Goal: Task Accomplishment & Management: Complete application form

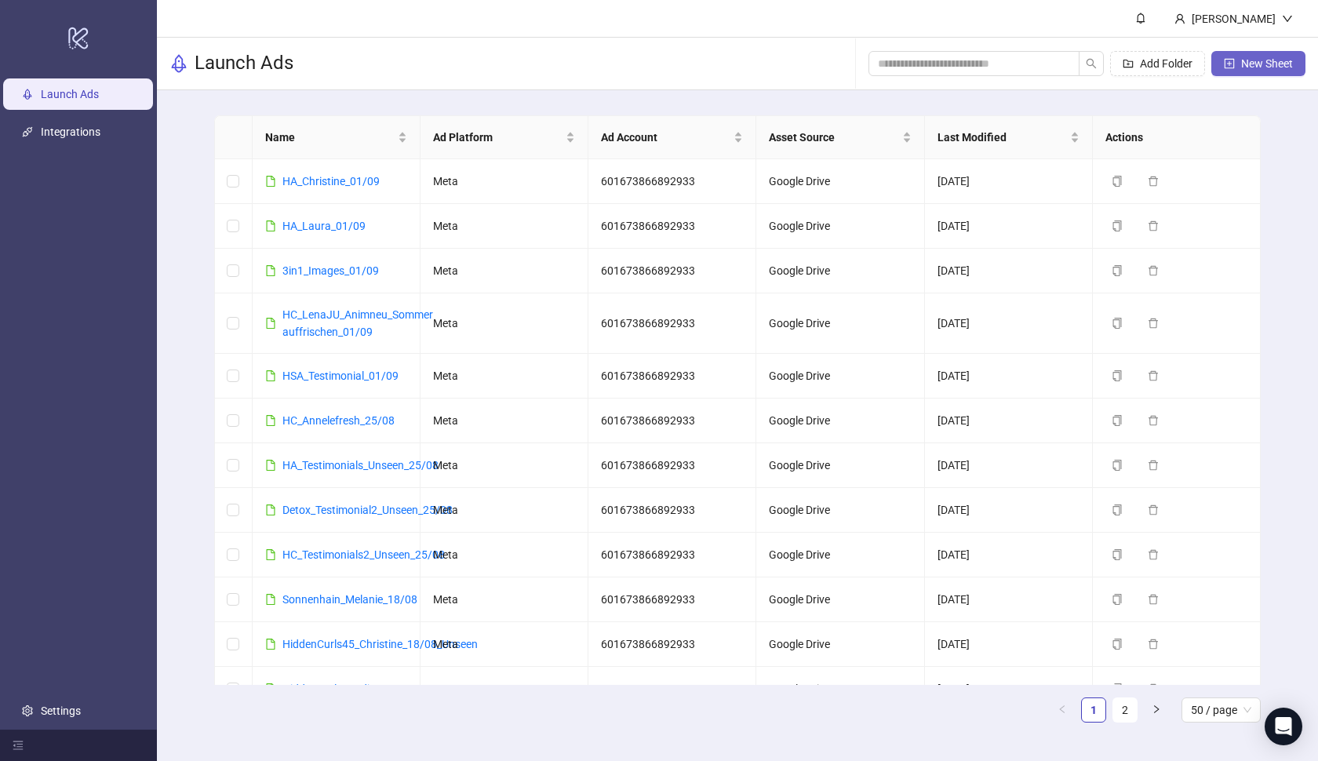
click at [1263, 56] on button "New Sheet" at bounding box center [1258, 63] width 94 height 25
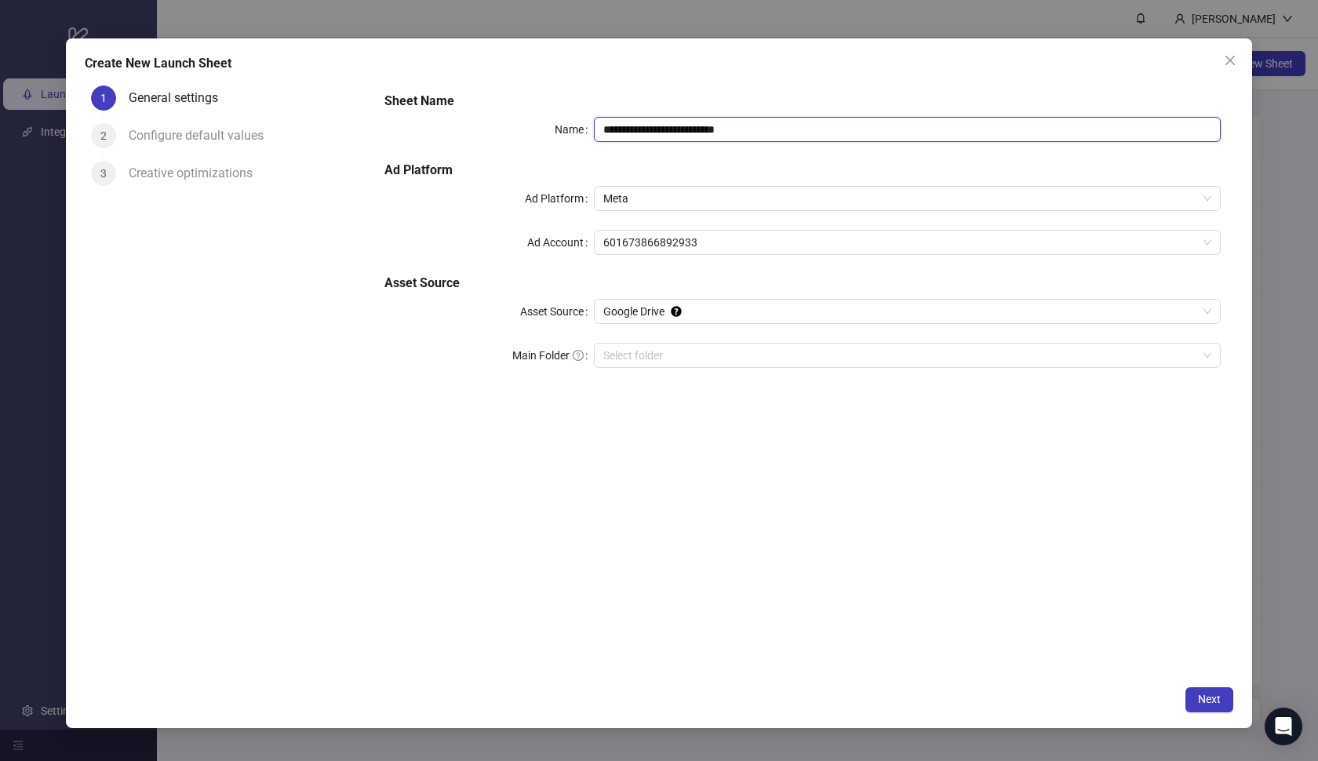
drag, startPoint x: 804, startPoint y: 128, endPoint x: 547, endPoint y: 126, distance: 257.3
click at [547, 126] on div "**********" at bounding box center [802, 129] width 836 height 25
paste input "text"
type input "**********"
click at [684, 347] on input "Main Folder" at bounding box center [900, 356] width 595 height 24
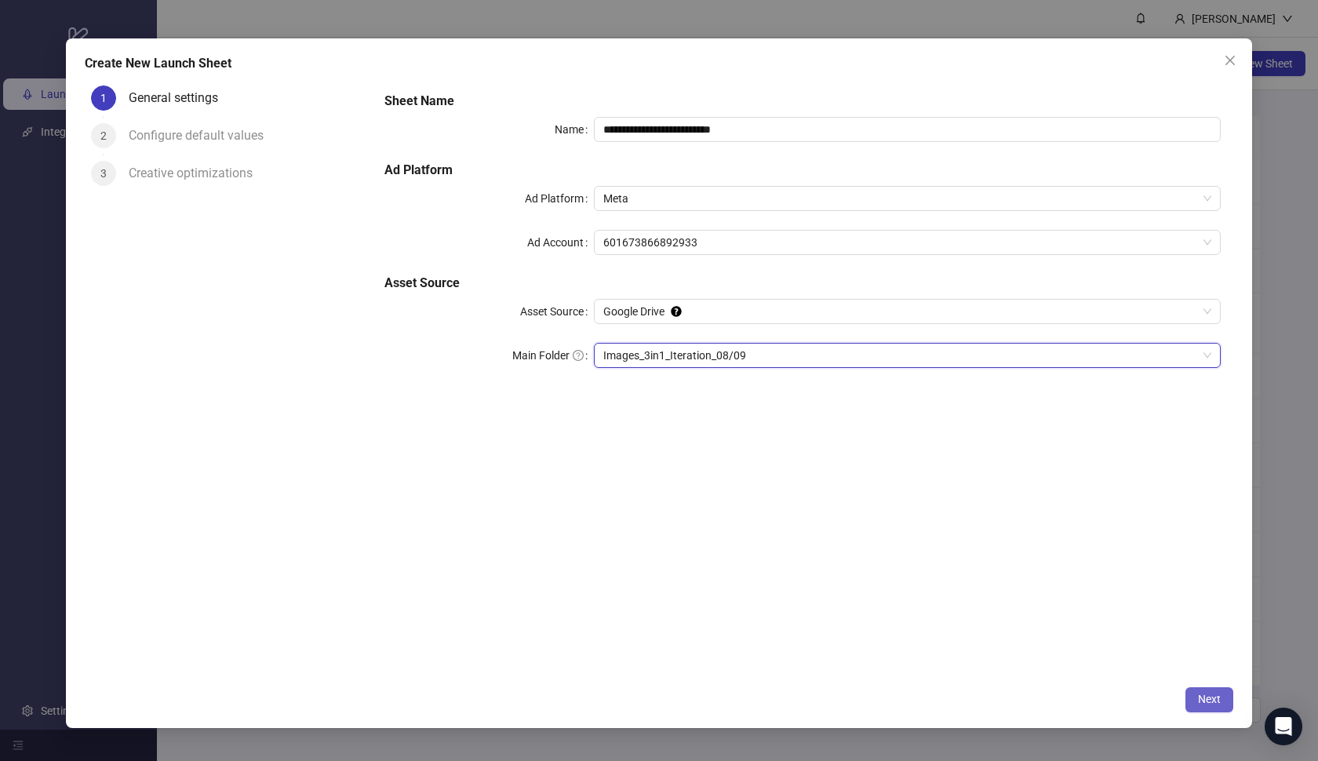
click at [1210, 706] on button "Next" at bounding box center [1209, 699] width 48 height 25
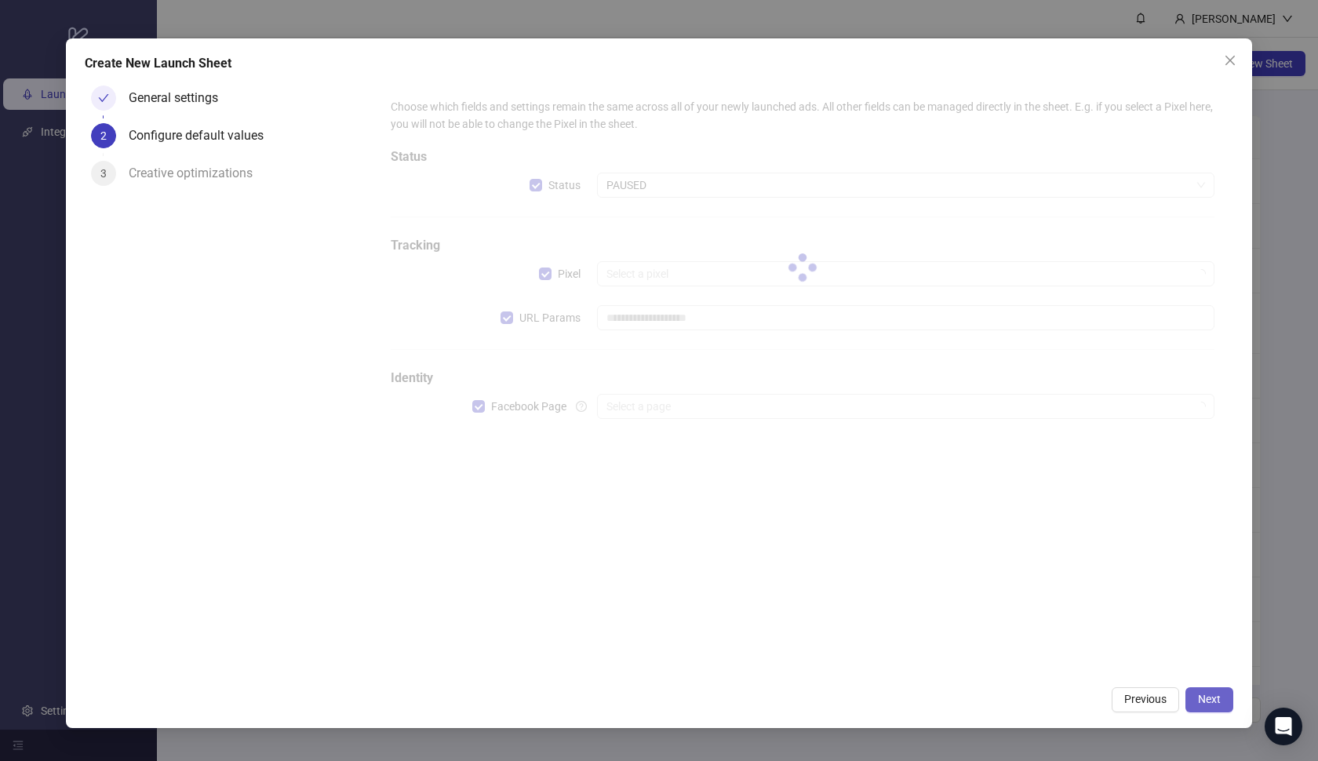
type input "**********"
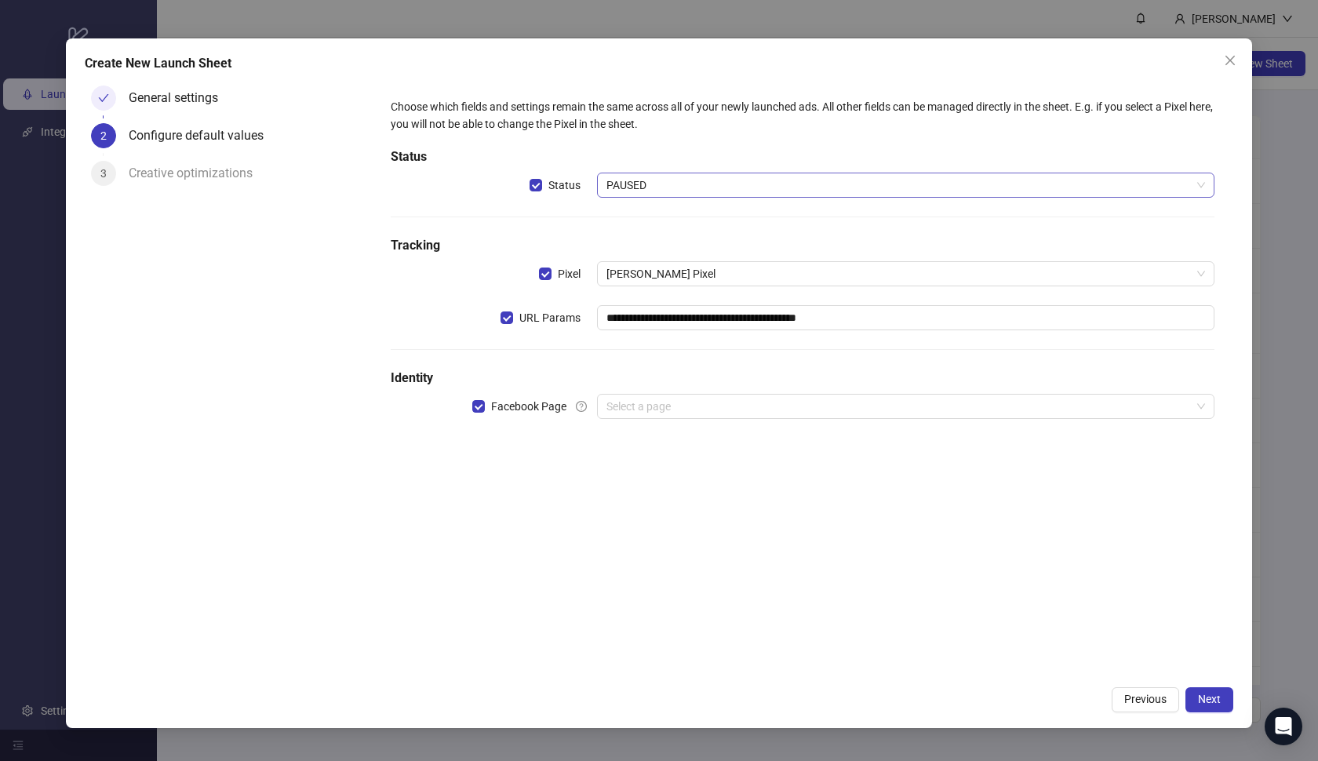
click at [716, 180] on span "PAUSED" at bounding box center [905, 185] width 599 height 24
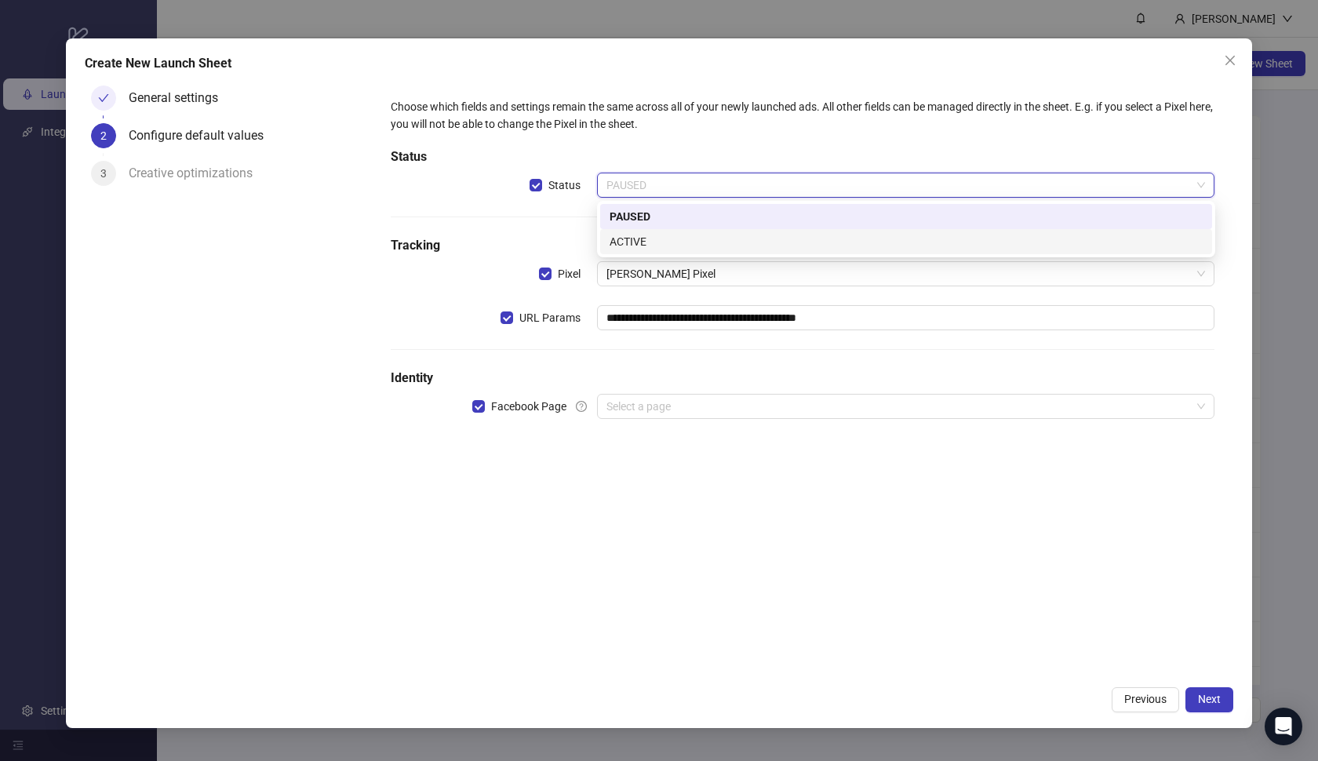
click at [679, 242] on div "ACTIVE" at bounding box center [906, 241] width 593 height 17
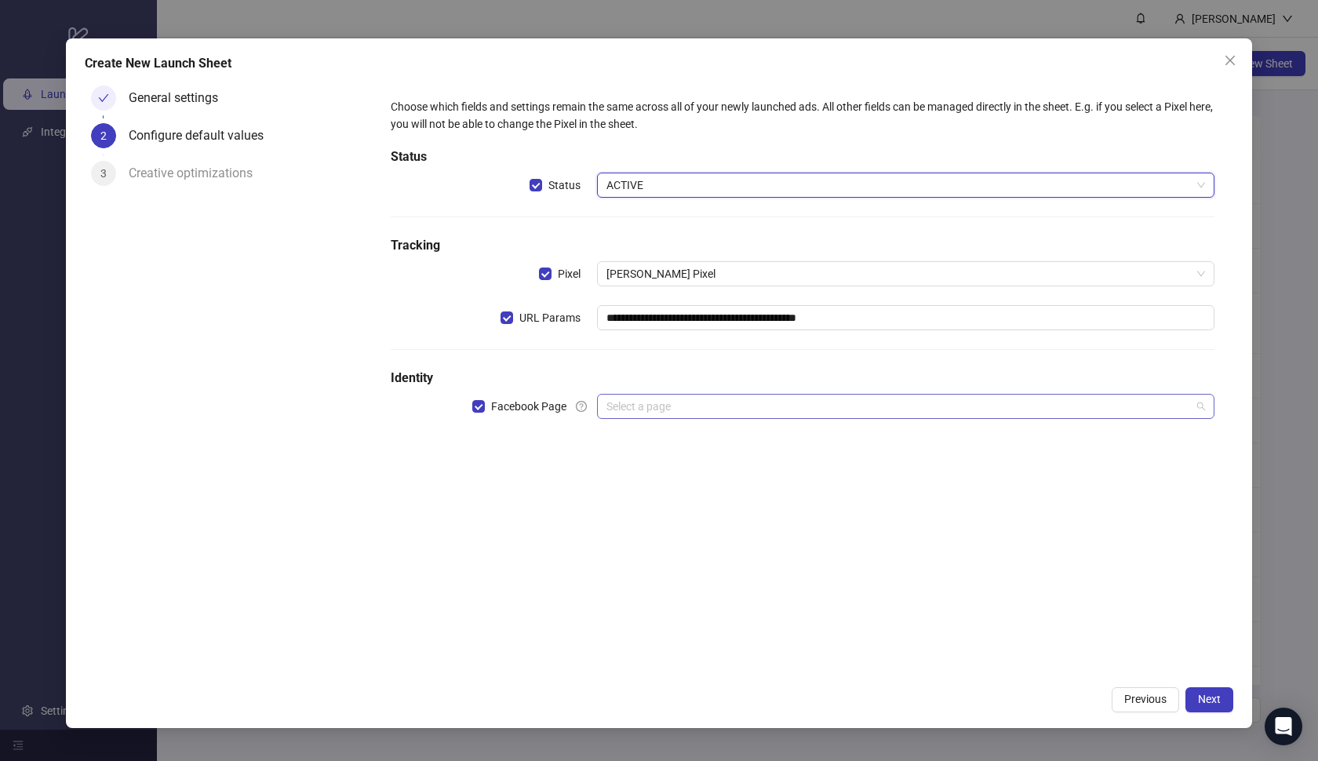
click at [654, 413] on input "search" at bounding box center [898, 407] width 585 height 24
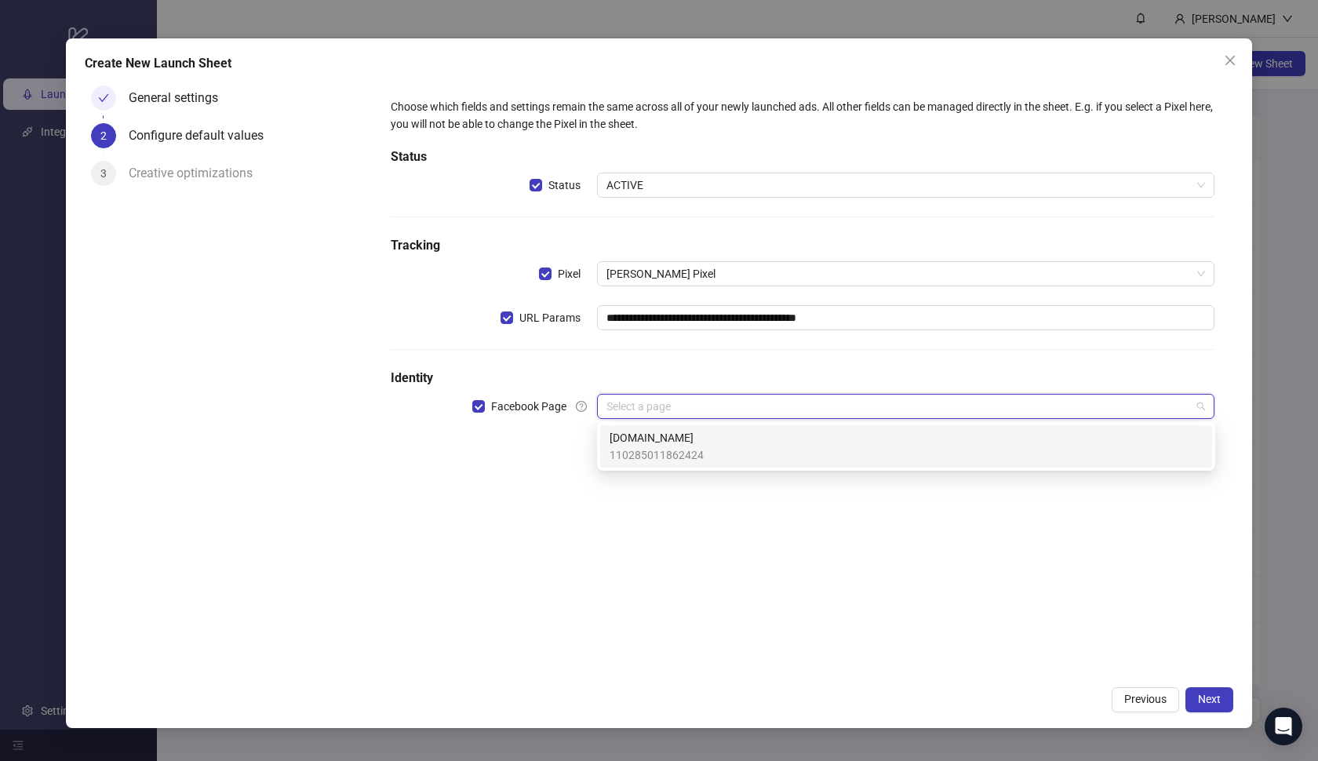
click at [661, 446] on span "[DOMAIN_NAME]" at bounding box center [657, 437] width 94 height 17
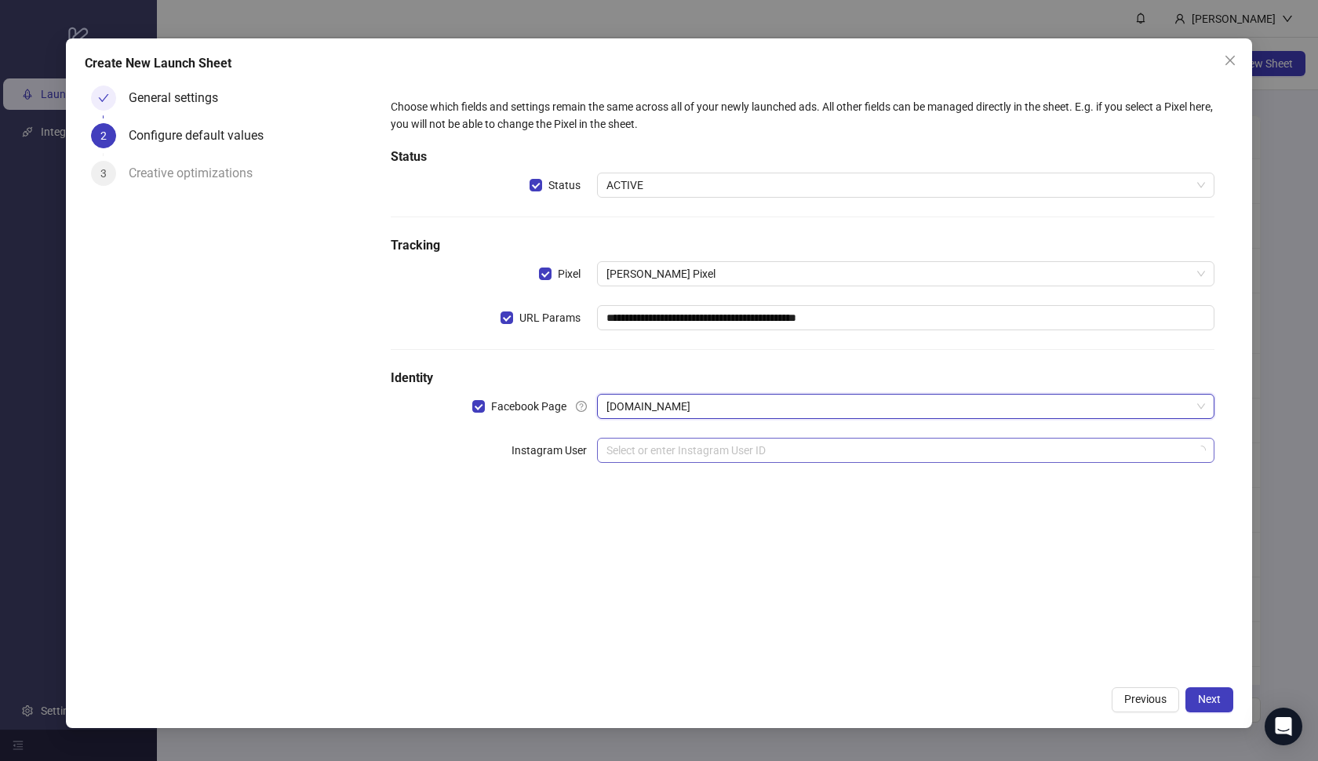
click at [677, 450] on input "search" at bounding box center [898, 451] width 585 height 24
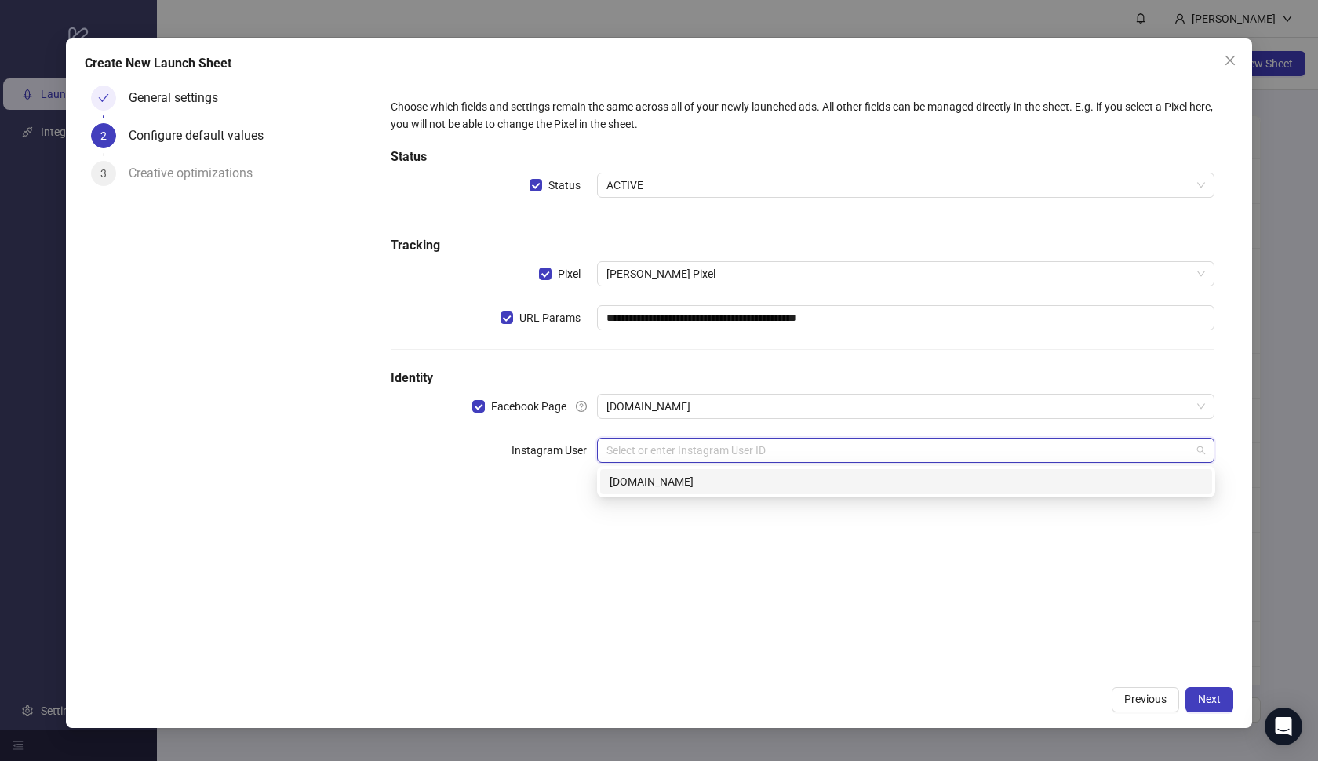
click at [678, 490] on div "[DOMAIN_NAME]" at bounding box center [906, 481] width 593 height 17
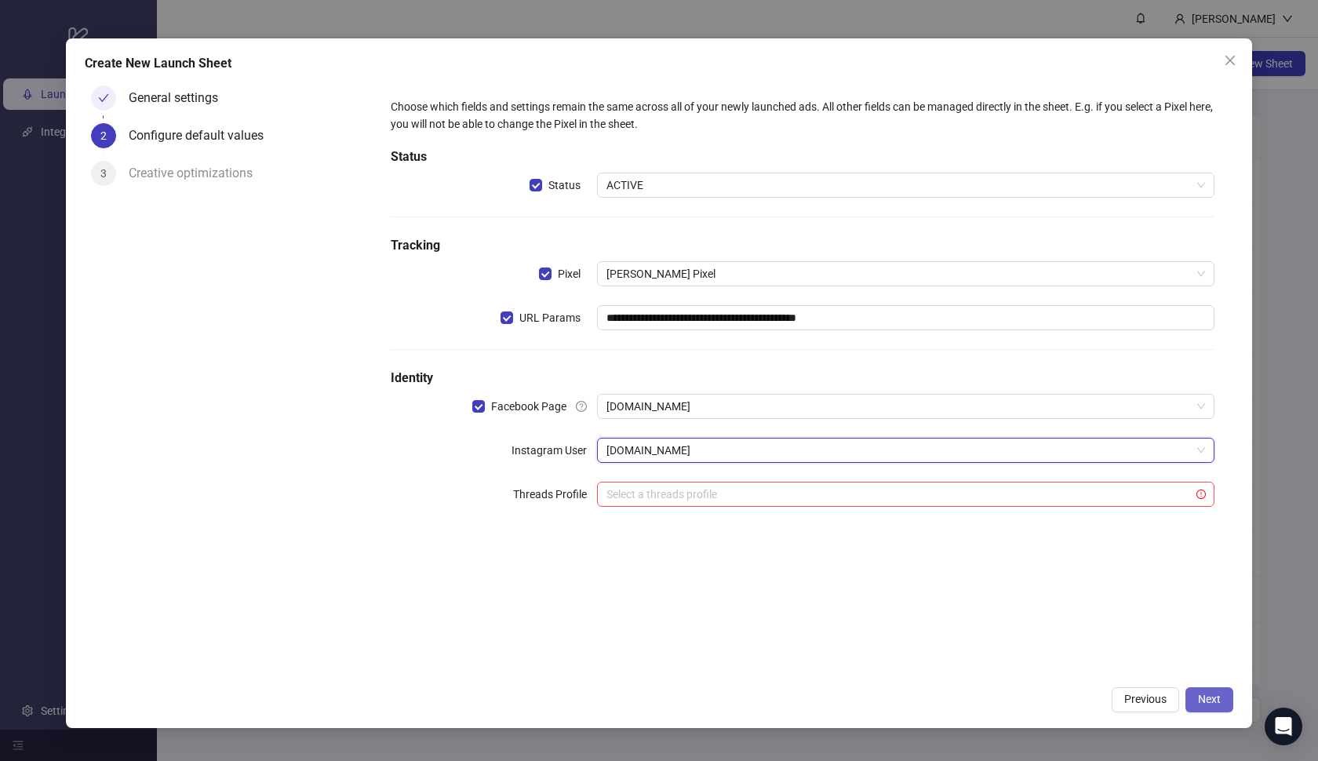
click at [1200, 694] on span "Next" at bounding box center [1209, 699] width 23 height 13
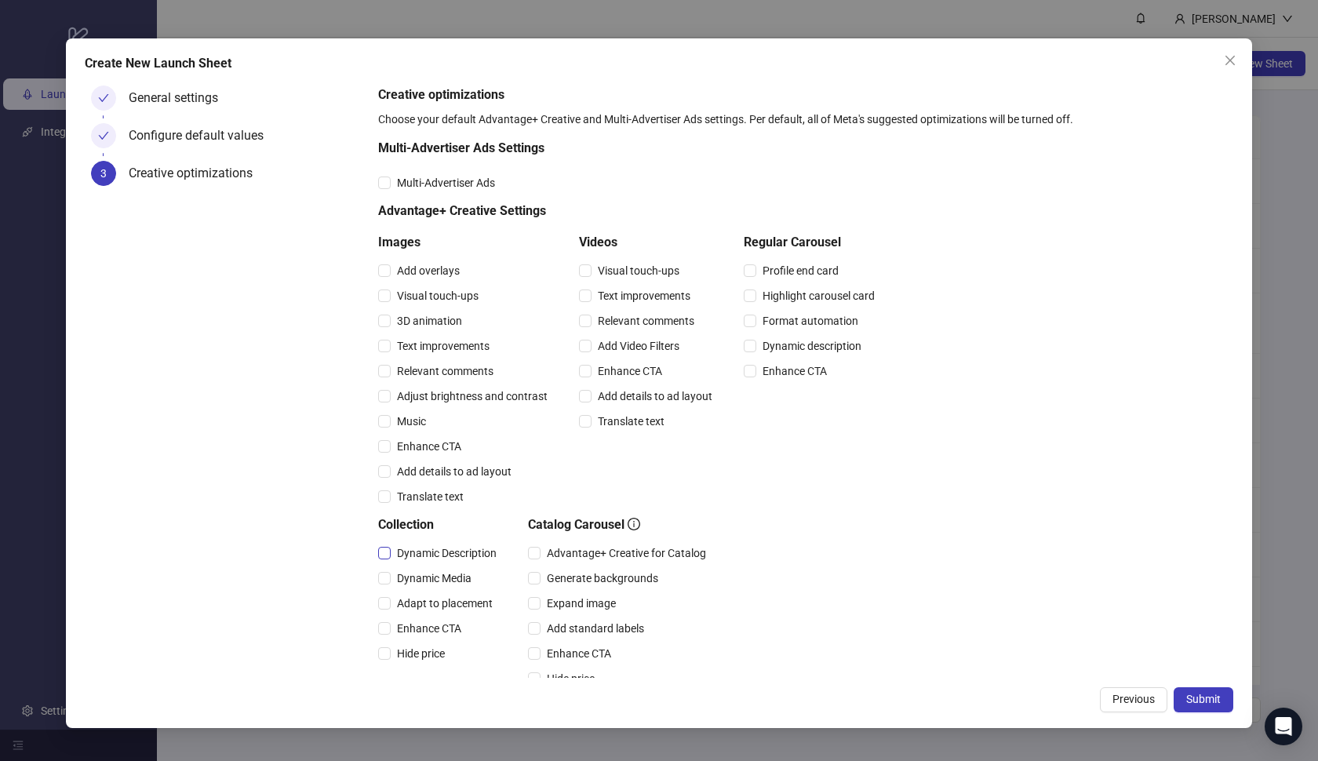
click at [417, 557] on span "Dynamic Description" at bounding box center [447, 552] width 112 height 17
click at [414, 578] on span "Dynamic Media" at bounding box center [434, 578] width 87 height 17
click at [413, 607] on span "Adapt to placement" at bounding box center [445, 603] width 108 height 17
click at [413, 625] on span "Enhance CTA" at bounding box center [429, 628] width 77 height 17
click at [413, 639] on div "Enhance CTA" at bounding box center [440, 628] width 125 height 25
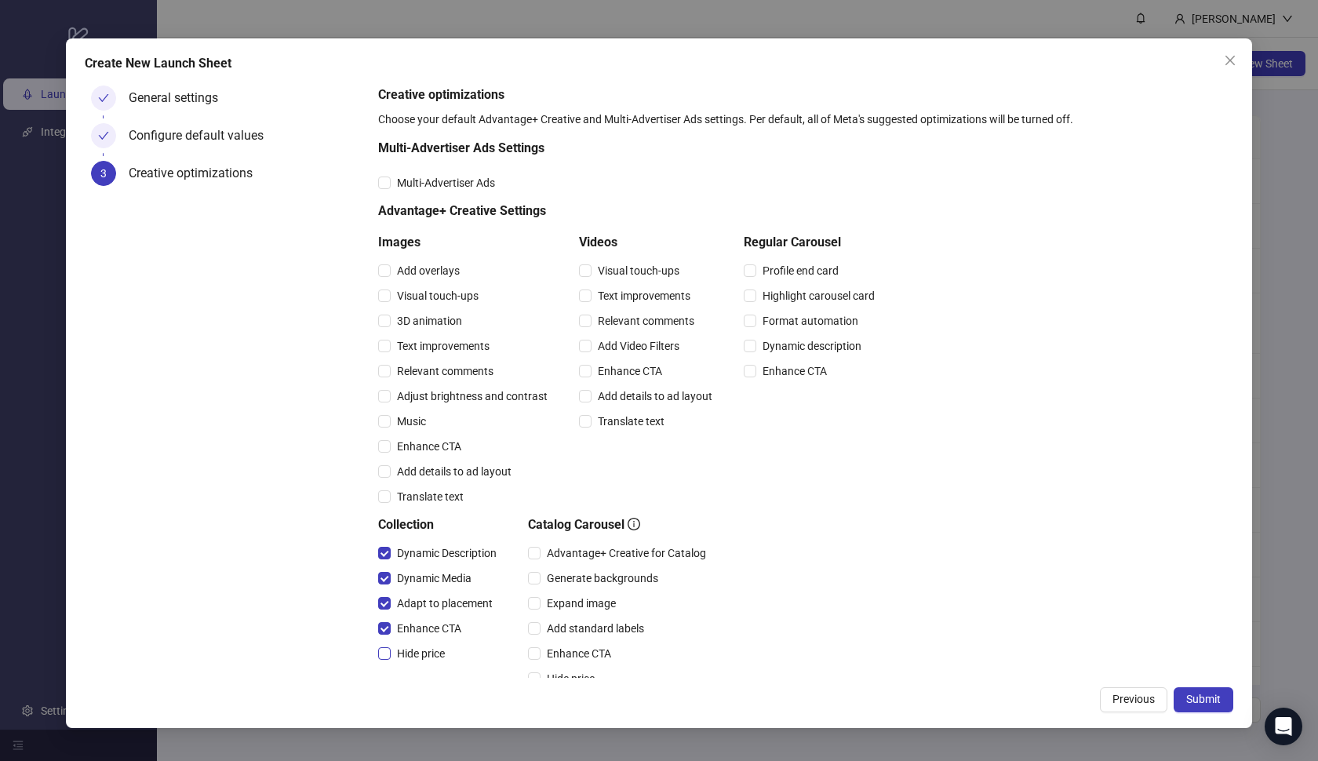
click at [416, 647] on span "Hide price" at bounding box center [421, 653] width 60 height 17
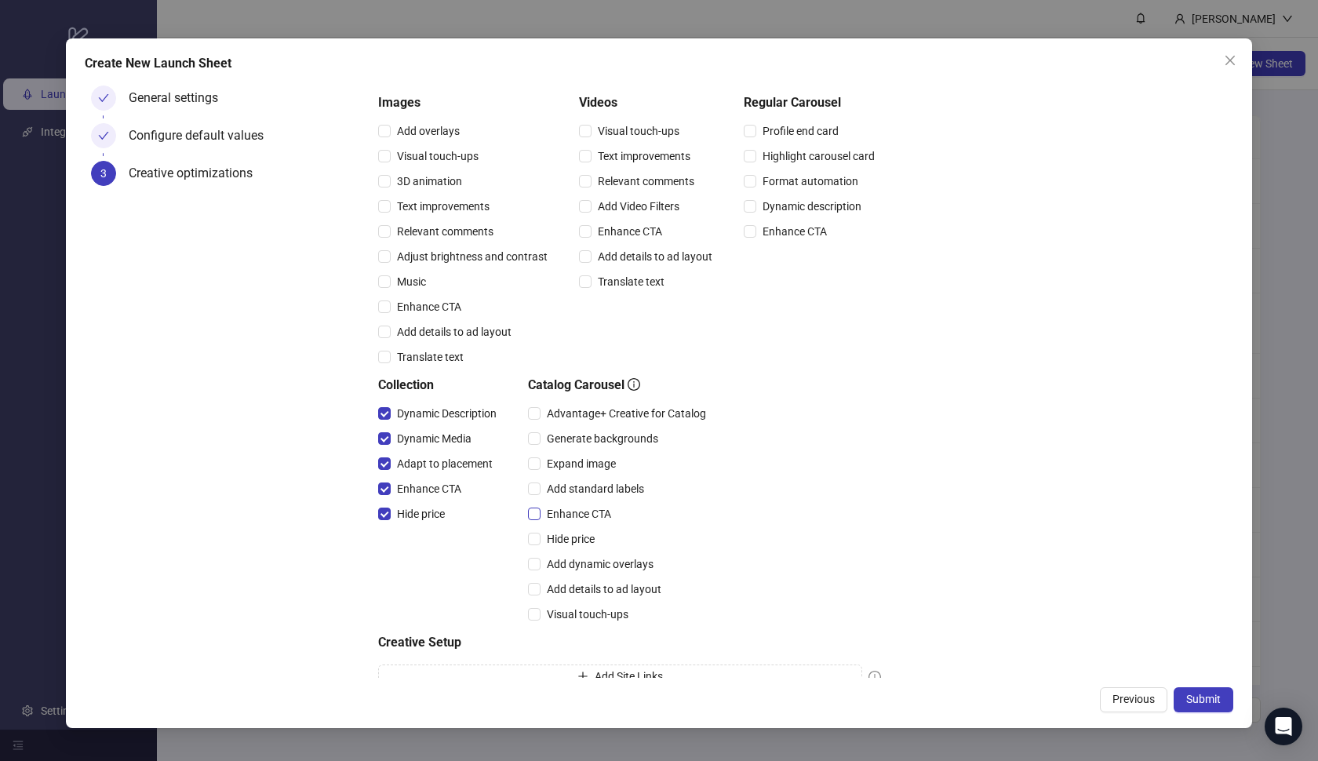
scroll to position [155, 0]
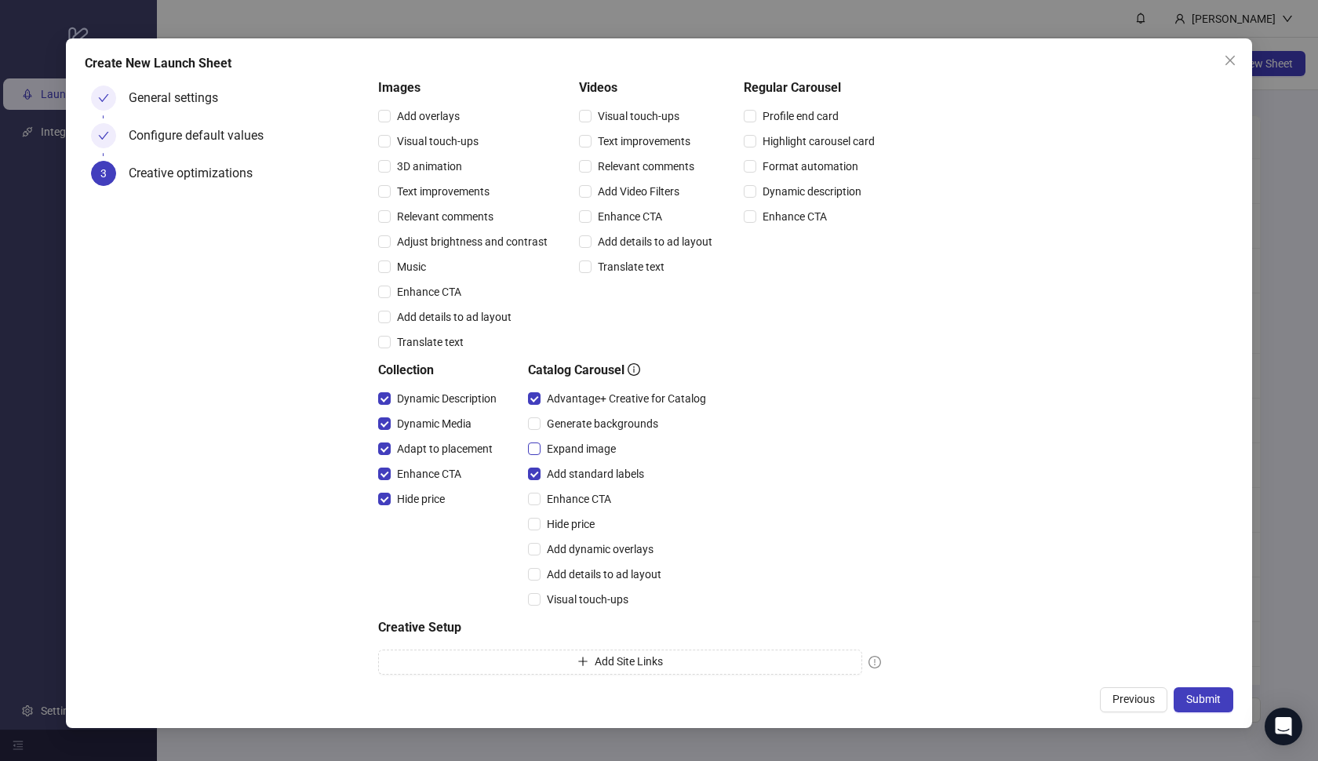
click at [537, 441] on label "Expand image" at bounding box center [575, 448] width 94 height 17
click at [537, 553] on span at bounding box center [534, 549] width 13 height 13
click at [537, 588] on div "Visual touch-ups" at bounding box center [620, 599] width 184 height 25
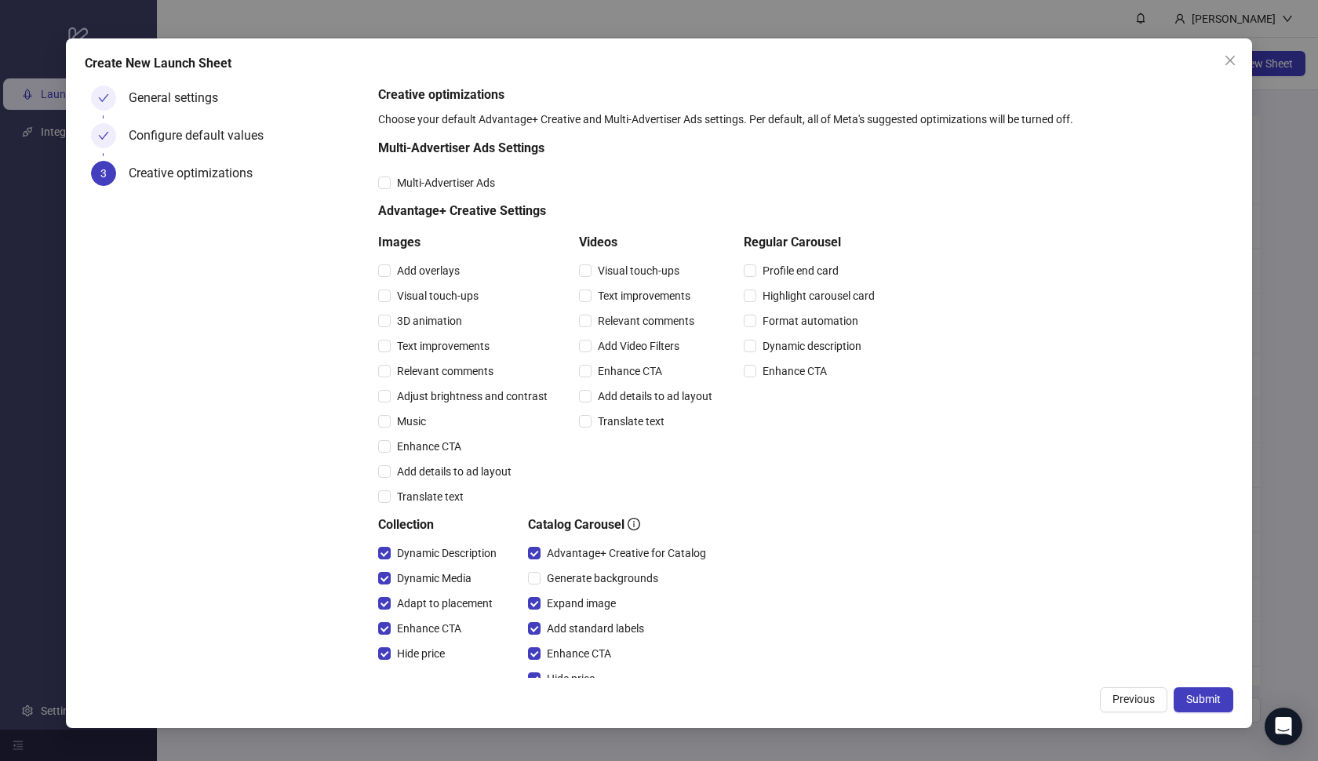
scroll to position [0, 0]
click at [1118, 698] on span "Previous" at bounding box center [1134, 699] width 42 height 13
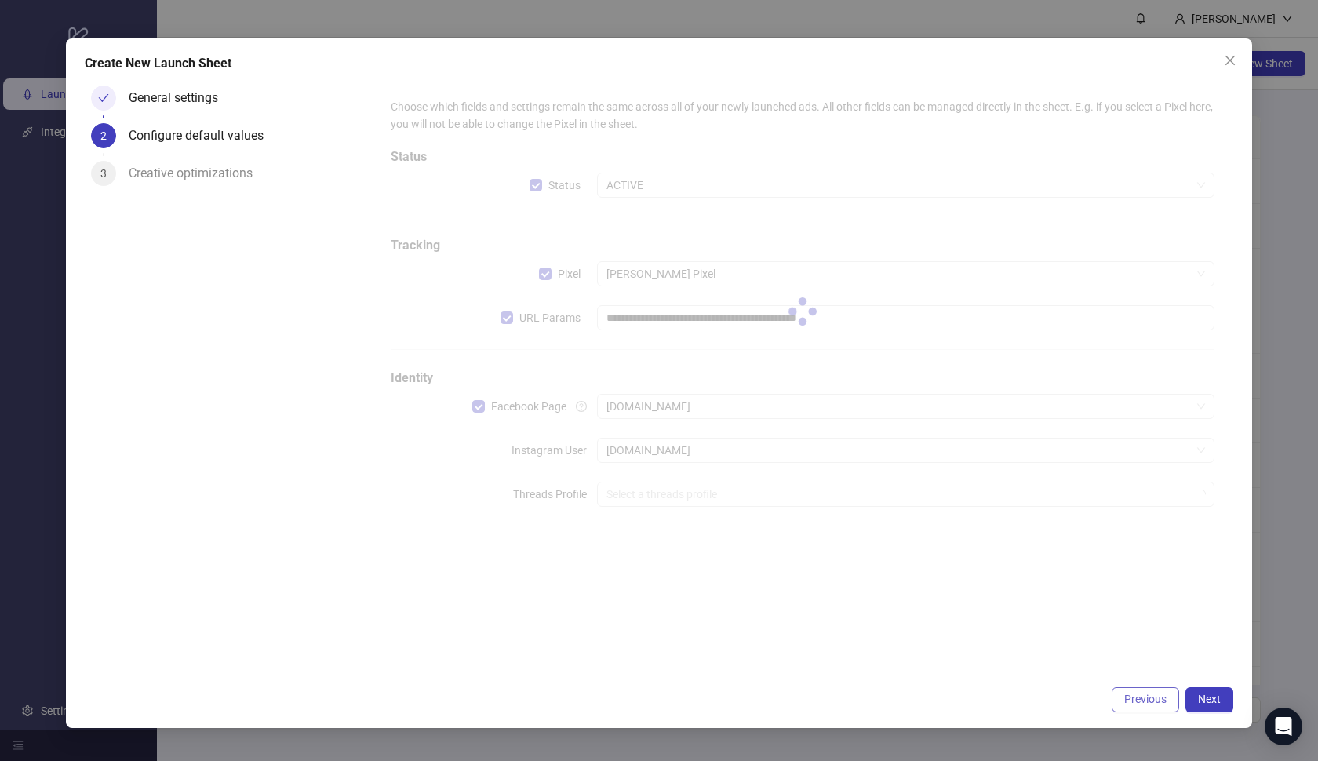
click at [1118, 698] on button "Previous" at bounding box center [1145, 699] width 67 height 25
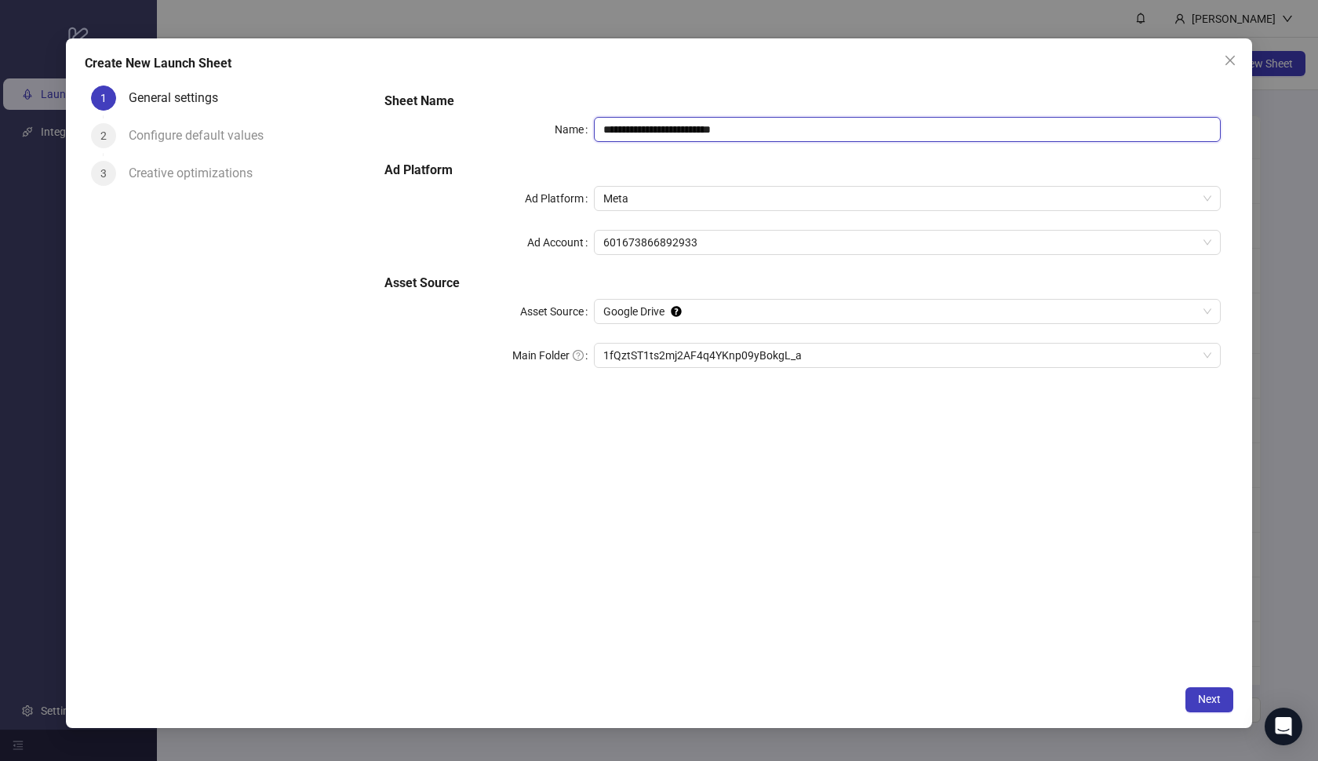
drag, startPoint x: 778, startPoint y: 116, endPoint x: 785, endPoint y: 134, distance: 19.4
click at [785, 134] on input "**********" at bounding box center [908, 129] width 628 height 25
paste input "text"
type input "**********"
click at [760, 93] on h5 "Sheet Name" at bounding box center [802, 101] width 836 height 19
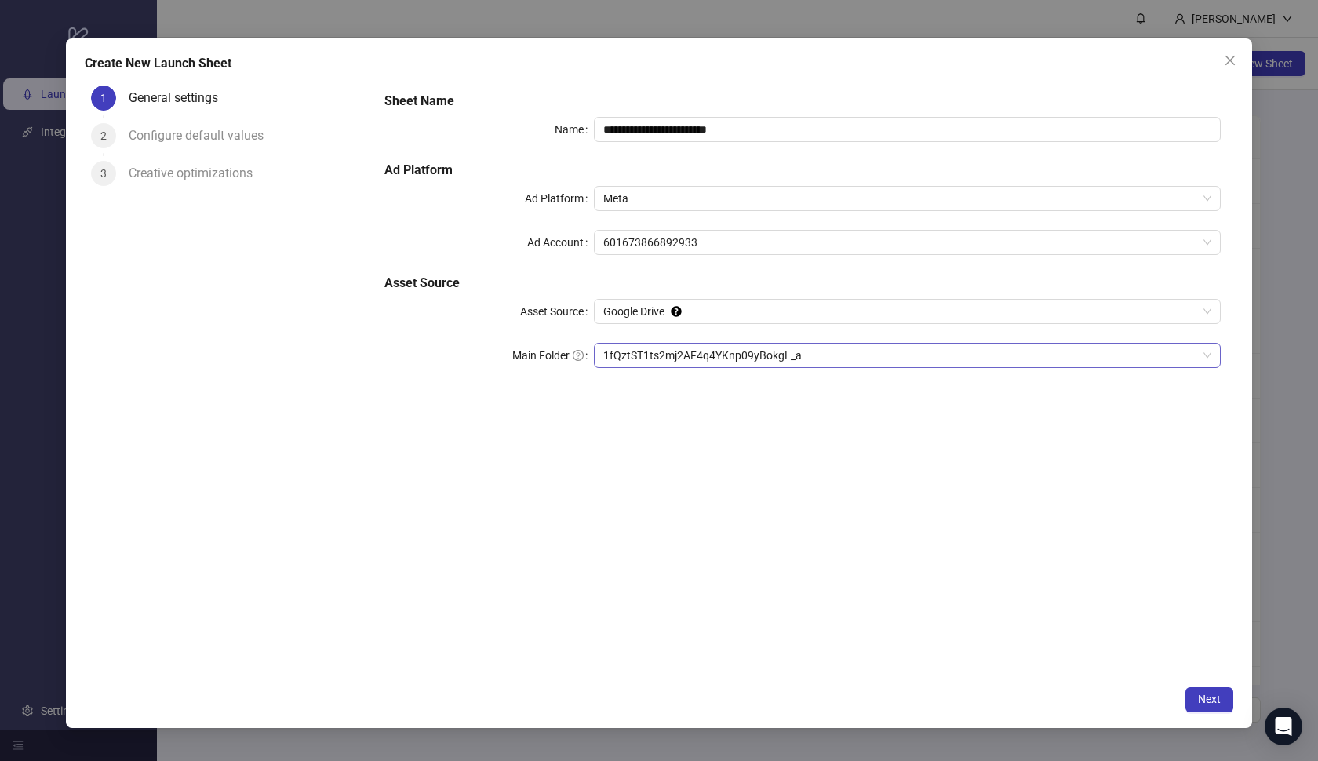
click at [830, 356] on span "1fQztST1ts2mj2AF4q4YKnp09yBokgL_a" at bounding box center [907, 356] width 609 height 24
click at [1204, 695] on span "Next" at bounding box center [1209, 699] width 23 height 13
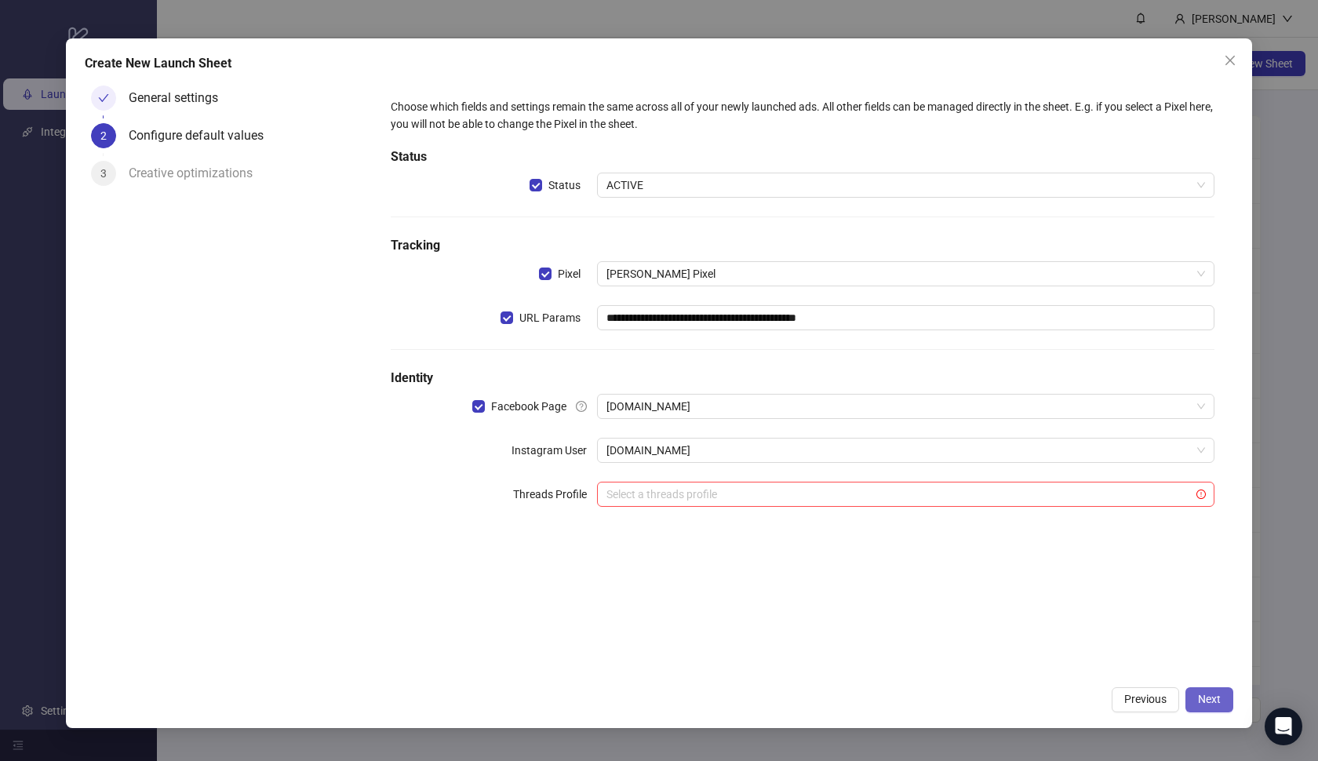
click at [1213, 698] on span "Next" at bounding box center [1209, 699] width 23 height 13
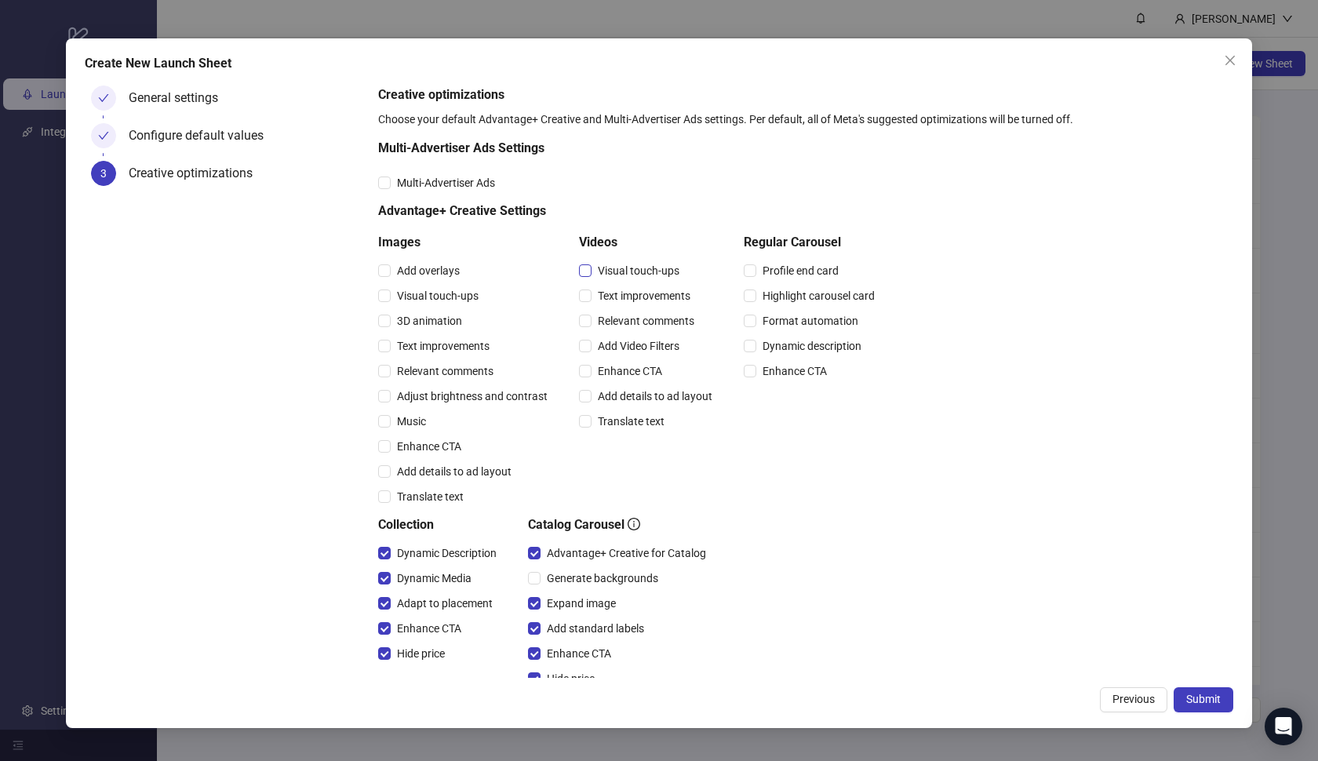
click at [614, 269] on span "Visual touch-ups" at bounding box center [639, 270] width 94 height 17
click at [614, 293] on span "Text improvements" at bounding box center [644, 295] width 105 height 17
click at [614, 316] on span "Relevant comments" at bounding box center [646, 320] width 109 height 17
click at [615, 346] on span "Add Video Filters" at bounding box center [639, 345] width 94 height 17
click at [621, 385] on div "Add details to ad layout" at bounding box center [649, 396] width 140 height 25
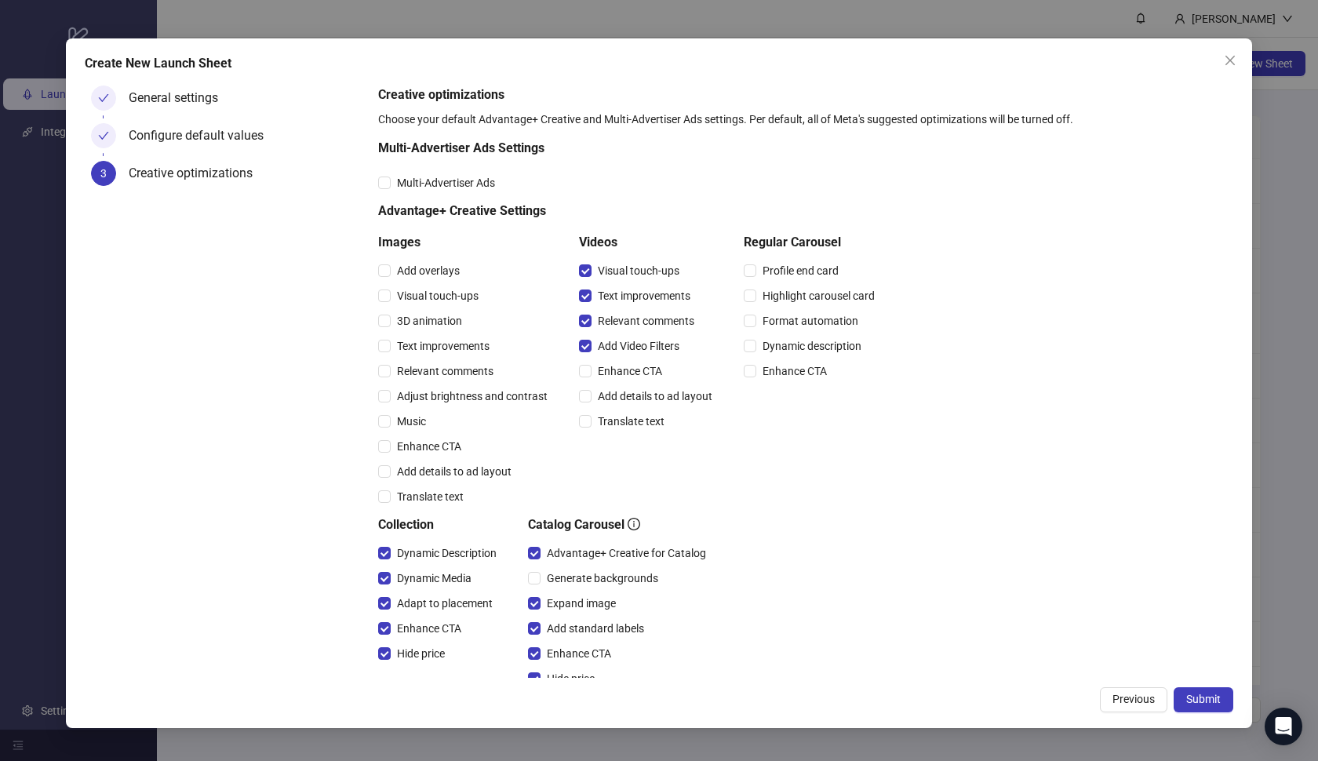
click at [628, 381] on div "Enhance CTA" at bounding box center [649, 371] width 140 height 25
click at [628, 395] on span "Add details to ad layout" at bounding box center [655, 396] width 127 height 17
click at [628, 415] on span "Translate text" at bounding box center [631, 421] width 79 height 17
click at [635, 370] on span "Enhance CTA" at bounding box center [630, 370] width 77 height 17
click at [1185, 690] on button "Submit" at bounding box center [1204, 699] width 60 height 25
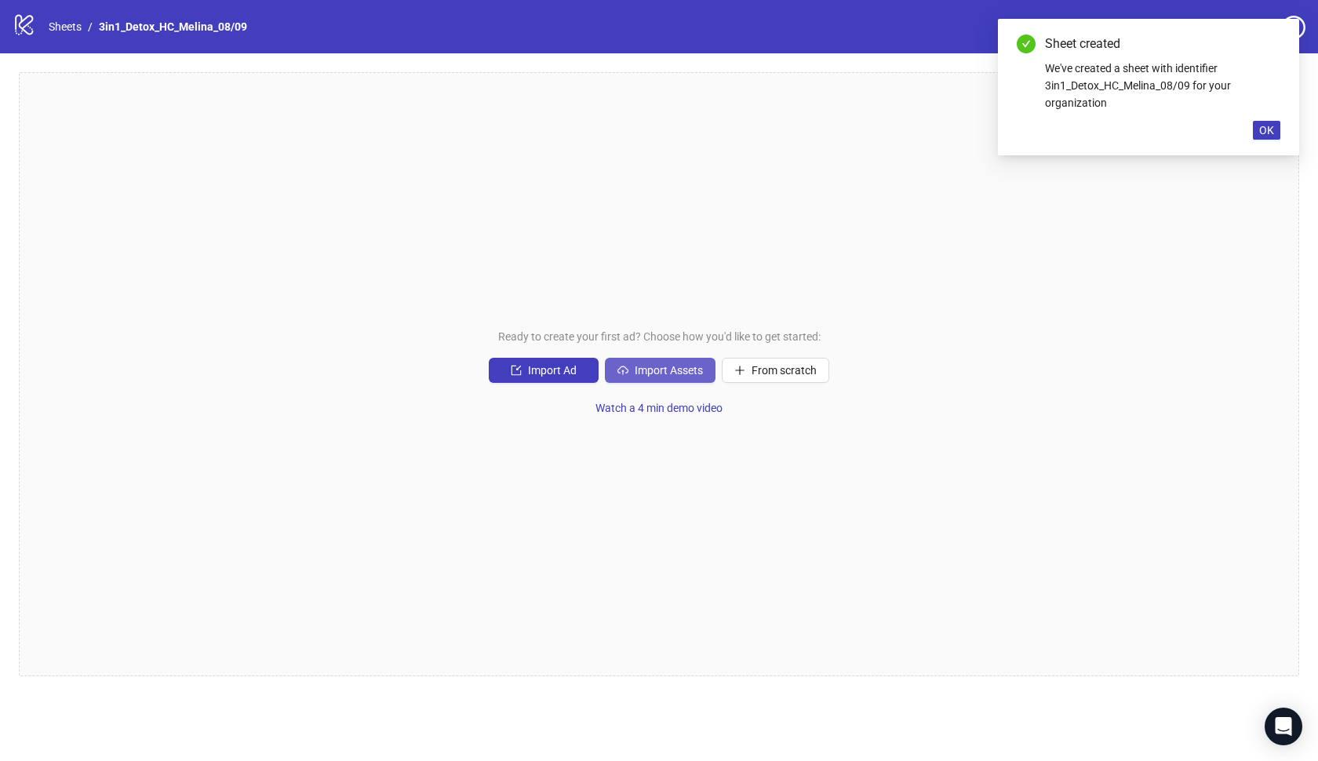
click at [679, 373] on span "Import Assets" at bounding box center [669, 370] width 68 height 13
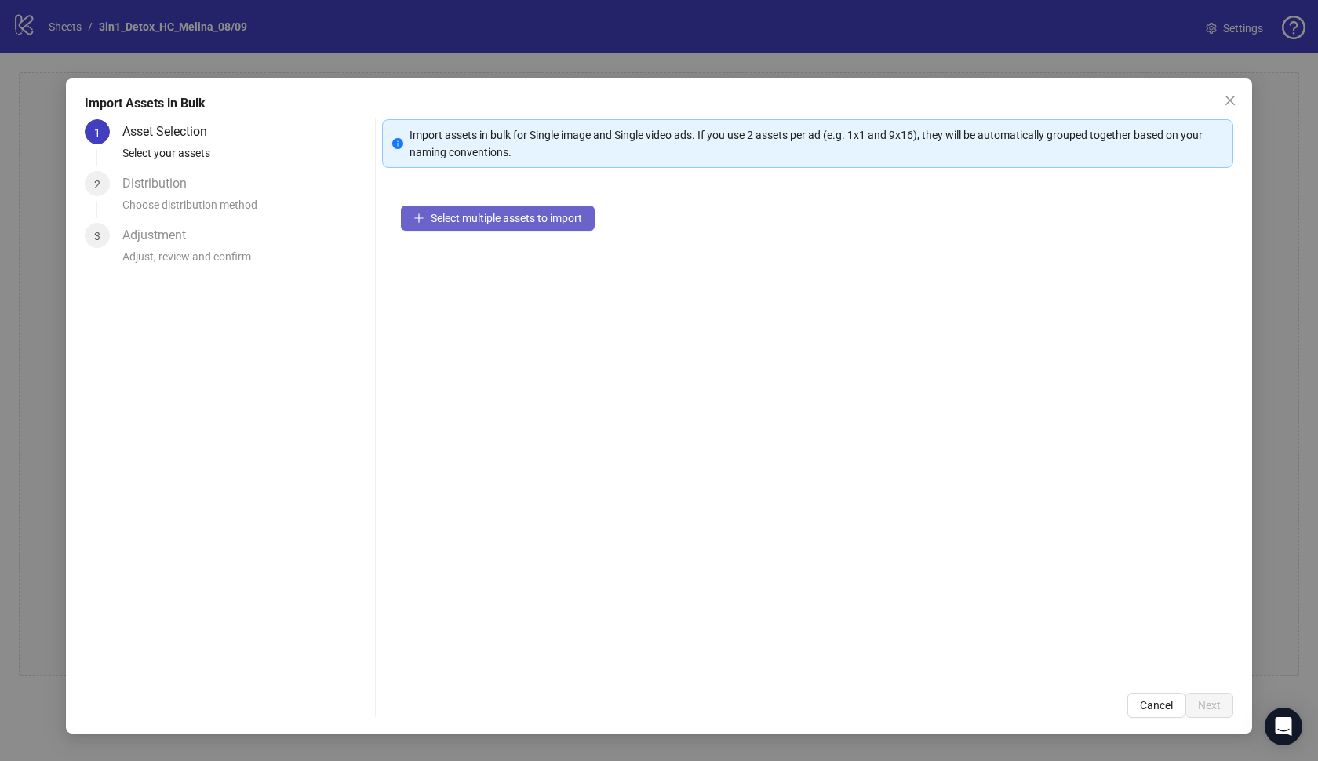
click at [581, 219] on span "Select multiple assets to import" at bounding box center [506, 218] width 151 height 13
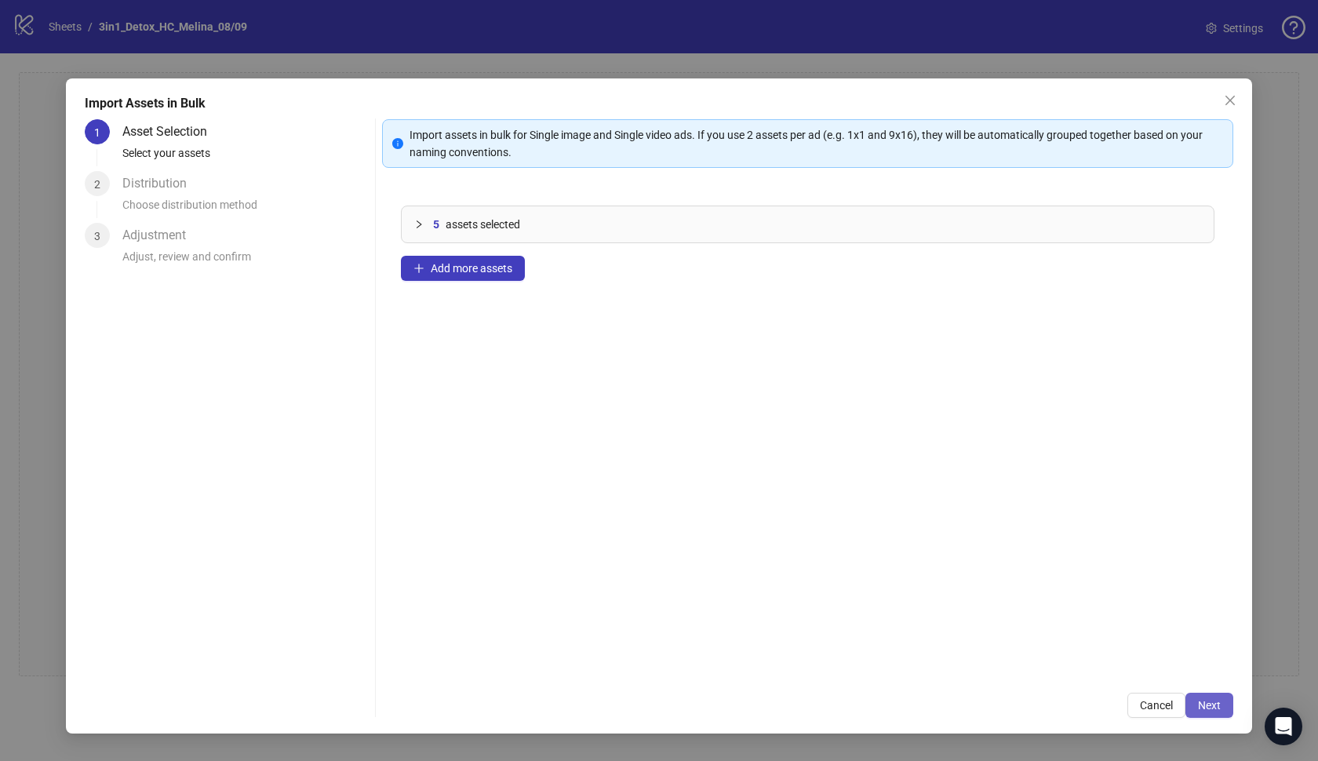
click at [1205, 701] on span "Next" at bounding box center [1209, 705] width 23 height 13
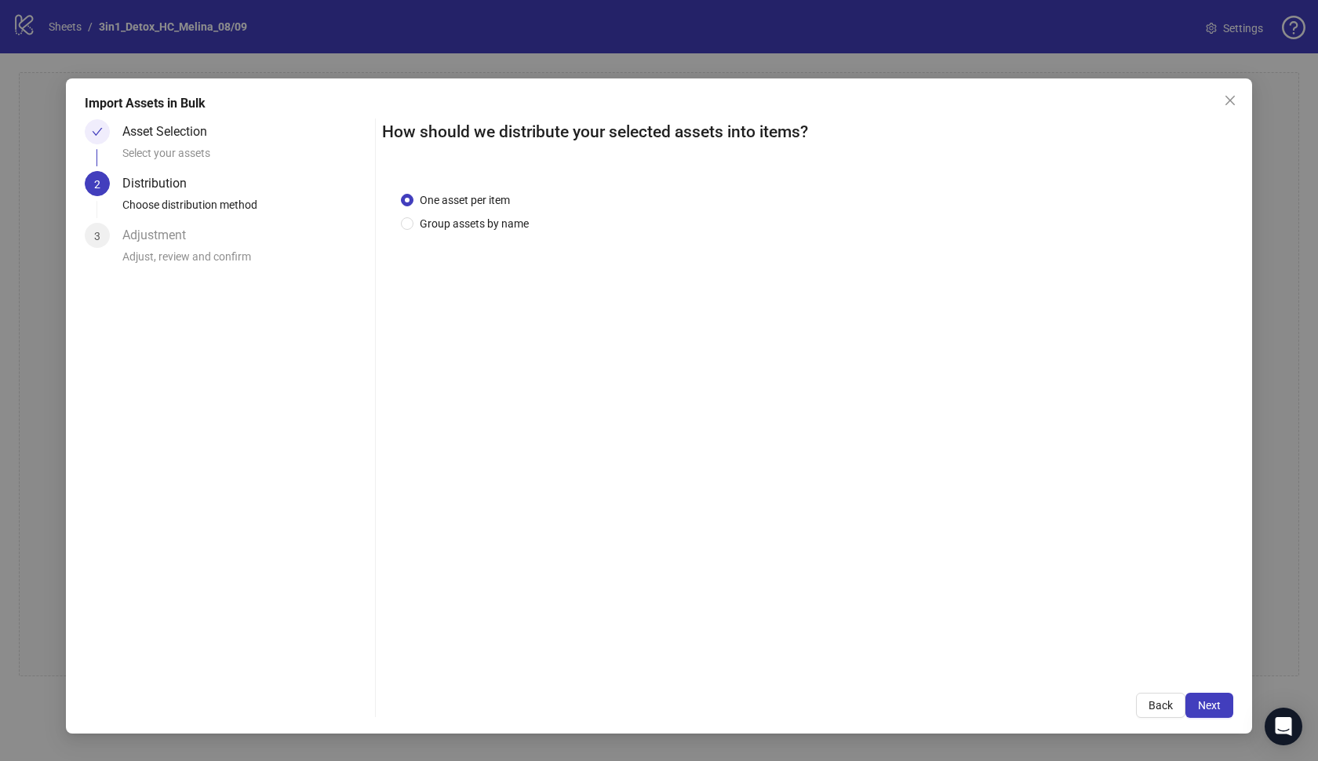
click at [1205, 701] on span "Next" at bounding box center [1209, 705] width 23 height 13
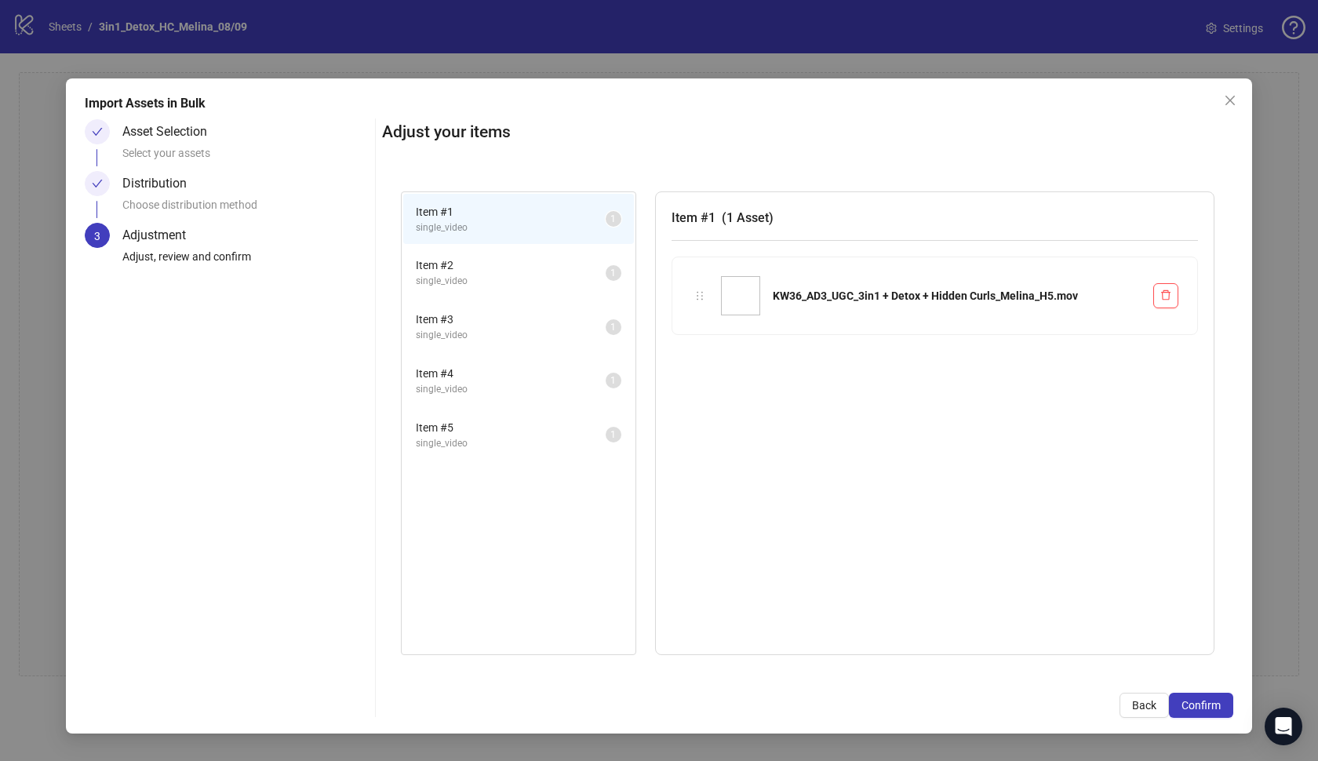
click at [1205, 701] on span "Confirm" at bounding box center [1201, 705] width 39 height 13
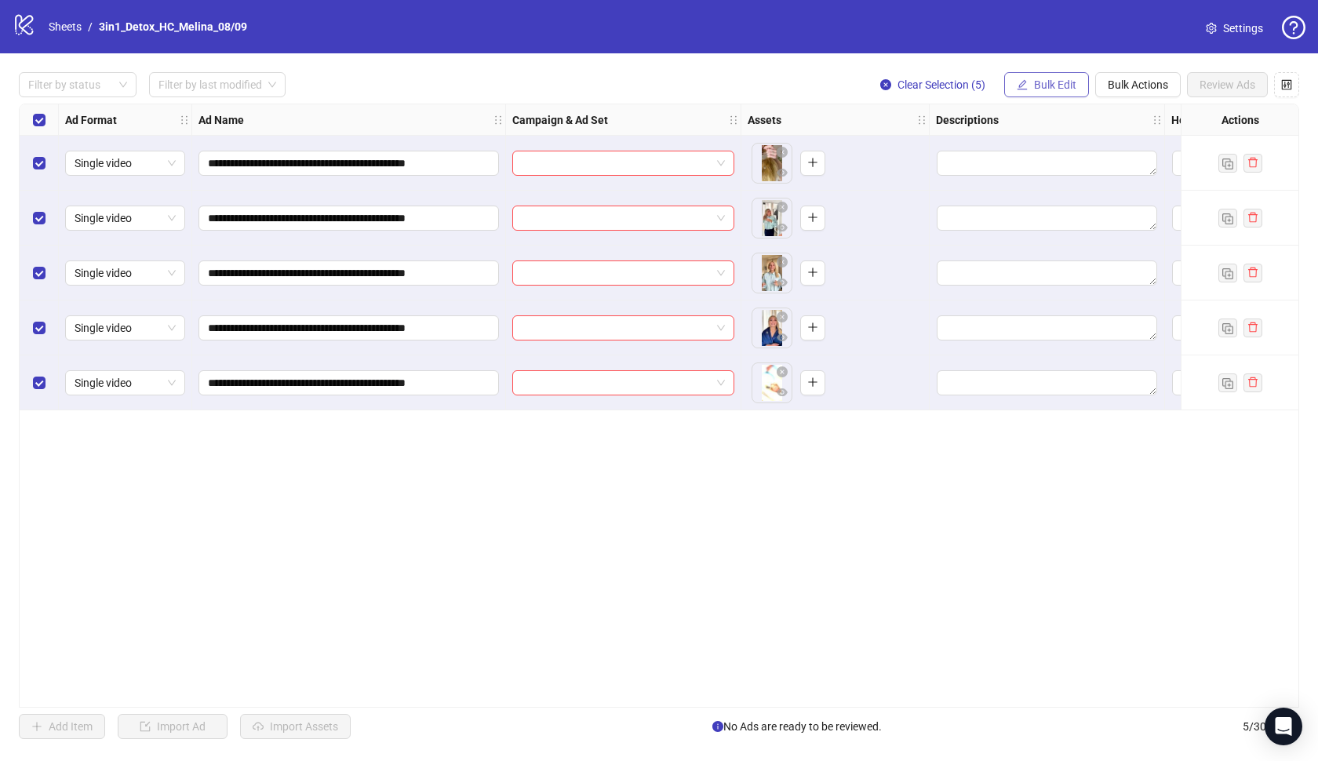
click at [1014, 79] on button "Bulk Edit" at bounding box center [1046, 84] width 85 height 25
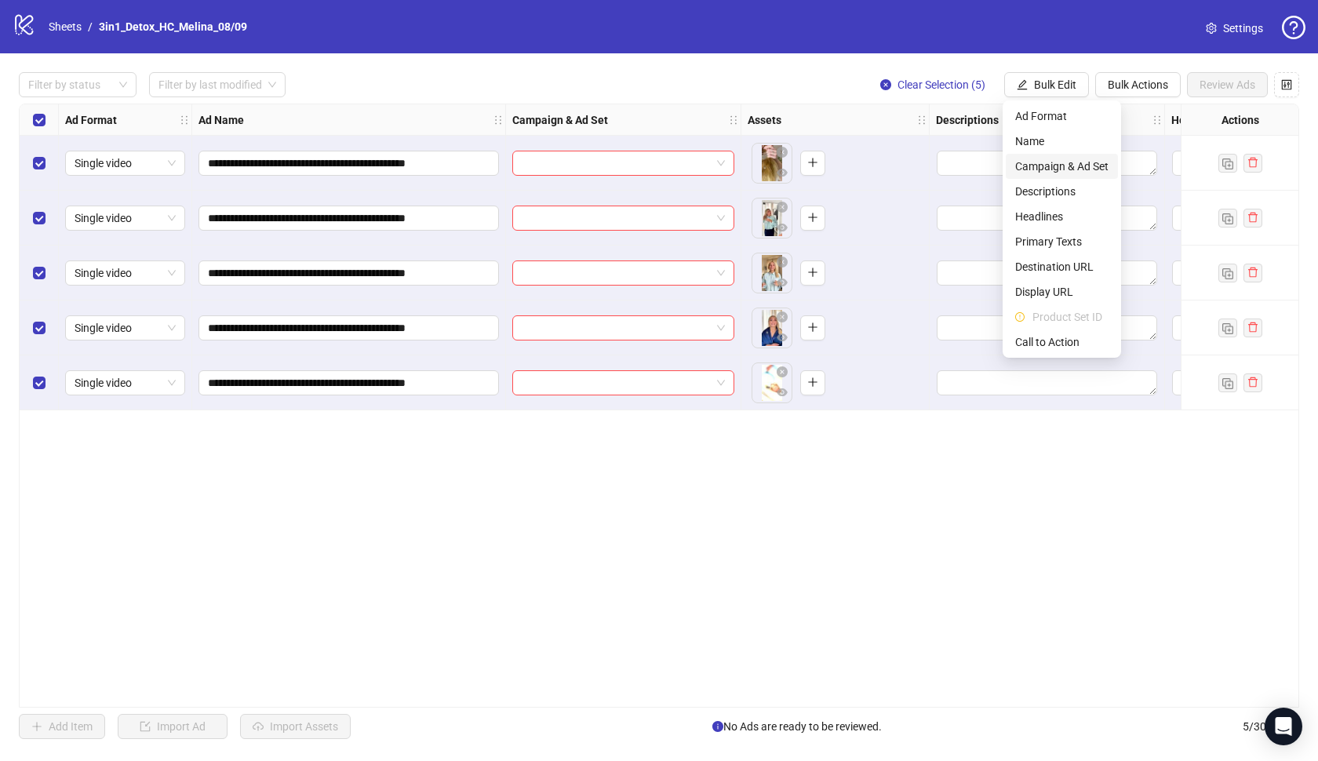
click at [1034, 157] on li "Campaign & Ad Set" at bounding box center [1062, 166] width 112 height 25
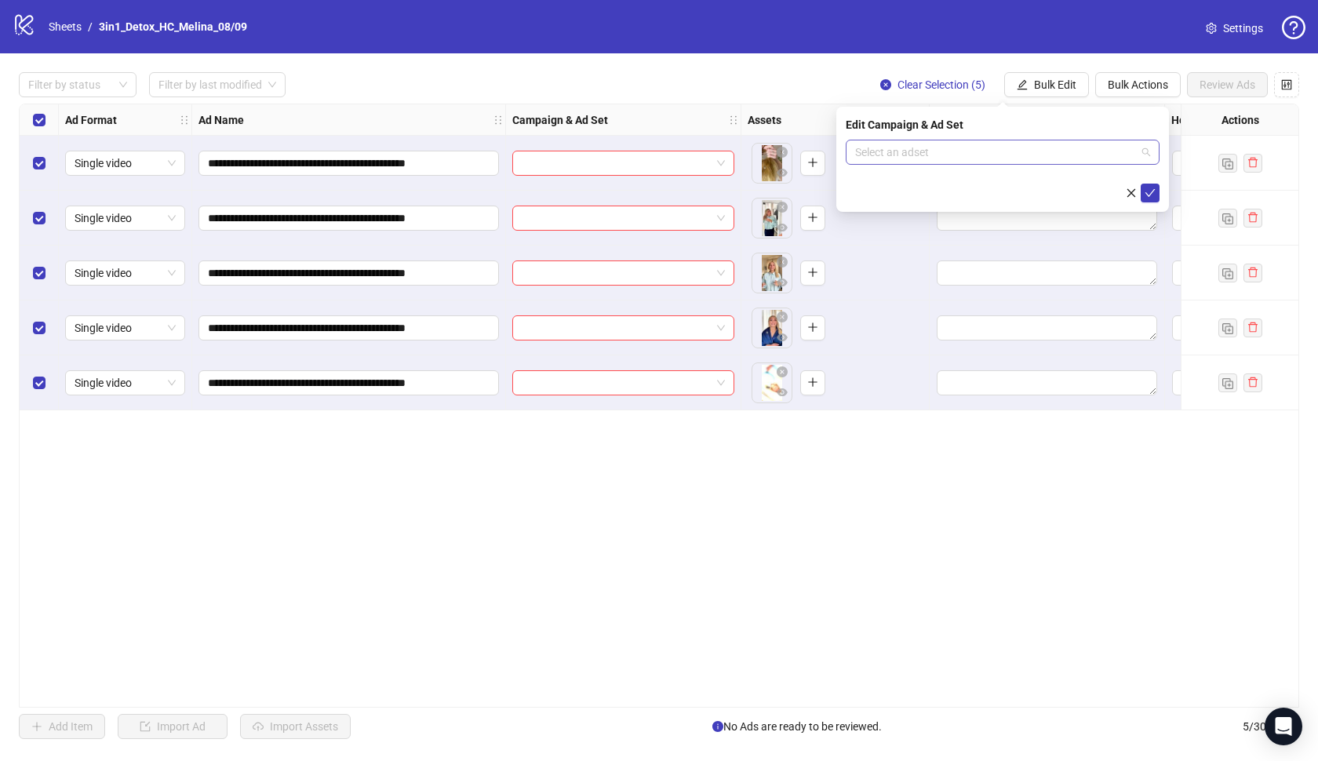
click at [1015, 156] on input "search" at bounding box center [995, 152] width 281 height 24
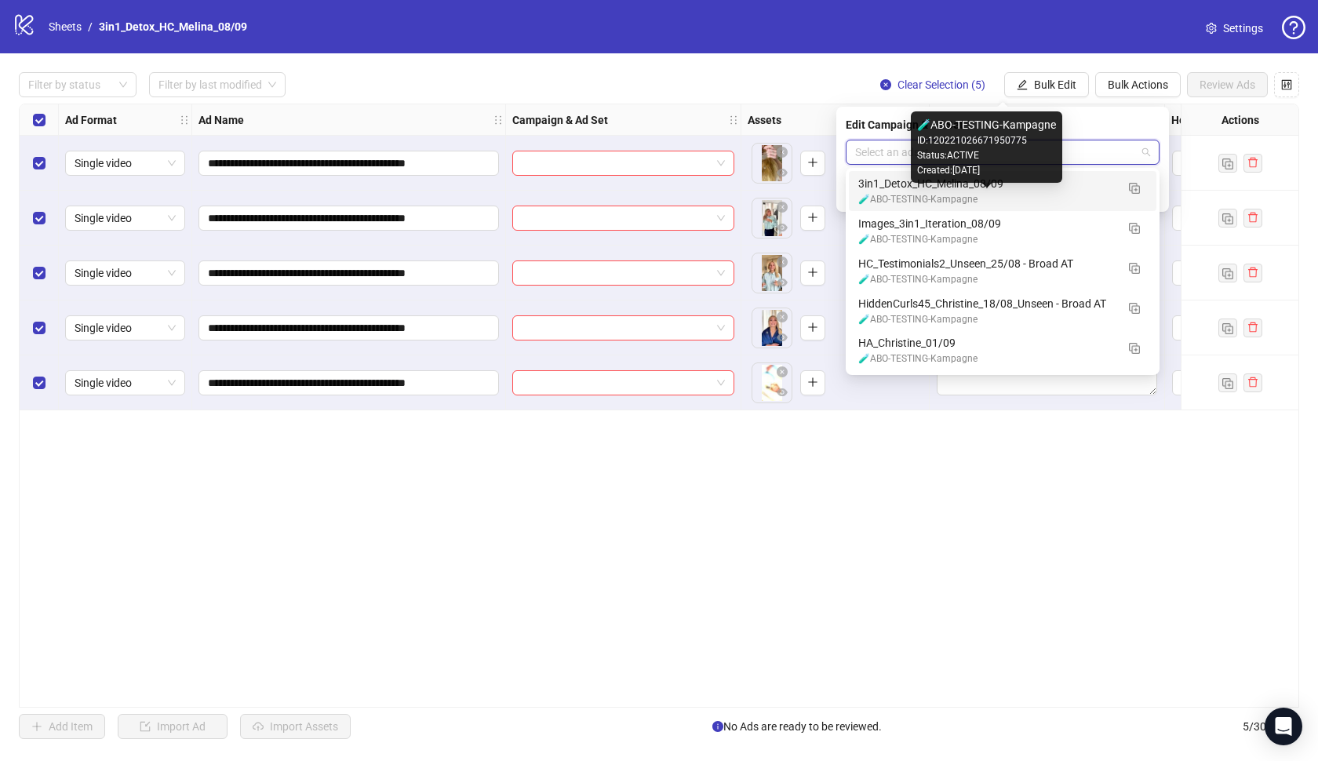
click at [992, 194] on div "🧪ABO-TESTING-Kampagne" at bounding box center [986, 199] width 257 height 15
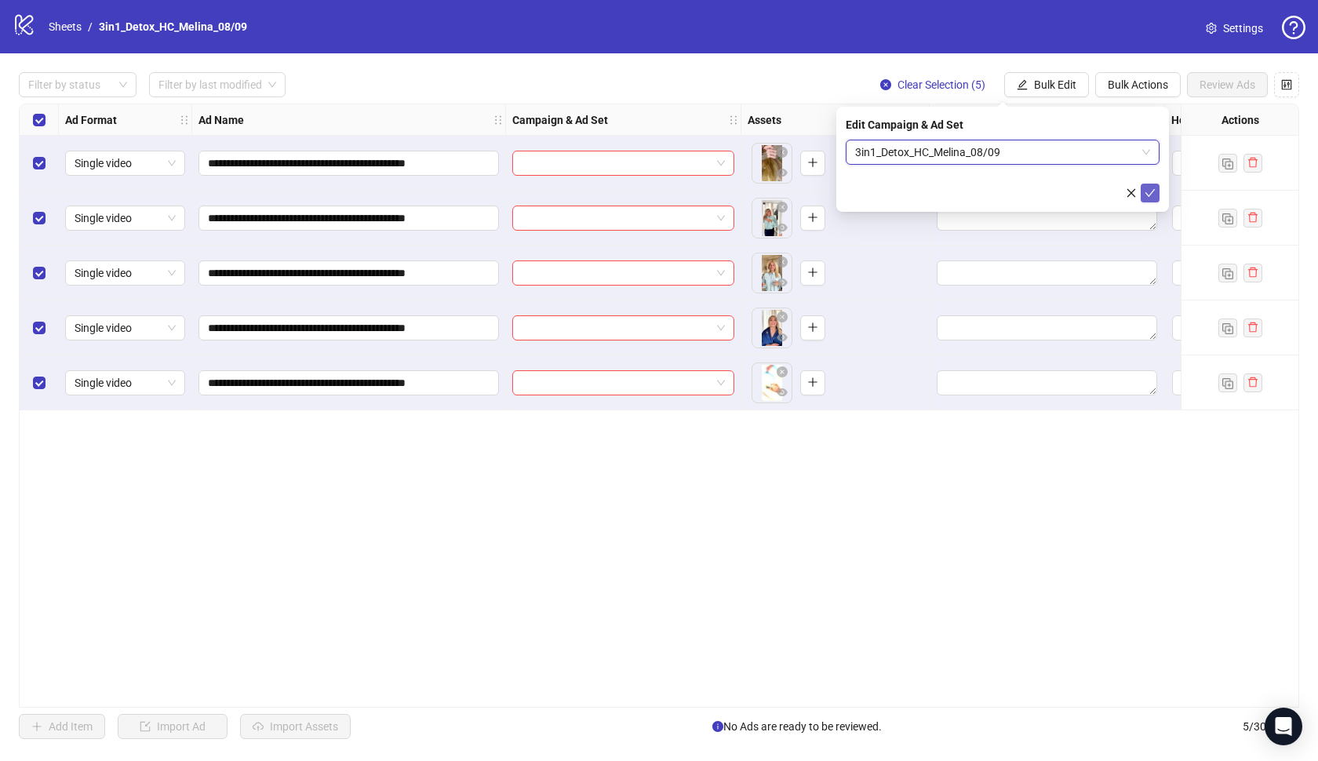
click at [1148, 191] on icon "check" at bounding box center [1150, 193] width 11 height 11
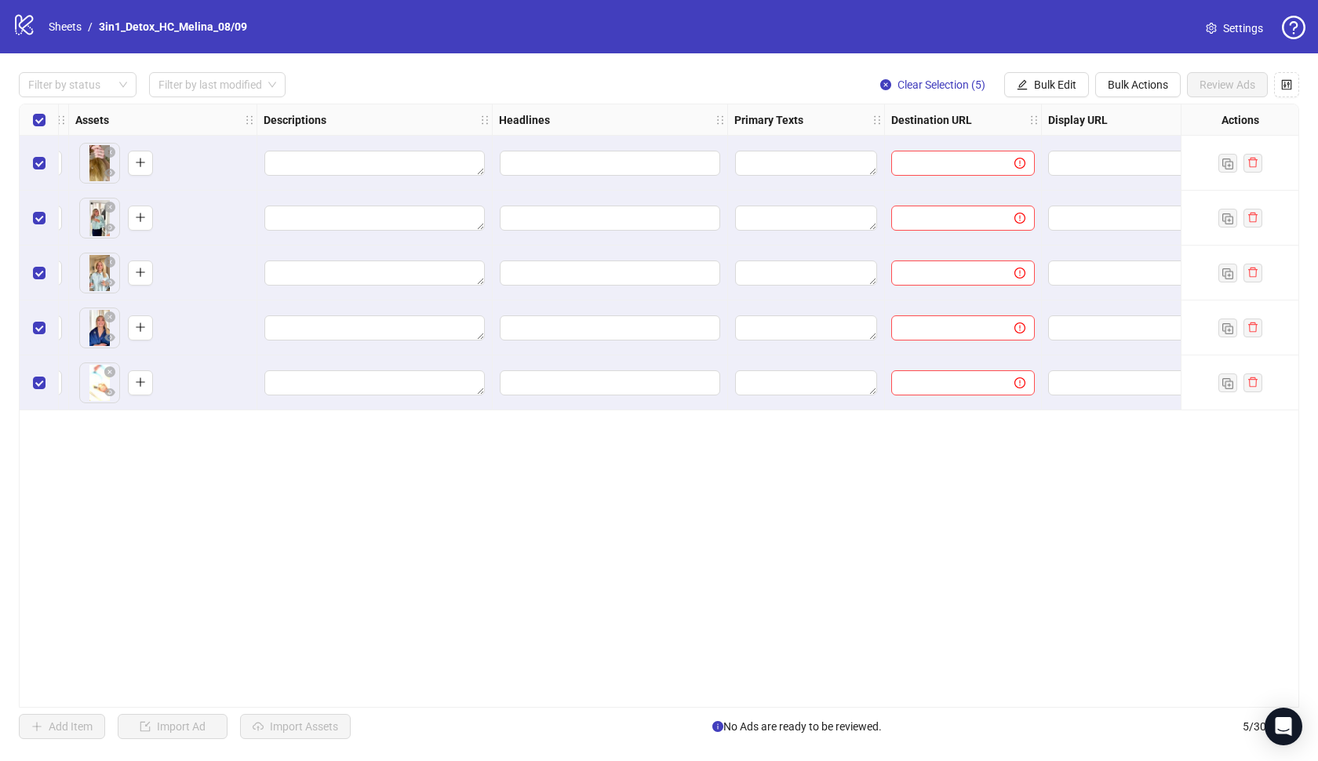
scroll to position [0, 674]
click at [1031, 84] on button "Bulk Edit" at bounding box center [1046, 84] width 85 height 25
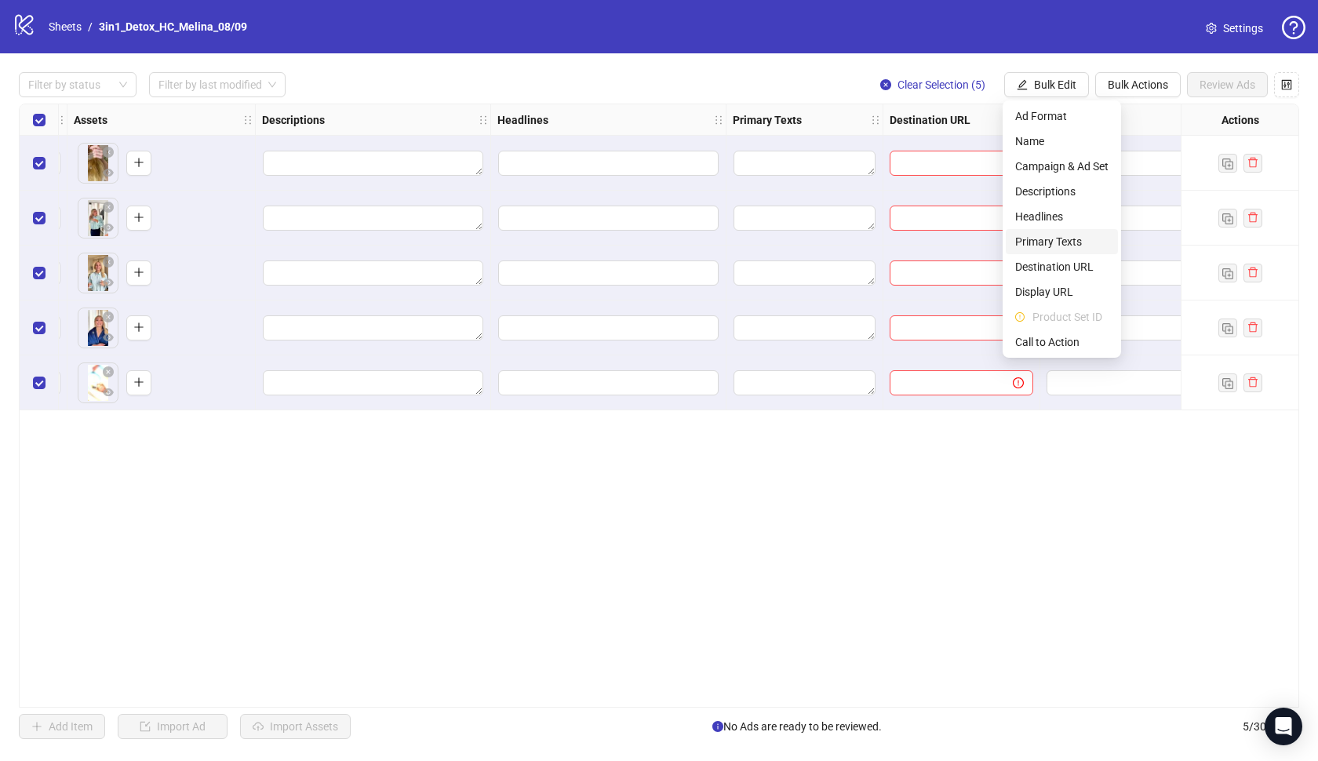
click at [1054, 242] on span "Primary Texts" at bounding box center [1061, 241] width 93 height 17
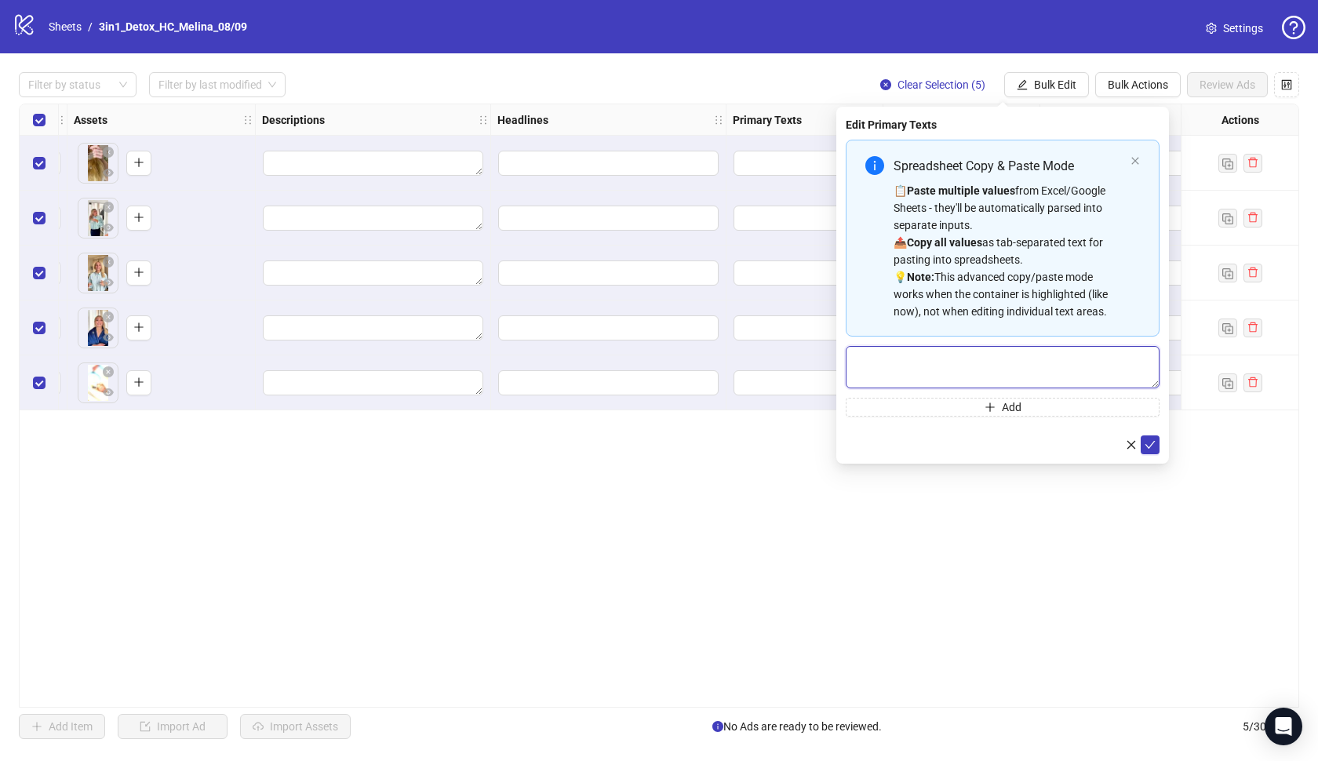
click at [986, 370] on textarea "Multi-text input container - paste or copy values" at bounding box center [1003, 367] width 314 height 42
paste textarea "**********"
type textarea "**********"
click at [1142, 442] on button "submit" at bounding box center [1150, 444] width 19 height 19
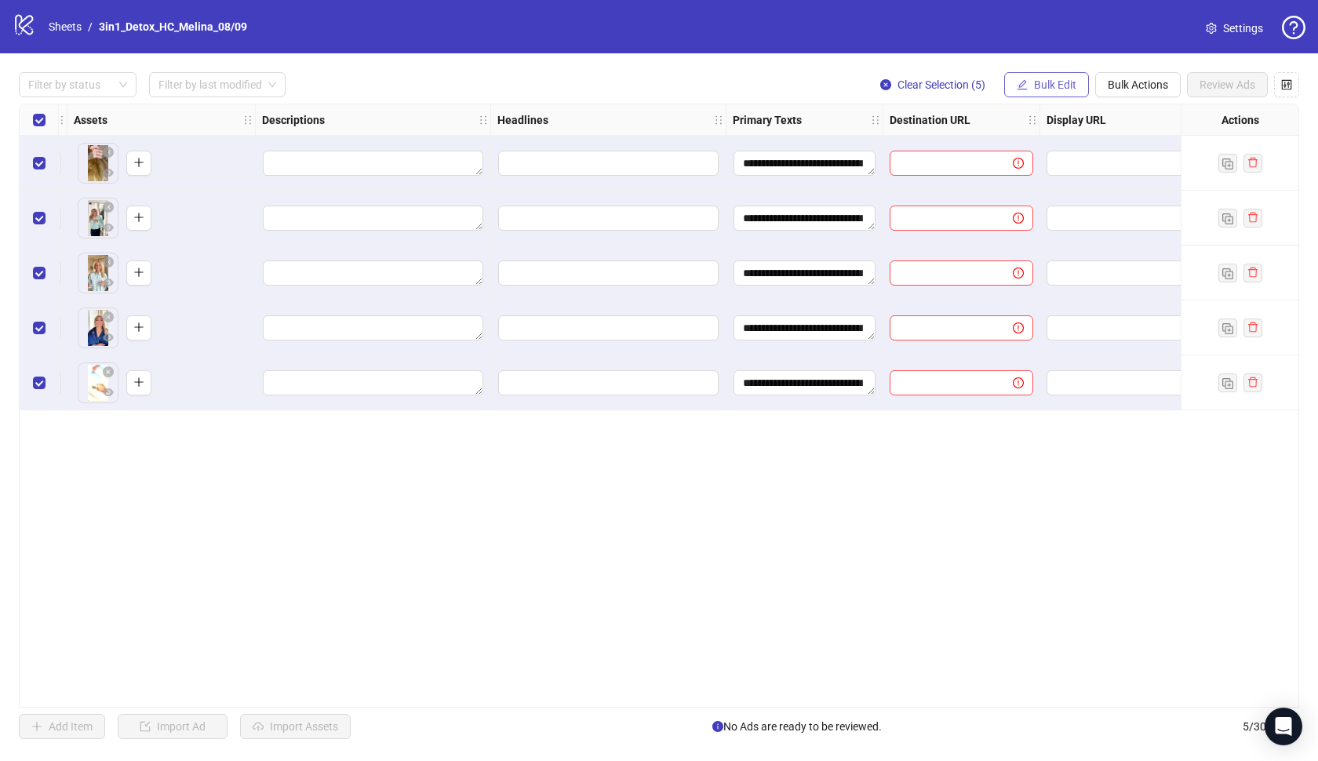
click at [1047, 86] on span "Bulk Edit" at bounding box center [1055, 84] width 42 height 13
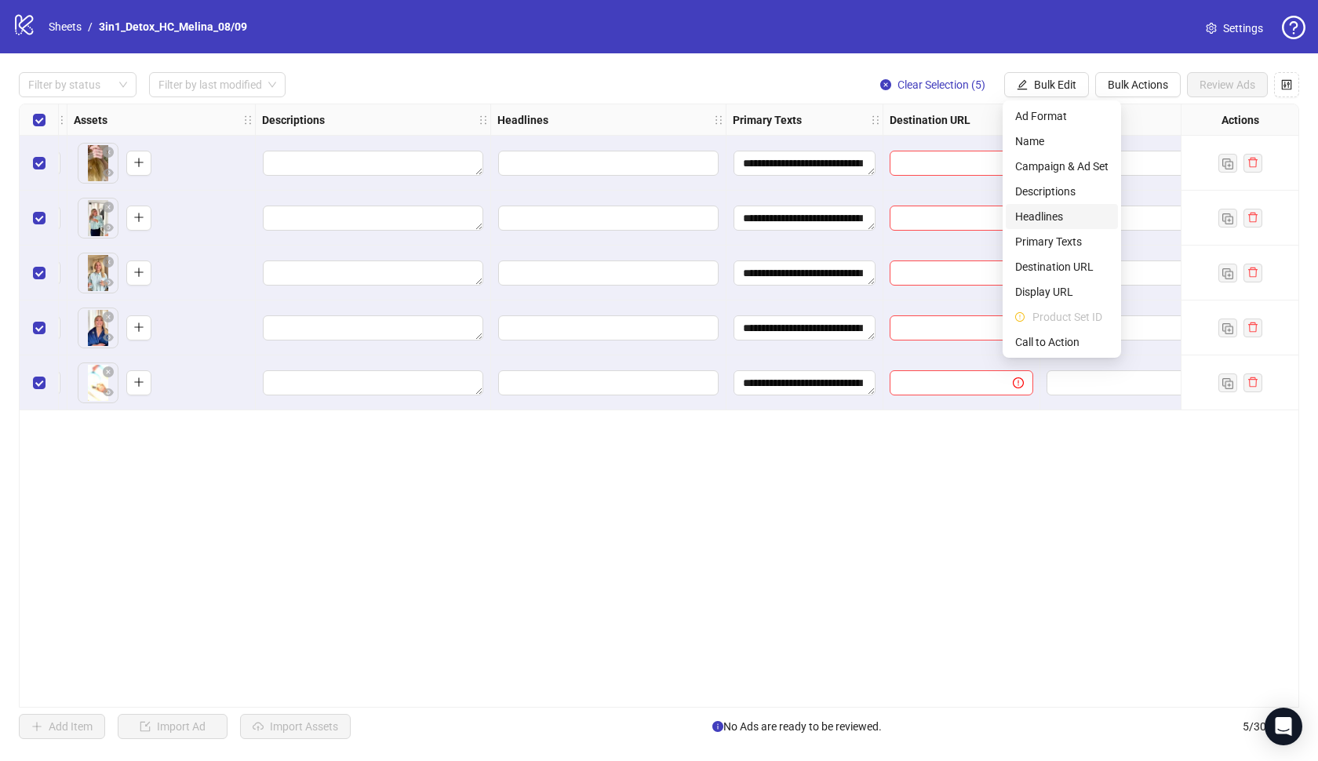
click at [1051, 210] on span "Headlines" at bounding box center [1061, 216] width 93 height 17
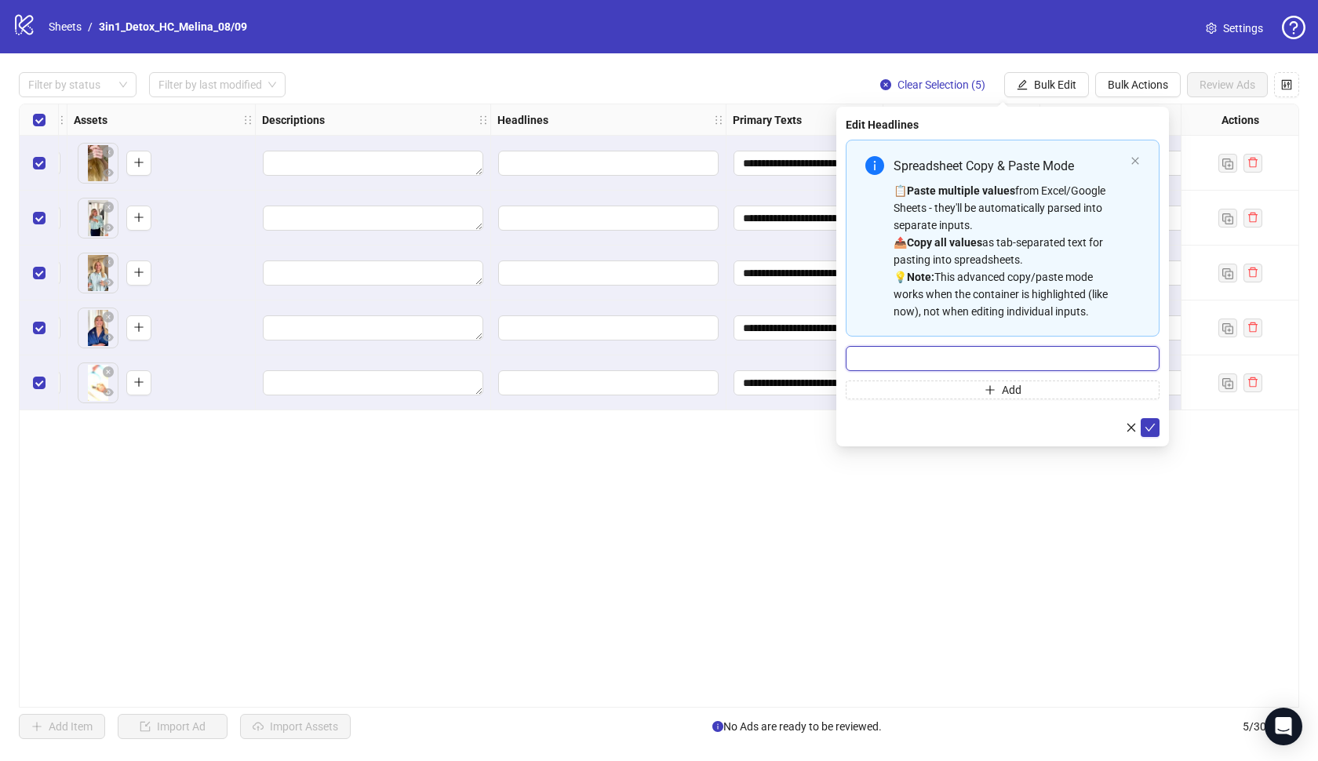
click at [978, 358] on input "Multi-input container - paste or copy values" at bounding box center [1003, 358] width 314 height 25
paste input "**********"
type input "**********"
click at [1153, 428] on icon "check" at bounding box center [1150, 427] width 11 height 11
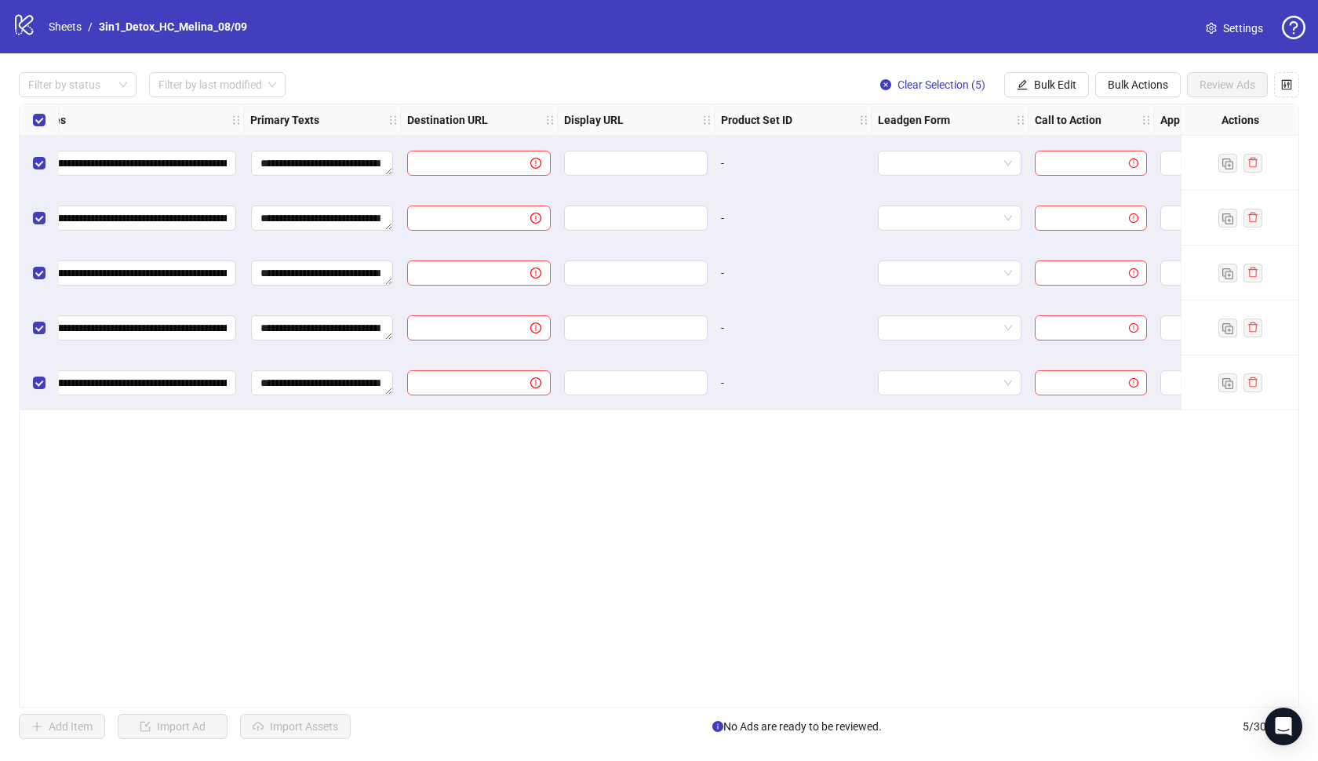
scroll to position [0, 1188]
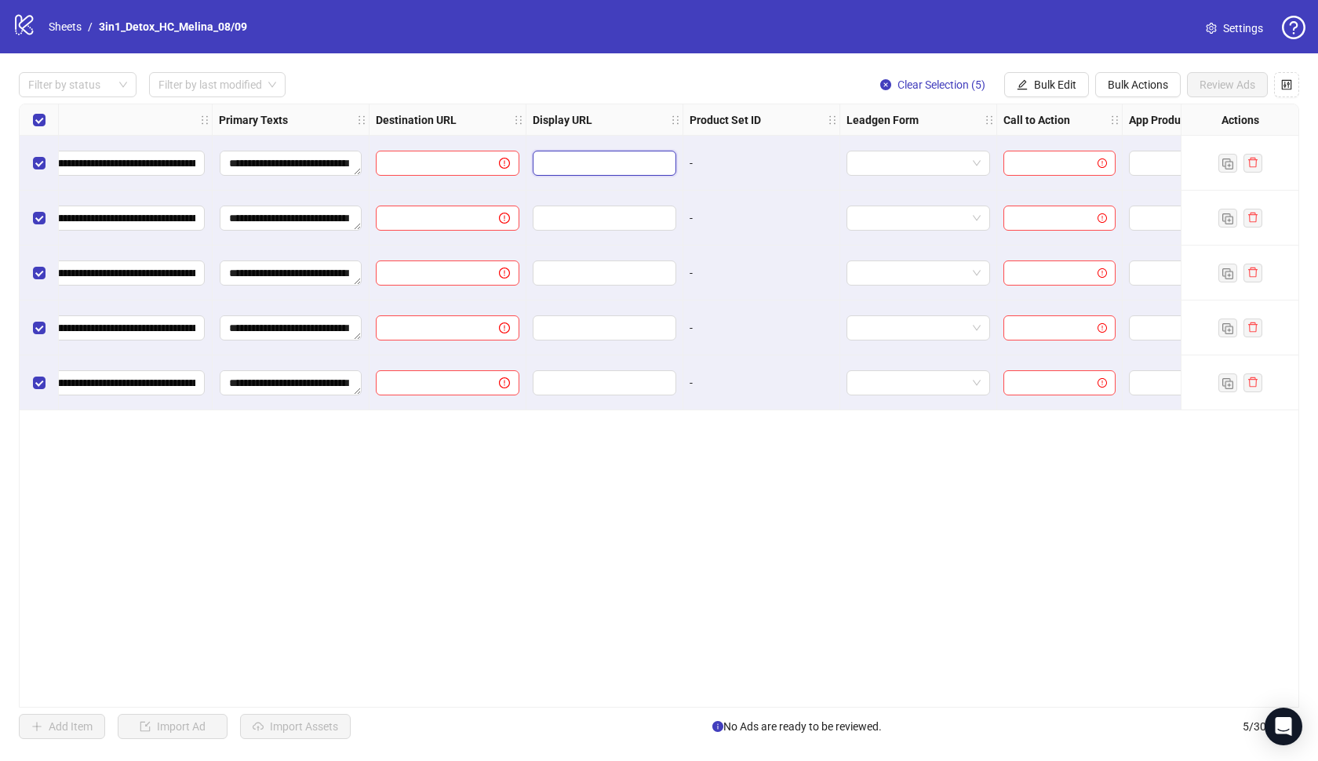
click at [634, 155] on input "text" at bounding box center [603, 163] width 122 height 17
click at [1058, 92] on button "Bulk Edit" at bounding box center [1046, 84] width 85 height 25
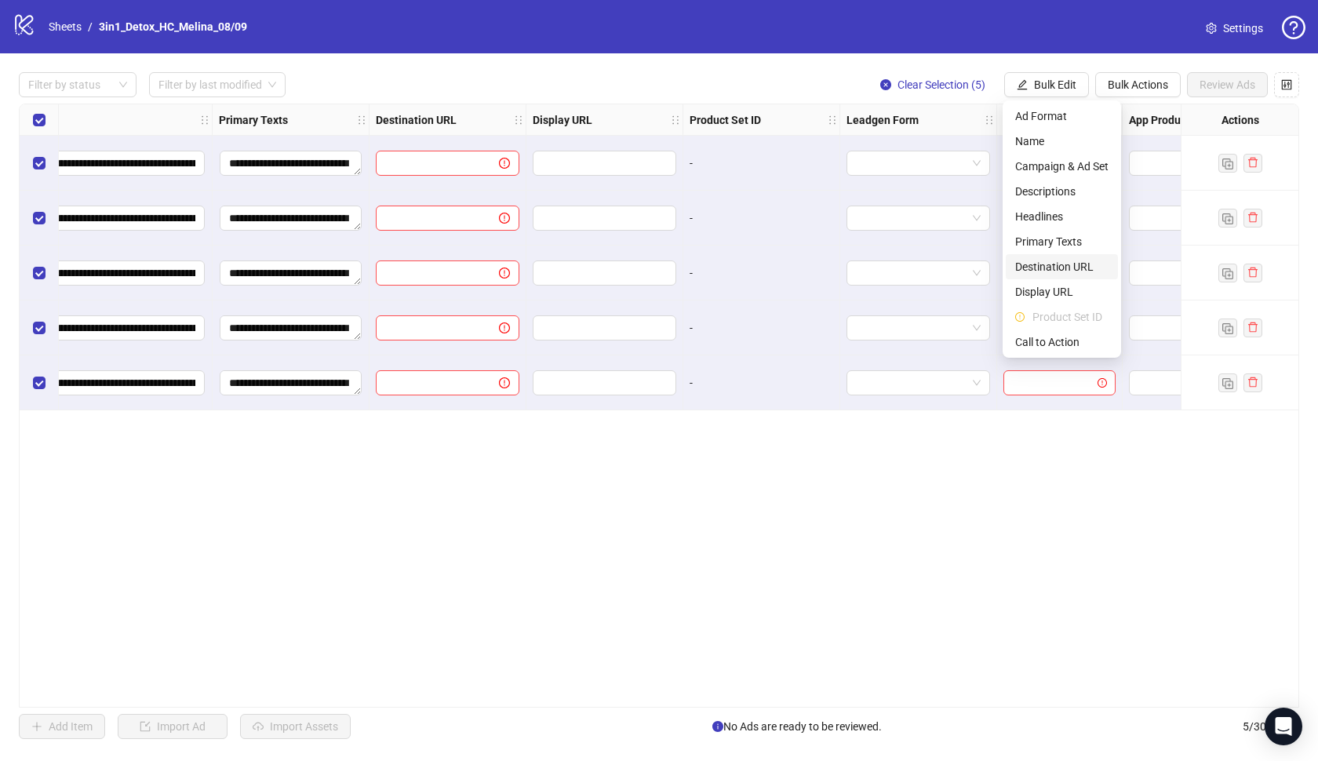
click at [1051, 268] on span "Destination URL" at bounding box center [1061, 266] width 93 height 17
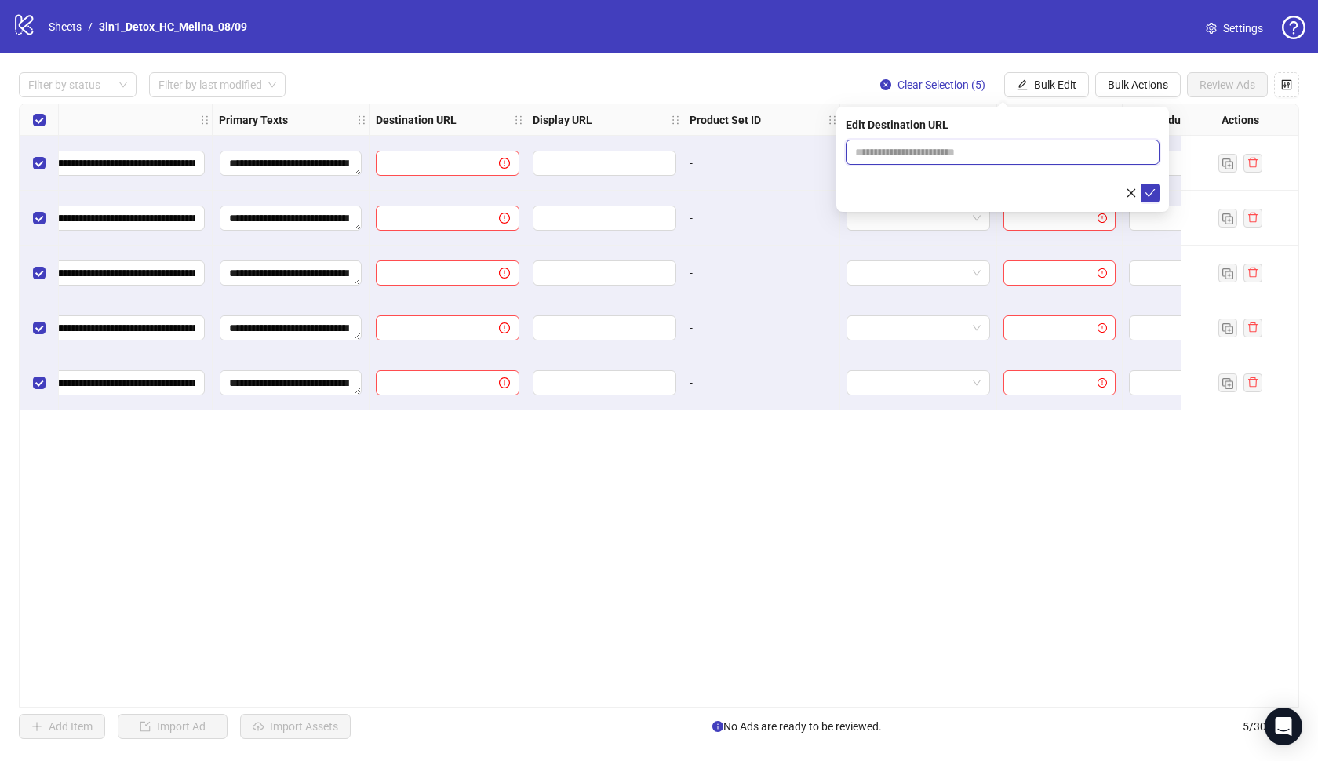
click at [971, 150] on input "text" at bounding box center [996, 152] width 282 height 17
paste input "**********"
type input "**********"
click at [1152, 195] on icon "check" at bounding box center [1150, 193] width 11 height 11
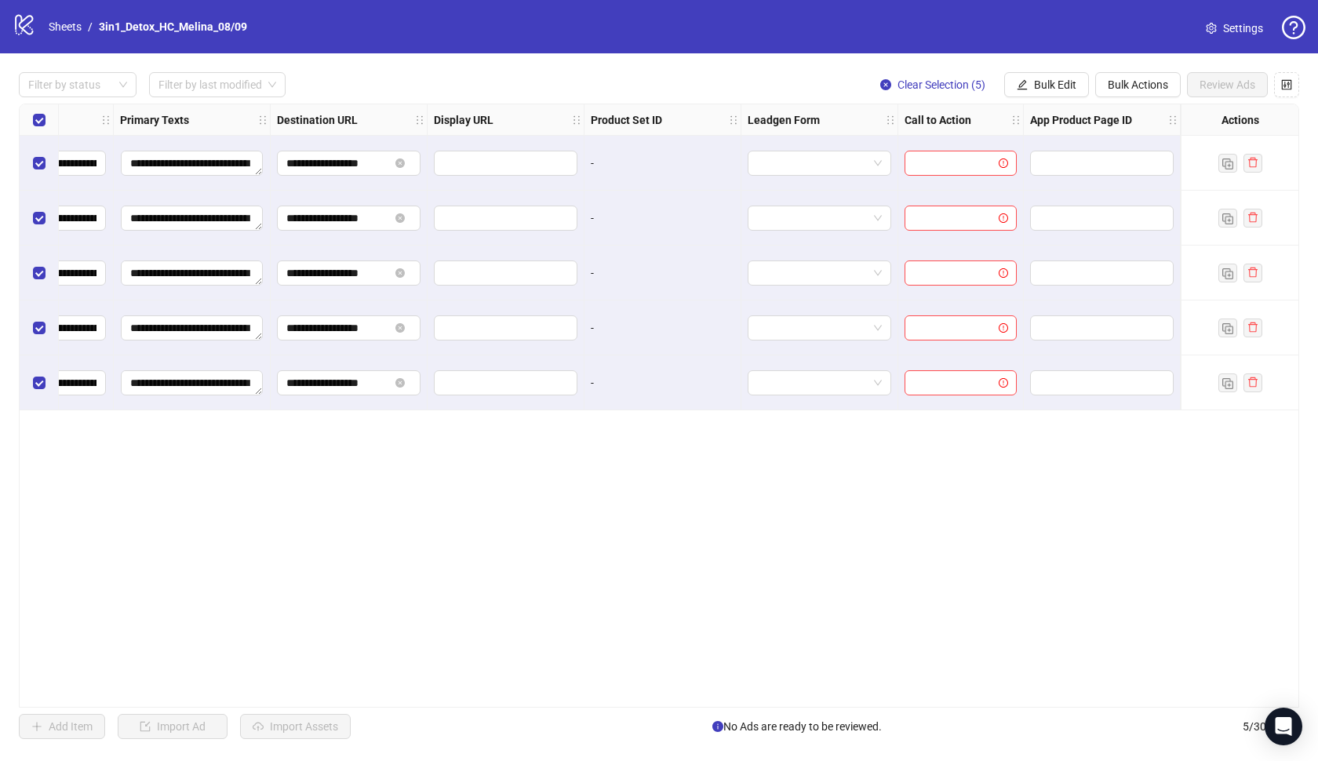
scroll to position [0, 0]
click at [1065, 82] on span "Bulk Edit" at bounding box center [1055, 84] width 42 height 13
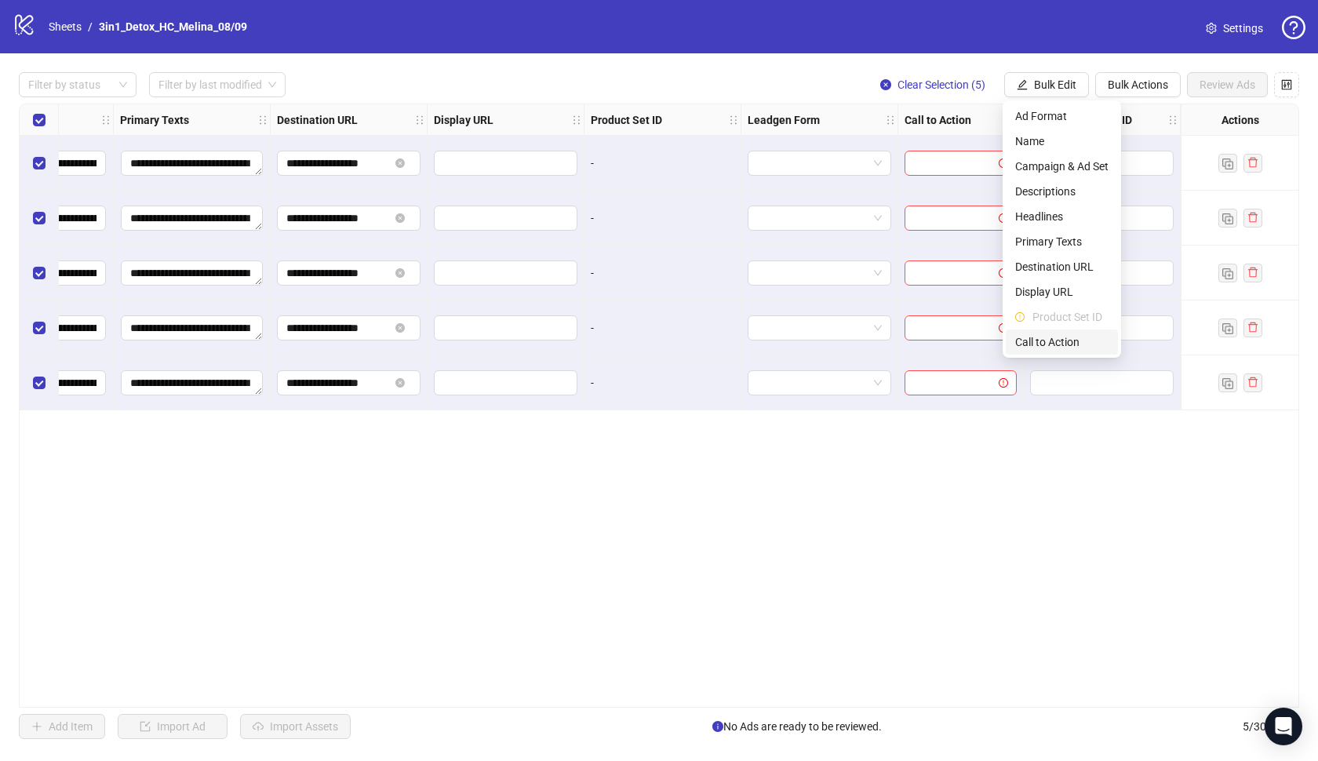
click at [1055, 330] on li "Call to Action" at bounding box center [1062, 342] width 112 height 25
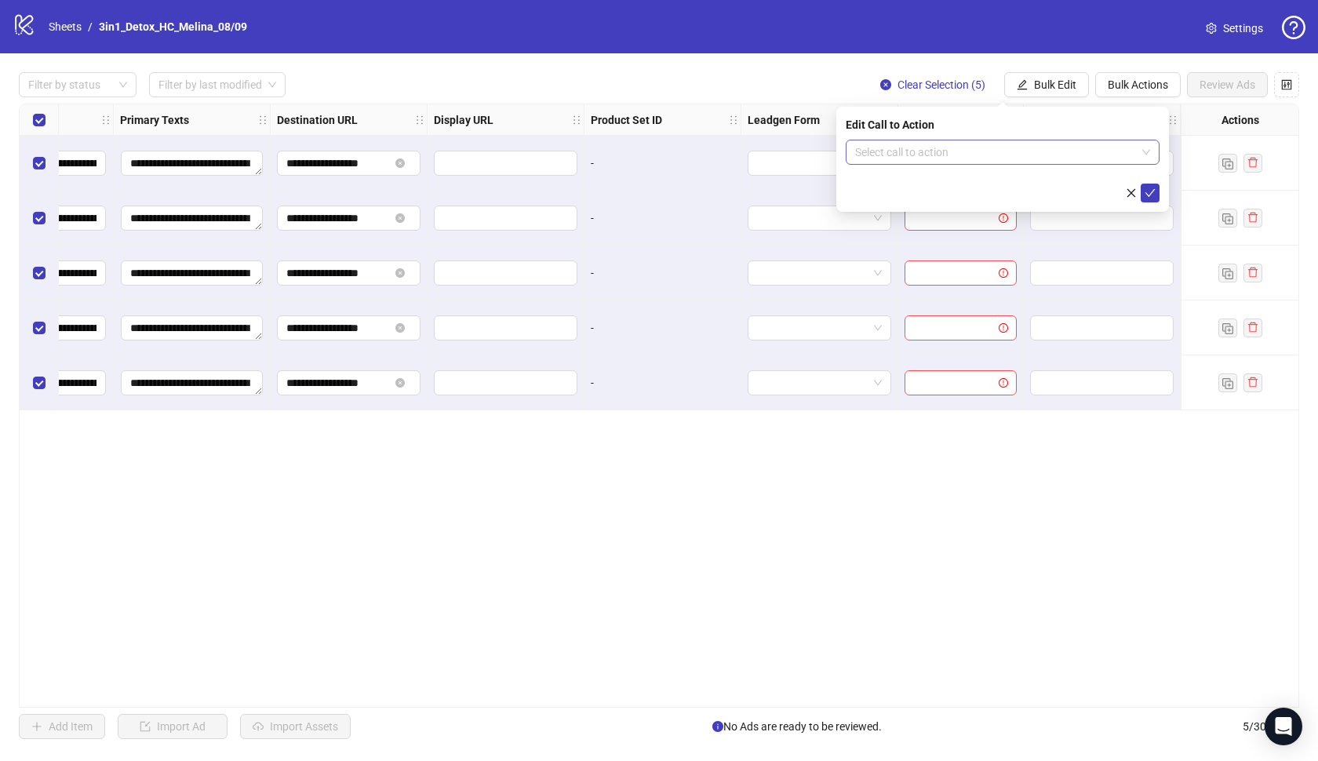
click at [988, 147] on input "search" at bounding box center [995, 152] width 281 height 24
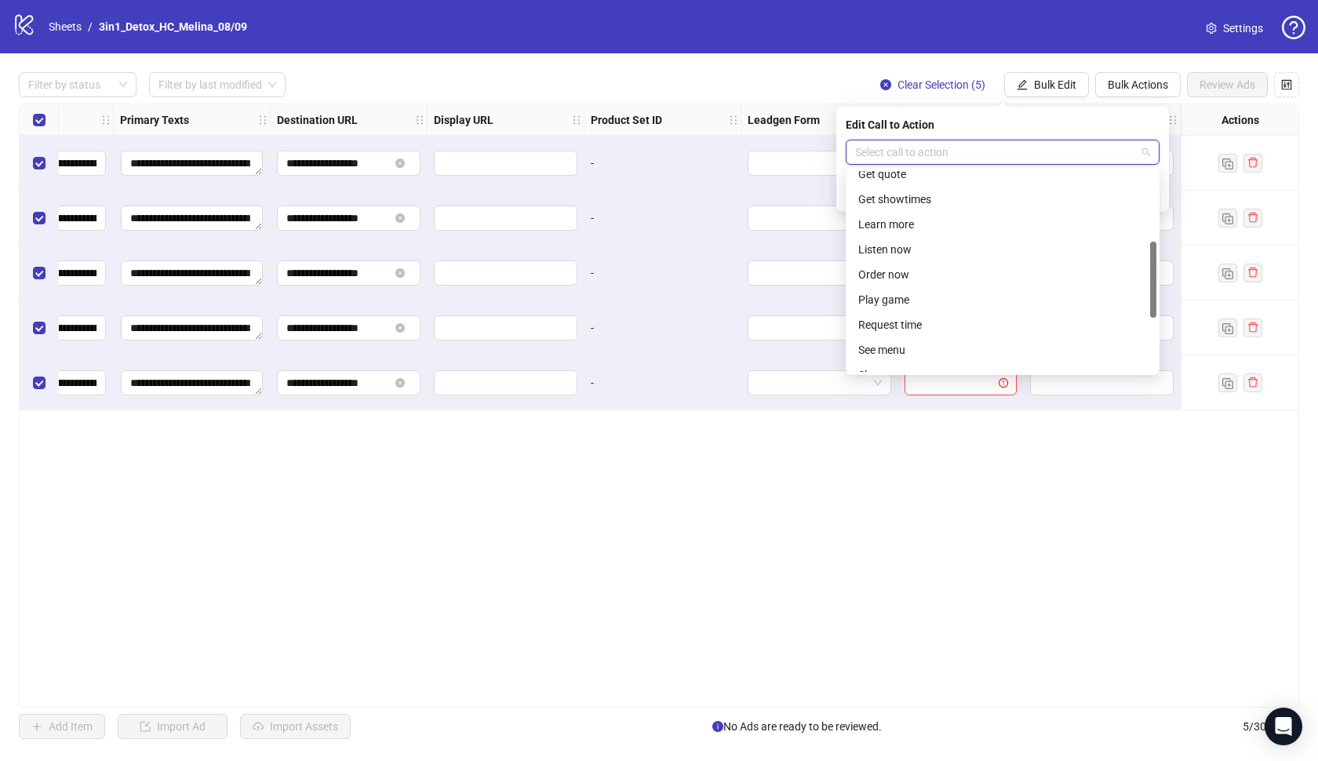
scroll to position [196, 0]
click at [918, 217] on div "Learn more" at bounding box center [1002, 213] width 289 height 17
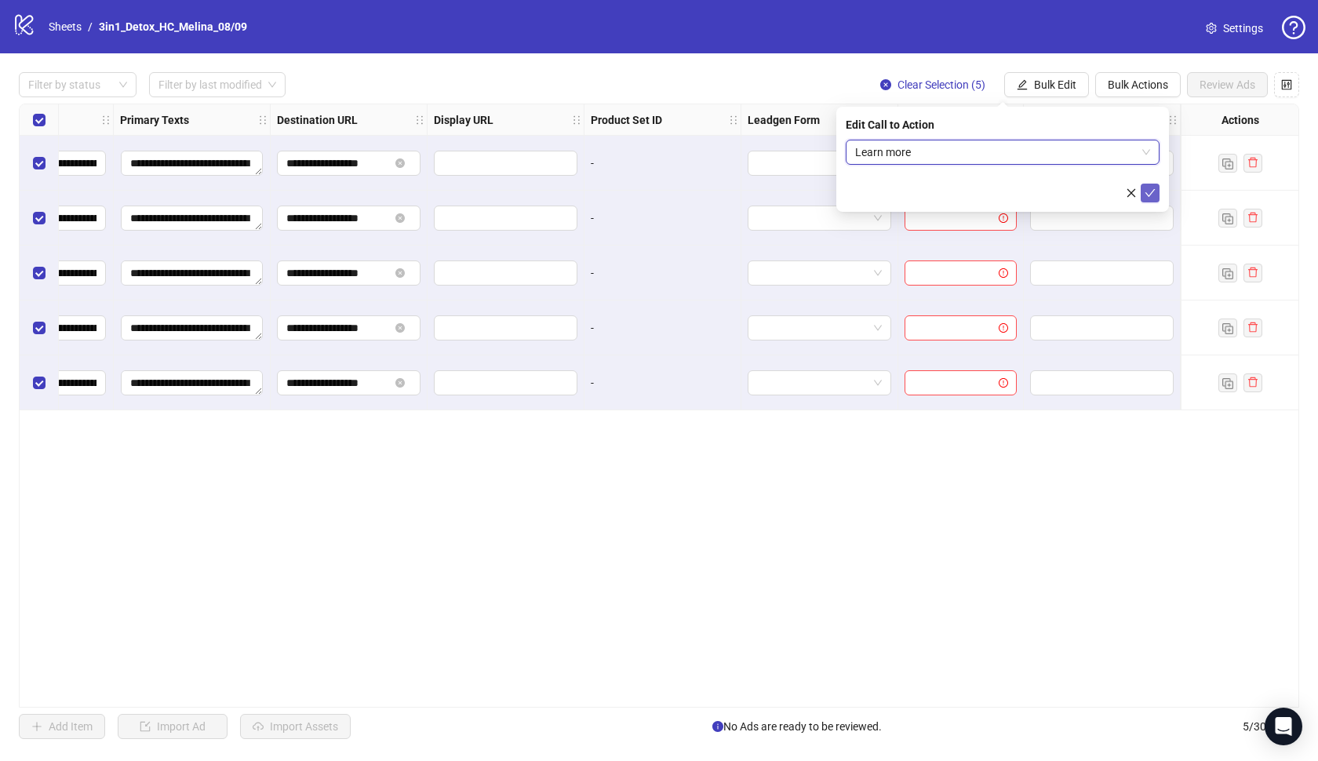
click at [1153, 200] on button "submit" at bounding box center [1150, 193] width 19 height 19
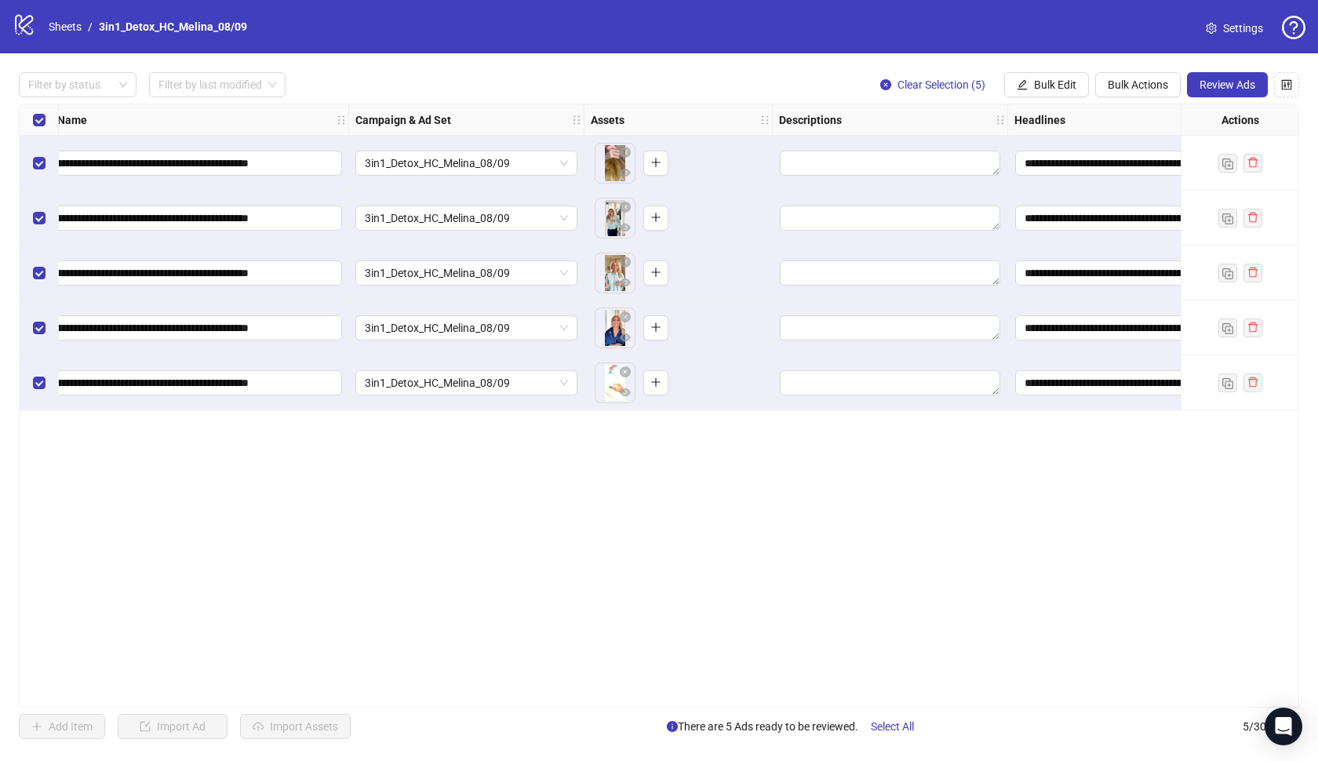
scroll to position [0, 156]
click at [1078, 82] on button "Bulk Edit" at bounding box center [1046, 84] width 85 height 25
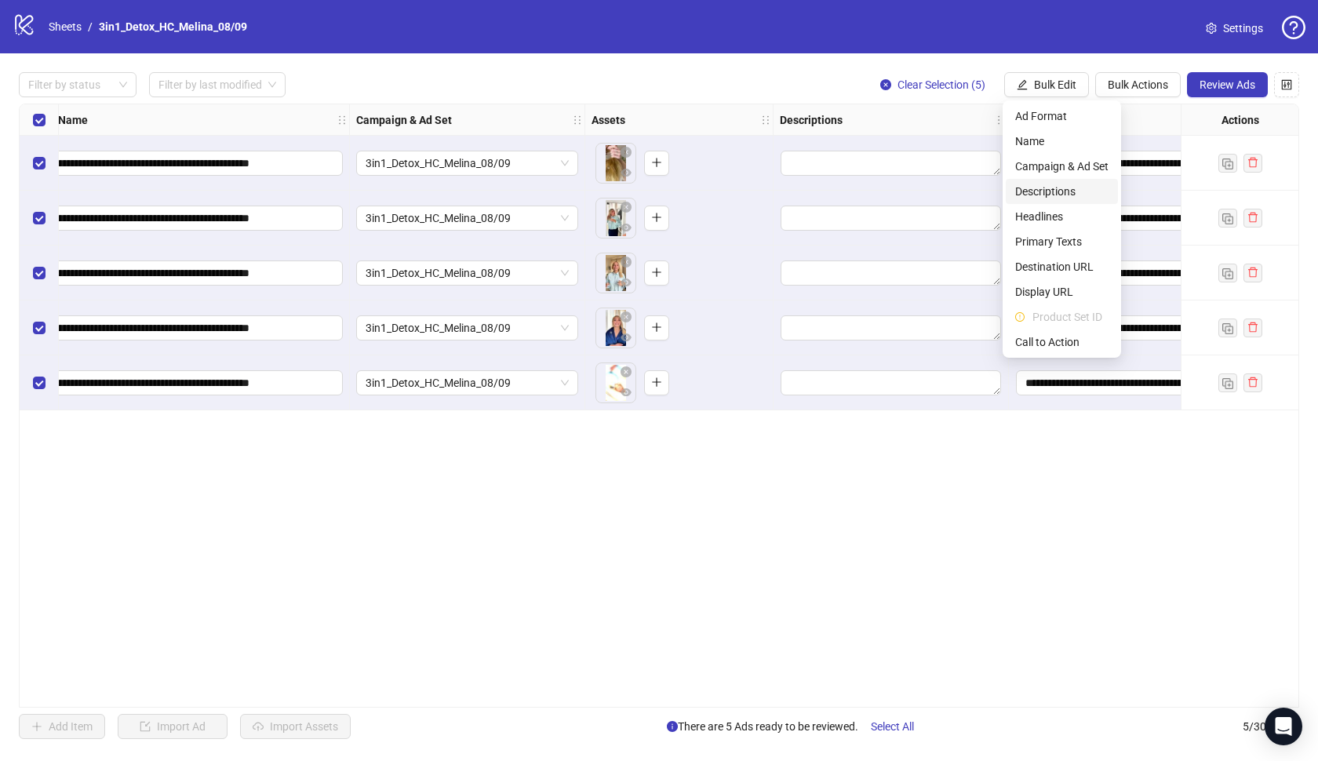
click at [1062, 188] on span "Descriptions" at bounding box center [1061, 191] width 93 height 17
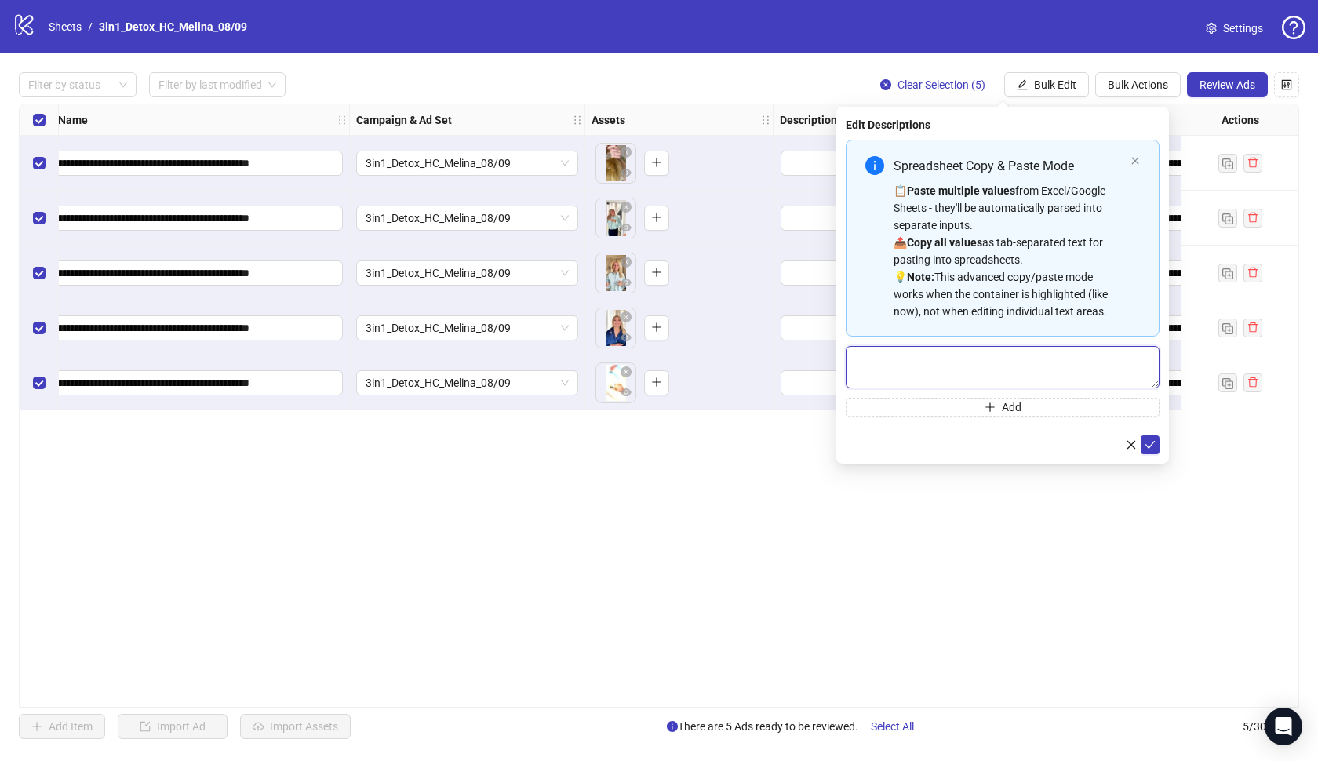
click at [944, 360] on textarea "Multi-text input container - paste or copy values" at bounding box center [1003, 367] width 314 height 42
paste textarea "**********"
type textarea "**********"
click at [1149, 446] on icon "check" at bounding box center [1150, 444] width 11 height 11
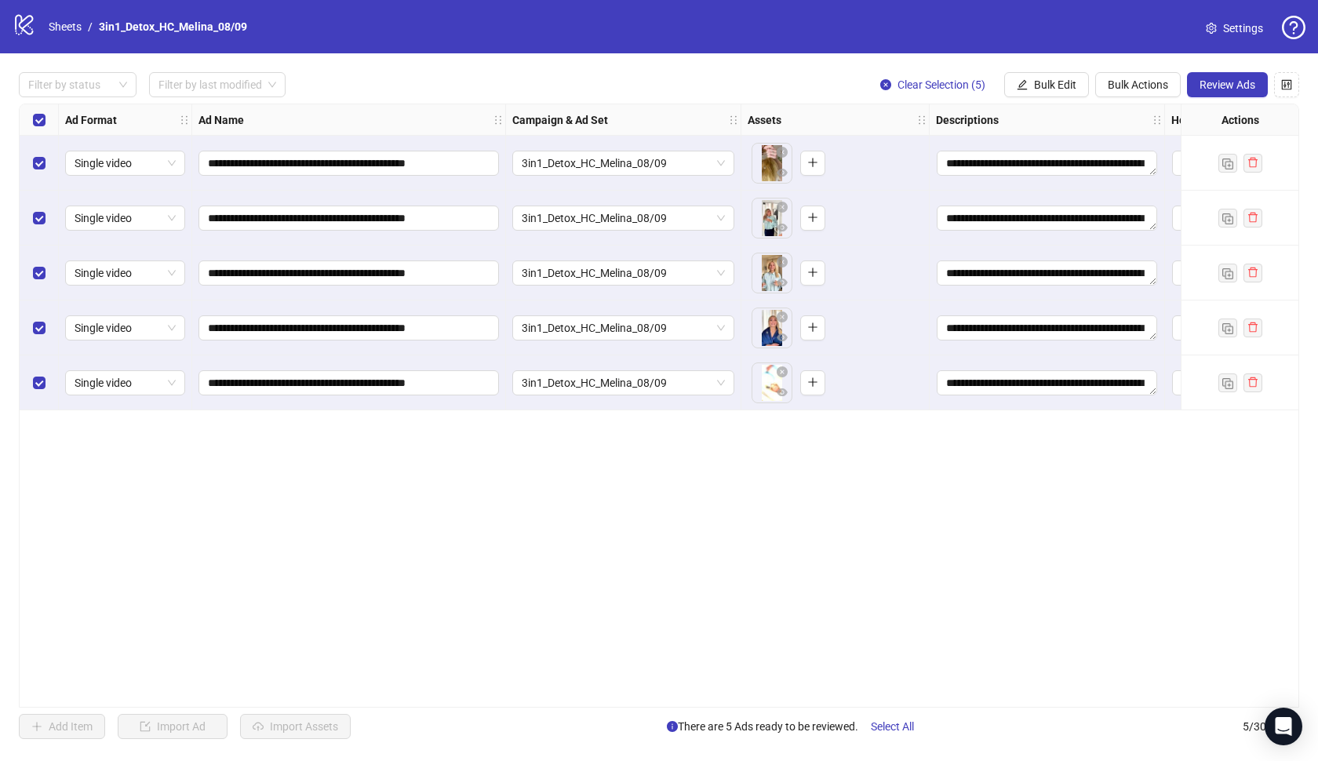
scroll to position [0, 0]
click at [1219, 90] on span "Review Ads" at bounding box center [1228, 84] width 56 height 13
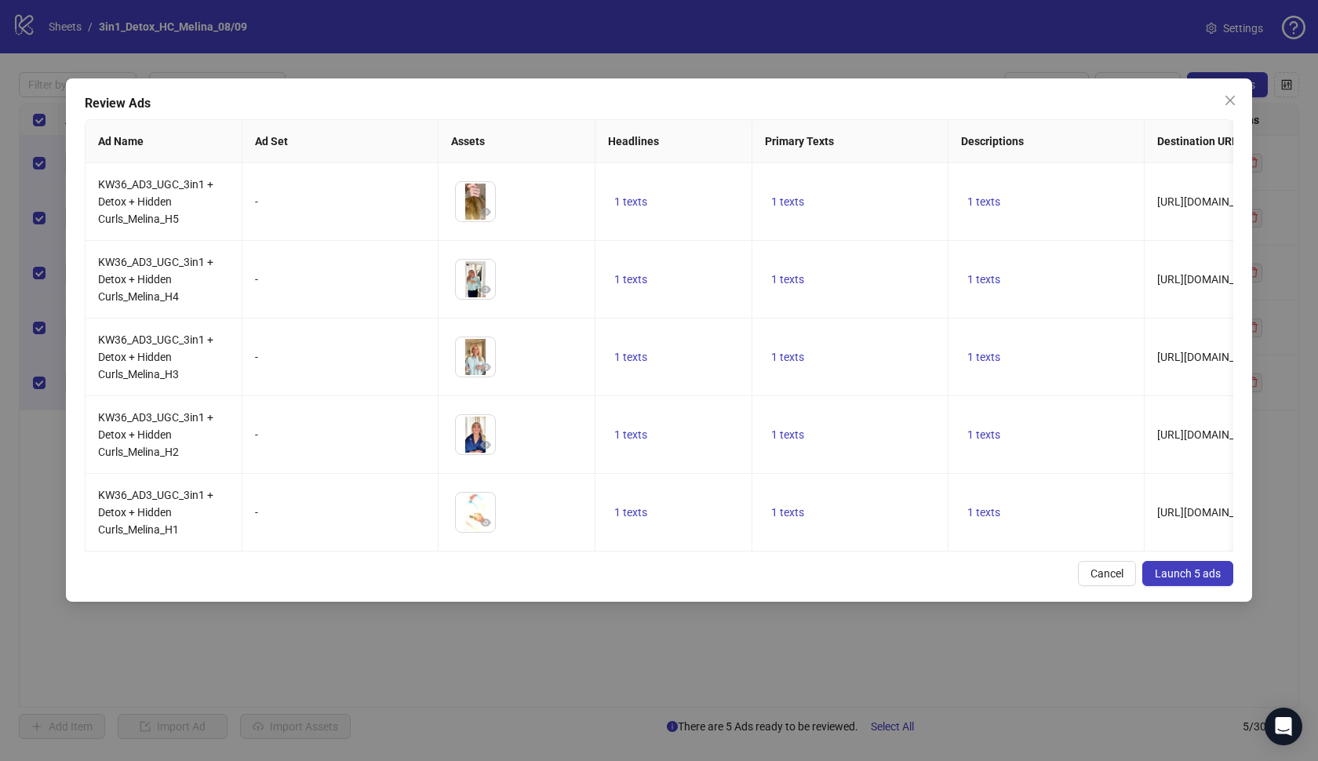
click at [1178, 574] on span "Launch 5 ads" at bounding box center [1188, 573] width 66 height 13
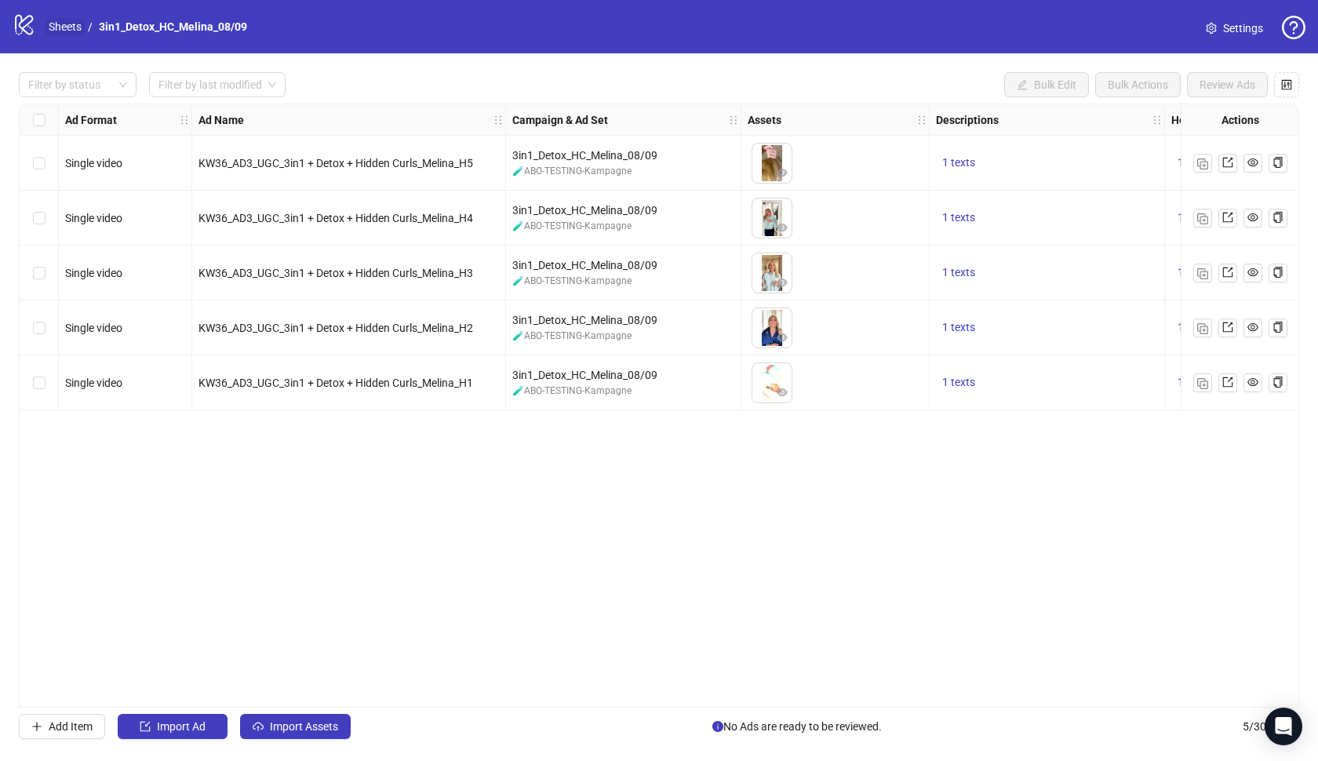
click at [53, 24] on link "Sheets" at bounding box center [65, 26] width 39 height 17
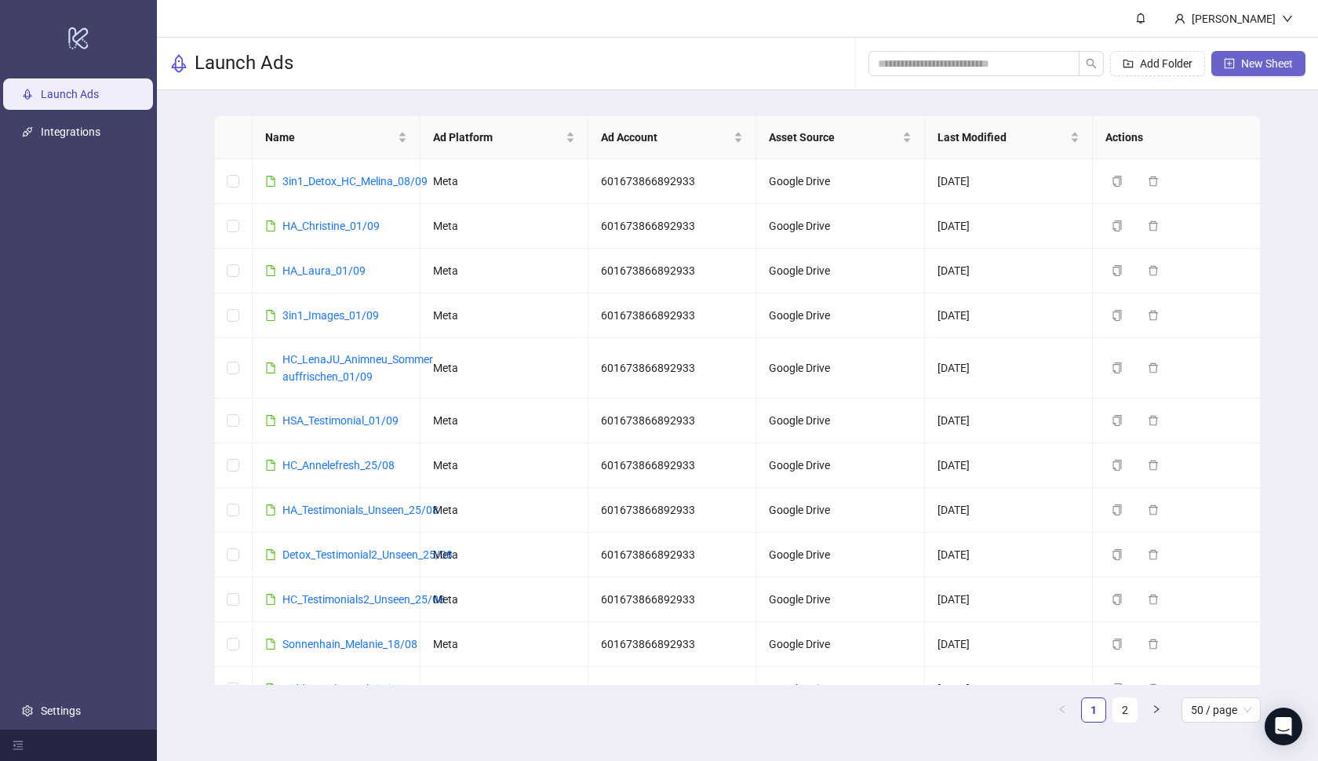
click at [1235, 60] on button "New Sheet" at bounding box center [1258, 63] width 94 height 25
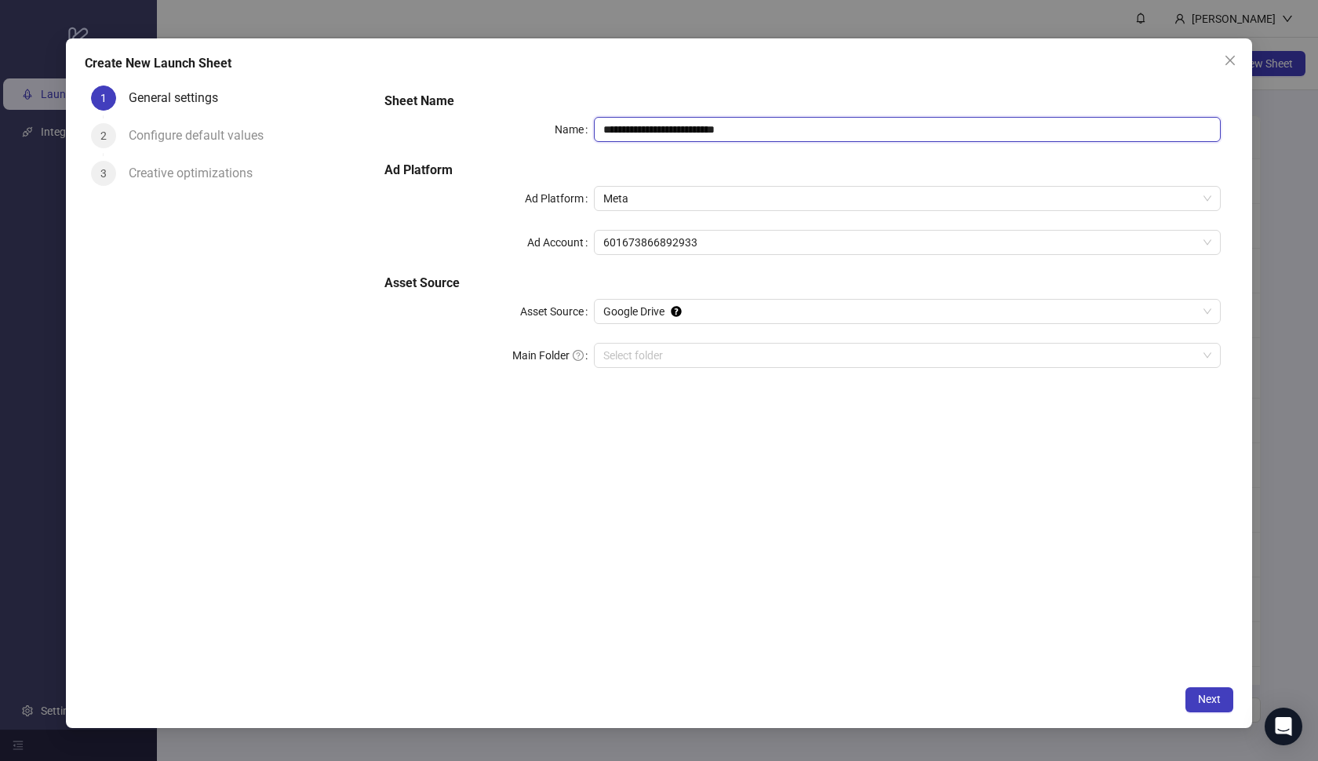
drag, startPoint x: 785, startPoint y: 128, endPoint x: 552, endPoint y: 107, distance: 233.9
click at [552, 107] on div "**********" at bounding box center [802, 240] width 849 height 308
paste input "text"
type input "**********"
click at [697, 86] on div "**********" at bounding box center [802, 240] width 849 height 308
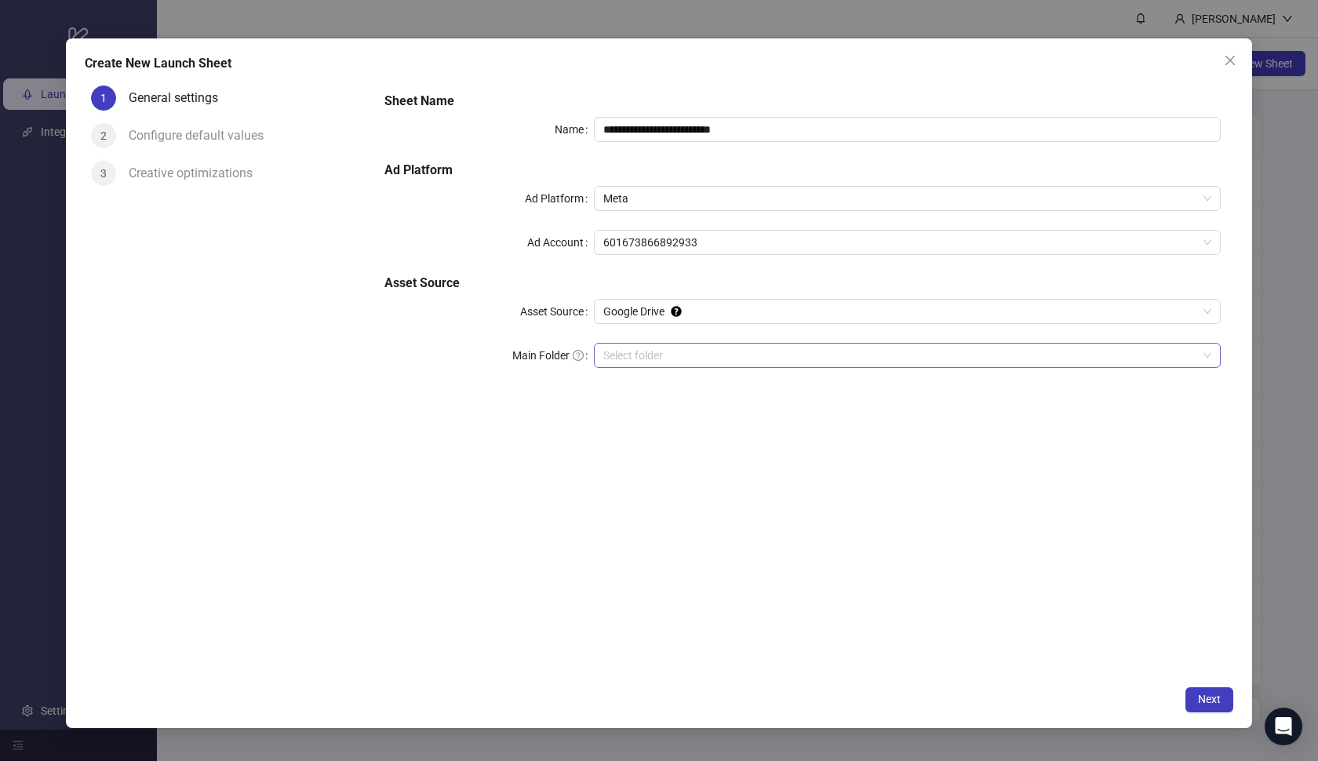
click at [722, 347] on input "Main Folder" at bounding box center [900, 356] width 595 height 24
click at [1206, 695] on span "Next" at bounding box center [1209, 699] width 23 height 13
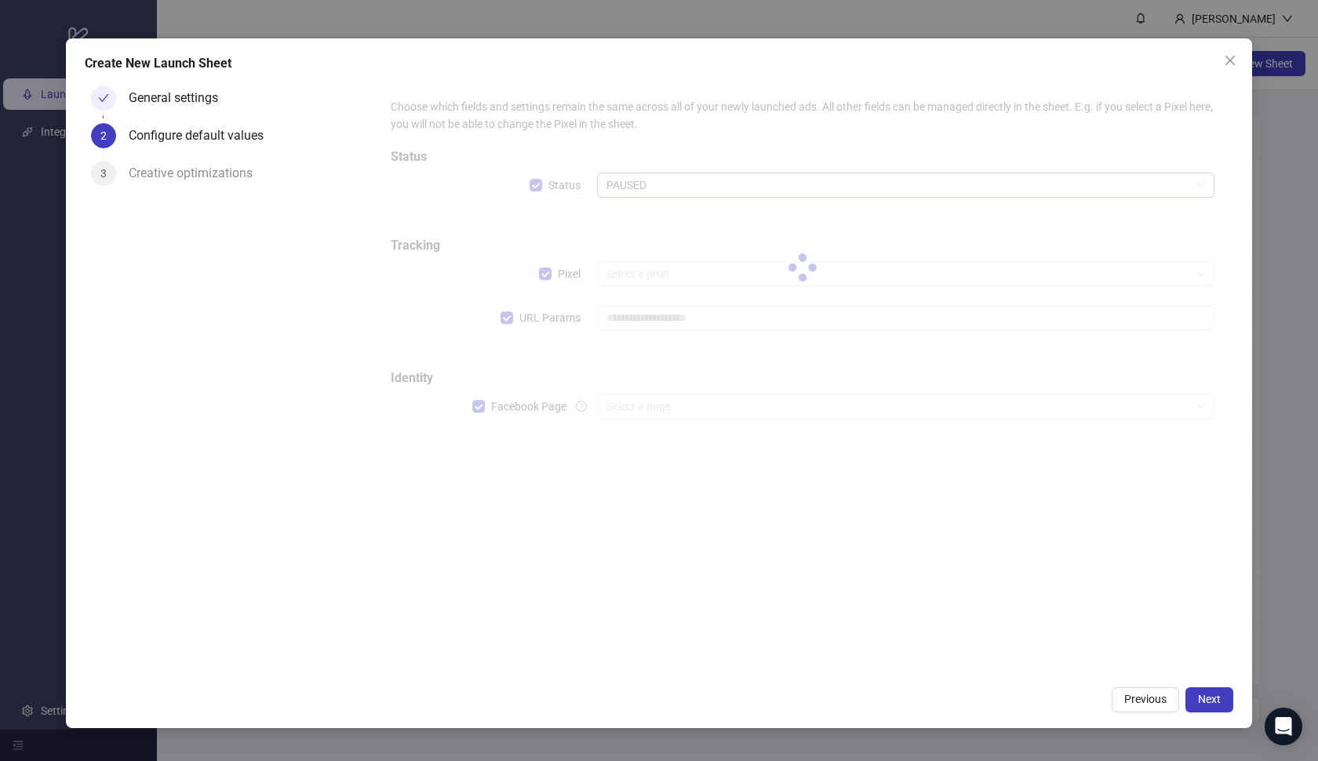
type input "**********"
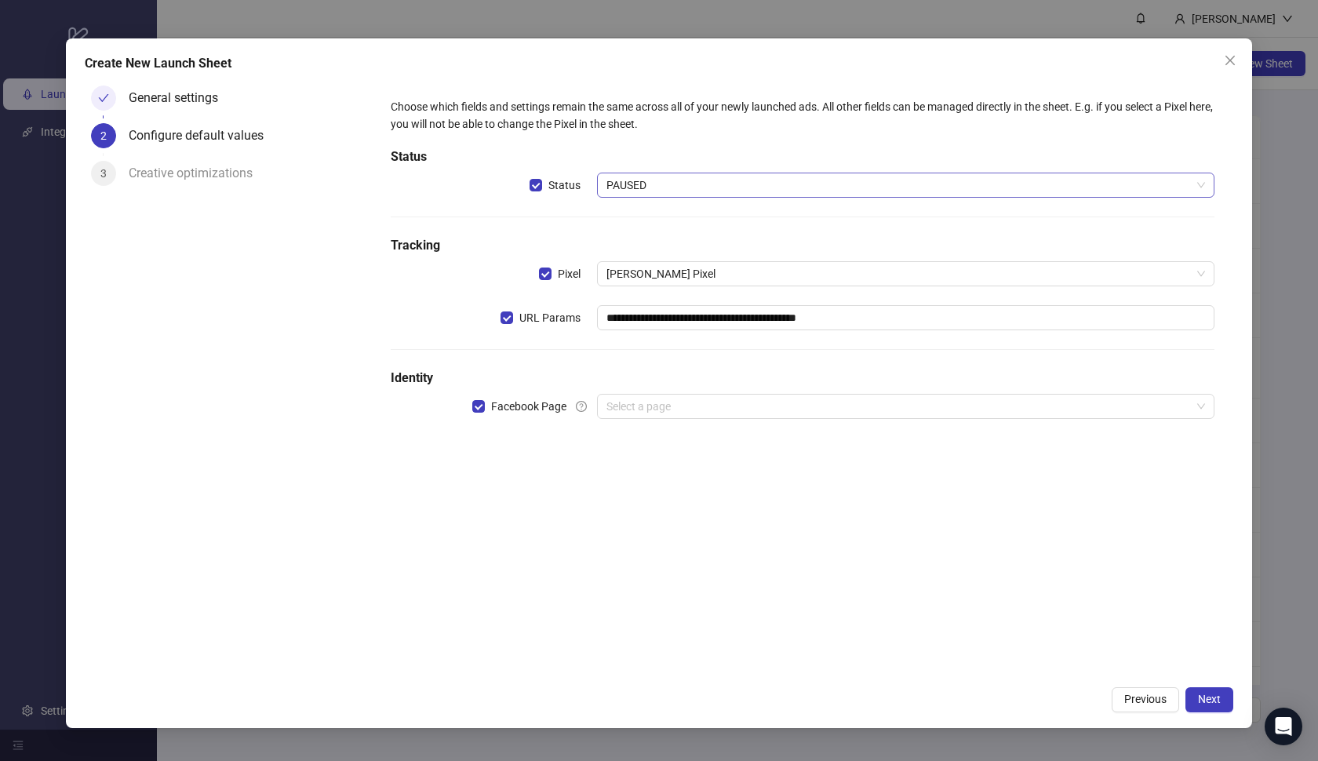
click at [668, 183] on span "PAUSED" at bounding box center [905, 185] width 599 height 24
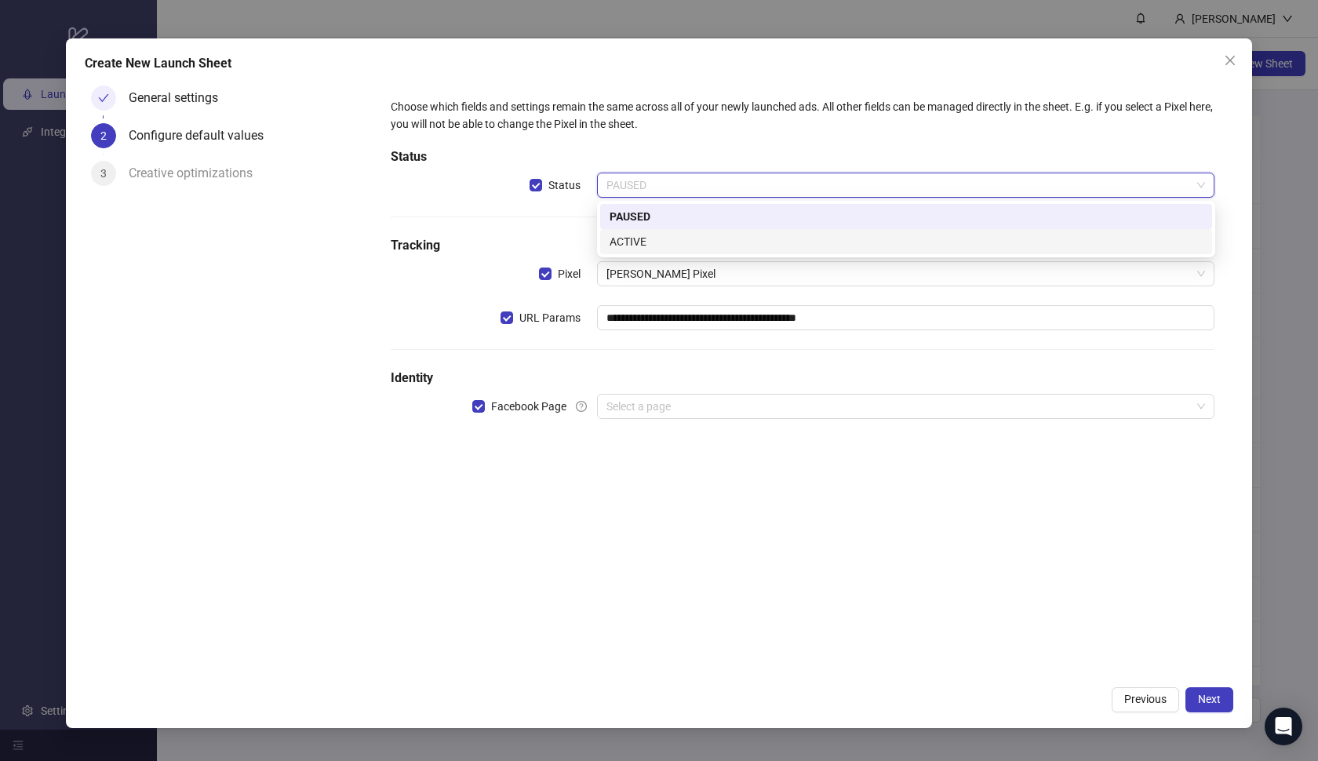
click at [669, 240] on div "ACTIVE" at bounding box center [906, 241] width 593 height 17
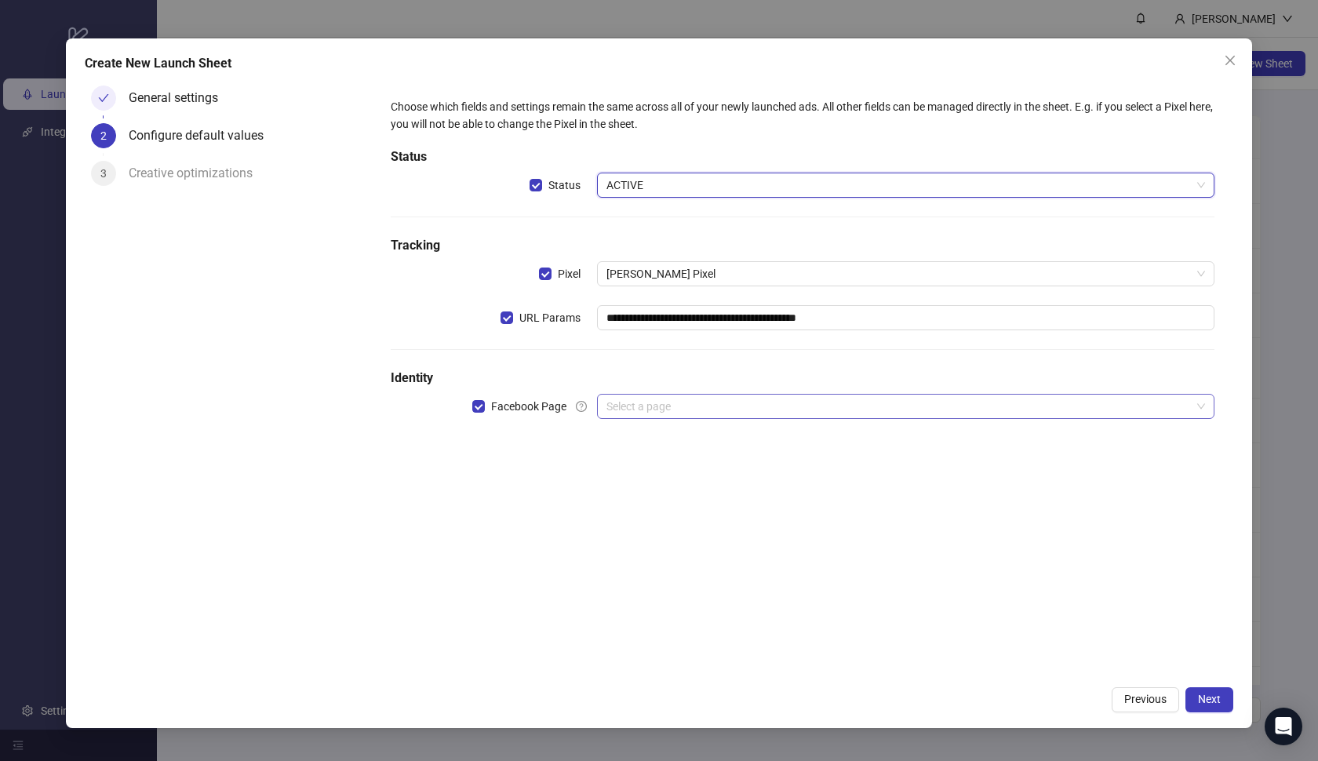
click at [659, 412] on input "search" at bounding box center [898, 407] width 585 height 24
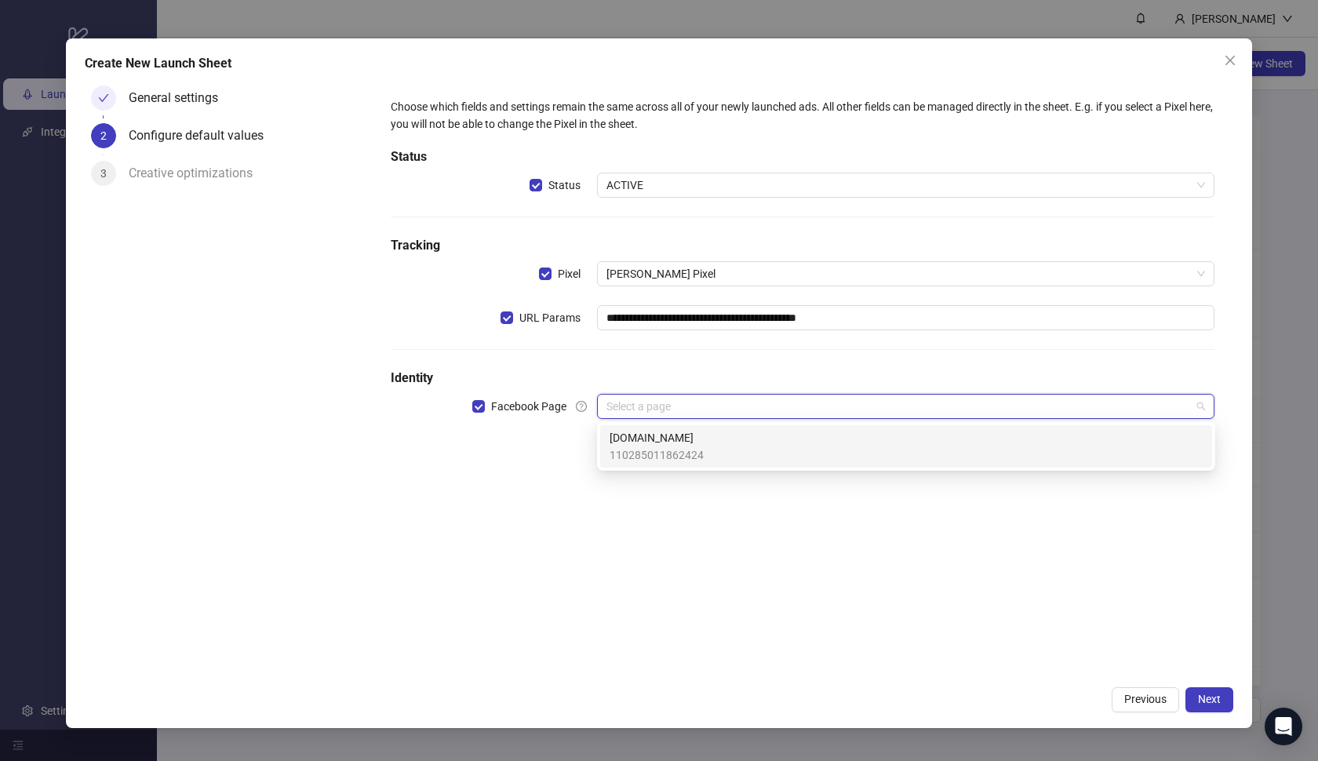
click at [659, 440] on span "[DOMAIN_NAME]" at bounding box center [657, 437] width 94 height 17
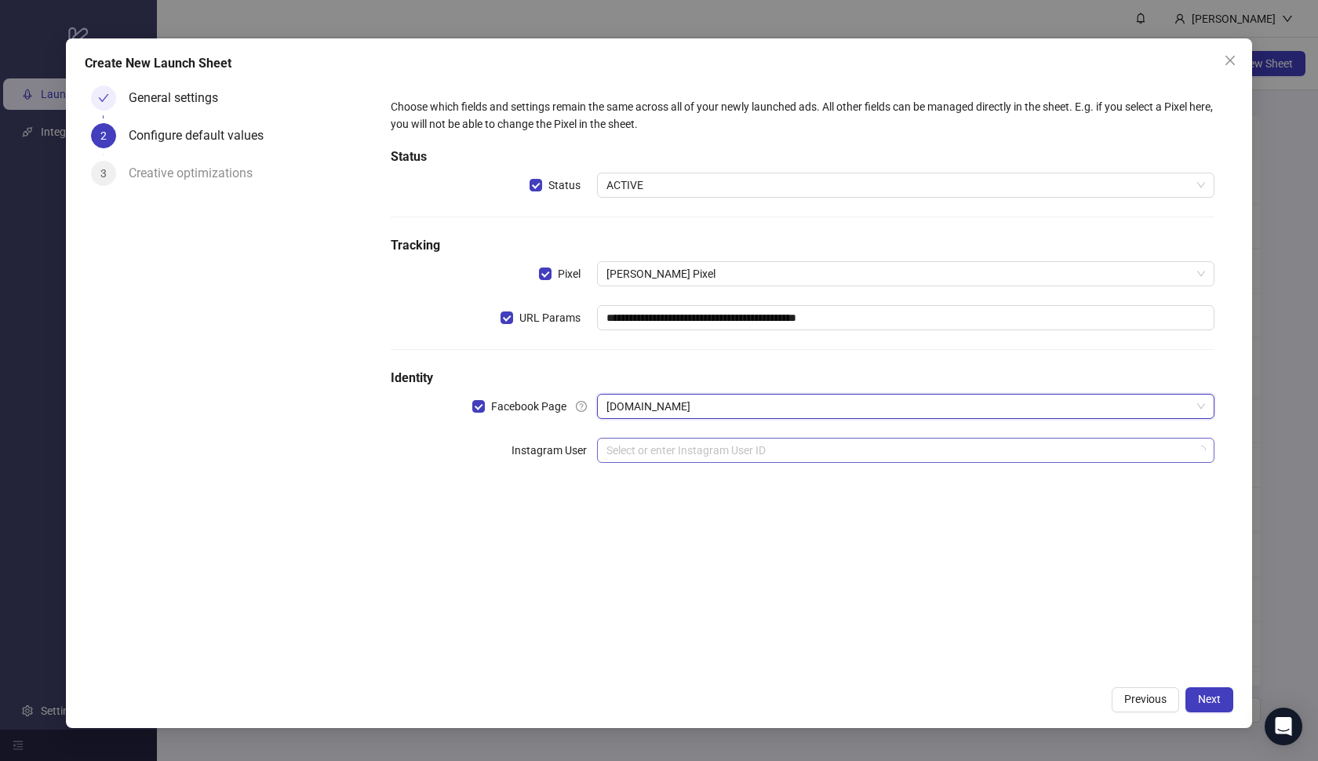
click at [668, 450] on input "search" at bounding box center [898, 451] width 585 height 24
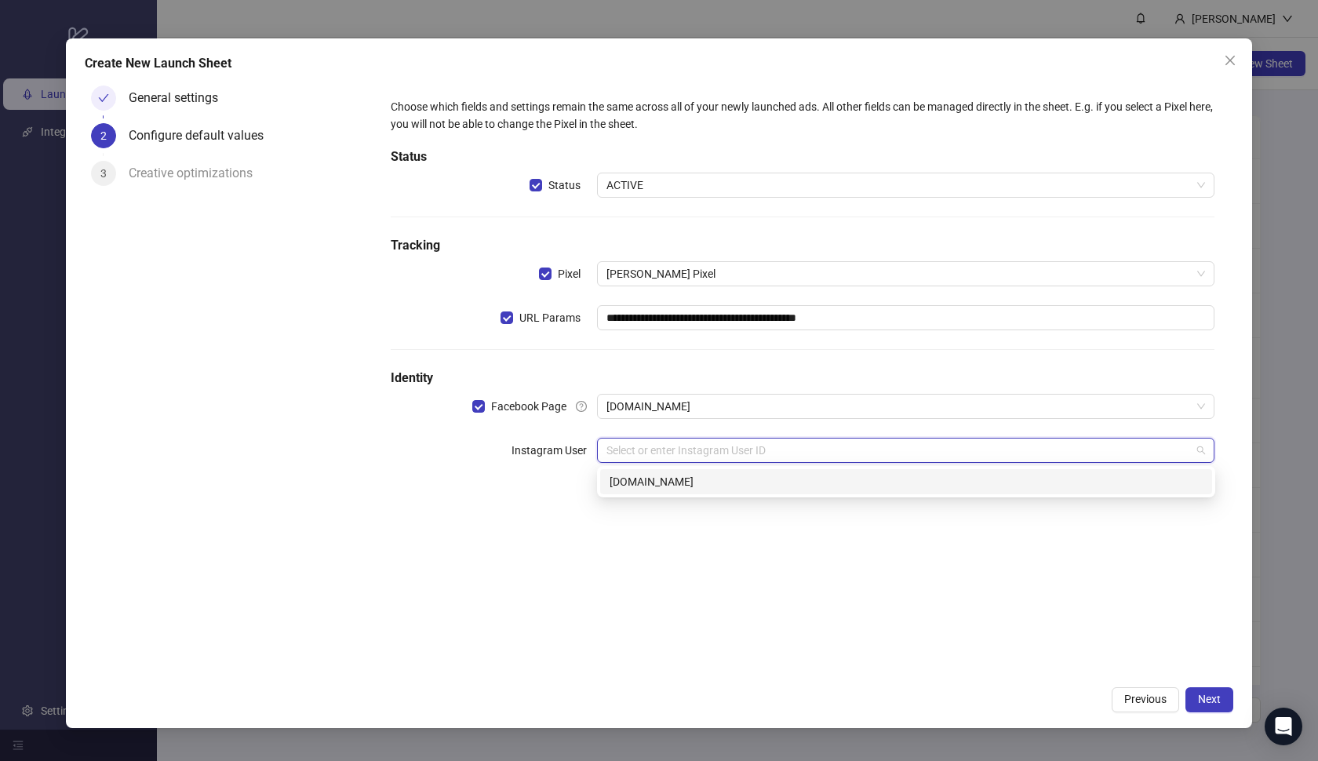
click at [672, 486] on div "[DOMAIN_NAME]" at bounding box center [906, 481] width 593 height 17
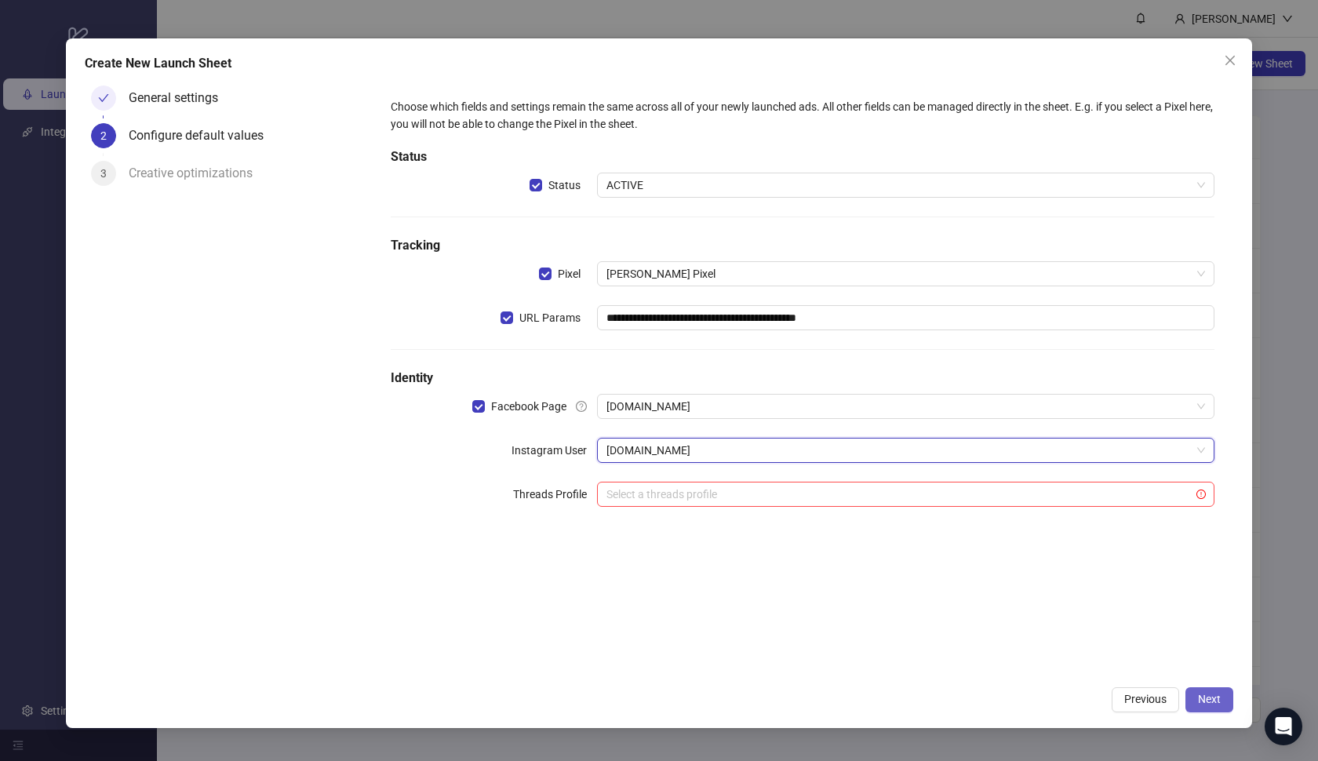
click at [1191, 692] on button "Next" at bounding box center [1209, 699] width 48 height 25
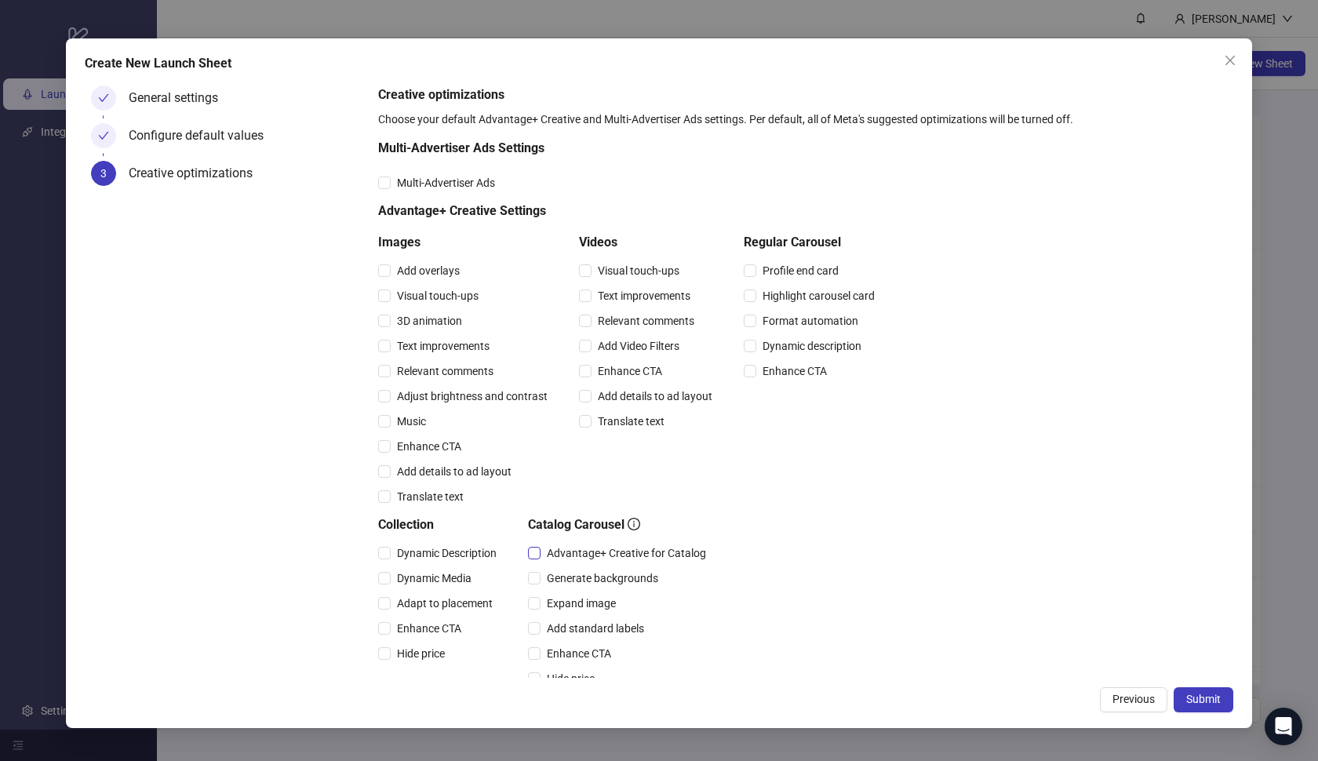
click at [581, 558] on span "Advantage+ Creative for Catalog" at bounding box center [627, 552] width 172 height 17
click at [571, 601] on span "Expand image" at bounding box center [582, 603] width 82 height 17
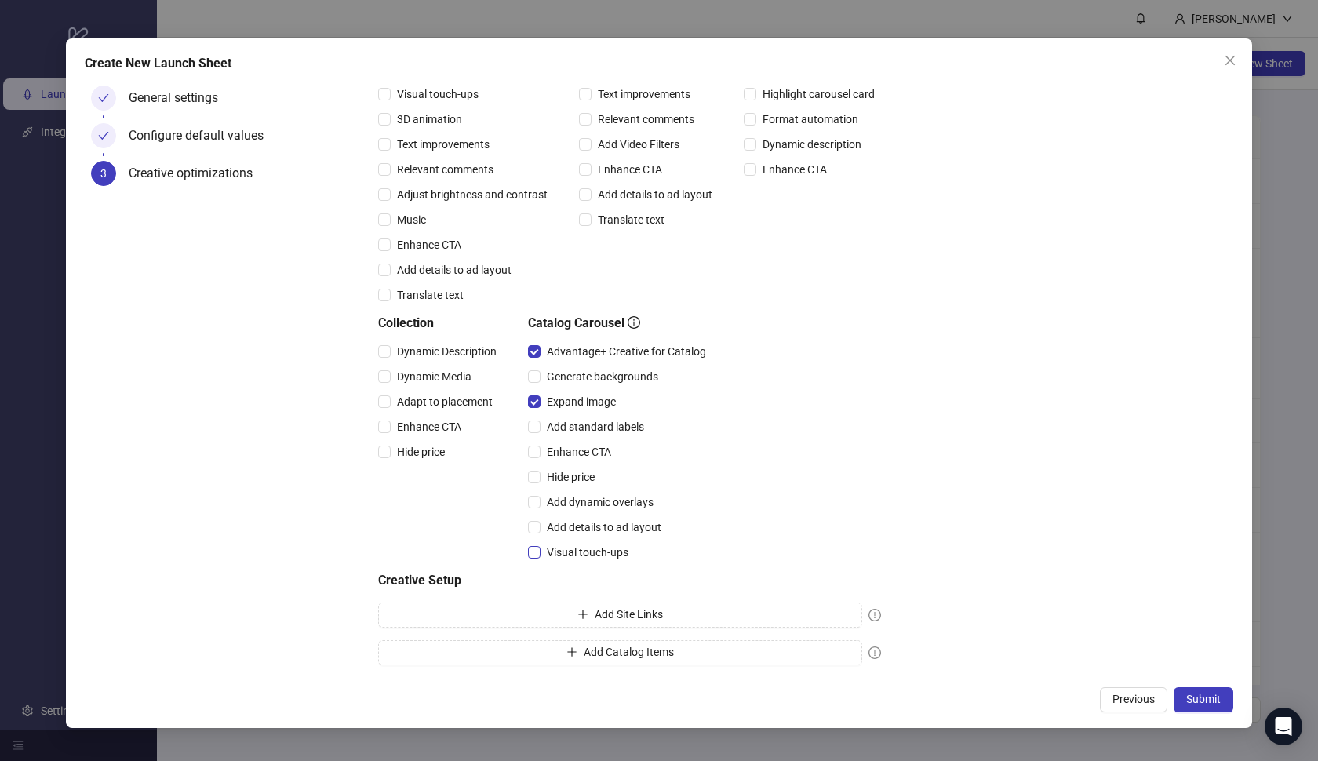
scroll to position [202, 0]
click at [563, 548] on span "Visual touch-ups" at bounding box center [588, 552] width 94 height 17
click at [548, 515] on div "Add details to ad layout" at bounding box center [620, 527] width 184 height 25
click at [549, 503] on span "Add dynamic overlays" at bounding box center [600, 501] width 119 height 17
click at [557, 523] on span "Add details to ad layout" at bounding box center [604, 527] width 127 height 17
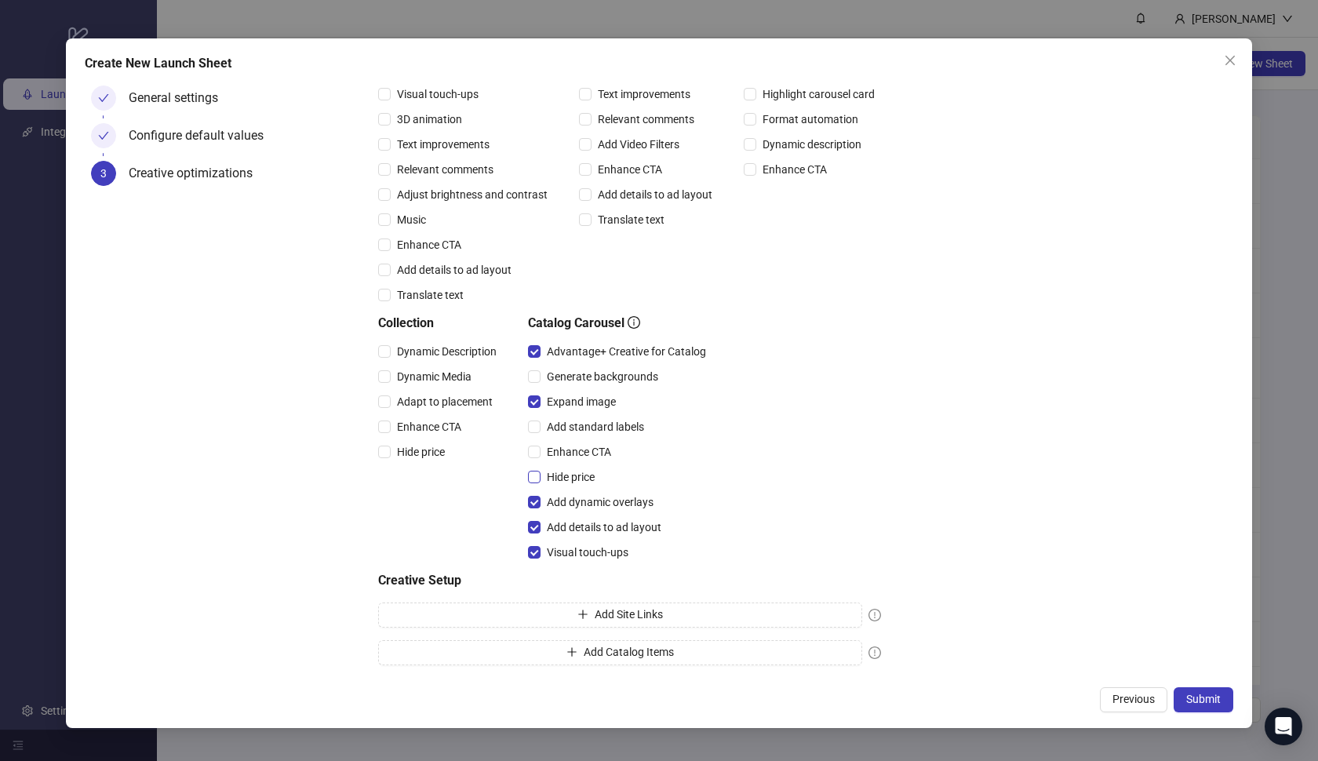
click at [557, 477] on span "Hide price" at bounding box center [571, 476] width 60 height 17
click at [558, 450] on span "Enhance CTA" at bounding box center [579, 451] width 77 height 17
click at [547, 418] on span "Add standard labels" at bounding box center [596, 426] width 110 height 17
click at [420, 453] on span "Hide price" at bounding box center [421, 451] width 60 height 17
click at [408, 429] on span "Enhance CTA" at bounding box center [429, 426] width 77 height 17
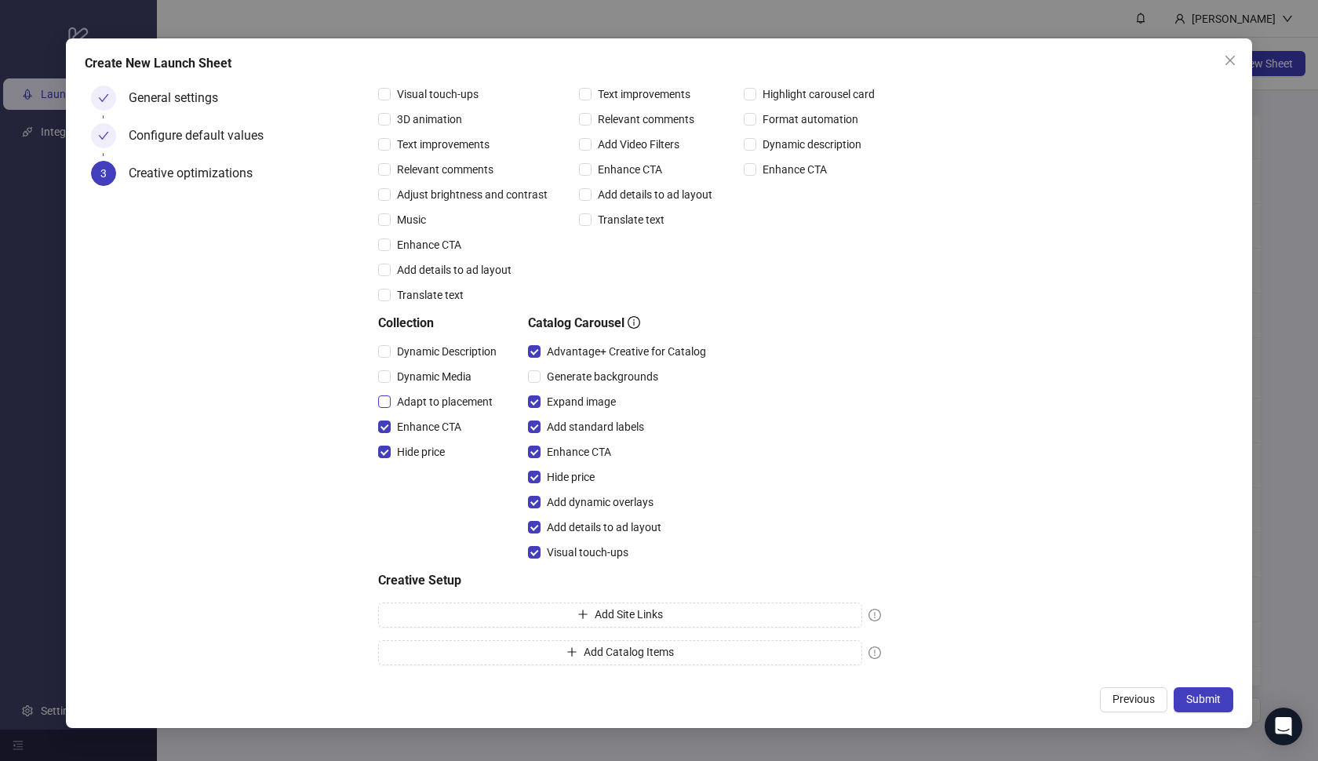
click at [401, 396] on span "Adapt to placement" at bounding box center [445, 401] width 108 height 17
click at [401, 370] on span "Dynamic Media" at bounding box center [434, 376] width 87 height 17
click at [394, 355] on span "Dynamic Description" at bounding box center [447, 351] width 112 height 17
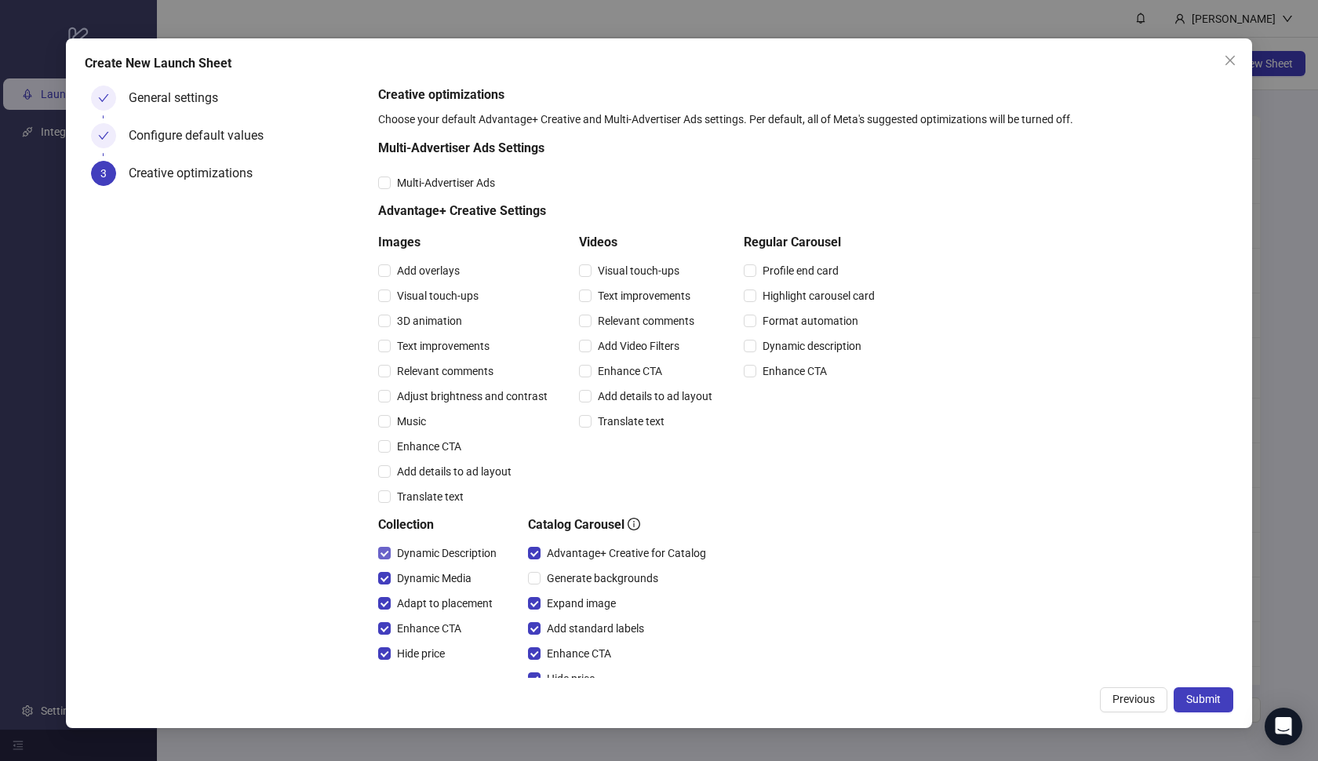
scroll to position [0, 0]
click at [477, 177] on span "Multi-Advertiser Ads" at bounding box center [446, 182] width 111 height 17
click at [480, 400] on span "Adjust brightness and contrast" at bounding box center [472, 396] width 163 height 17
click at [428, 424] on span "Music" at bounding box center [412, 421] width 42 height 17
click at [435, 442] on span "Enhance CTA" at bounding box center [429, 446] width 77 height 17
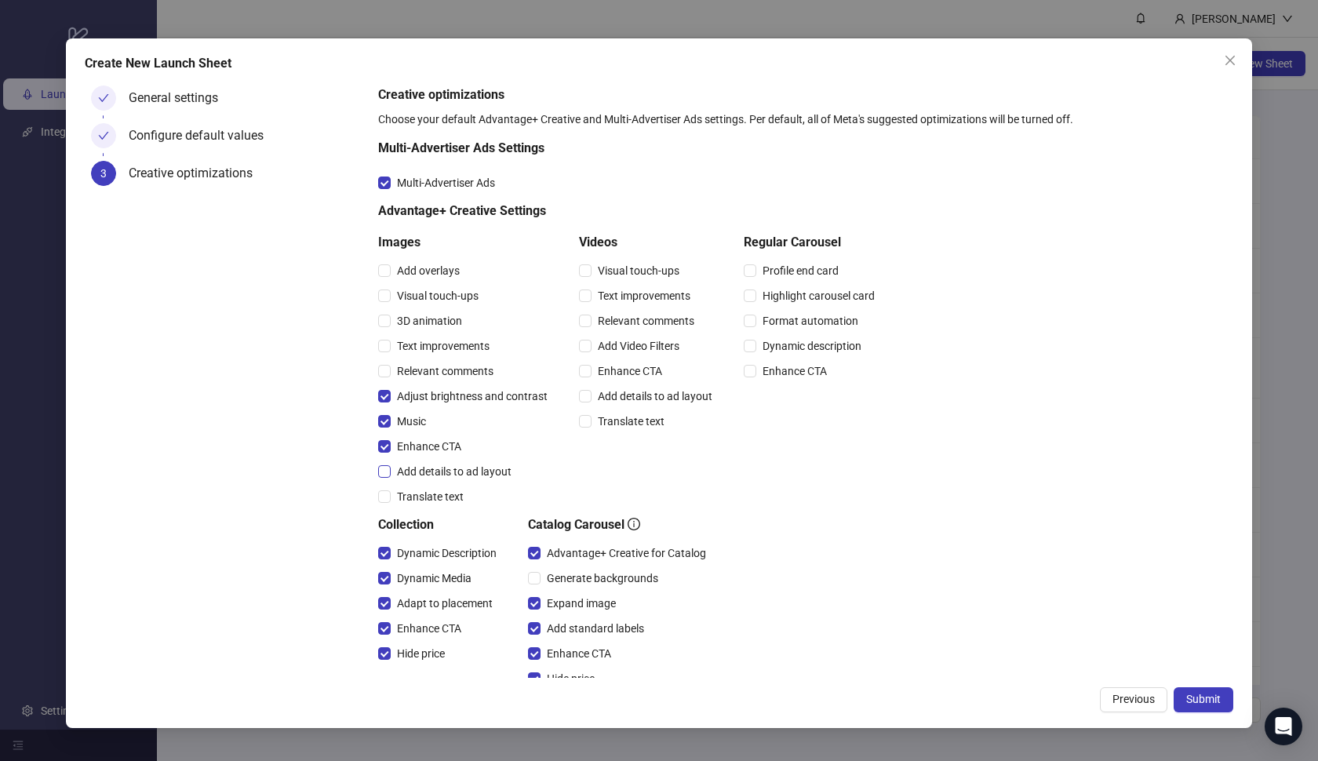
click at [482, 467] on span "Add details to ad layout" at bounding box center [454, 471] width 127 height 17
click at [1190, 699] on span "Submit" at bounding box center [1203, 699] width 35 height 13
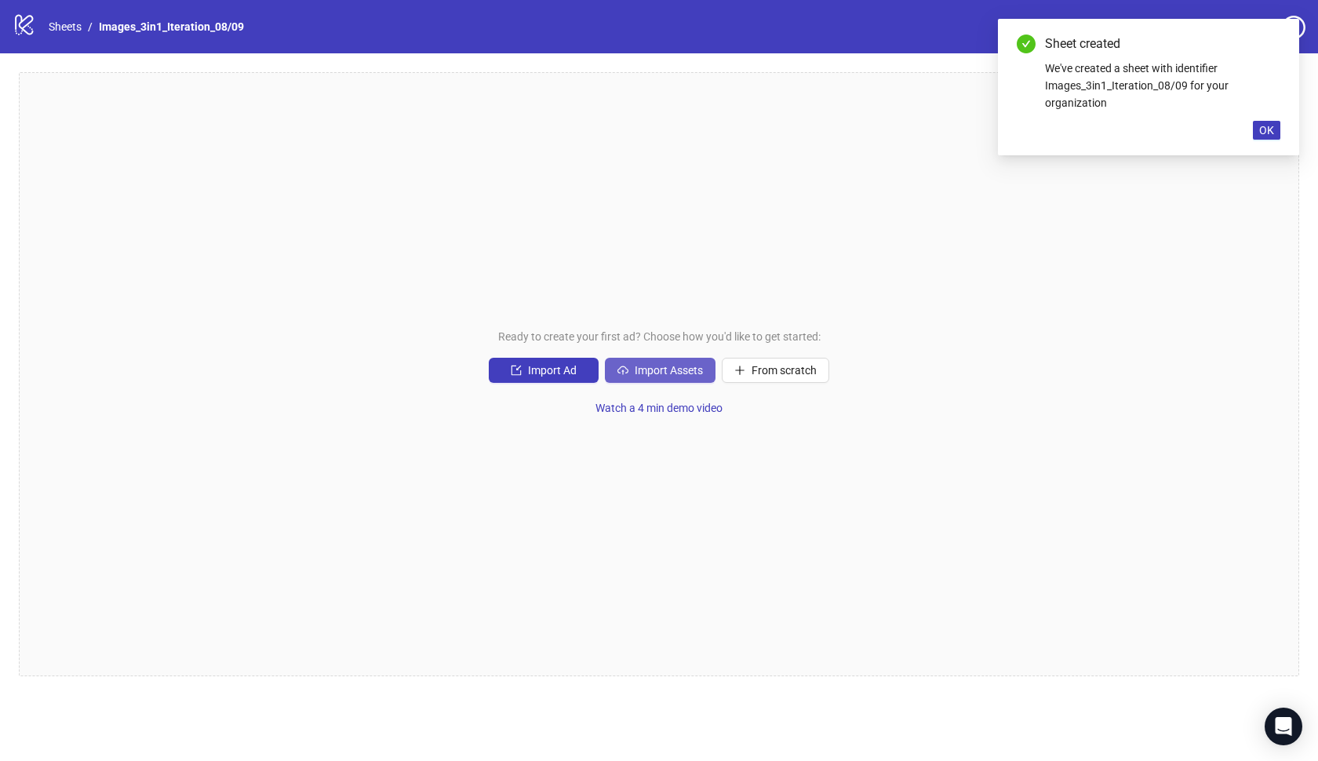
click at [697, 370] on span "Import Assets" at bounding box center [669, 370] width 68 height 13
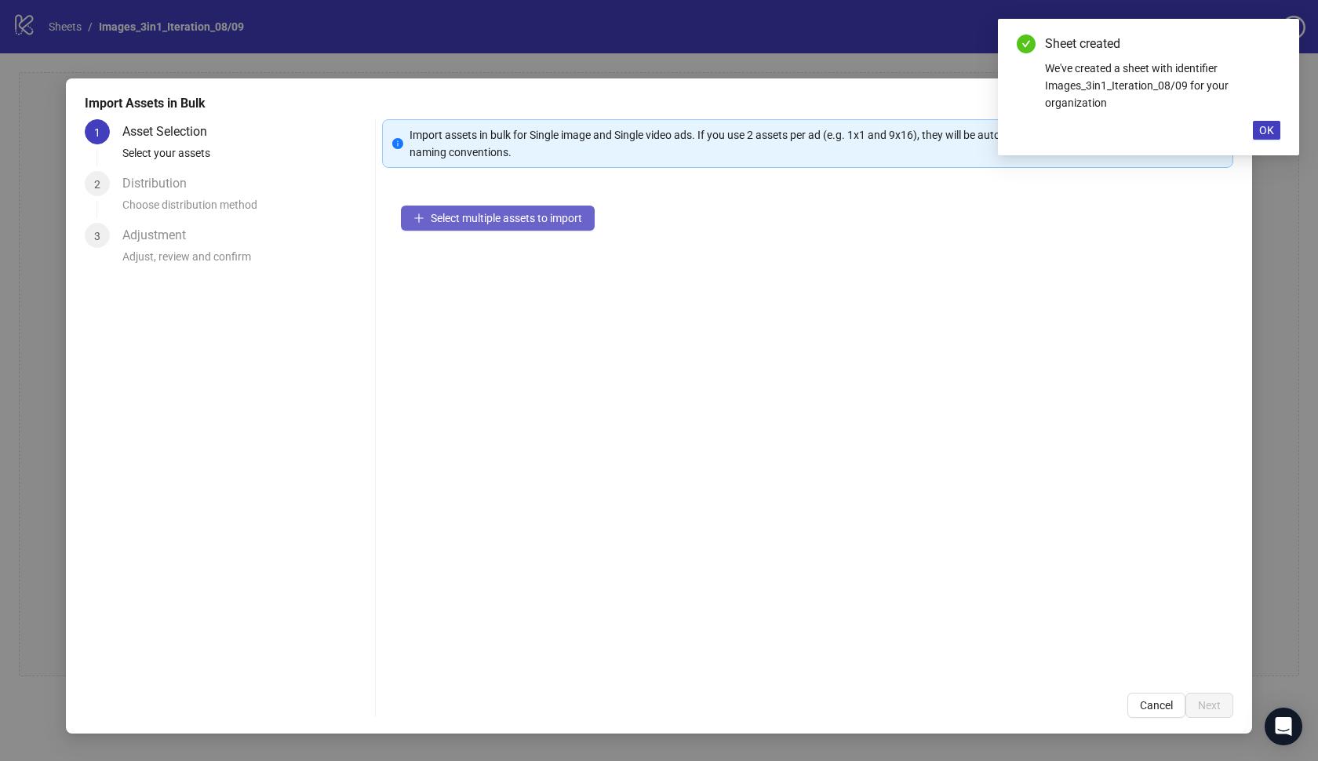
click at [551, 213] on span "Select multiple assets to import" at bounding box center [506, 218] width 151 height 13
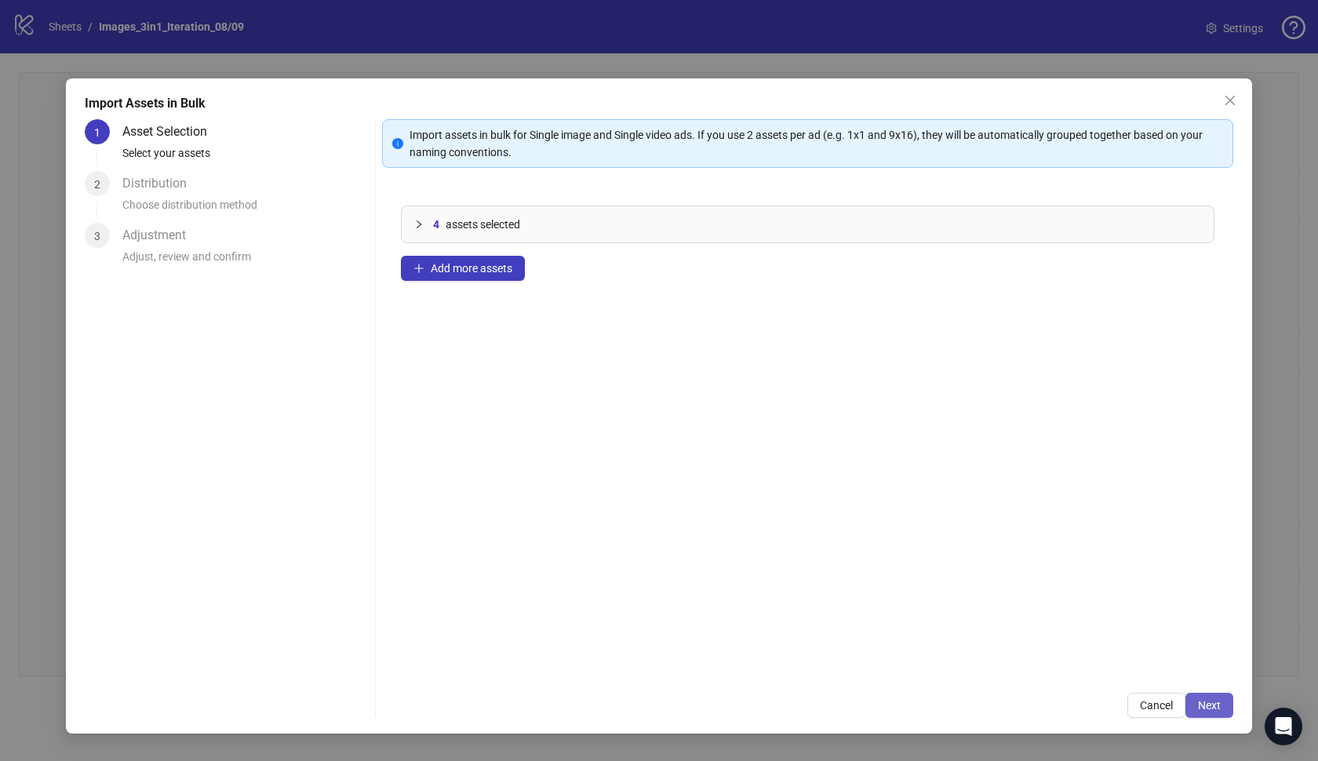
click at [1199, 705] on span "Next" at bounding box center [1209, 705] width 23 height 13
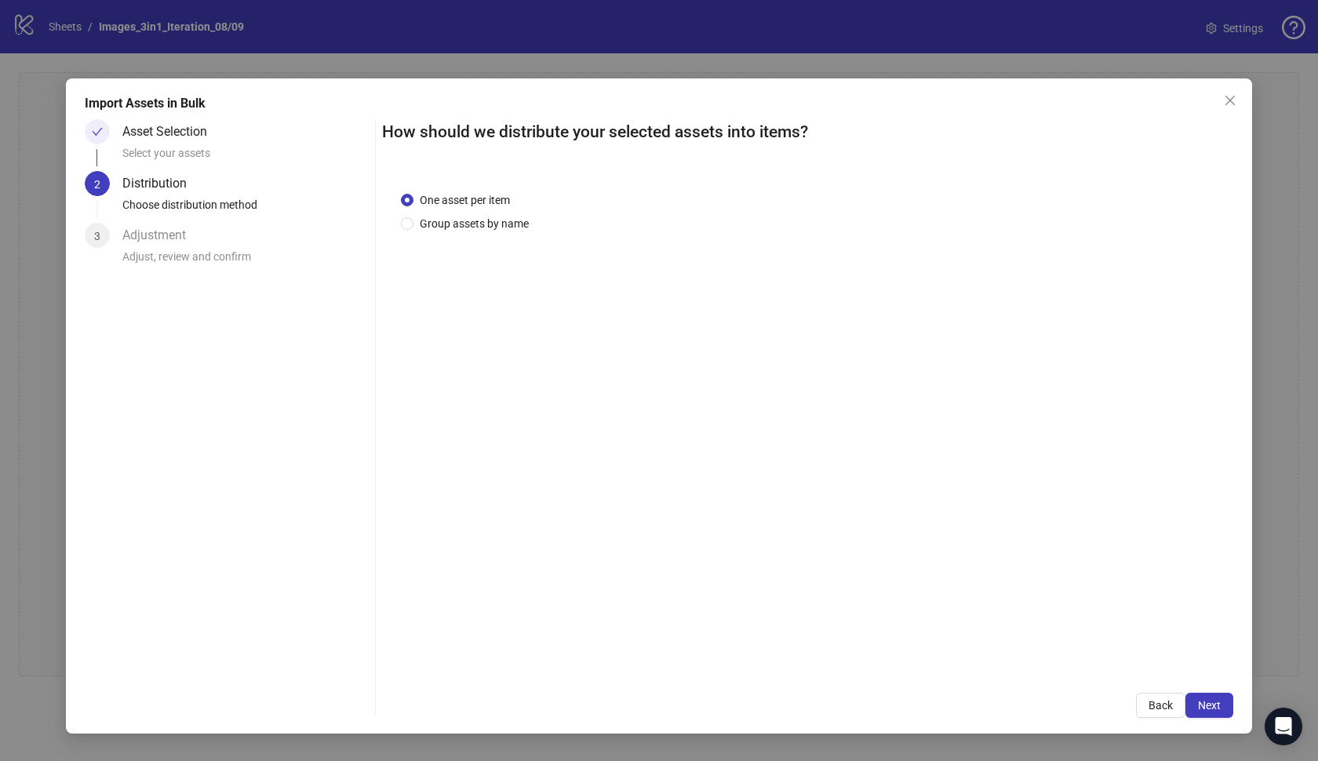
click at [1199, 705] on span "Next" at bounding box center [1209, 705] width 23 height 13
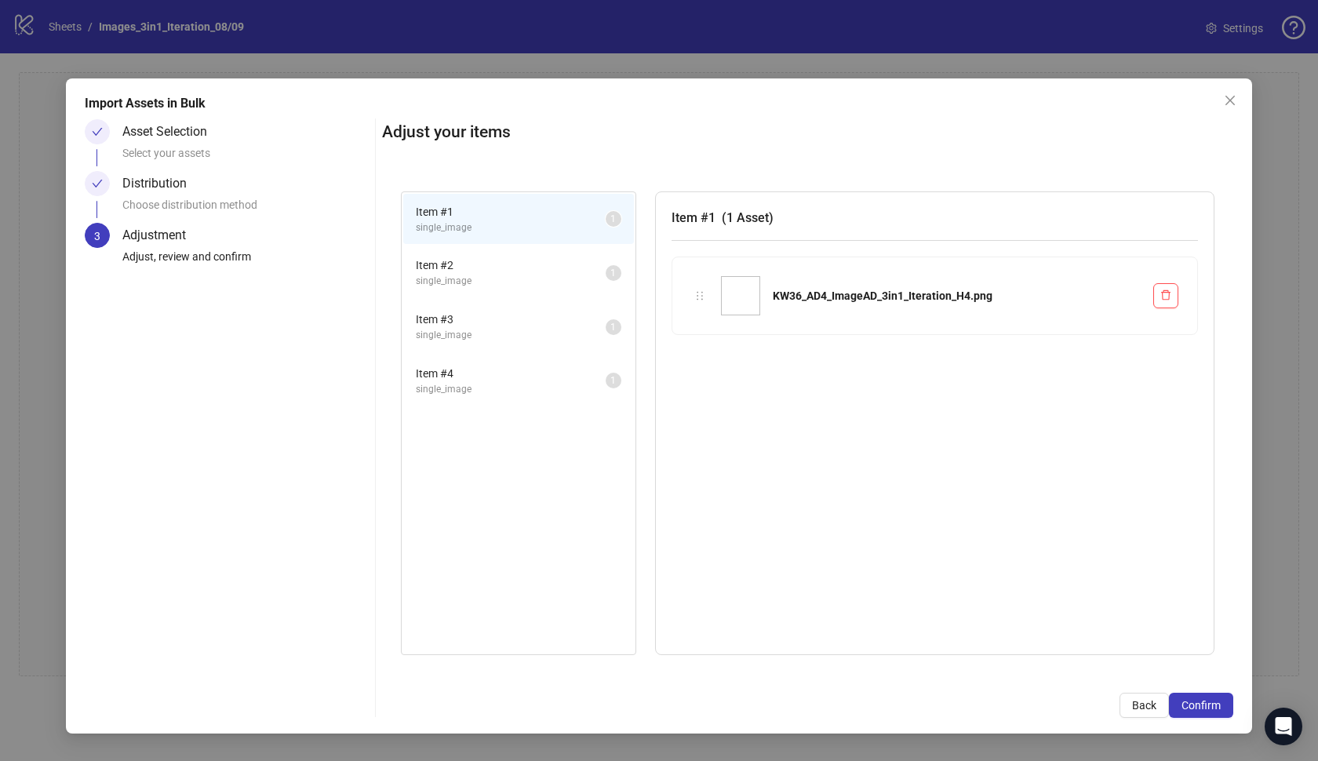
click at [1199, 705] on span "Confirm" at bounding box center [1201, 705] width 39 height 13
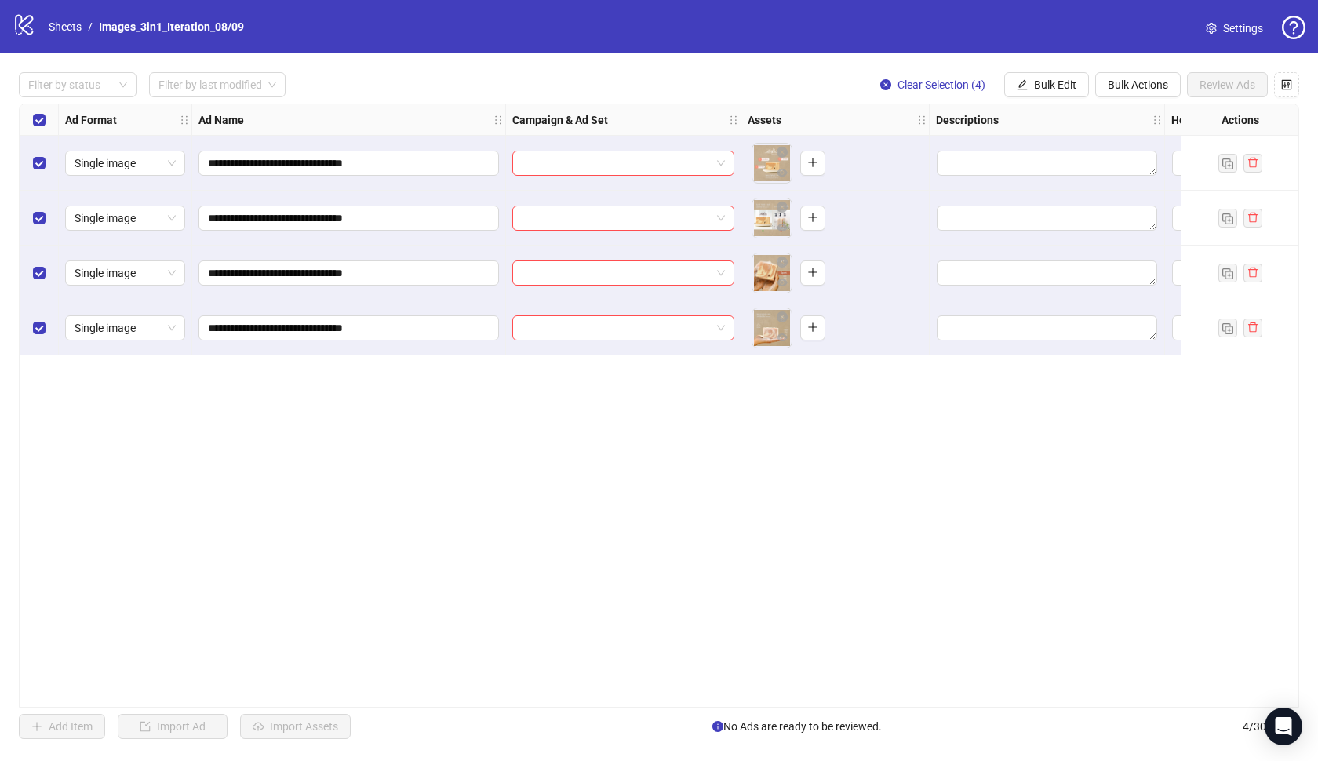
scroll to position [0, 7]
click at [1048, 82] on span "Bulk Edit" at bounding box center [1055, 84] width 42 height 13
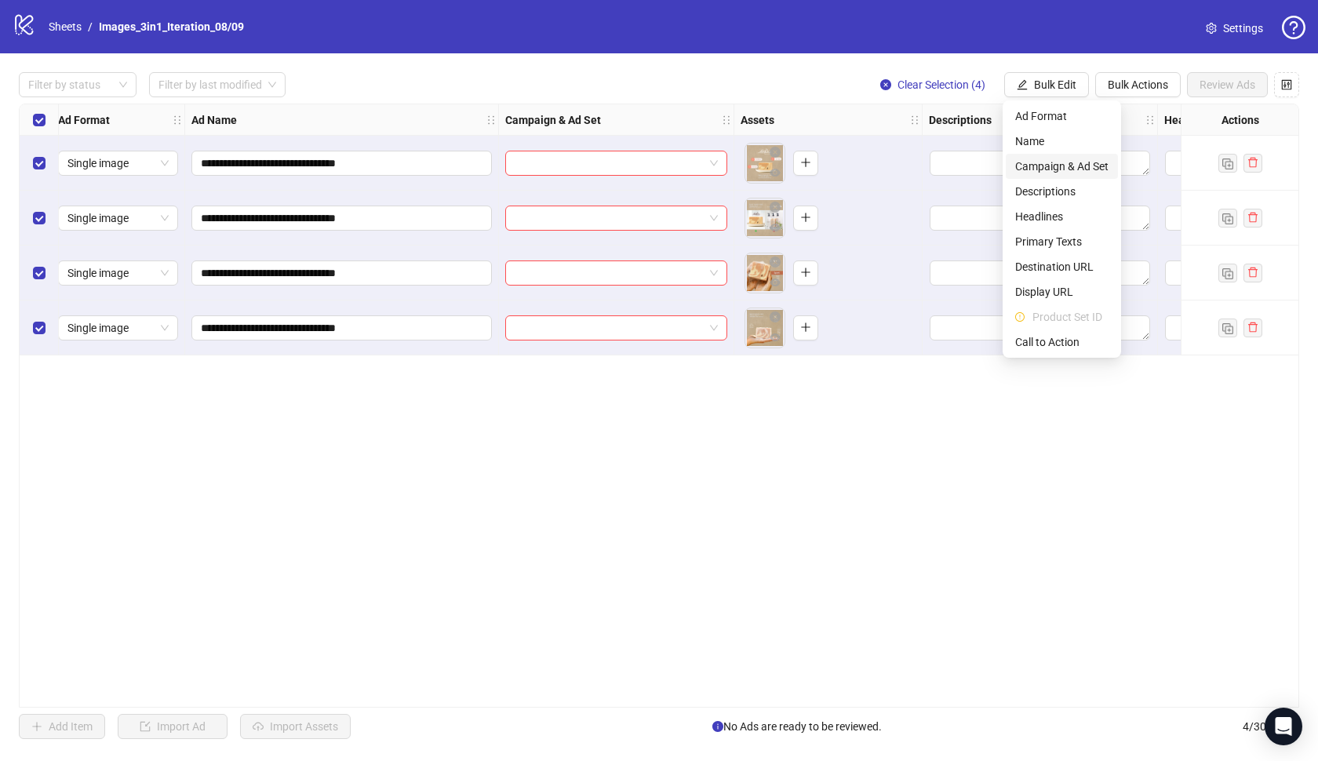
click at [1058, 162] on span "Campaign & Ad Set" at bounding box center [1061, 166] width 93 height 17
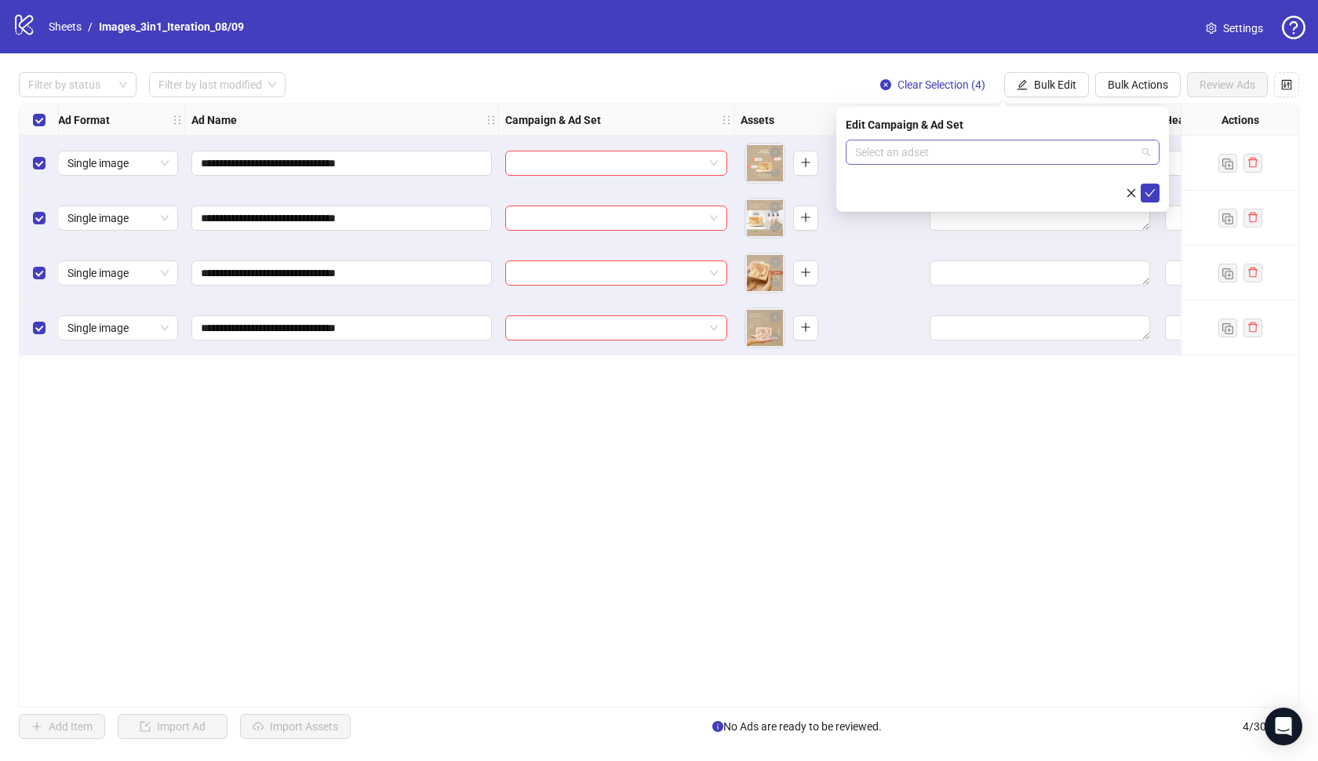
click at [1059, 152] on input "search" at bounding box center [995, 152] width 281 height 24
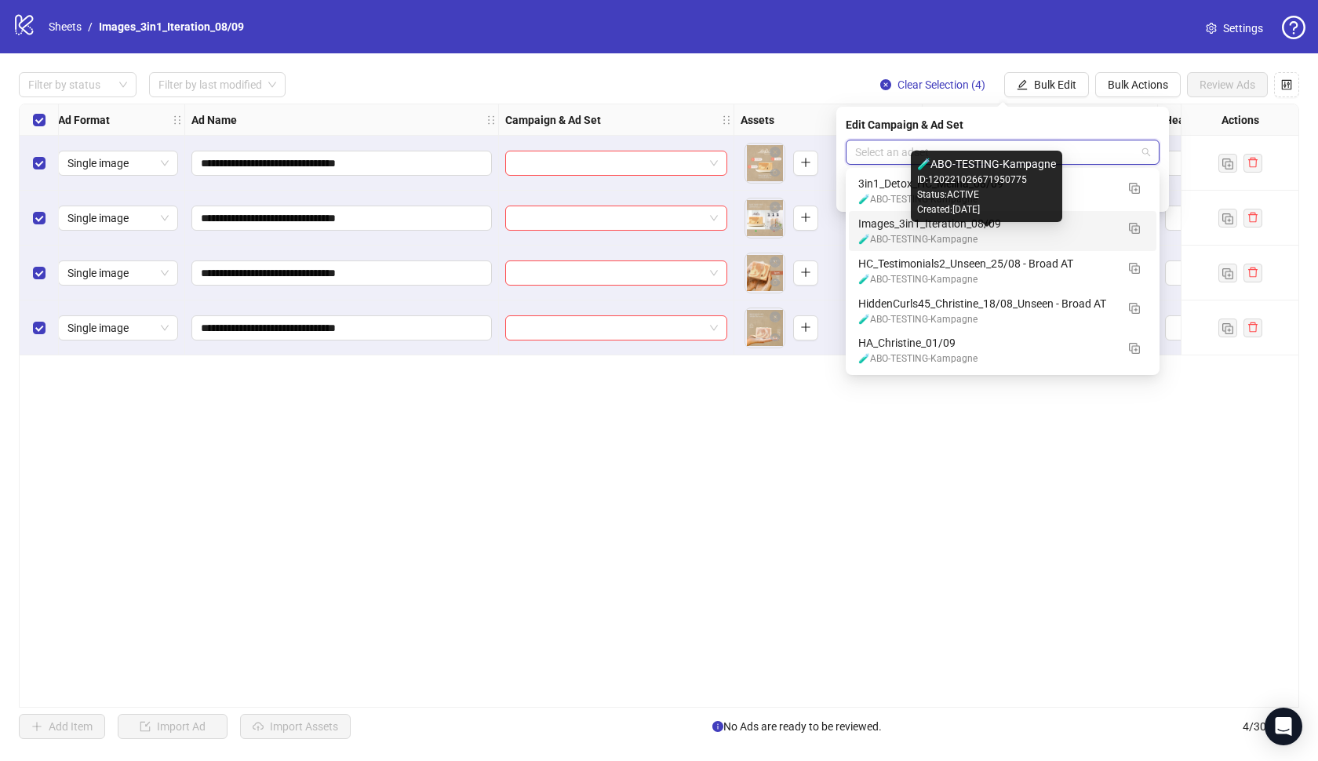
click at [1011, 232] on div "🧪ABO-TESTING-Kampagne" at bounding box center [986, 239] width 257 height 15
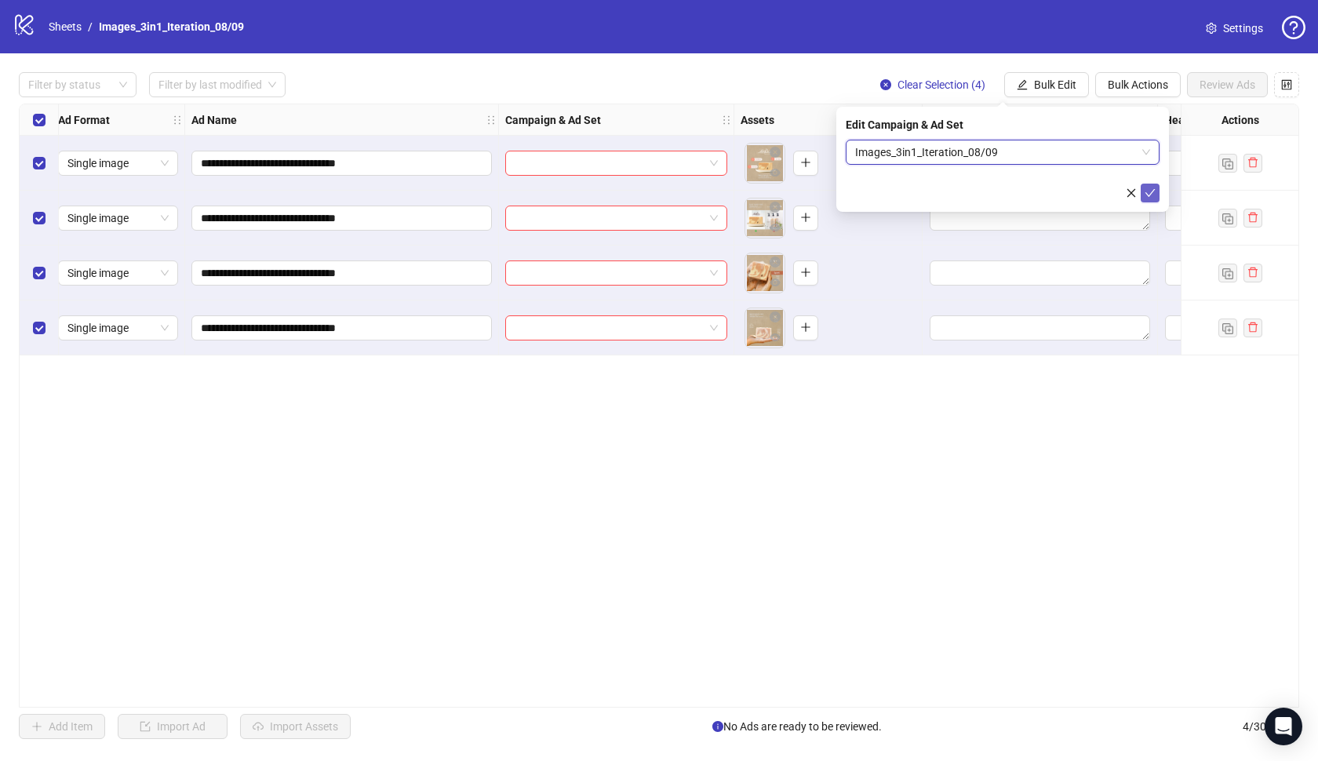
click at [1159, 201] on button "submit" at bounding box center [1150, 193] width 19 height 19
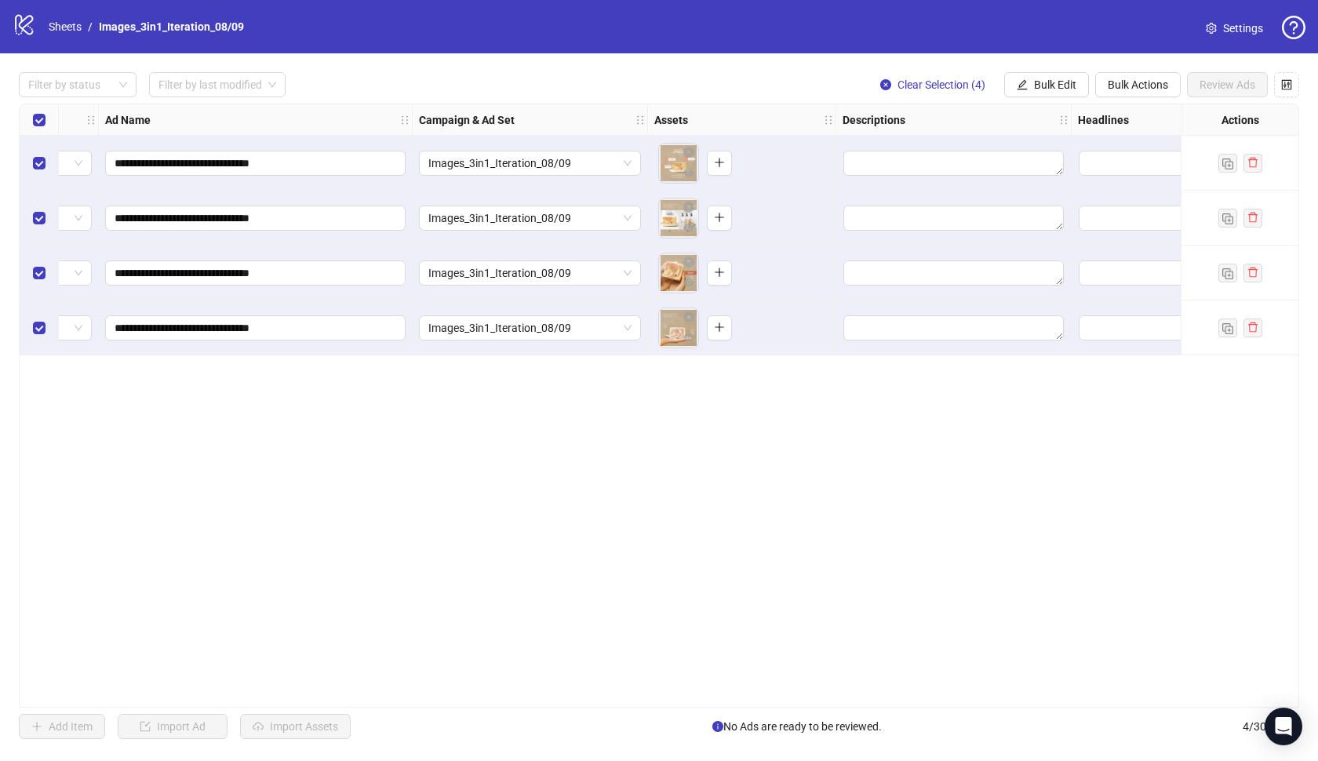
scroll to position [0, 122]
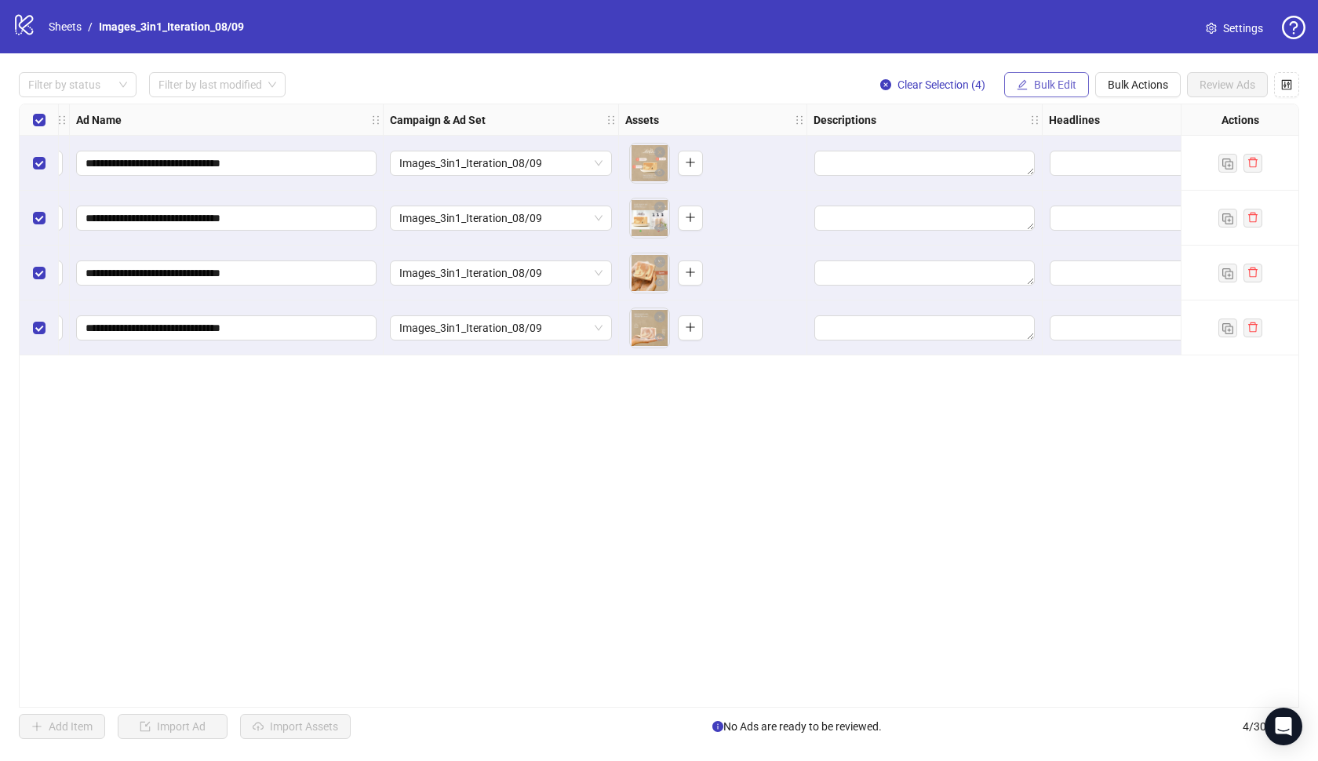
click at [1036, 79] on span "Bulk Edit" at bounding box center [1055, 84] width 42 height 13
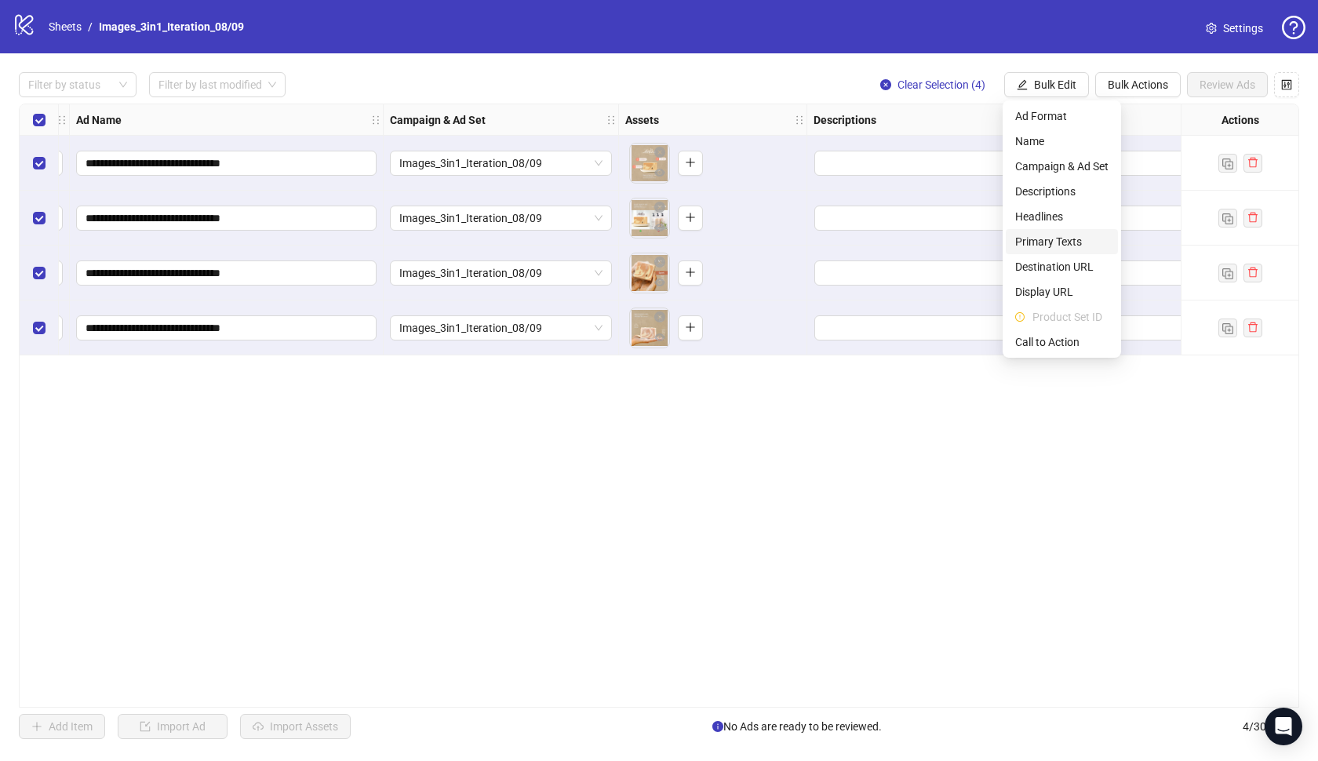
click at [1045, 240] on span "Primary Texts" at bounding box center [1061, 241] width 93 height 17
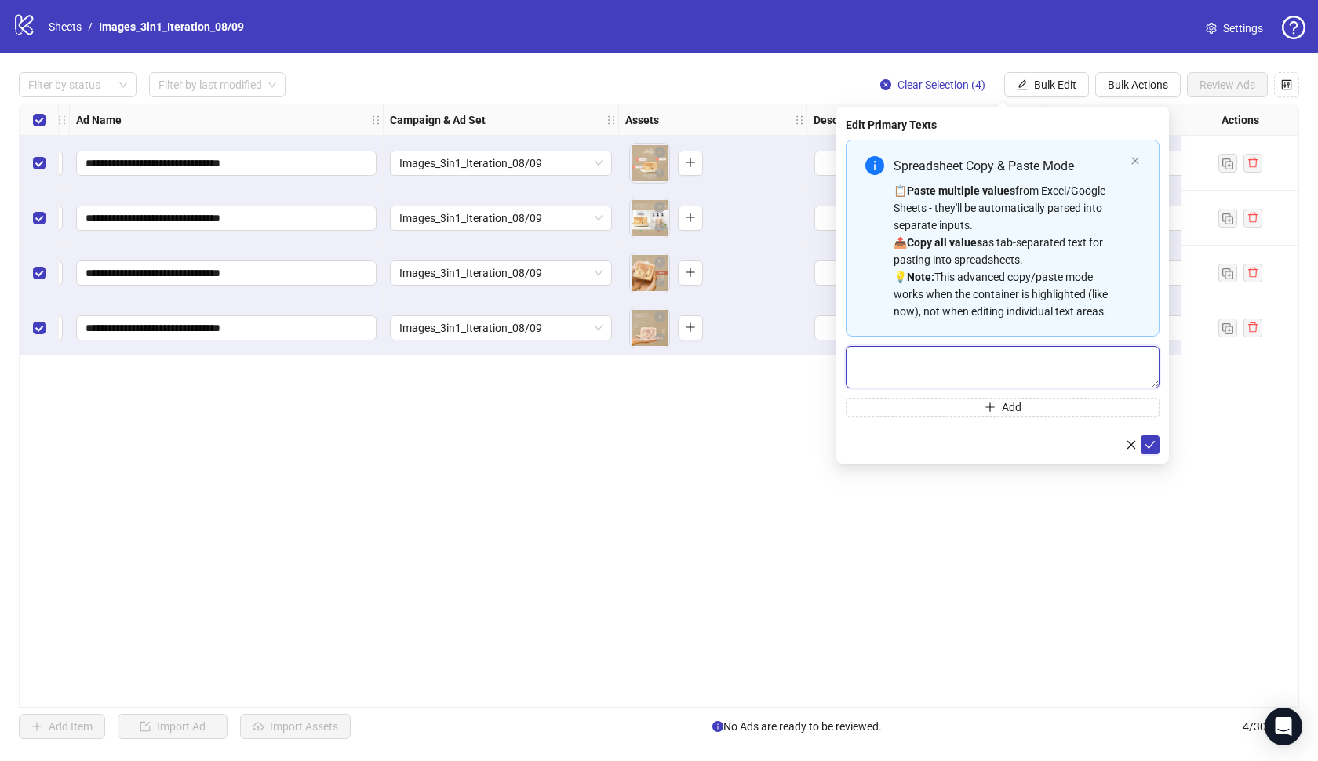
click at [964, 381] on textarea "Multi-text input container - paste or copy values" at bounding box center [1003, 367] width 314 height 42
paste textarea "**********"
type textarea "**********"
click at [1147, 442] on icon "check" at bounding box center [1150, 444] width 11 height 11
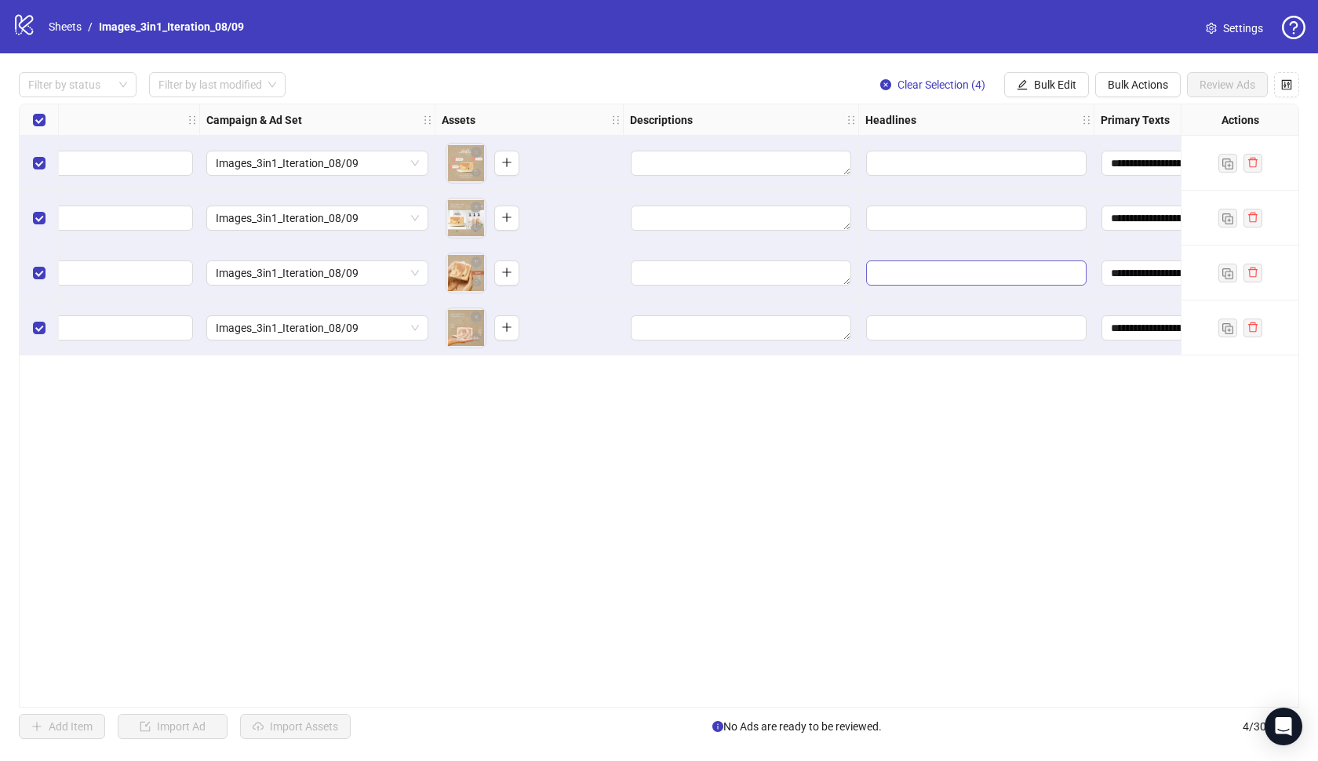
scroll to position [0, 377]
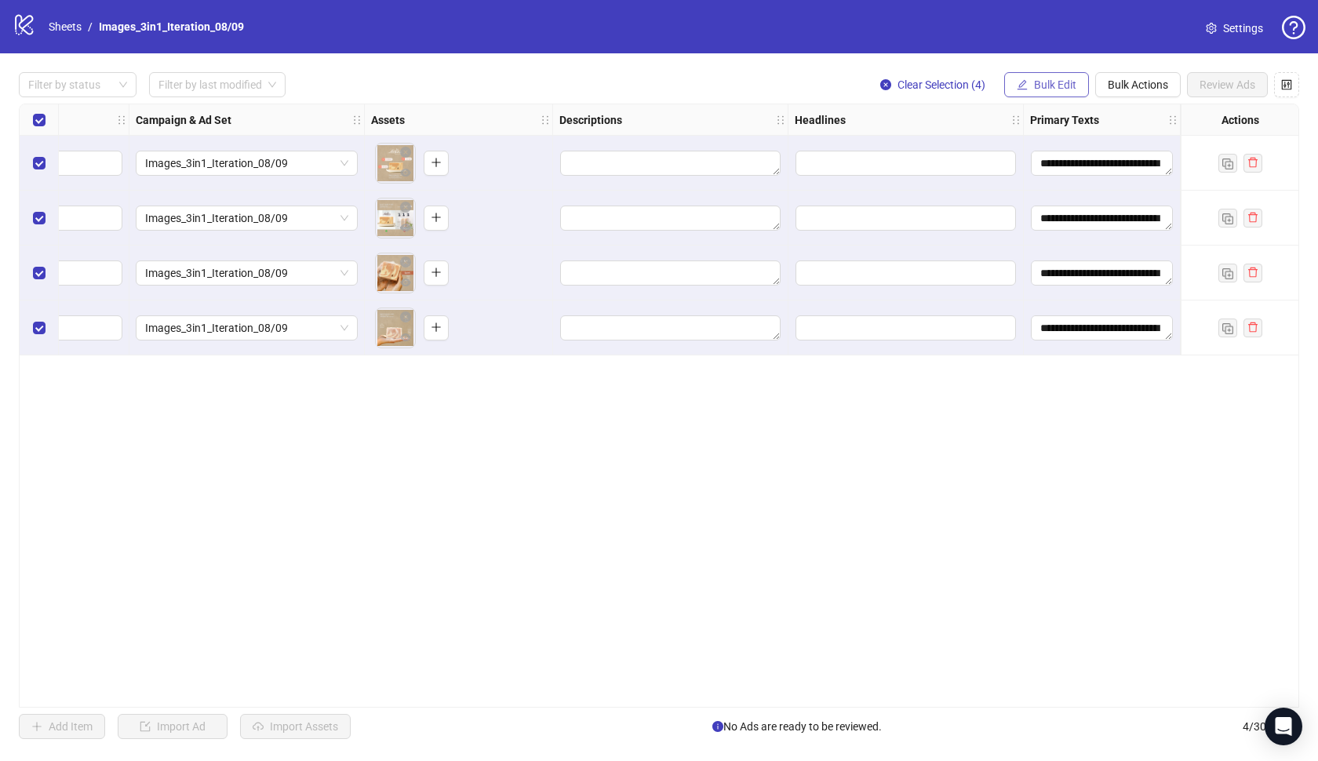
click at [1039, 89] on span "Bulk Edit" at bounding box center [1055, 84] width 42 height 13
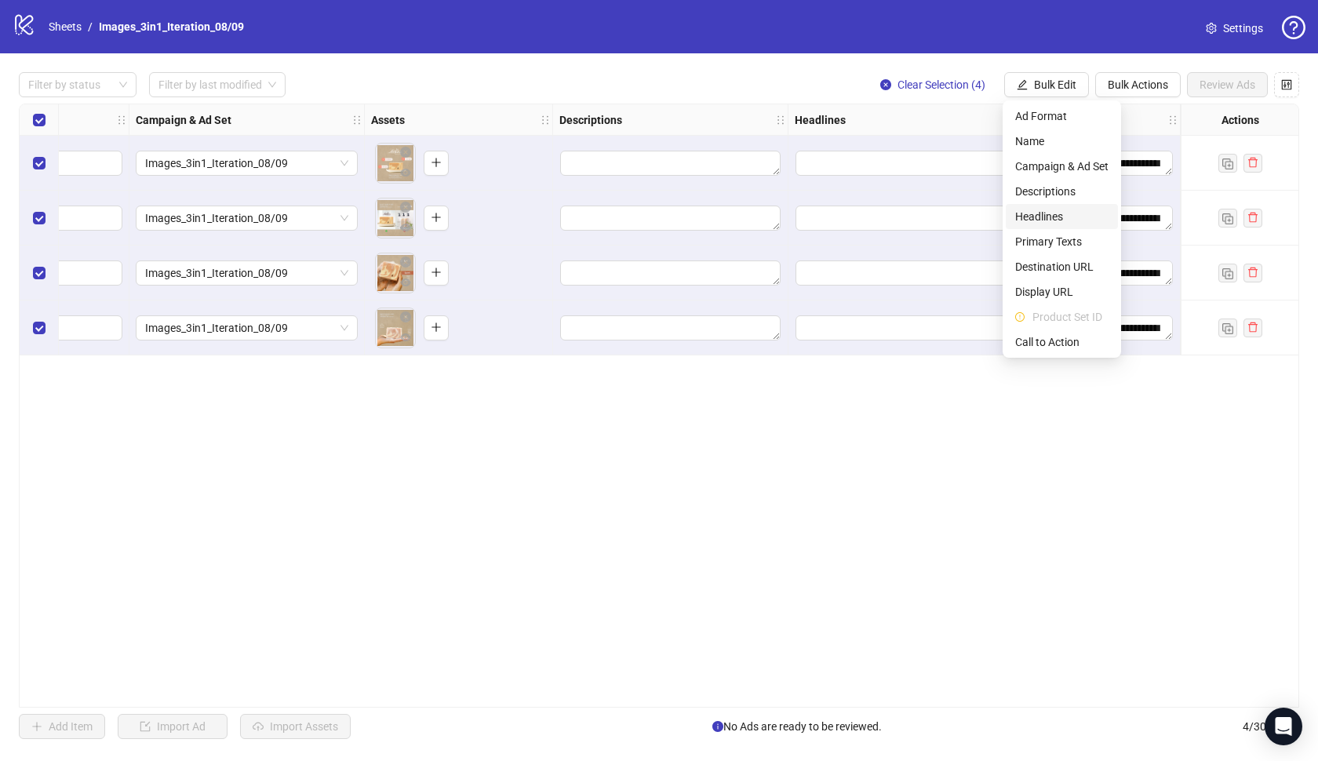
click at [1042, 210] on span "Headlines" at bounding box center [1061, 216] width 93 height 17
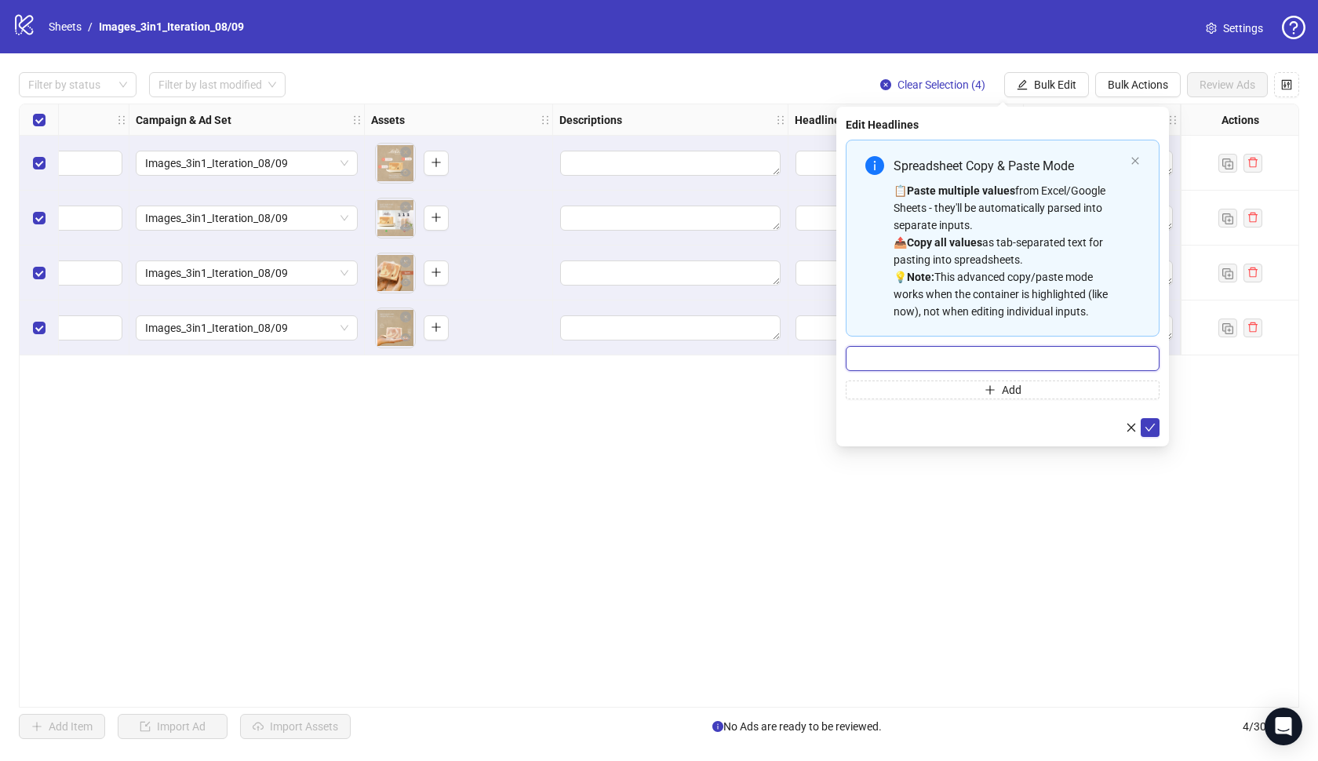
click at [949, 360] on input "Multi-input container - paste or copy values" at bounding box center [1003, 358] width 314 height 25
paste input "**********"
type input "**********"
click at [1149, 431] on icon "check" at bounding box center [1150, 428] width 10 height 8
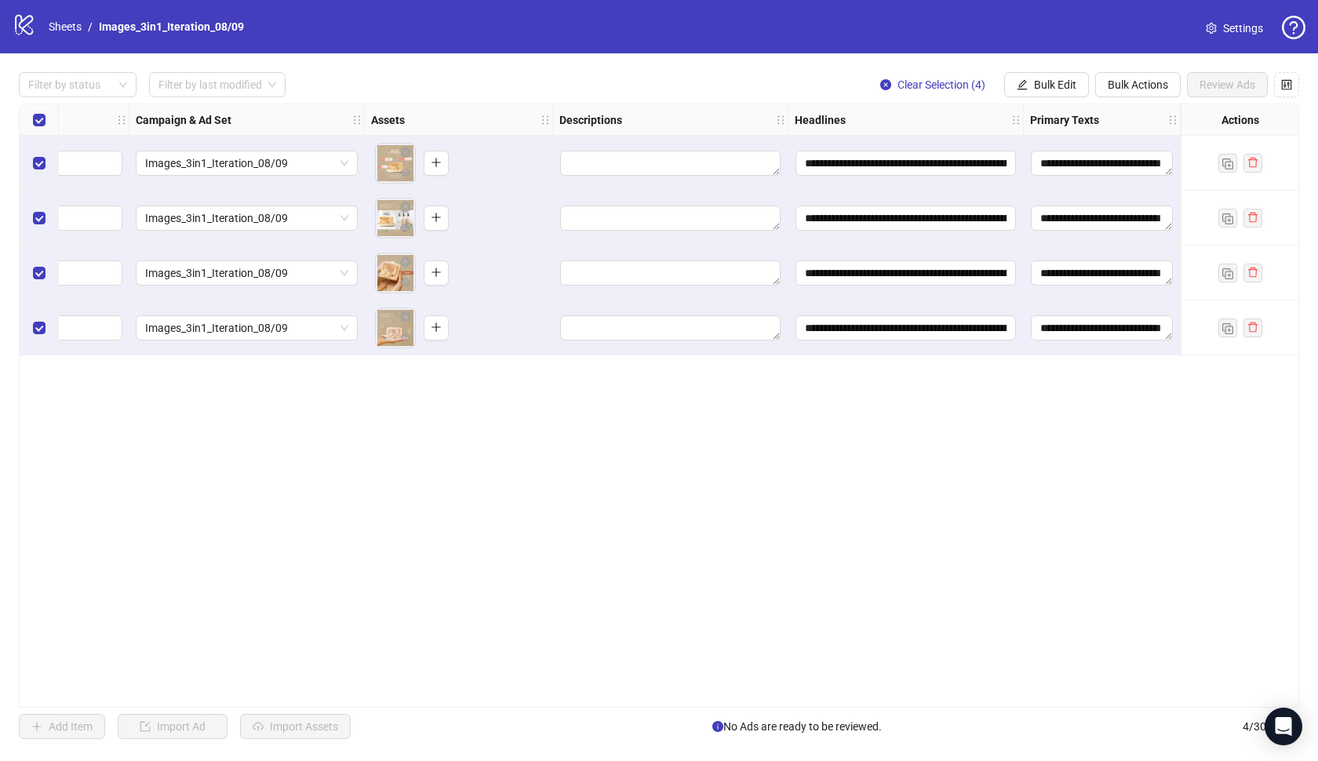
scroll to position [0, 409]
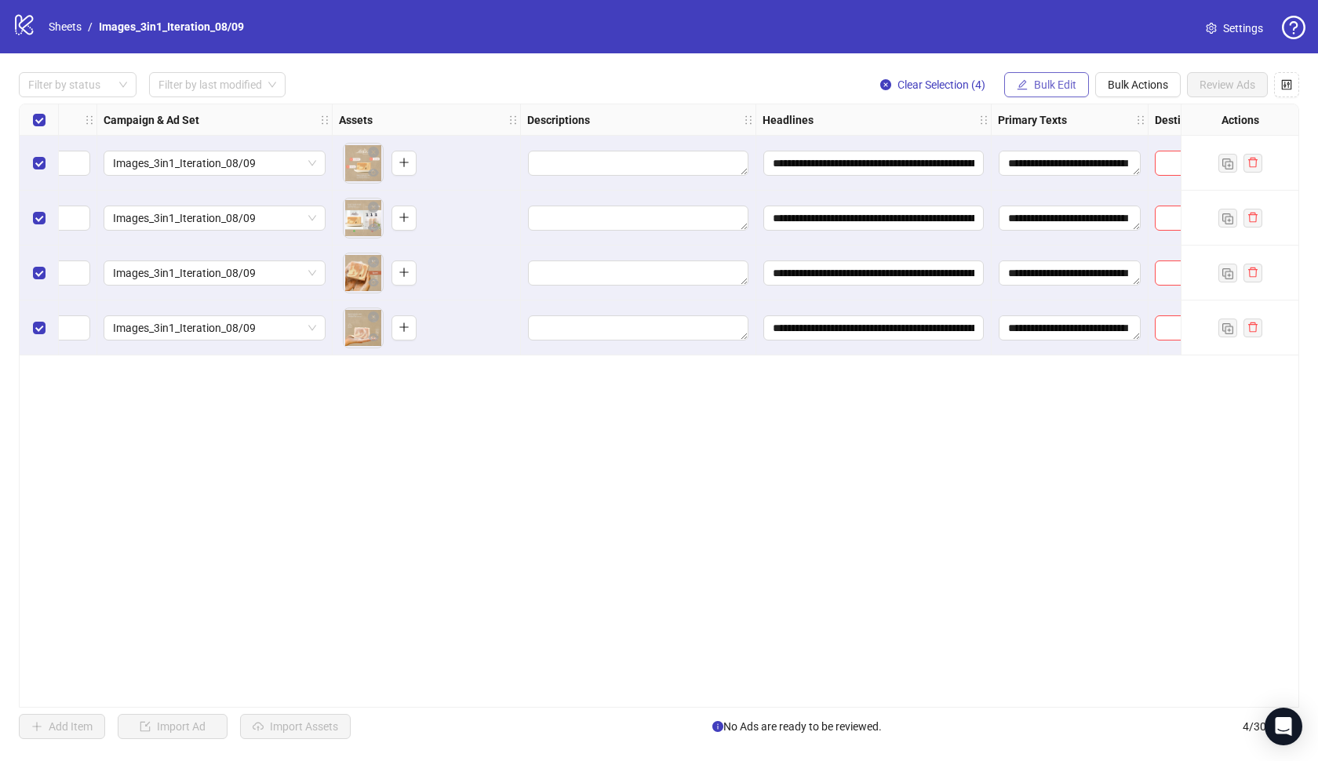
click at [1061, 83] on span "Bulk Edit" at bounding box center [1055, 84] width 42 height 13
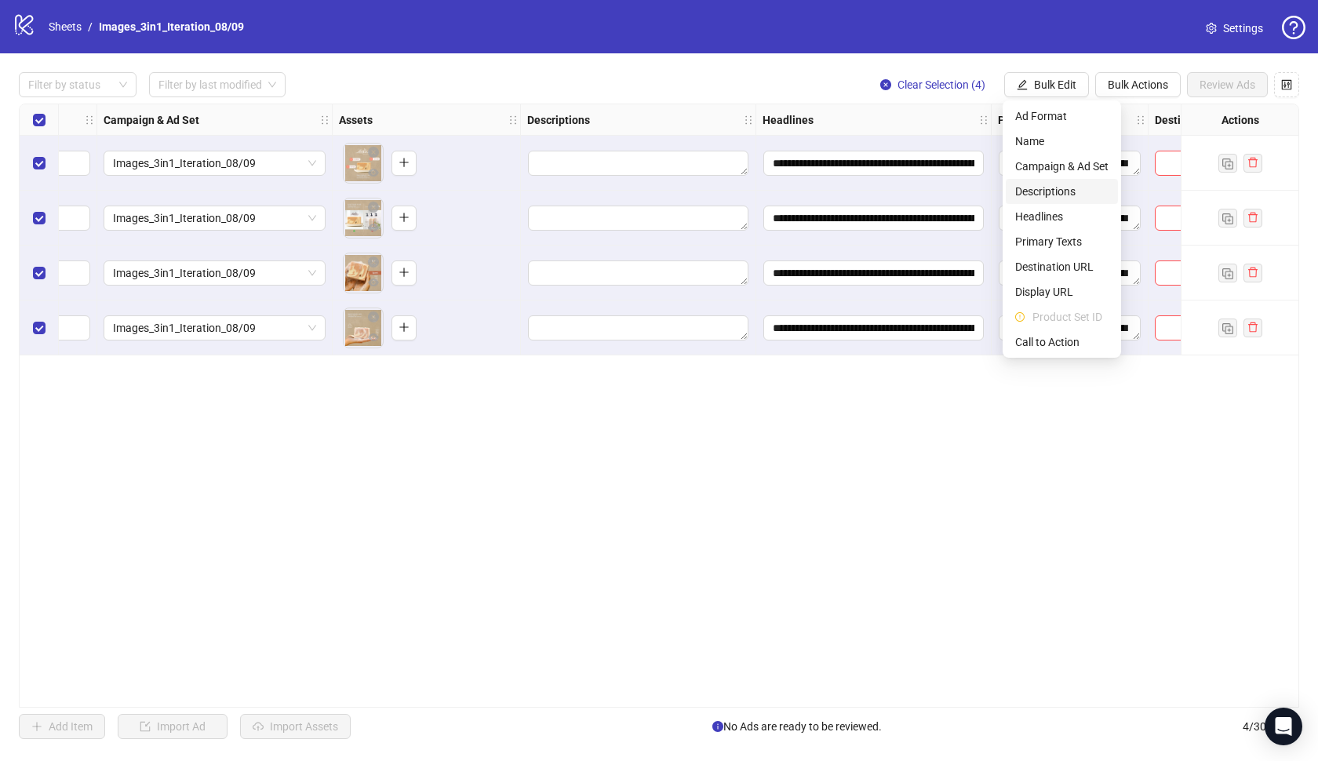
click at [1062, 192] on span "Descriptions" at bounding box center [1061, 191] width 93 height 17
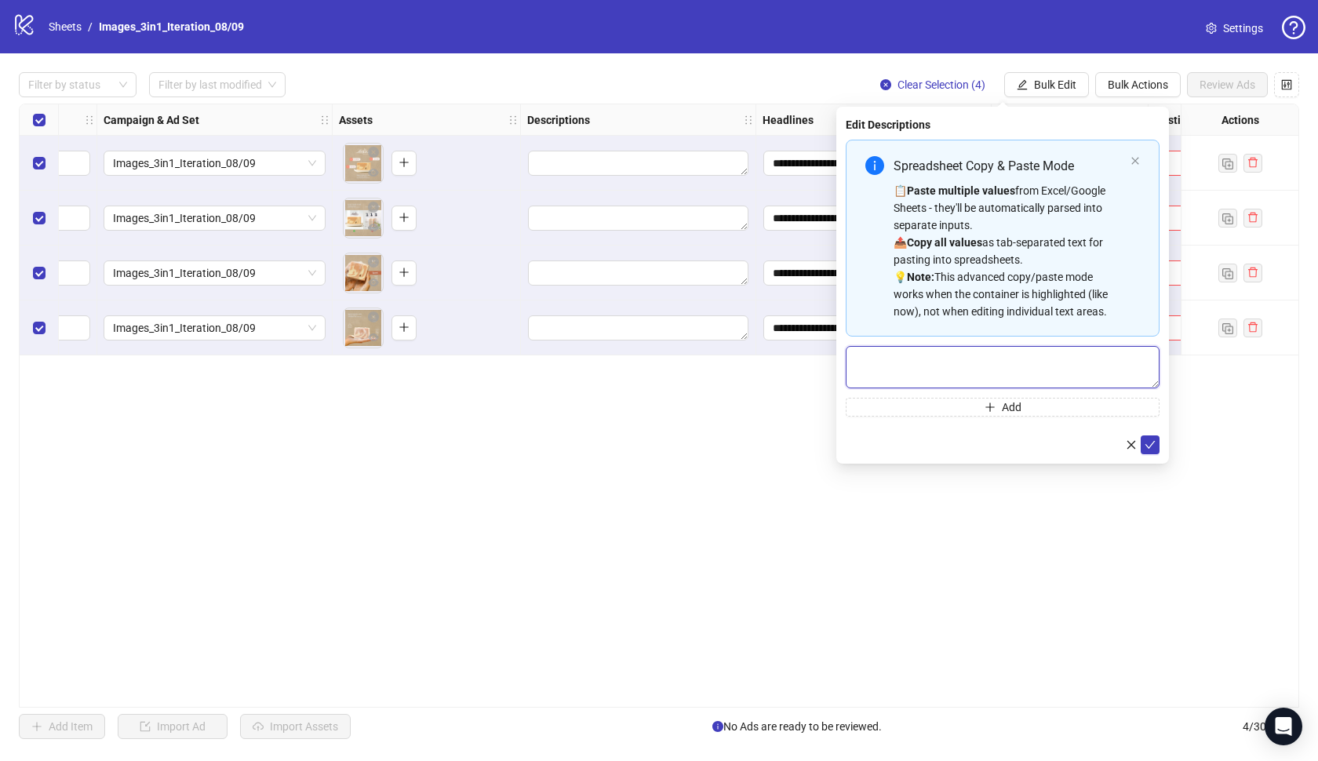
click at [991, 377] on textarea "Multi-text input container - paste or copy values" at bounding box center [1003, 367] width 314 height 42
paste textarea "**********"
type textarea "**********"
click at [1144, 445] on button "submit" at bounding box center [1150, 444] width 19 height 19
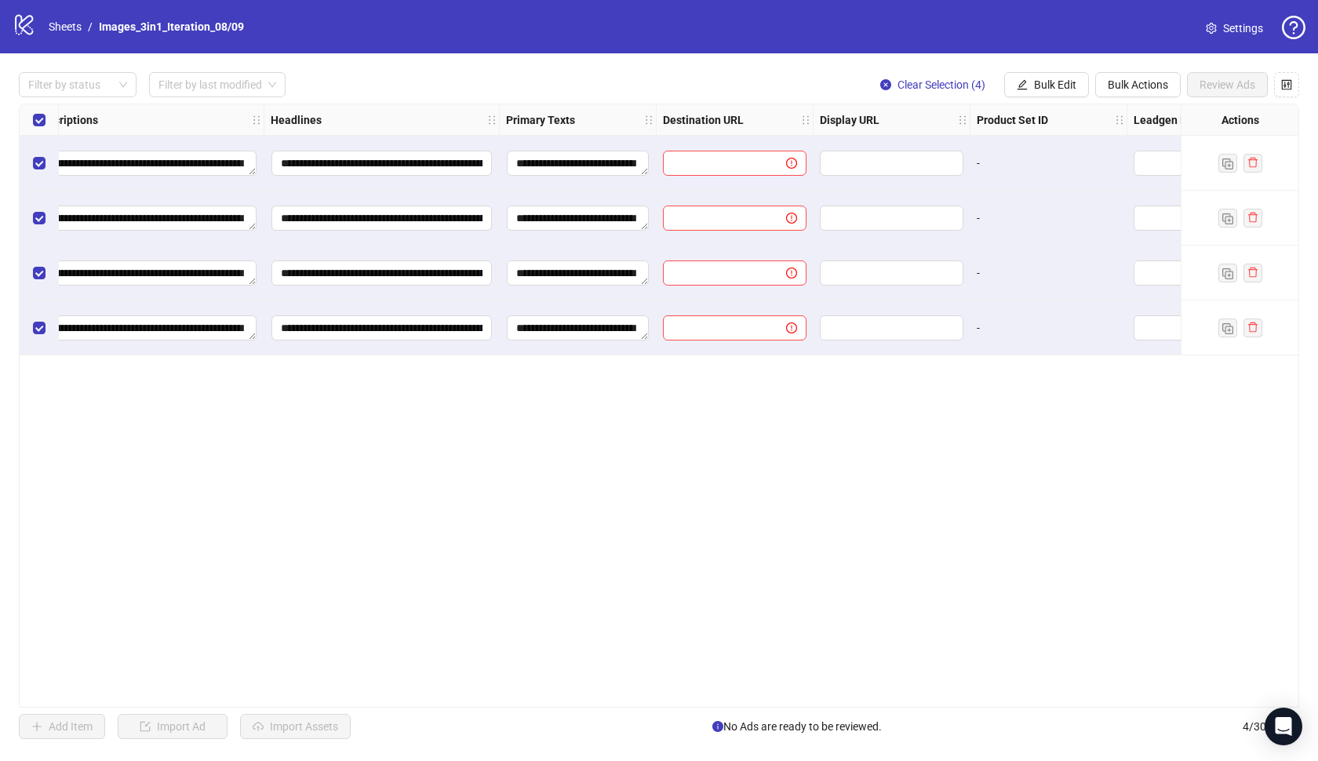
scroll to position [0, 917]
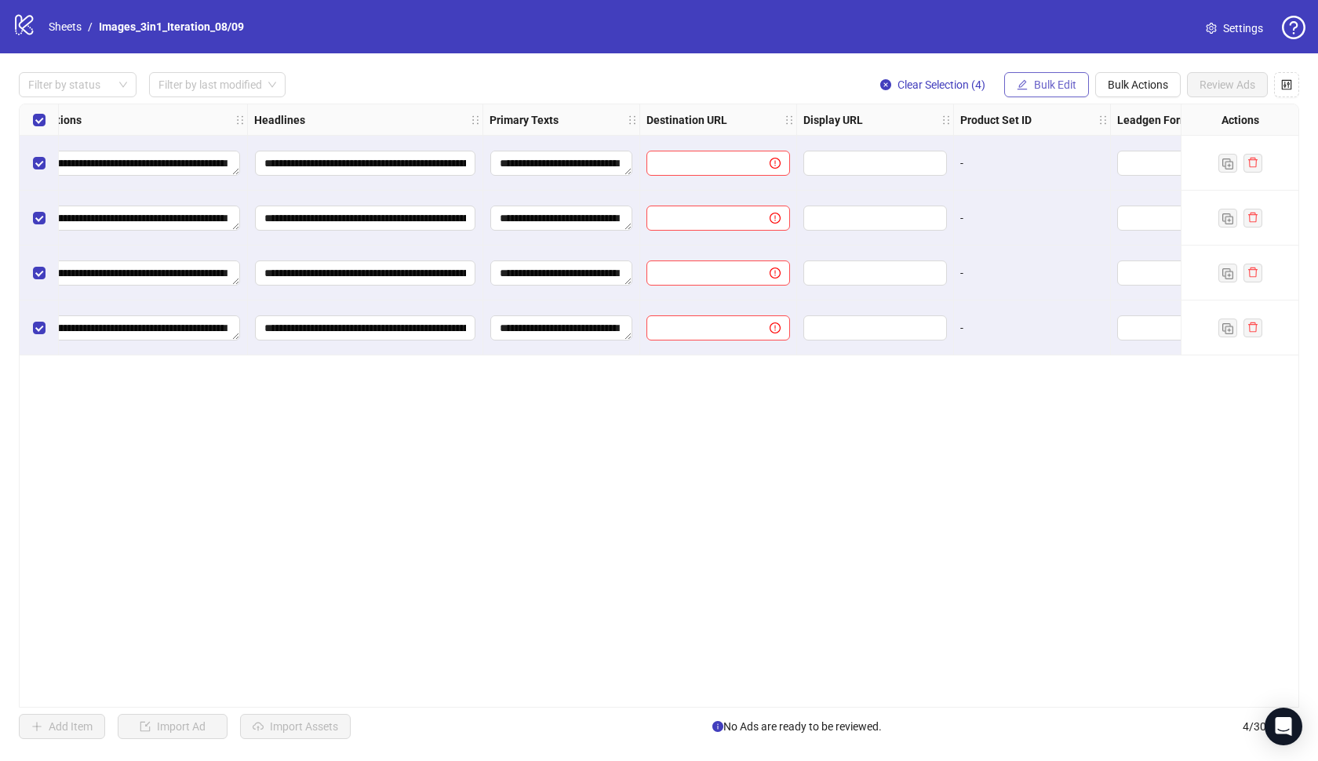
click at [1057, 85] on span "Bulk Edit" at bounding box center [1055, 84] width 42 height 13
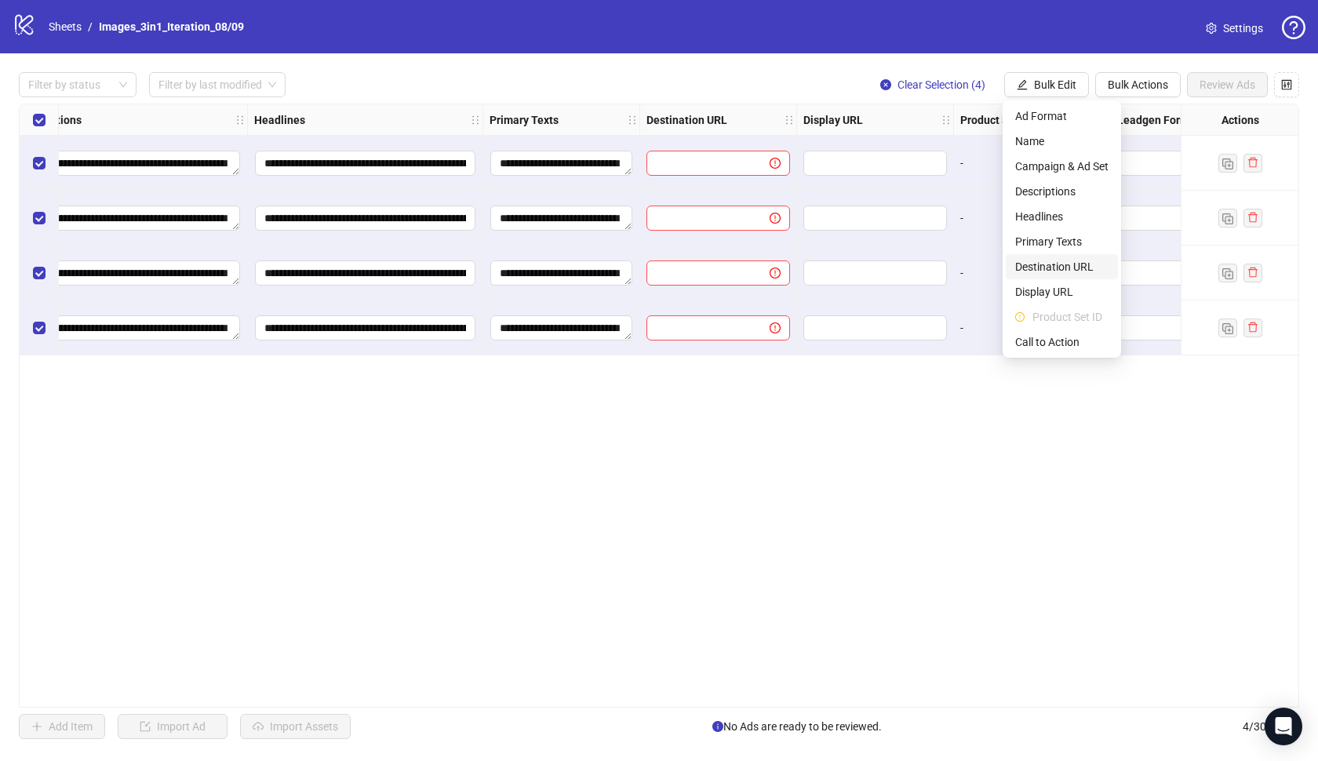
click at [1062, 264] on span "Destination URL" at bounding box center [1061, 266] width 93 height 17
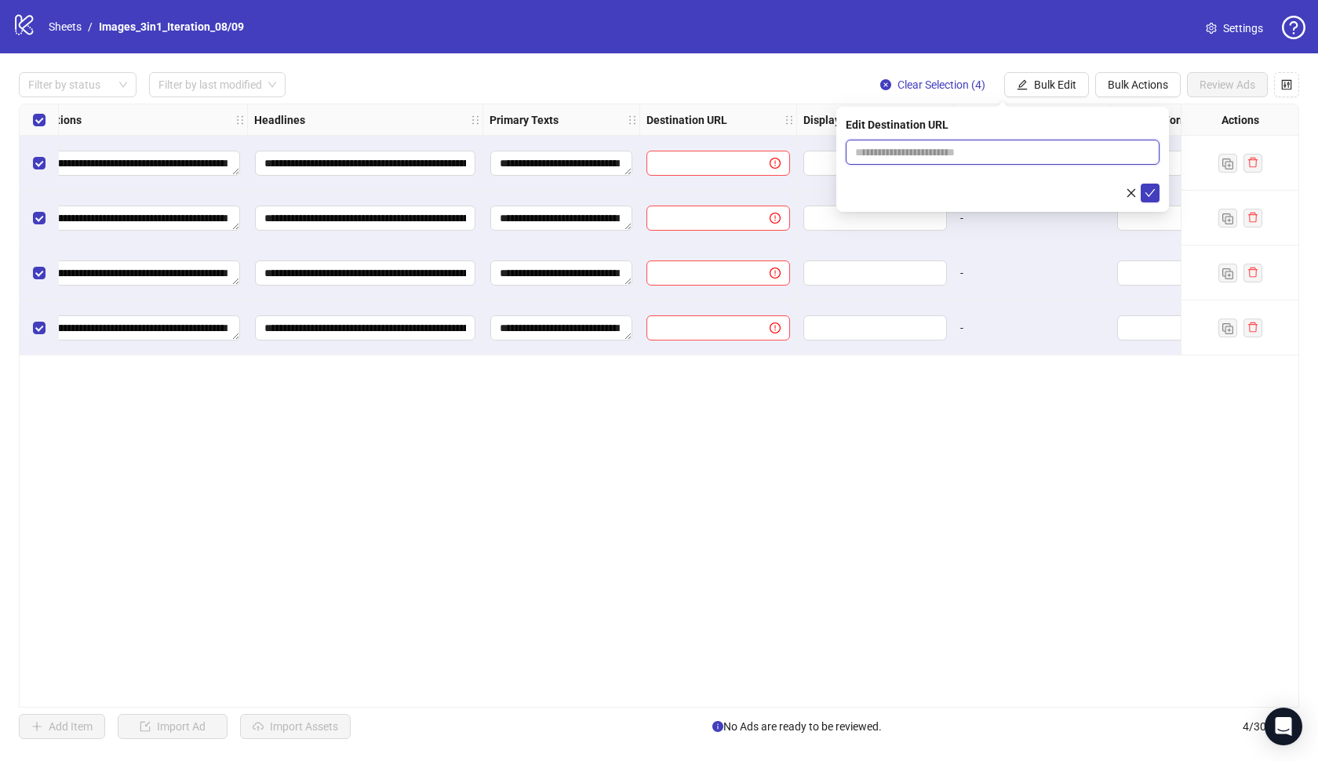
click at [1014, 149] on input "text" at bounding box center [996, 152] width 282 height 17
paste input "**********"
type input "**********"
click at [1151, 188] on icon "check" at bounding box center [1150, 193] width 11 height 11
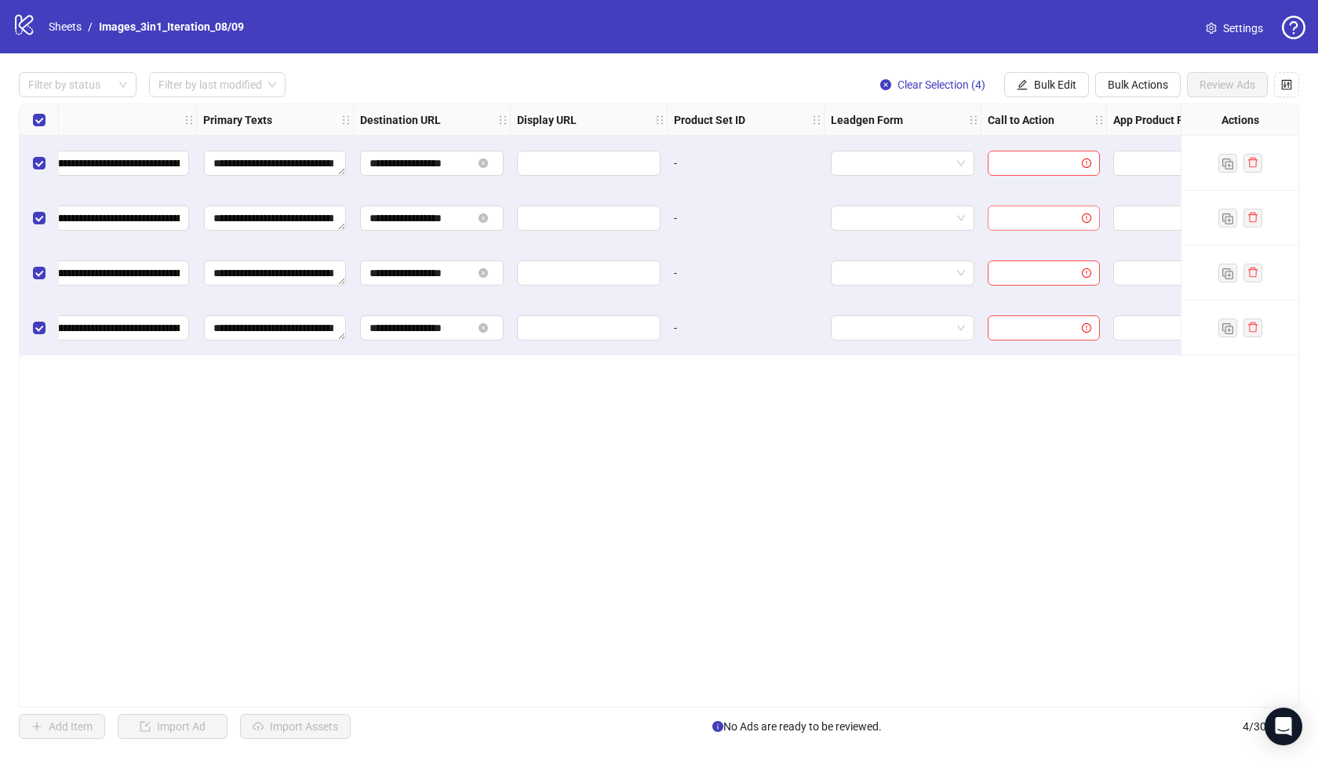
scroll to position [0, 1217]
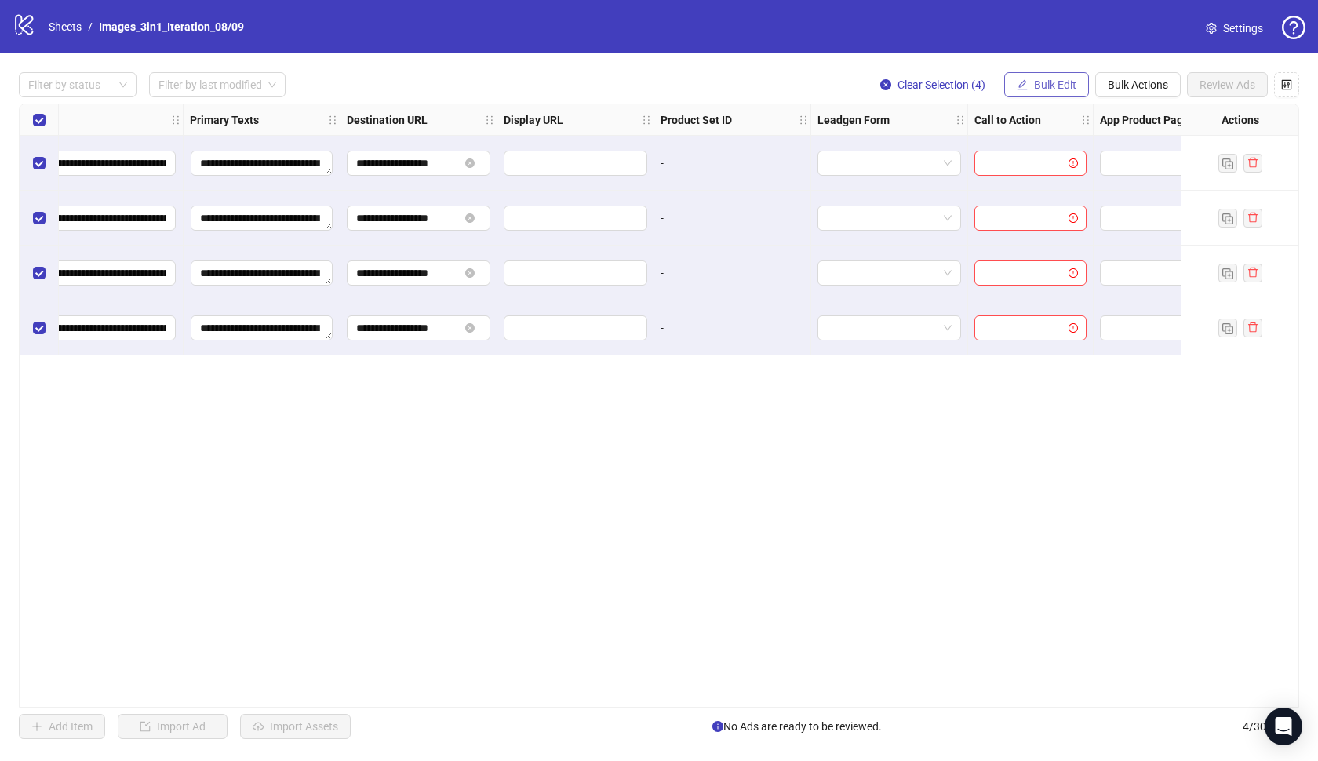
click at [1045, 86] on span "Bulk Edit" at bounding box center [1055, 84] width 42 height 13
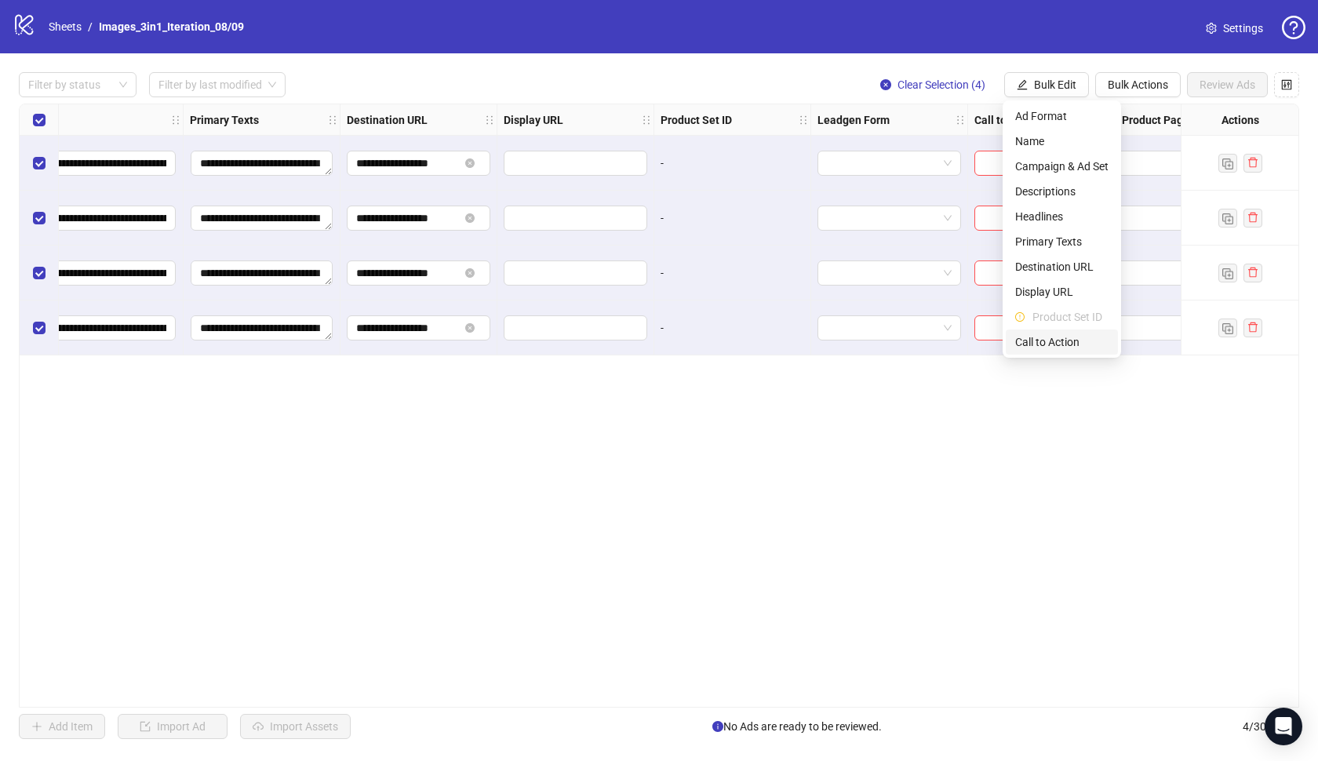
click at [1063, 338] on span "Call to Action" at bounding box center [1061, 341] width 93 height 17
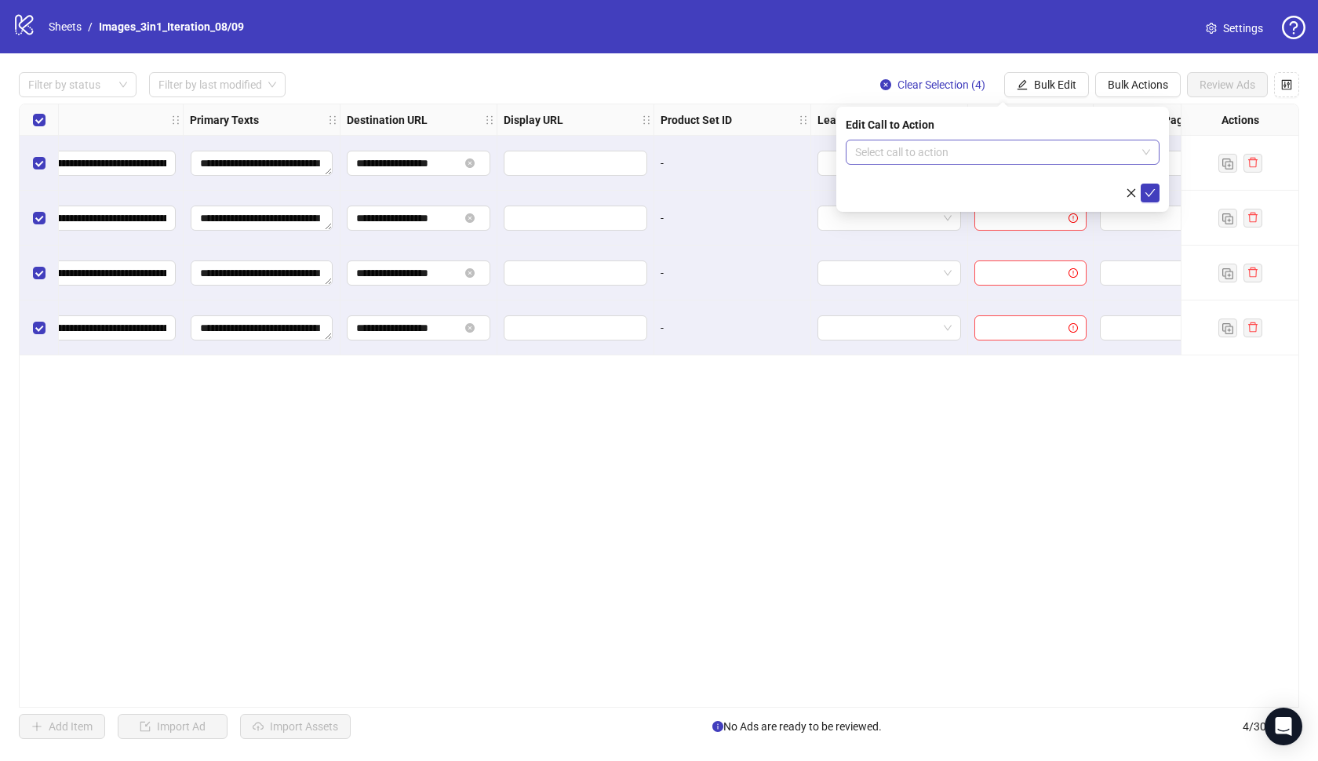
click at [1033, 158] on input "search" at bounding box center [995, 152] width 281 height 24
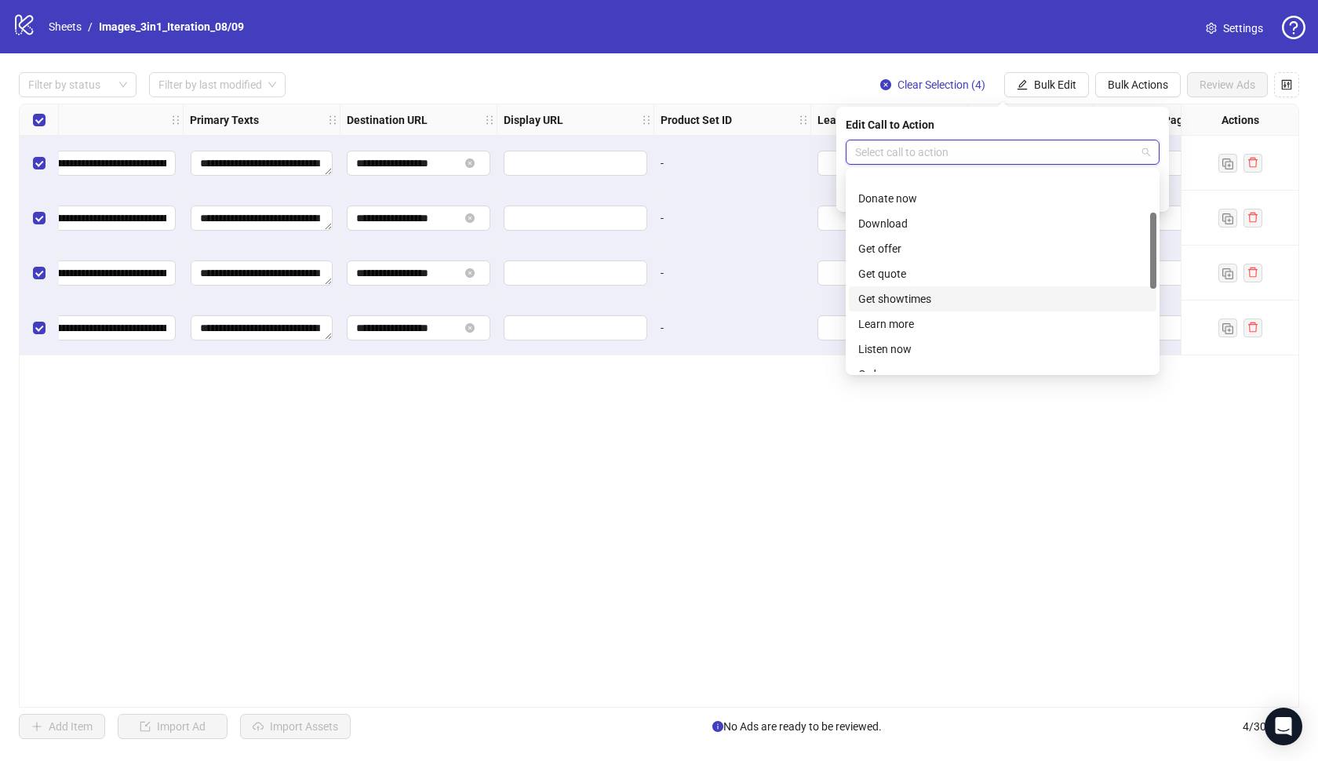
scroll to position [108, 0]
click at [915, 311] on div "Learn more" at bounding box center [1003, 301] width 308 height 25
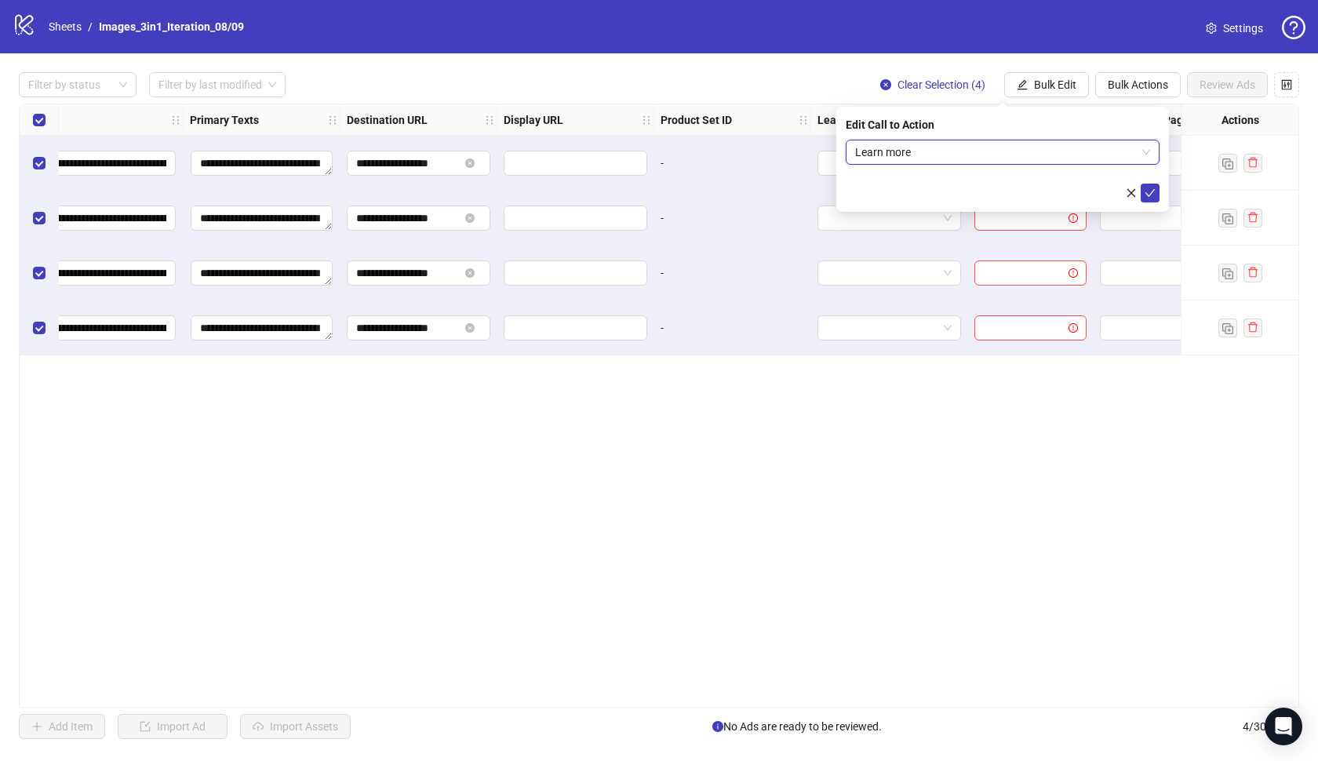
click at [1142, 204] on div "Edit Call to Action Learn more Learn more" at bounding box center [1002, 159] width 333 height 105
click at [1148, 195] on icon "check" at bounding box center [1150, 193] width 10 height 8
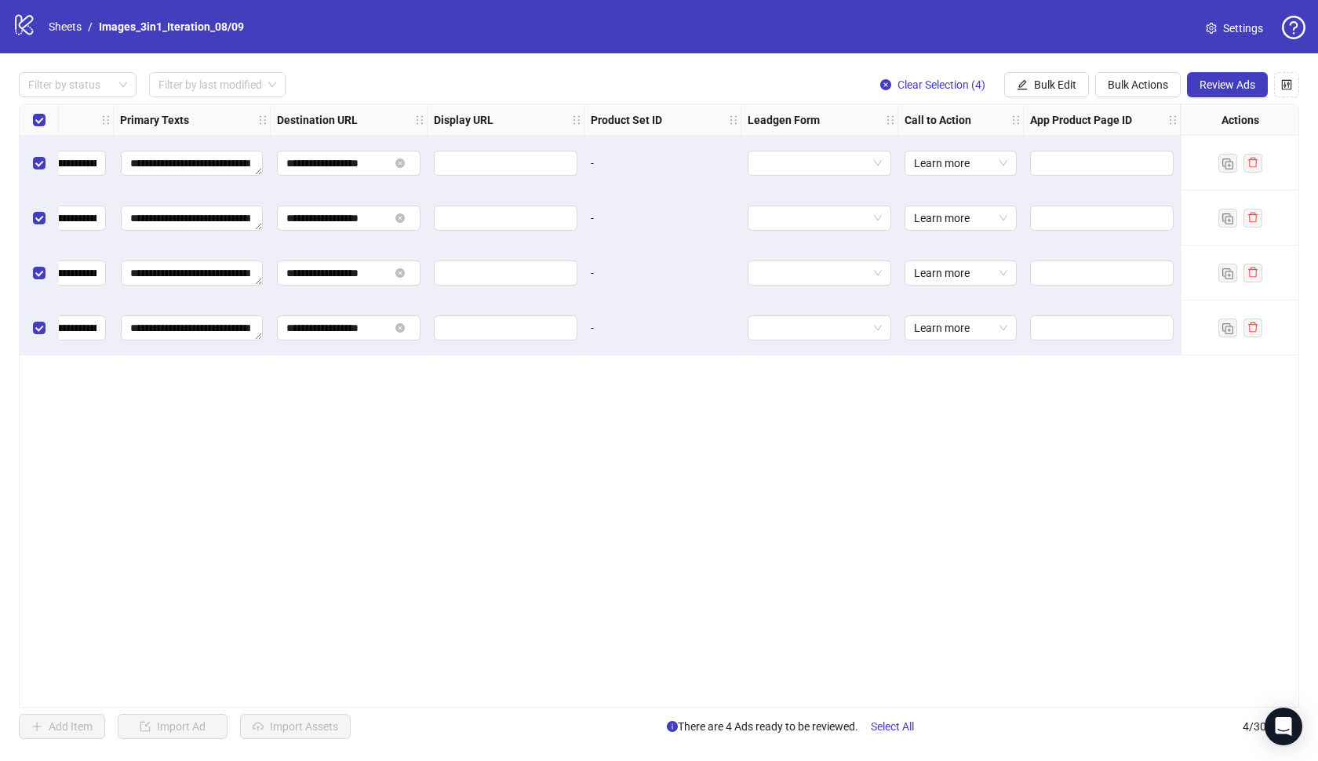
scroll to position [0, 0]
click at [1250, 94] on button "Review Ads" at bounding box center [1227, 84] width 81 height 25
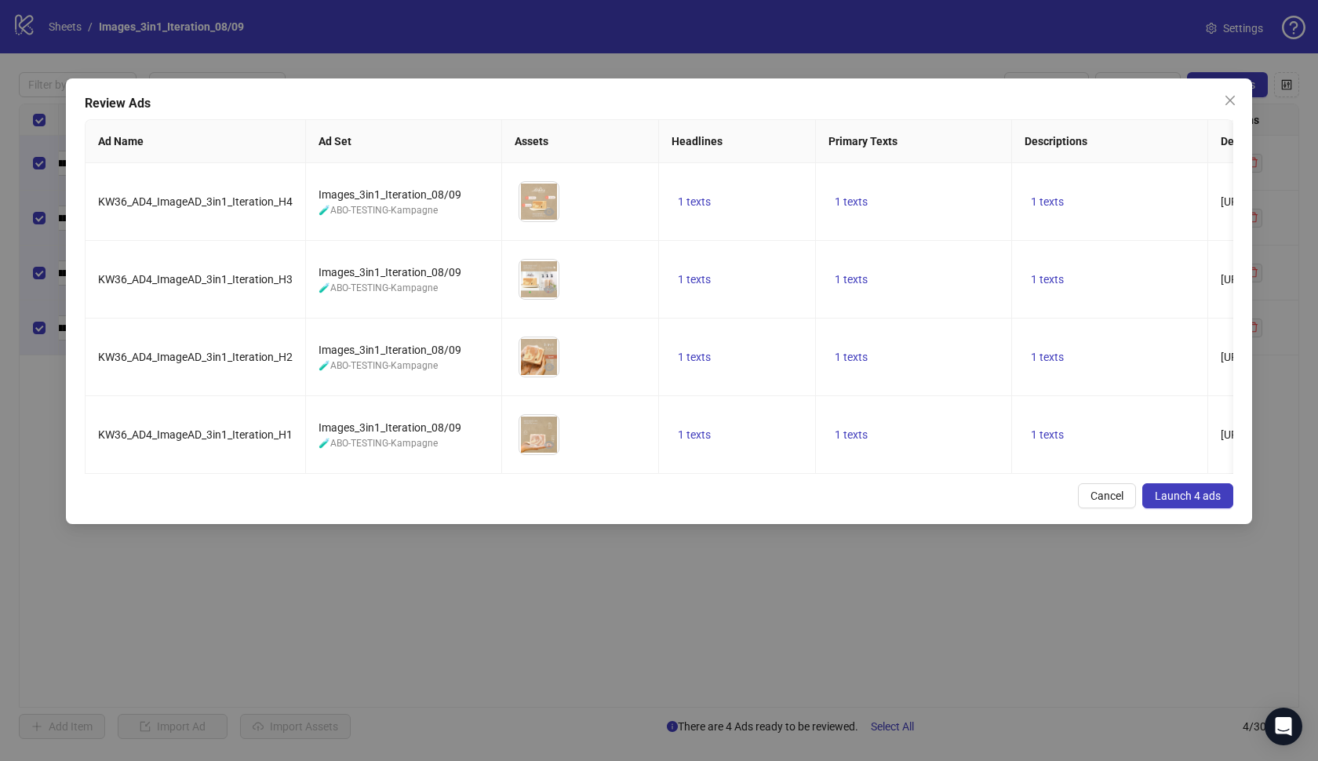
click at [1181, 487] on button "Launch 4 ads" at bounding box center [1187, 495] width 91 height 25
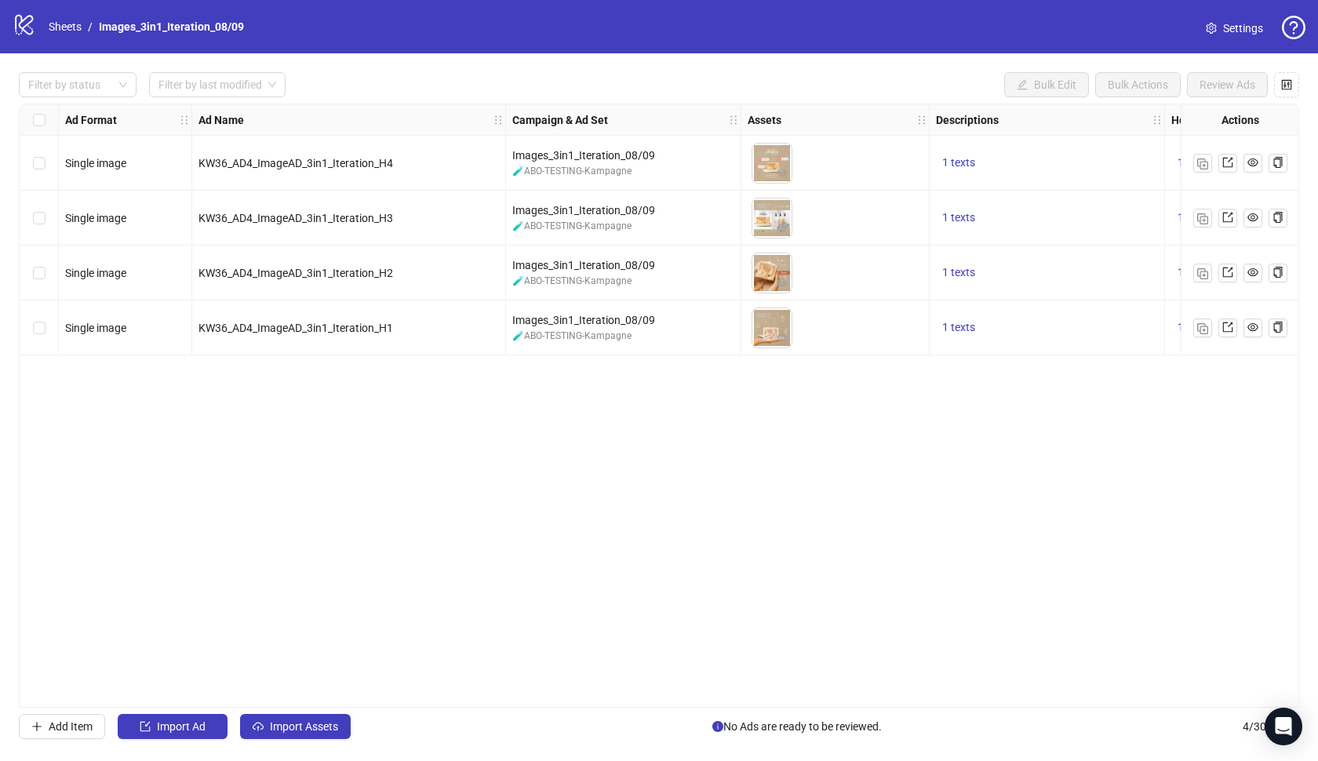
click at [31, 20] on icon at bounding box center [24, 25] width 18 height 20
click at [67, 24] on link "Sheets" at bounding box center [65, 26] width 39 height 17
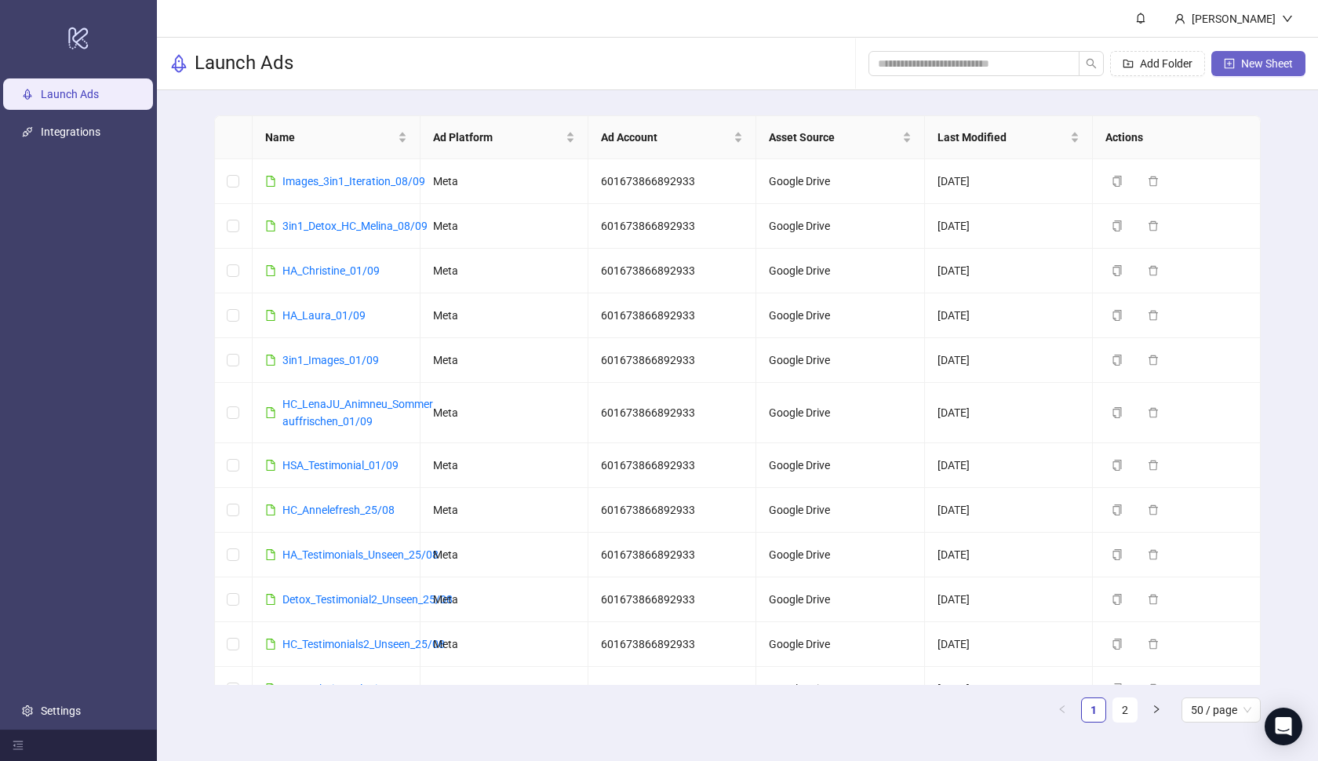
click at [1268, 60] on span "New Sheet" at bounding box center [1267, 63] width 52 height 13
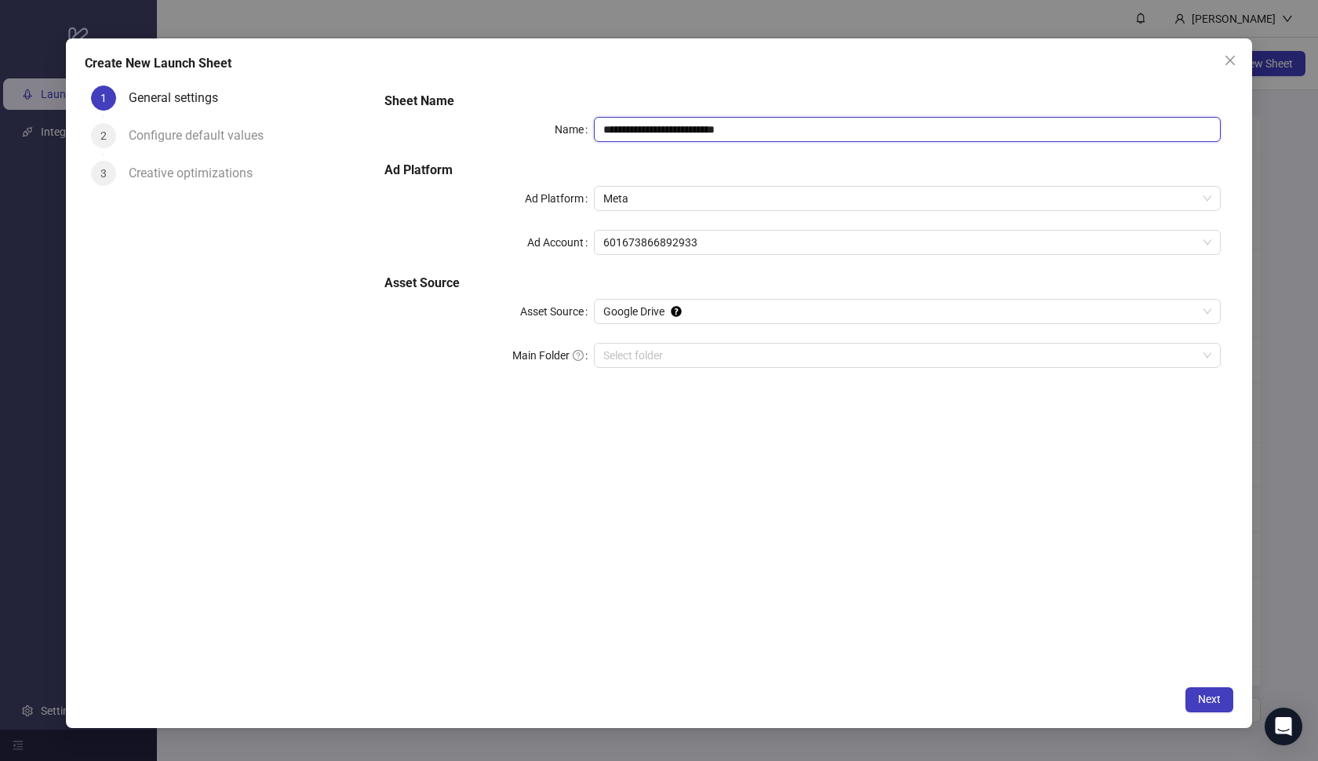
click at [795, 126] on input "**********" at bounding box center [908, 129] width 628 height 25
paste input "text"
type input "**********"
click at [719, 350] on input "Main Folder" at bounding box center [900, 356] width 595 height 24
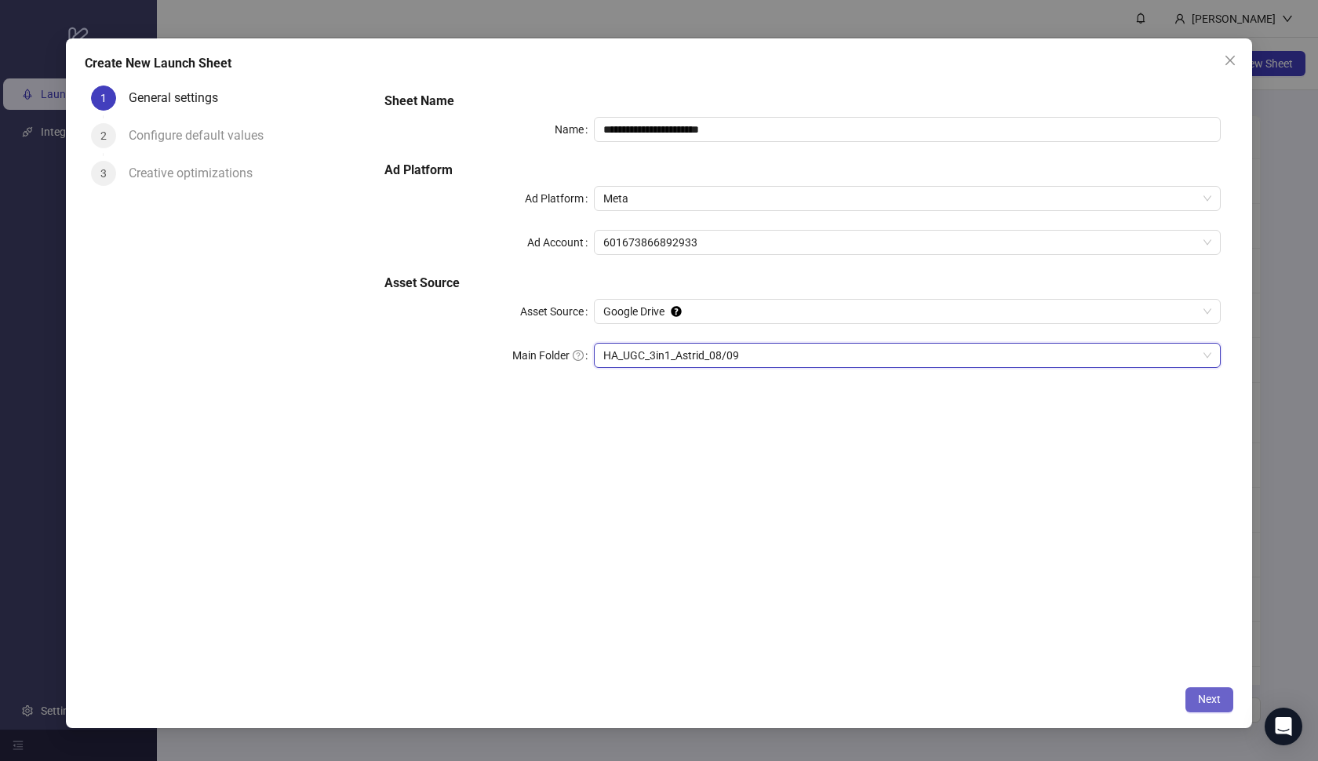
click at [1205, 698] on span "Next" at bounding box center [1209, 699] width 23 height 13
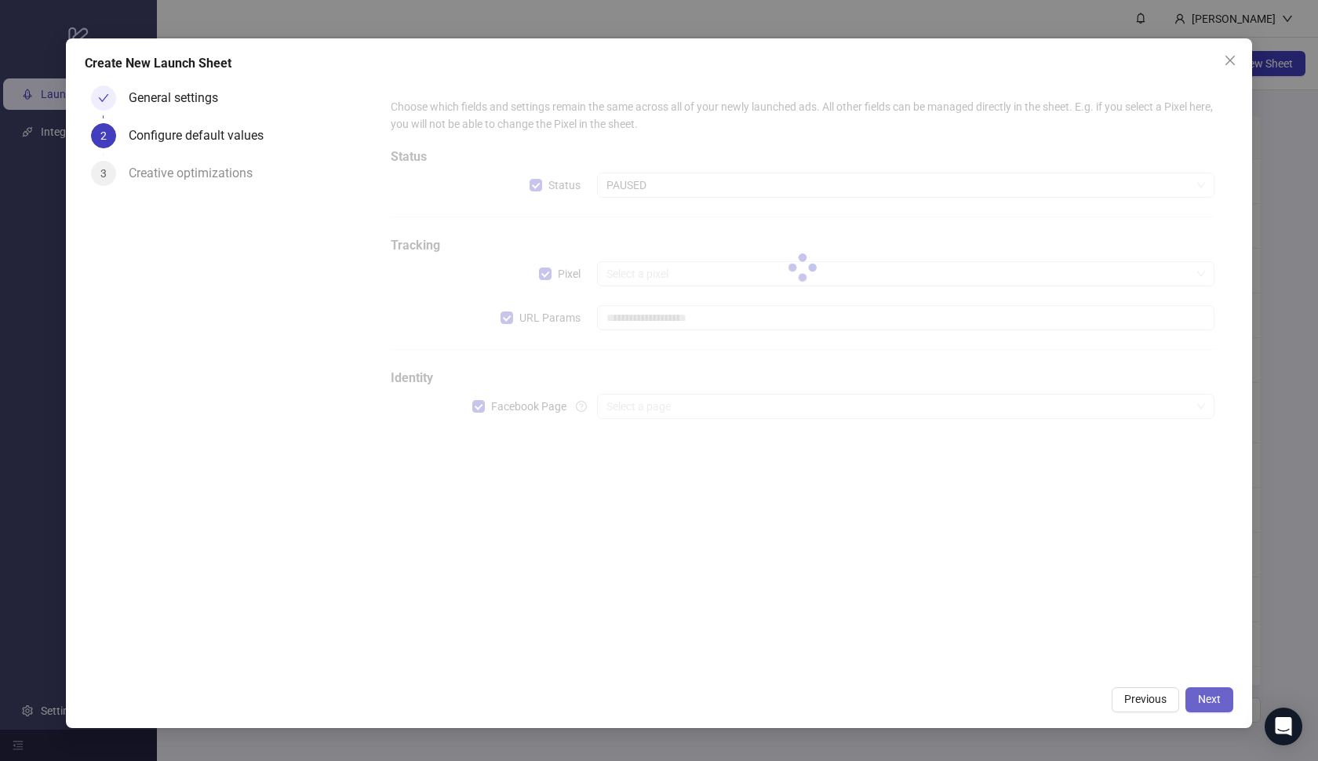
type input "**********"
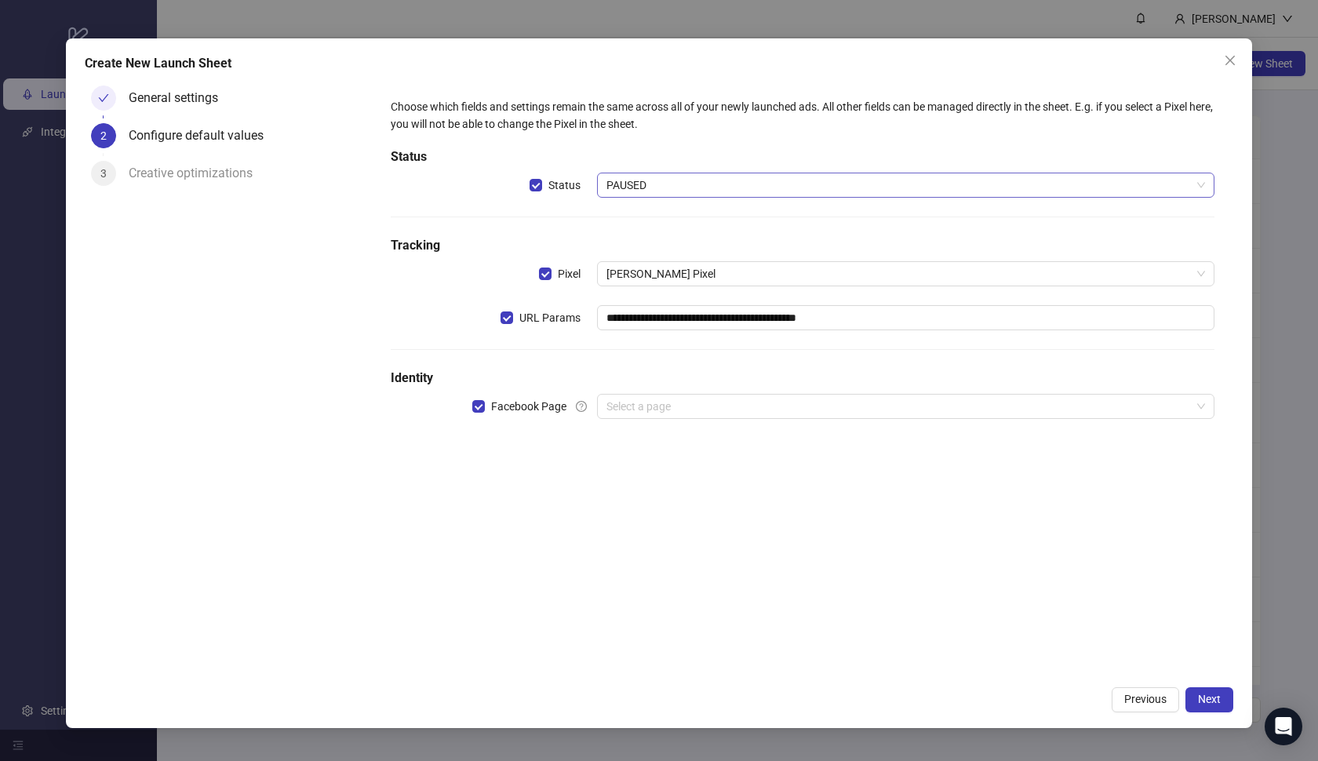
click at [730, 188] on span "PAUSED" at bounding box center [905, 185] width 599 height 24
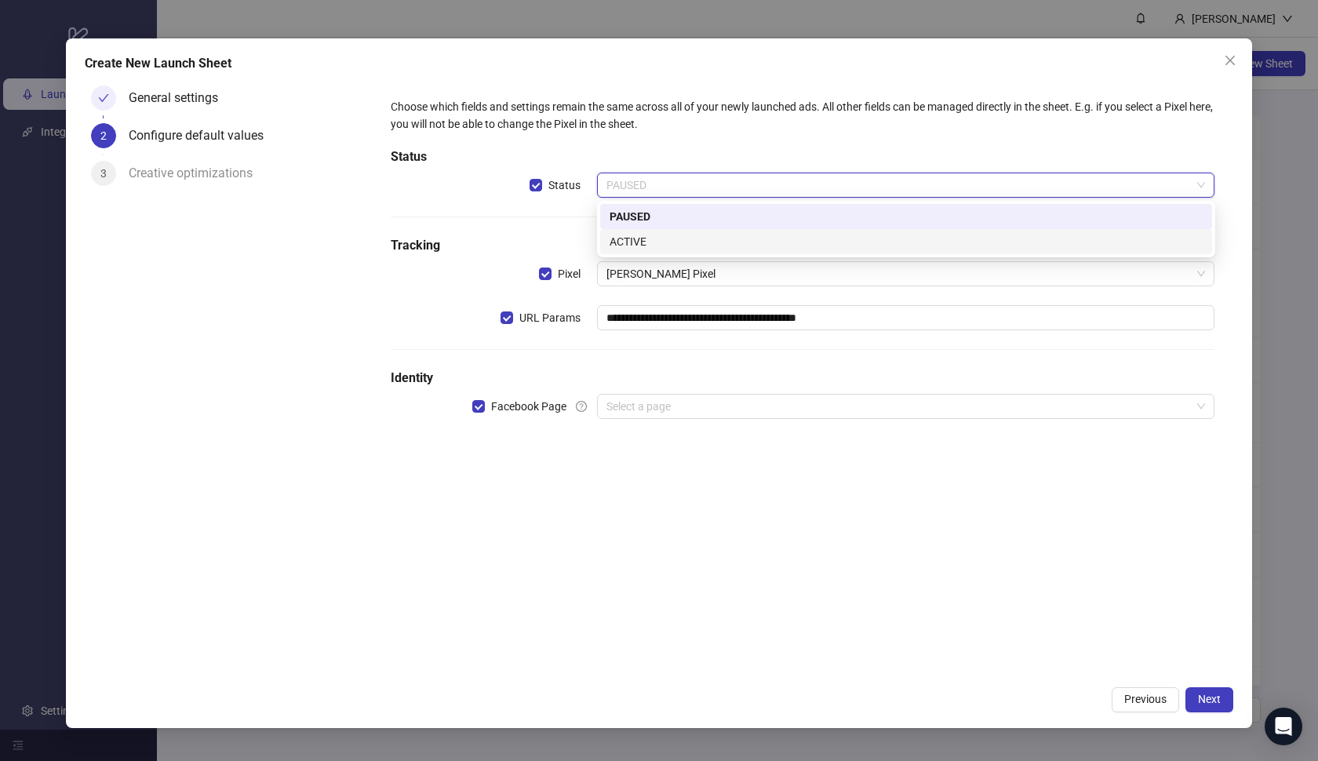
click at [723, 237] on div "ACTIVE" at bounding box center [906, 241] width 593 height 17
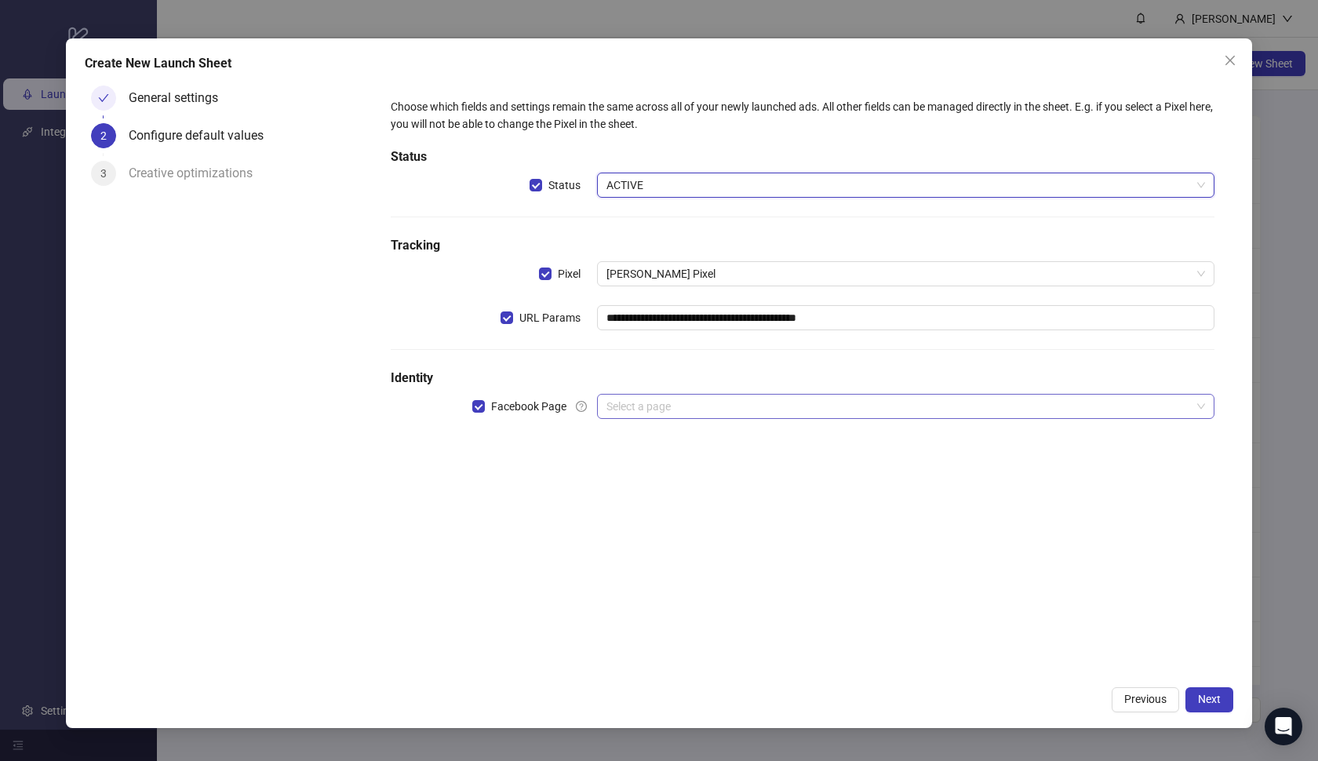
click at [706, 406] on input "search" at bounding box center [898, 407] width 585 height 24
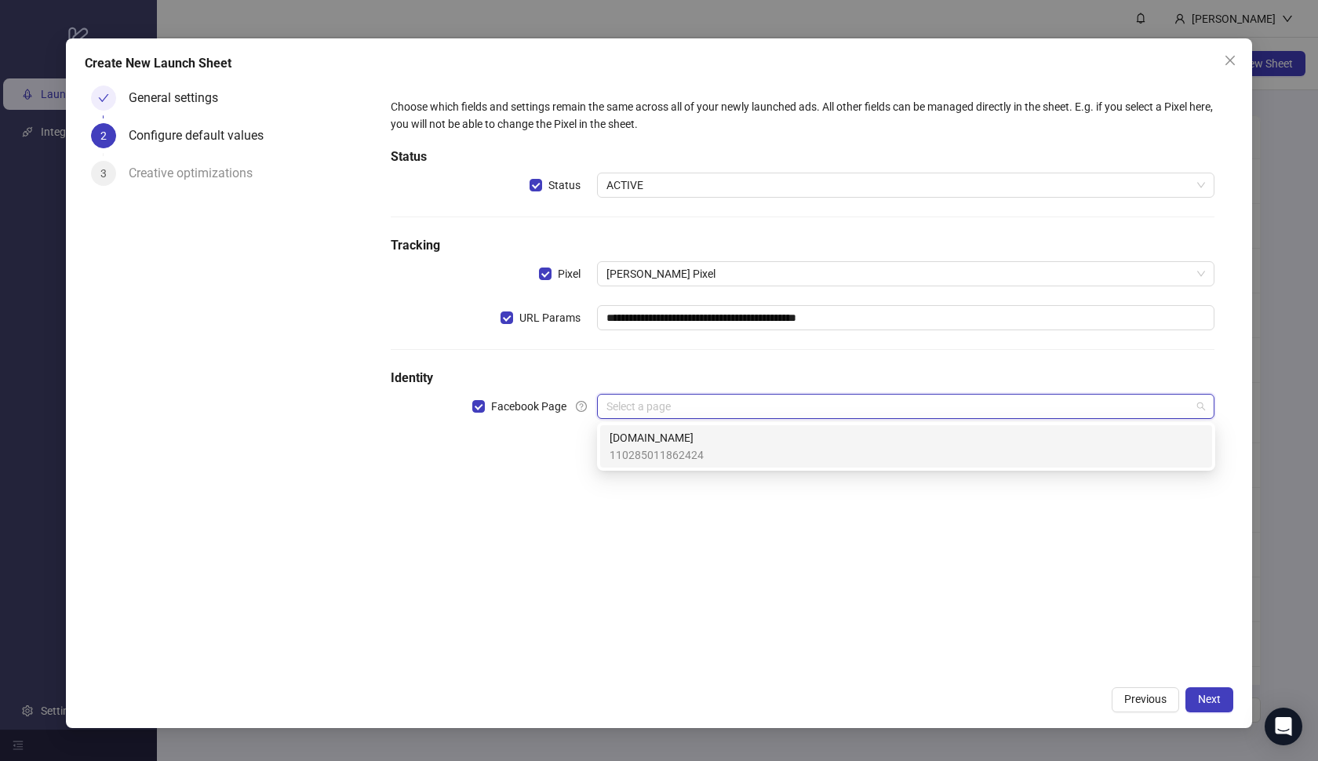
click at [705, 439] on div "[DOMAIN_NAME] 110285011862424" at bounding box center [906, 446] width 593 height 35
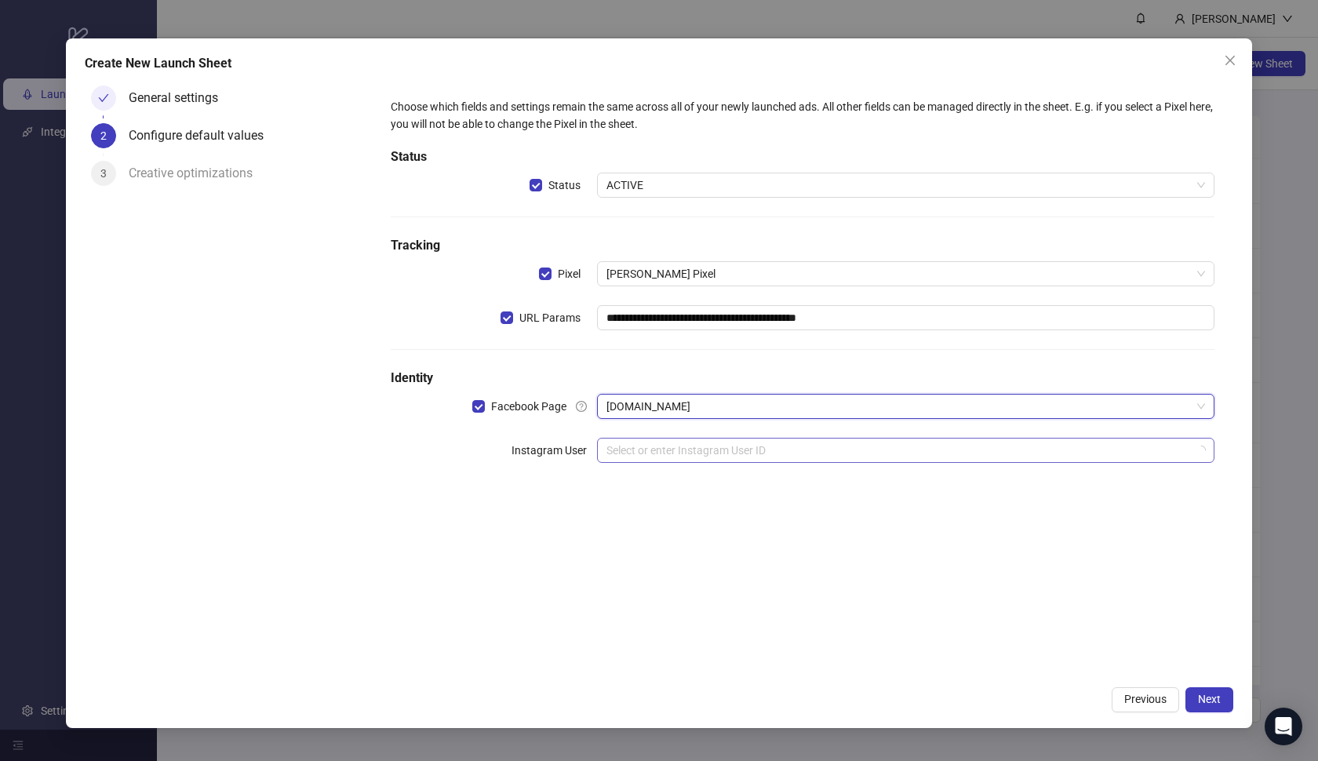
click at [720, 439] on input "search" at bounding box center [898, 451] width 585 height 24
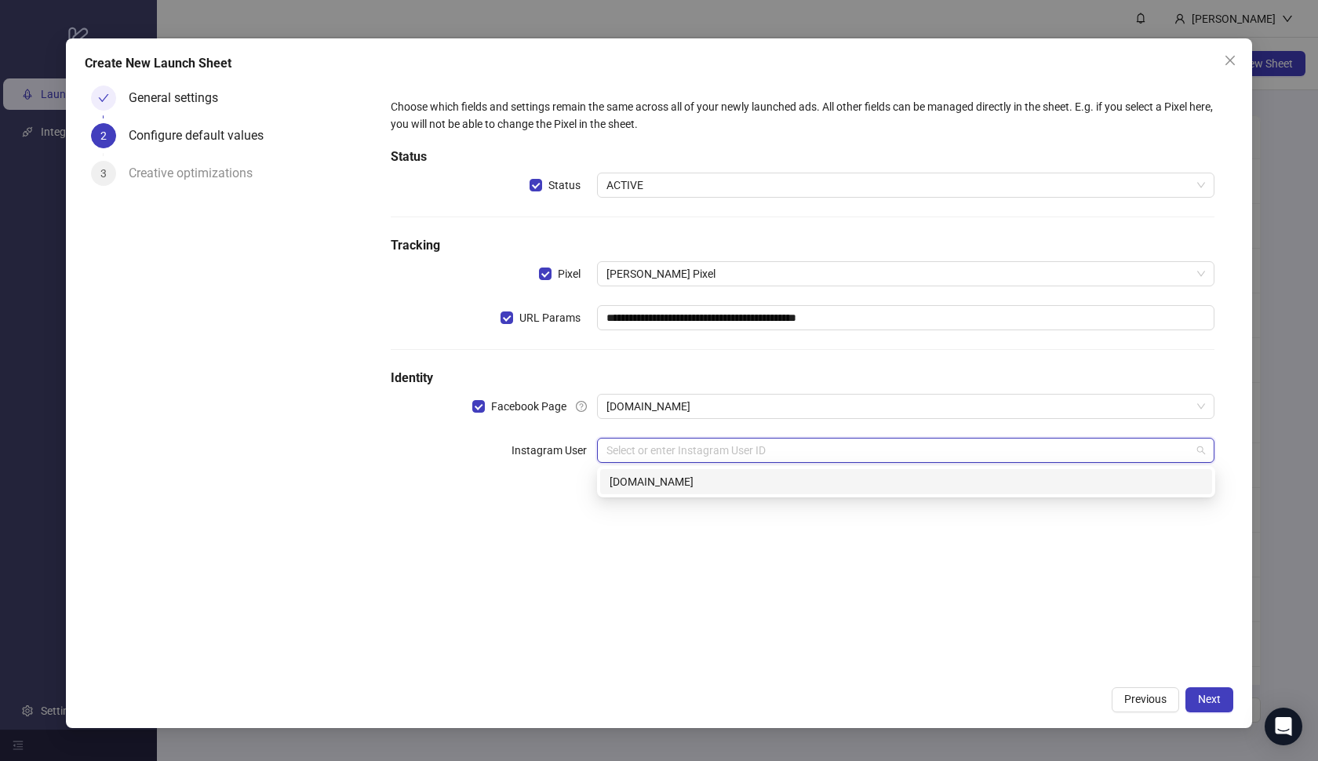
click at [728, 475] on div "[DOMAIN_NAME]" at bounding box center [906, 481] width 593 height 17
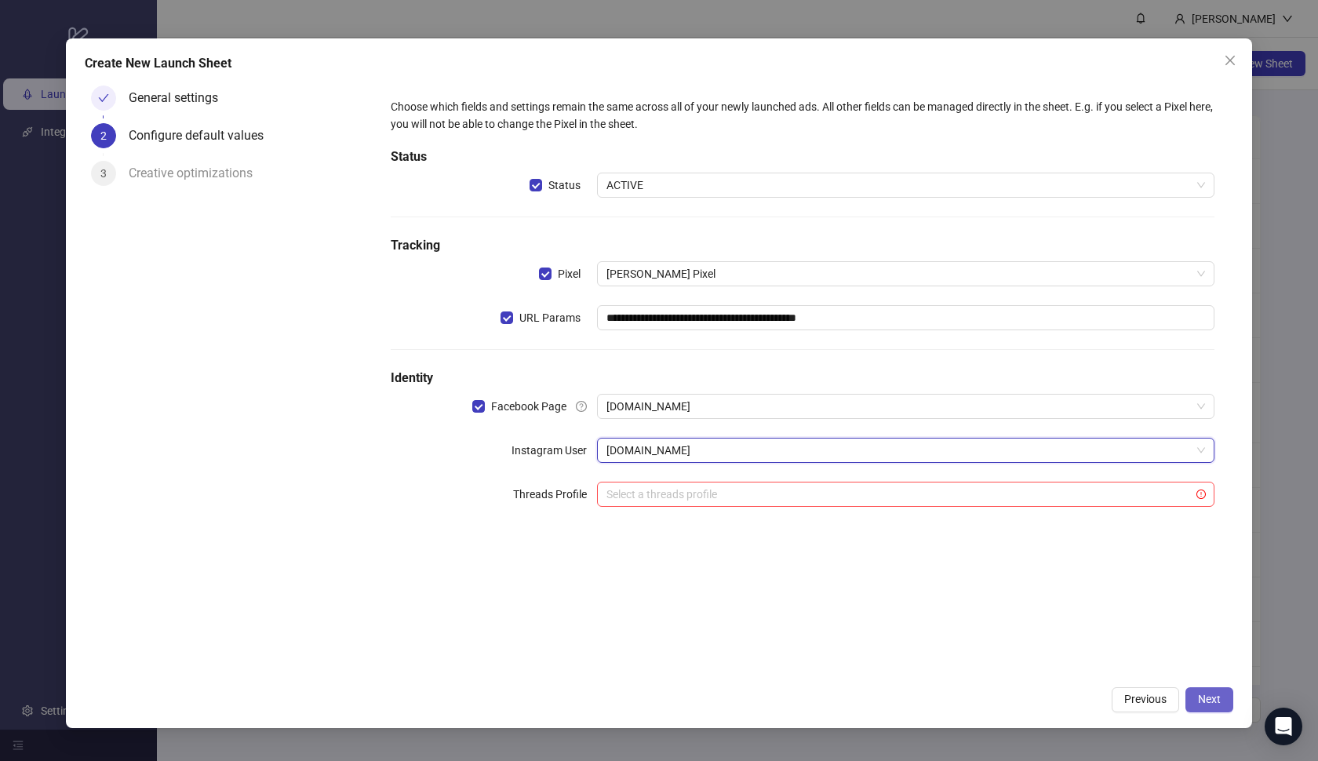
click at [1206, 700] on span "Next" at bounding box center [1209, 699] width 23 height 13
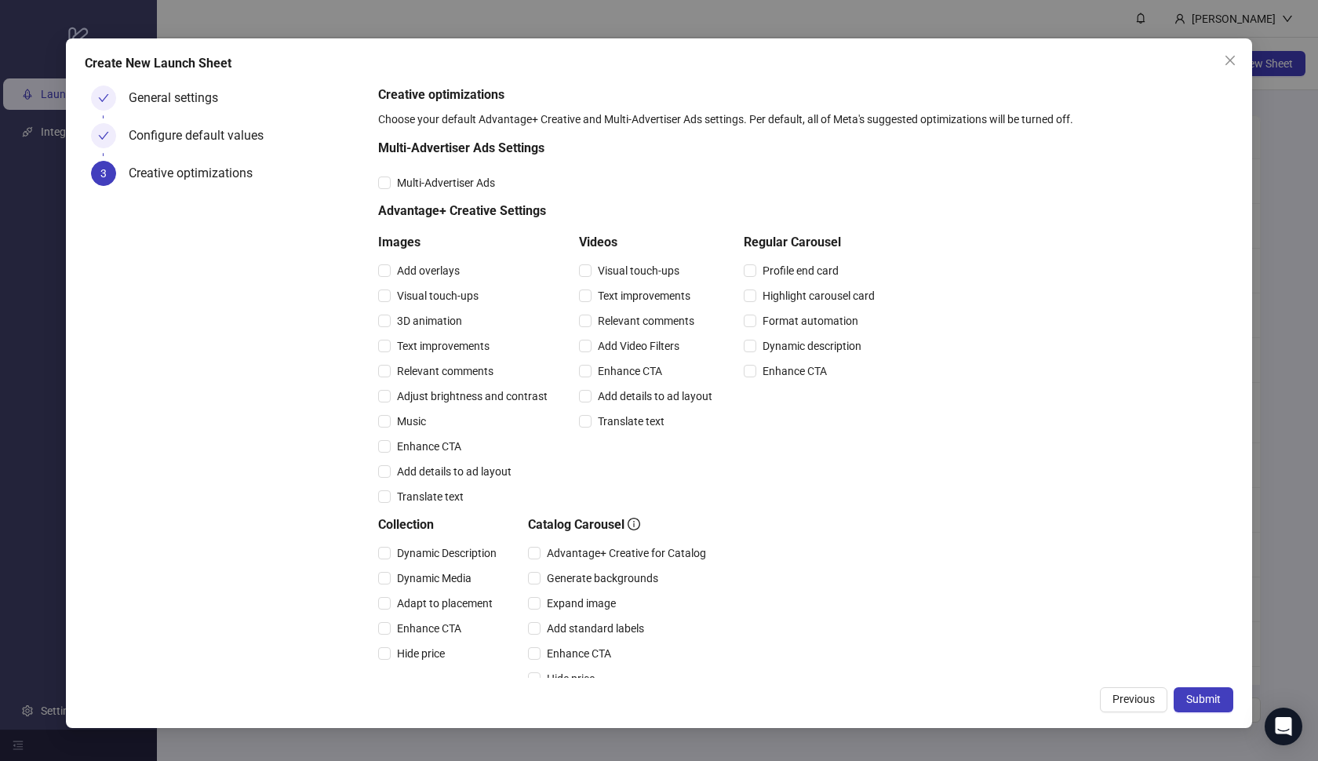
click at [608, 279] on div "Visual touch-ups" at bounding box center [649, 270] width 140 height 25
click at [610, 274] on span "Visual touch-ups" at bounding box center [639, 270] width 94 height 17
click at [616, 295] on span "Text improvements" at bounding box center [644, 295] width 105 height 17
click at [619, 319] on span "Relevant comments" at bounding box center [646, 320] width 109 height 17
click at [622, 336] on div "Add Video Filters" at bounding box center [649, 345] width 140 height 25
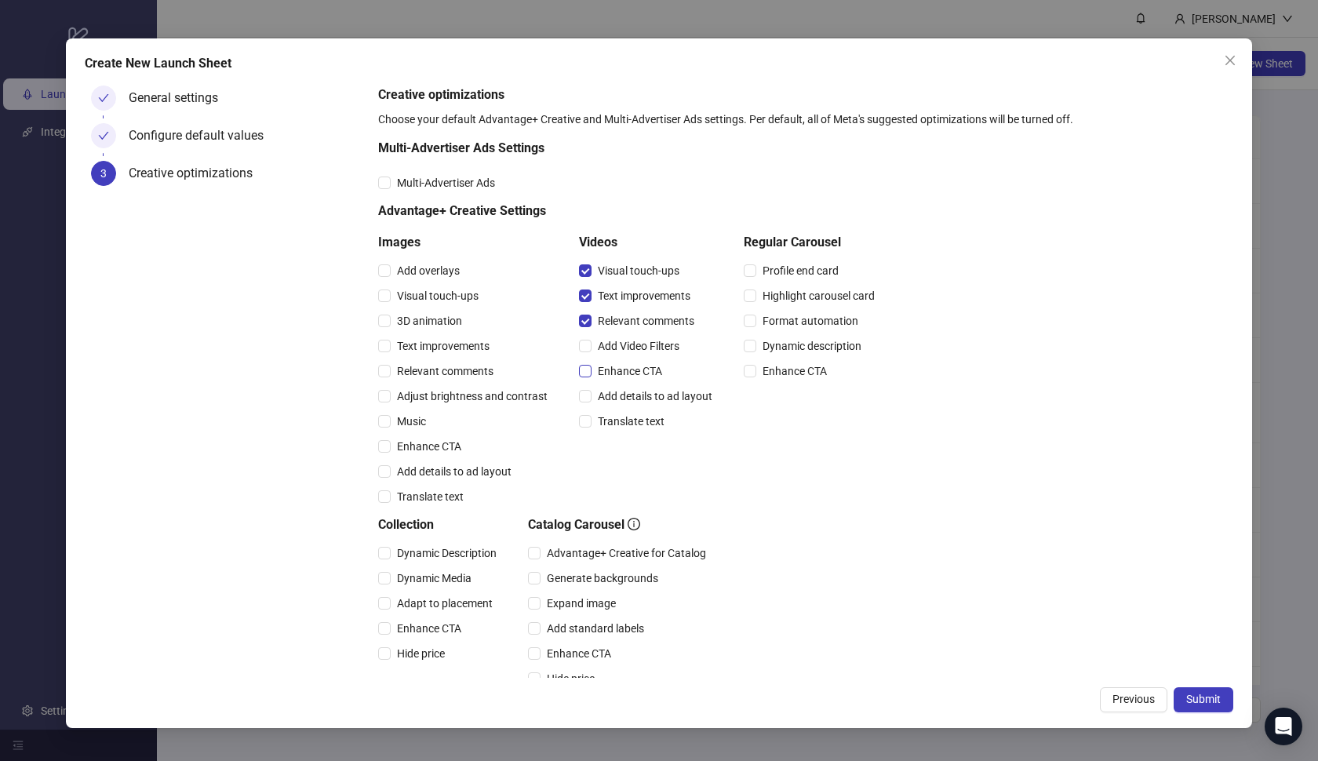
click at [624, 374] on span "Enhance CTA" at bounding box center [630, 370] width 77 height 17
click at [626, 397] on span "Add details to ad layout" at bounding box center [655, 396] width 127 height 17
click at [627, 422] on span "Translate text" at bounding box center [631, 421] width 79 height 17
click at [639, 346] on span "Add Video Filters" at bounding box center [639, 345] width 94 height 17
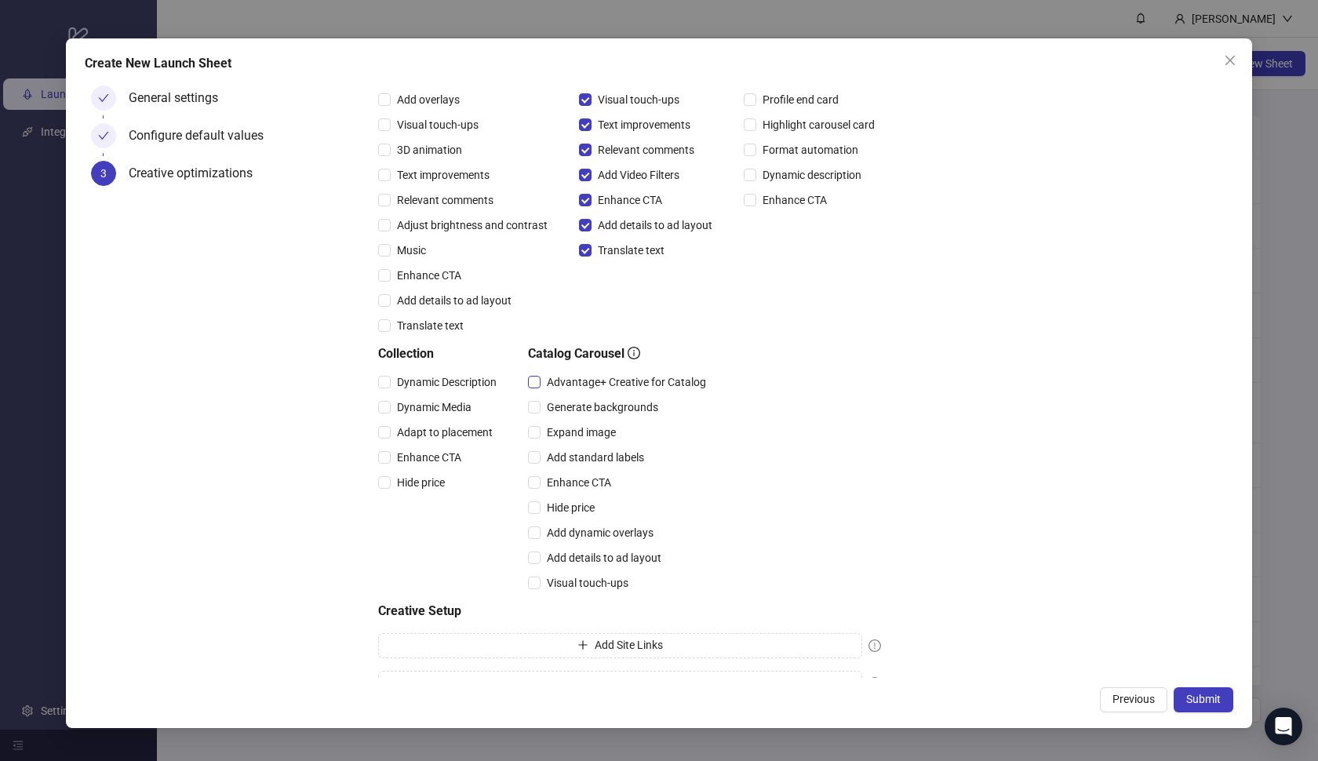
click at [609, 388] on span "Advantage+ Creative for Catalog" at bounding box center [627, 381] width 172 height 17
click at [592, 428] on span "Expand image" at bounding box center [582, 432] width 82 height 17
click at [589, 457] on span "Add standard labels" at bounding box center [596, 457] width 110 height 17
click at [584, 486] on span "Enhance CTA" at bounding box center [579, 482] width 77 height 17
click at [583, 508] on span "Hide price" at bounding box center [571, 507] width 60 height 17
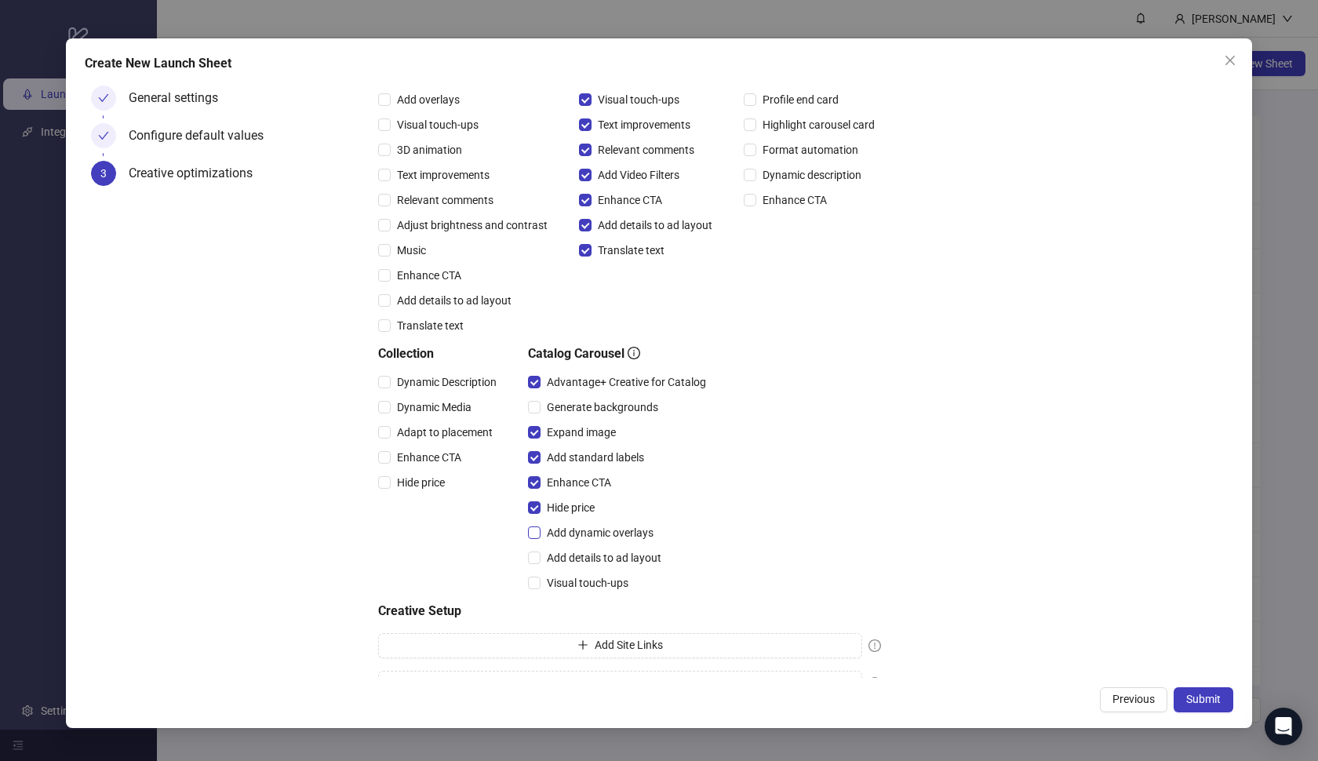
click at [583, 530] on span "Add dynamic overlays" at bounding box center [600, 532] width 119 height 17
click at [583, 547] on div "Add details to ad layout" at bounding box center [620, 557] width 184 height 25
click at [582, 555] on span "Add details to ad layout" at bounding box center [604, 557] width 127 height 17
click at [580, 581] on span "Visual touch-ups" at bounding box center [588, 582] width 94 height 17
click at [436, 474] on span "Hide price" at bounding box center [421, 482] width 60 height 17
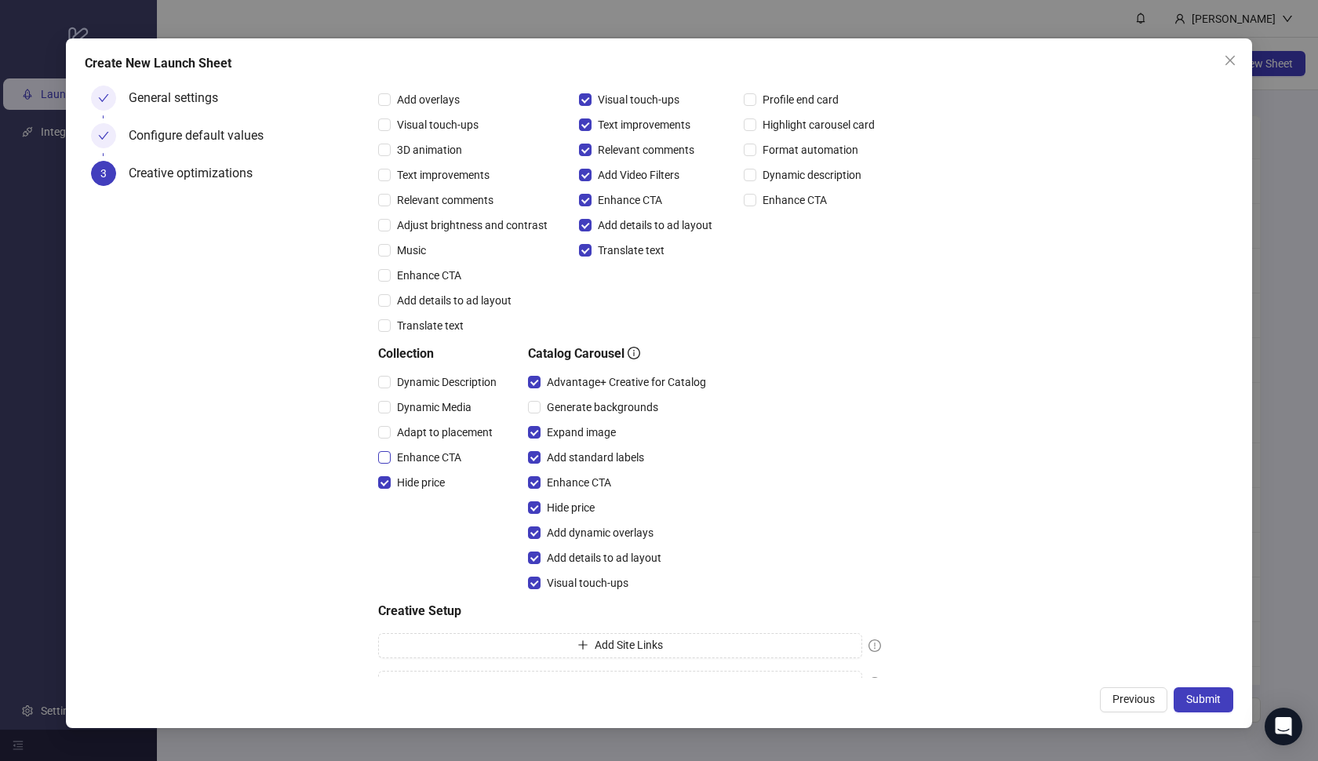
click at [429, 454] on span "Enhance CTA" at bounding box center [429, 457] width 77 height 17
click at [428, 421] on div "Adapt to placement" at bounding box center [440, 432] width 125 height 25
click at [428, 399] on span "Dynamic Media" at bounding box center [434, 407] width 87 height 17
click at [430, 428] on span "Adapt to placement" at bounding box center [445, 432] width 108 height 17
click at [435, 377] on span "Dynamic Description" at bounding box center [447, 381] width 112 height 17
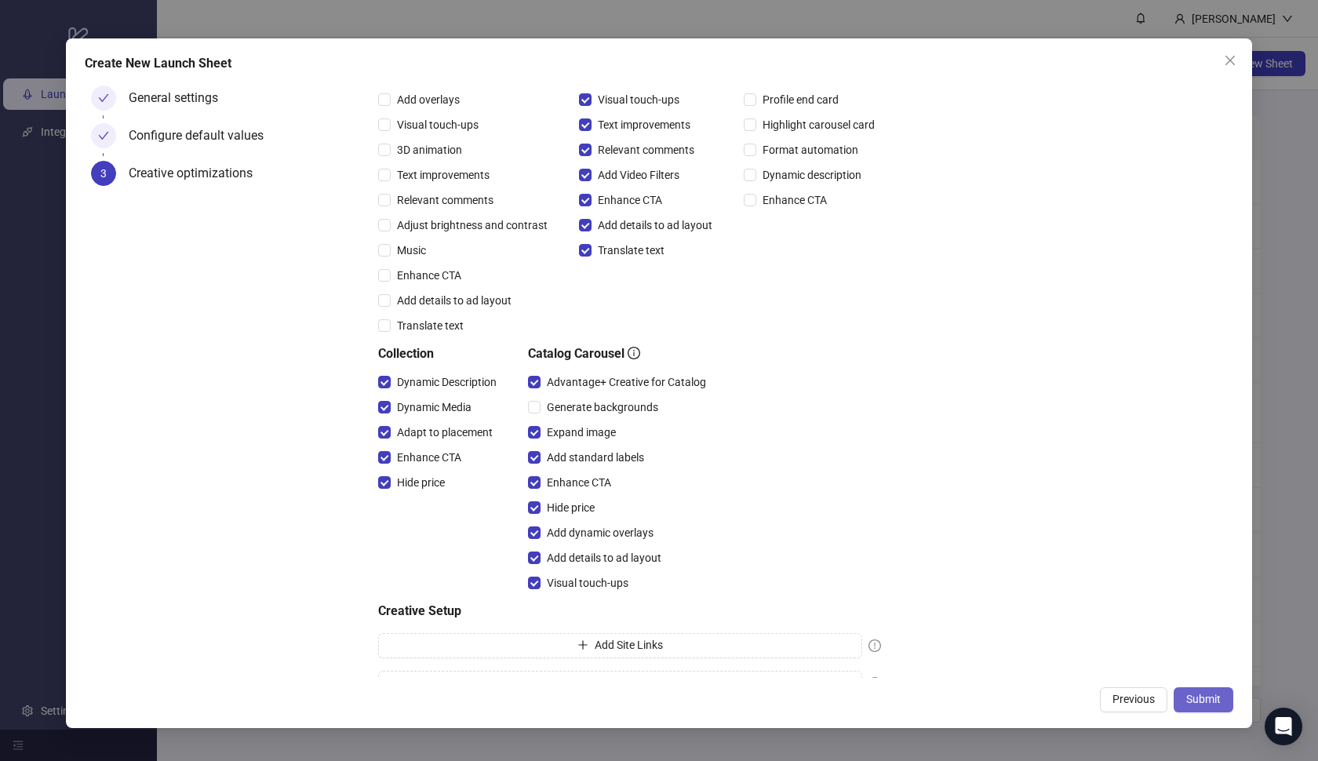
click at [1212, 699] on span "Submit" at bounding box center [1203, 699] width 35 height 13
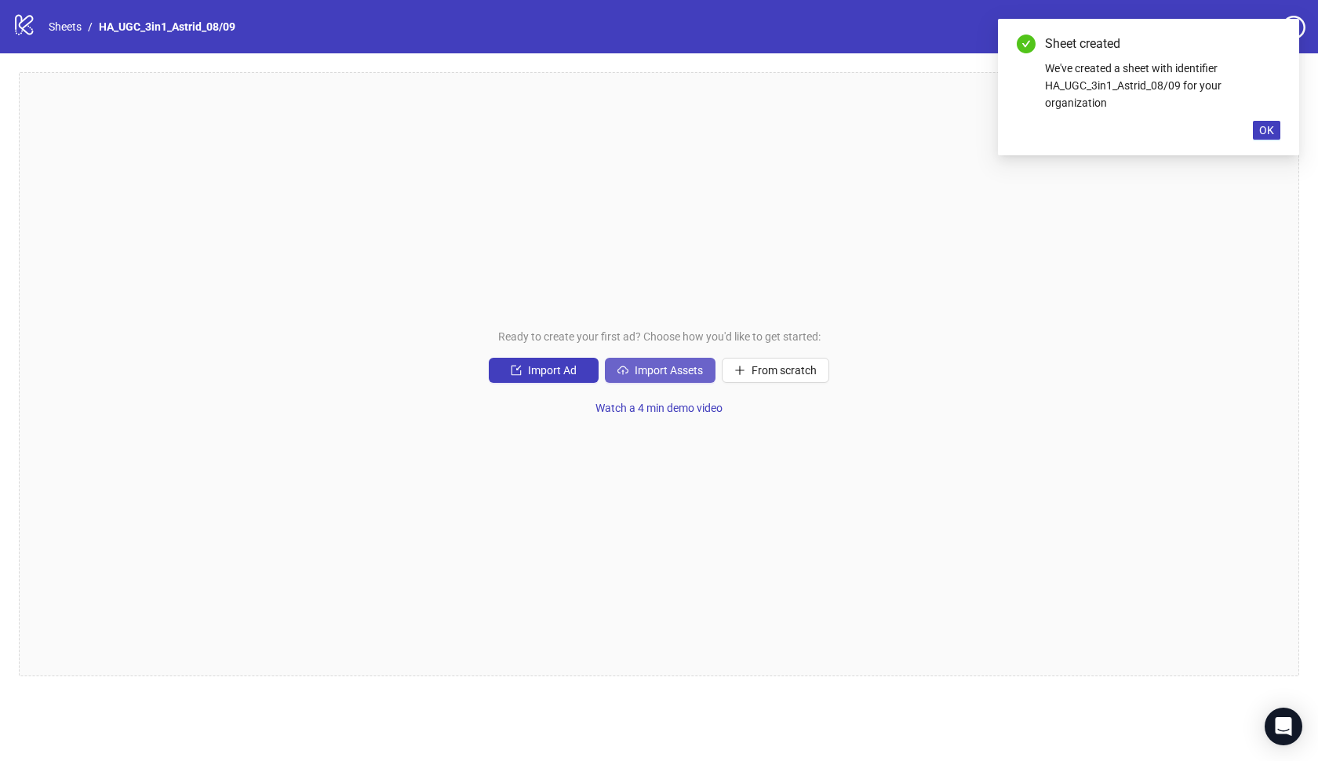
click at [689, 362] on button "Import Assets" at bounding box center [660, 370] width 111 height 25
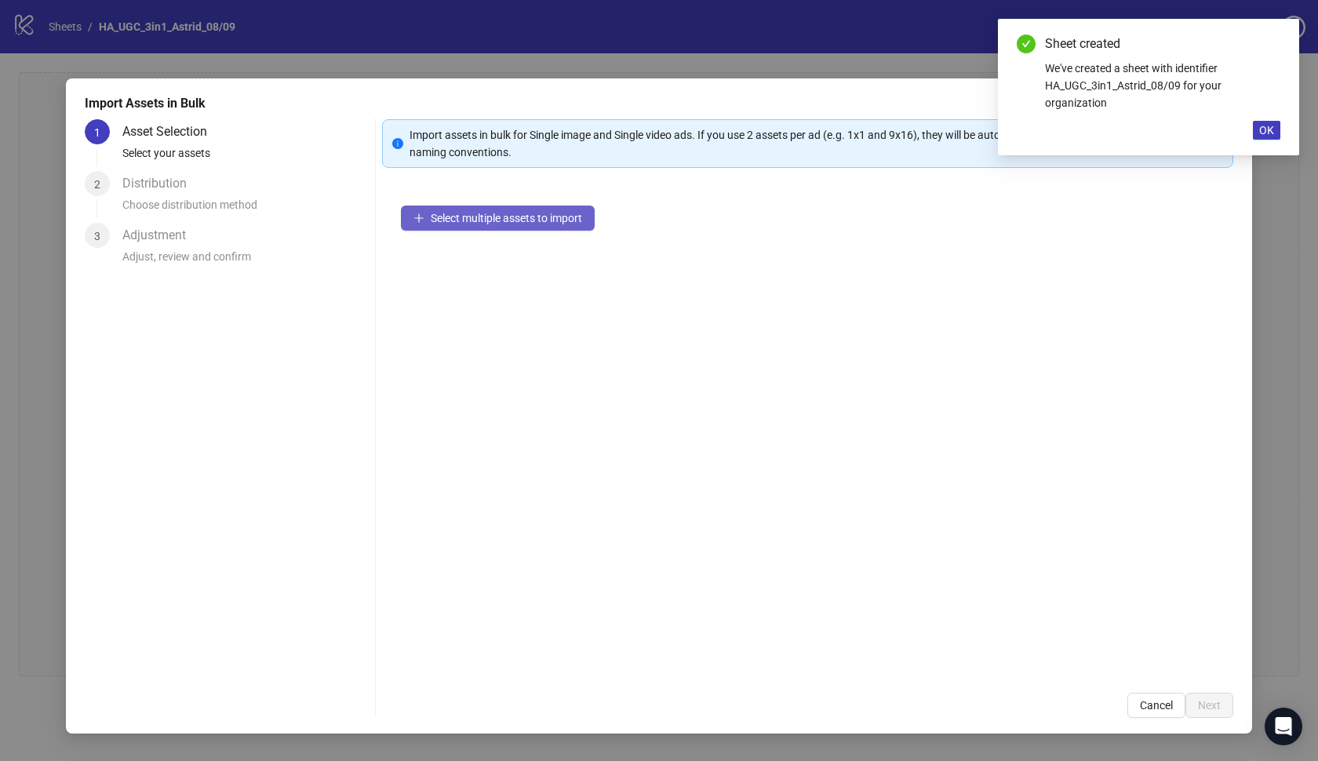
click at [537, 212] on span "Select multiple assets to import" at bounding box center [506, 218] width 151 height 13
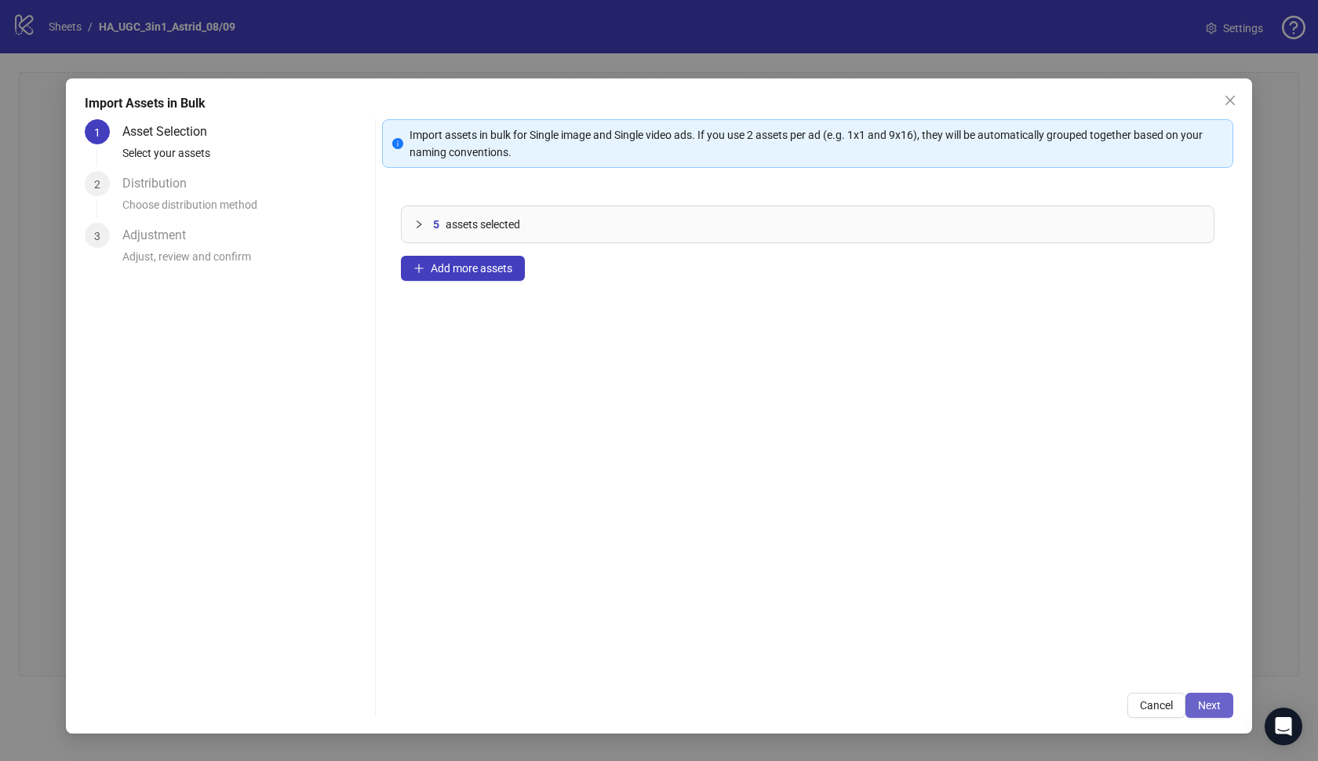
click at [1203, 698] on button "Next" at bounding box center [1209, 705] width 48 height 25
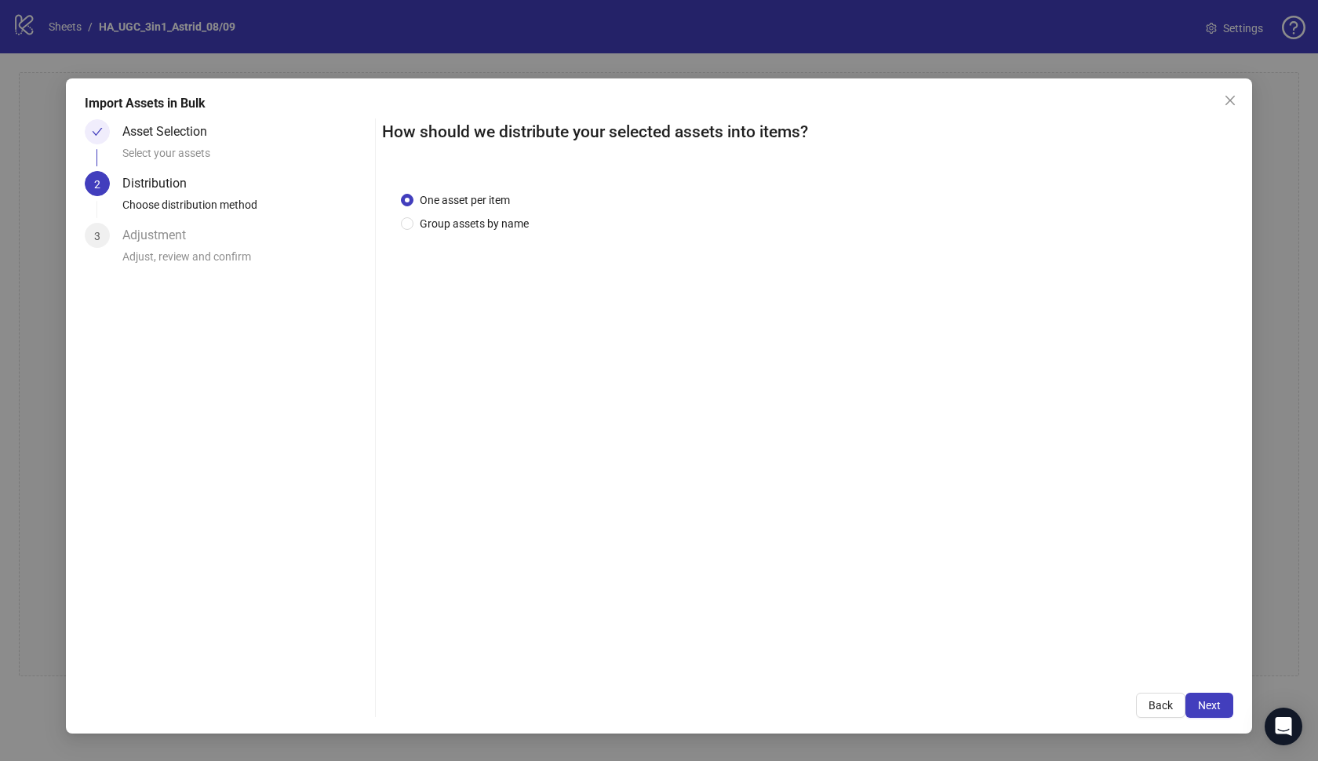
click at [1203, 698] on button "Next" at bounding box center [1209, 705] width 48 height 25
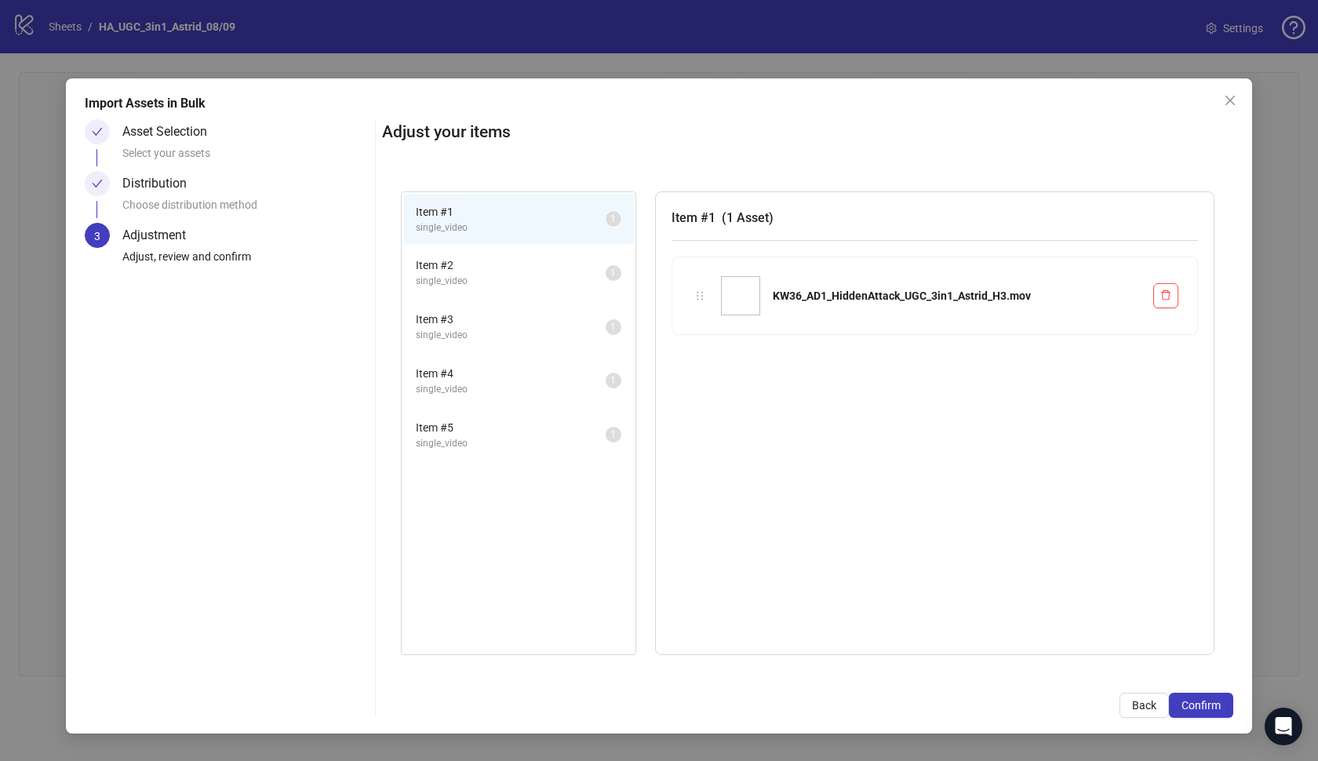
click at [1203, 698] on button "Confirm" at bounding box center [1201, 705] width 64 height 25
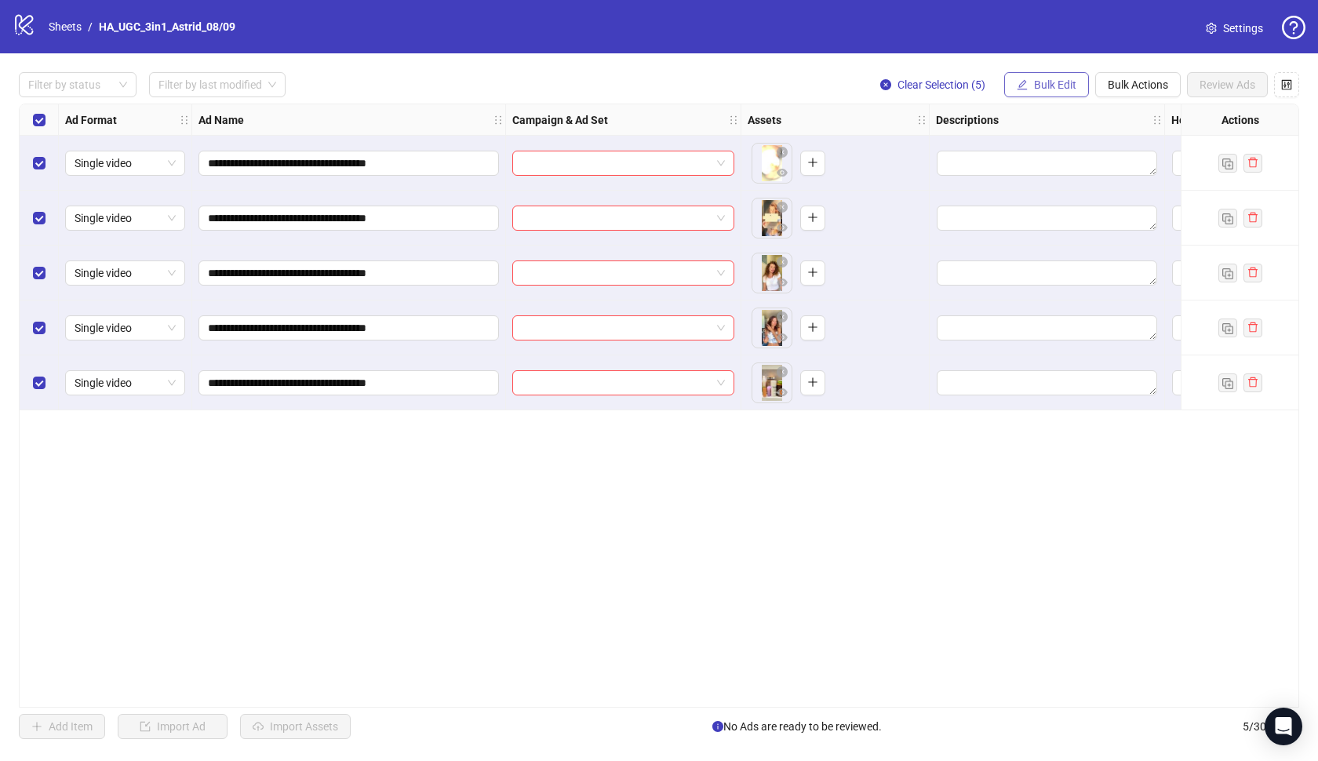
click at [1034, 82] on span "Bulk Edit" at bounding box center [1055, 84] width 42 height 13
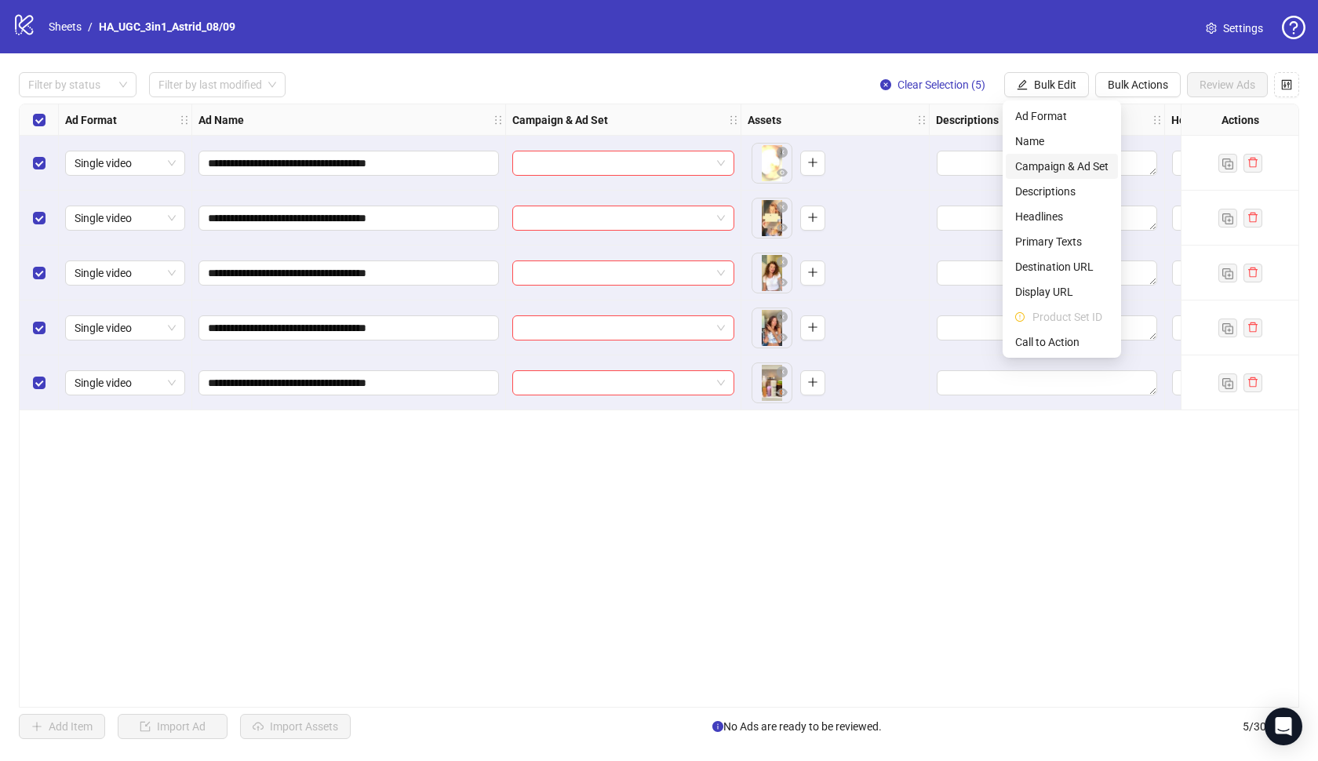
click at [1047, 166] on span "Campaign & Ad Set" at bounding box center [1061, 166] width 93 height 17
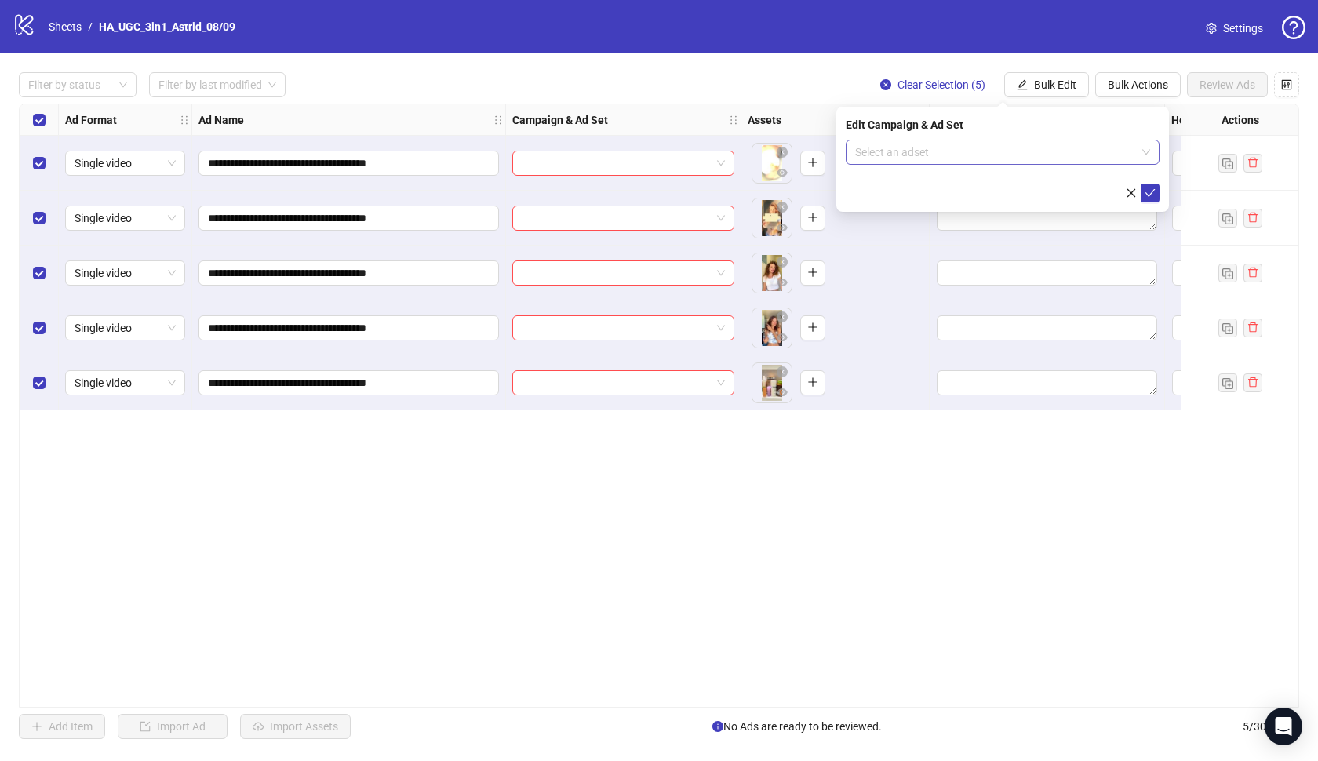
click at [1002, 164] on div "Select an adset" at bounding box center [1003, 152] width 314 height 25
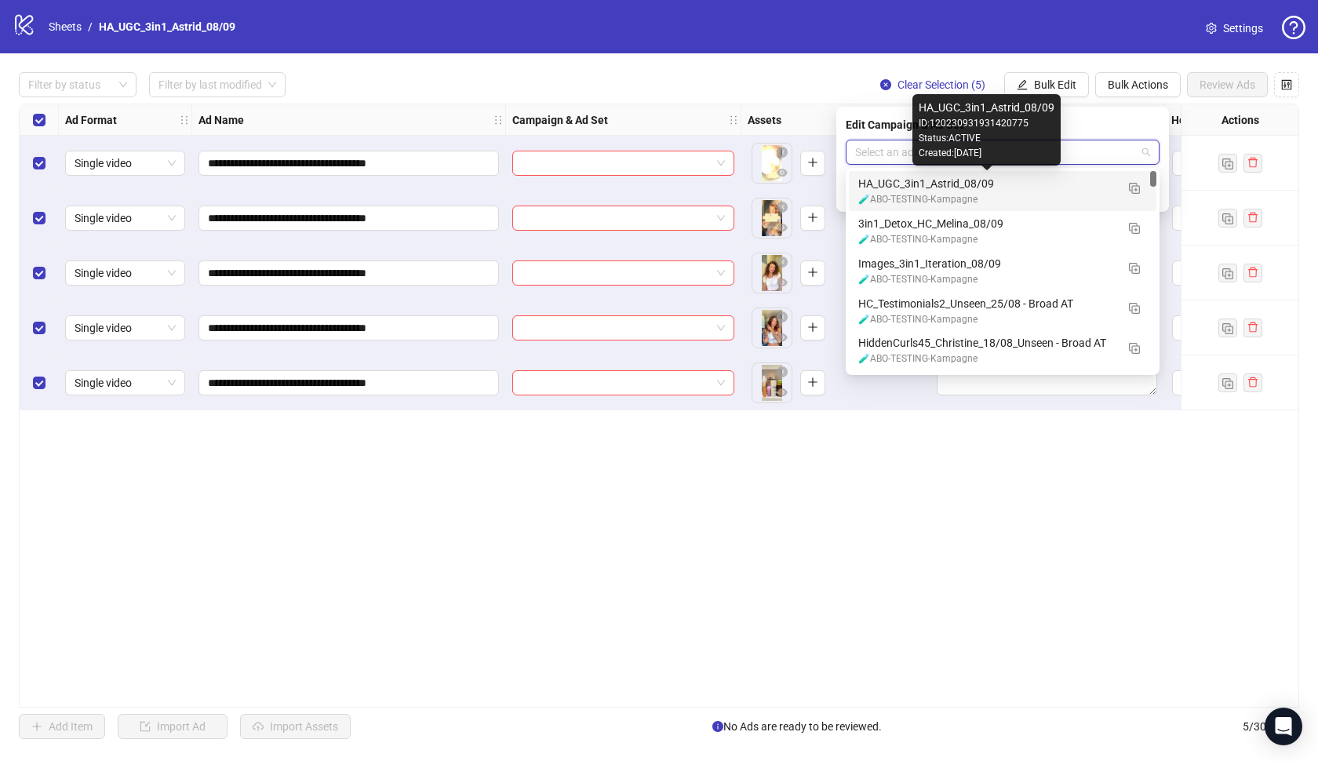
click at [985, 188] on div "HA_UGC_3in1_Astrid_08/09" at bounding box center [986, 183] width 257 height 17
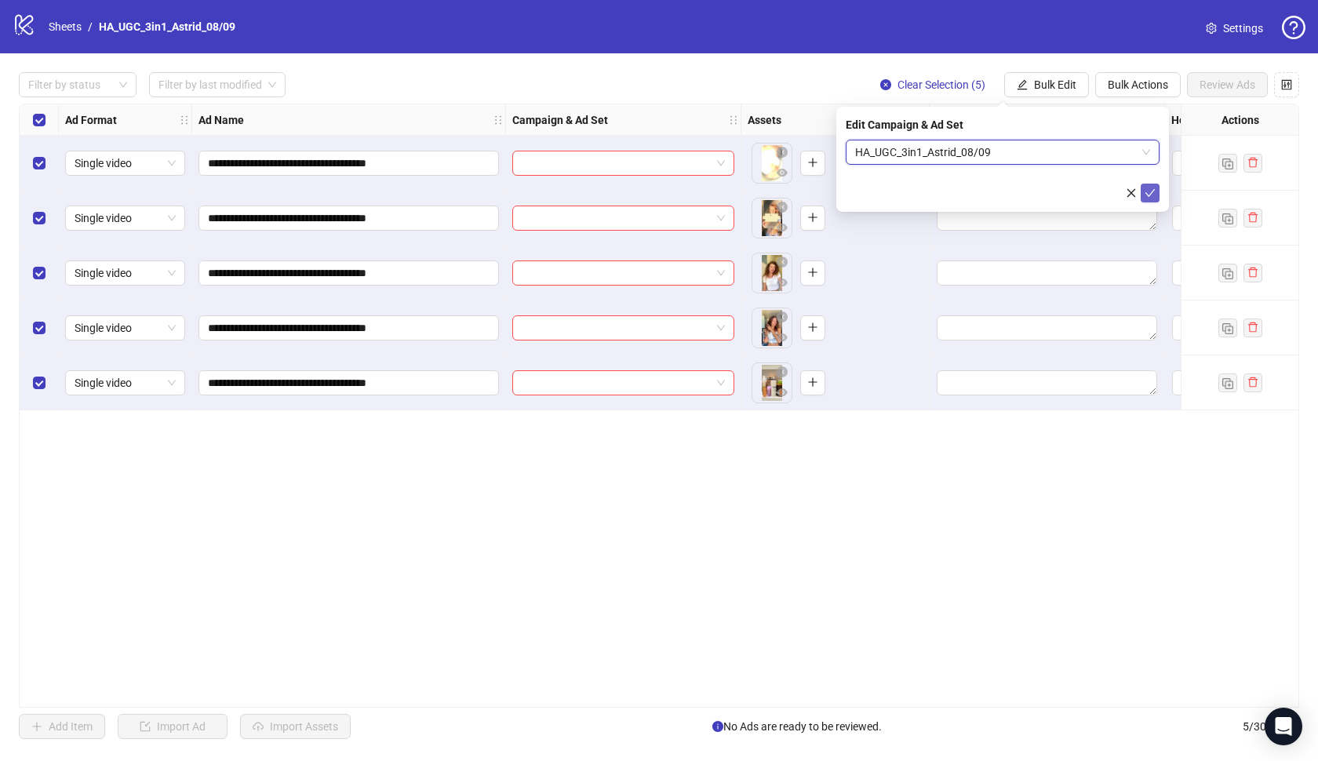
click at [1145, 195] on icon "check" at bounding box center [1150, 193] width 11 height 11
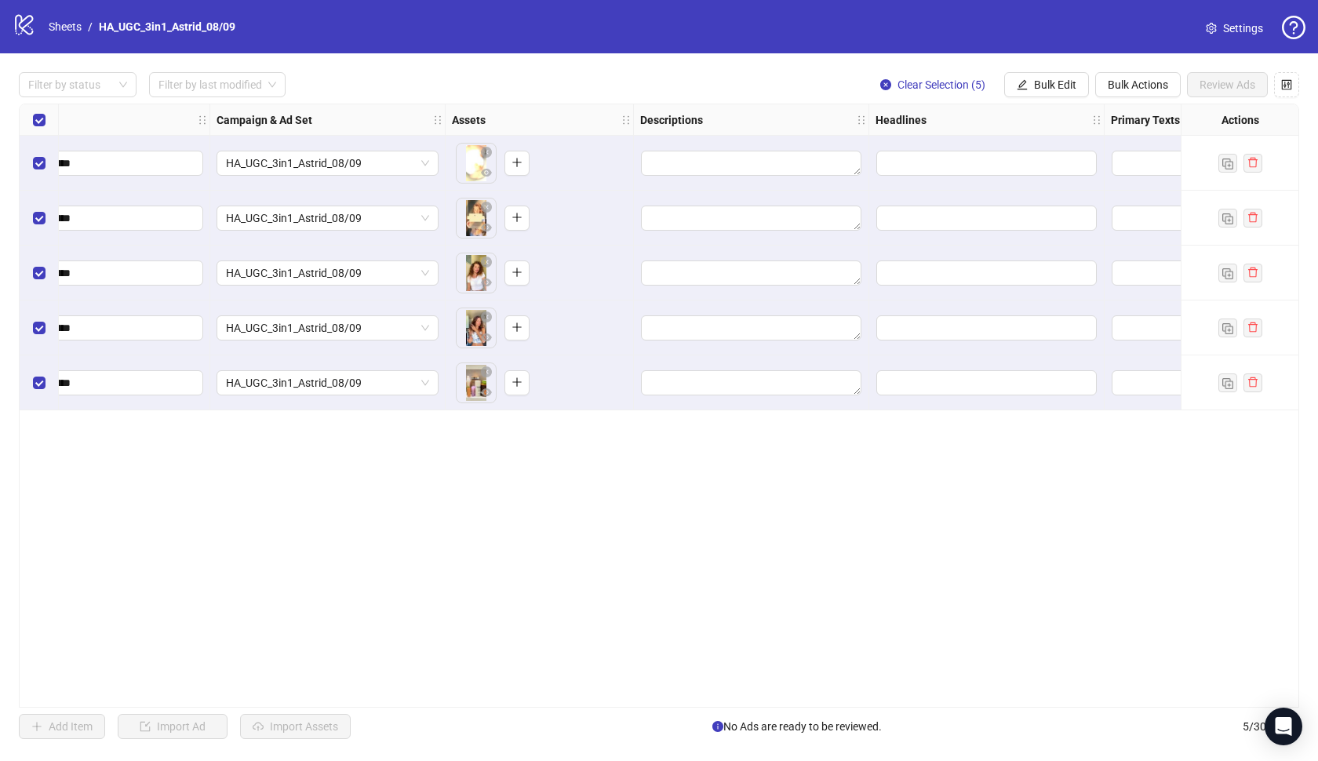
scroll to position [0, 354]
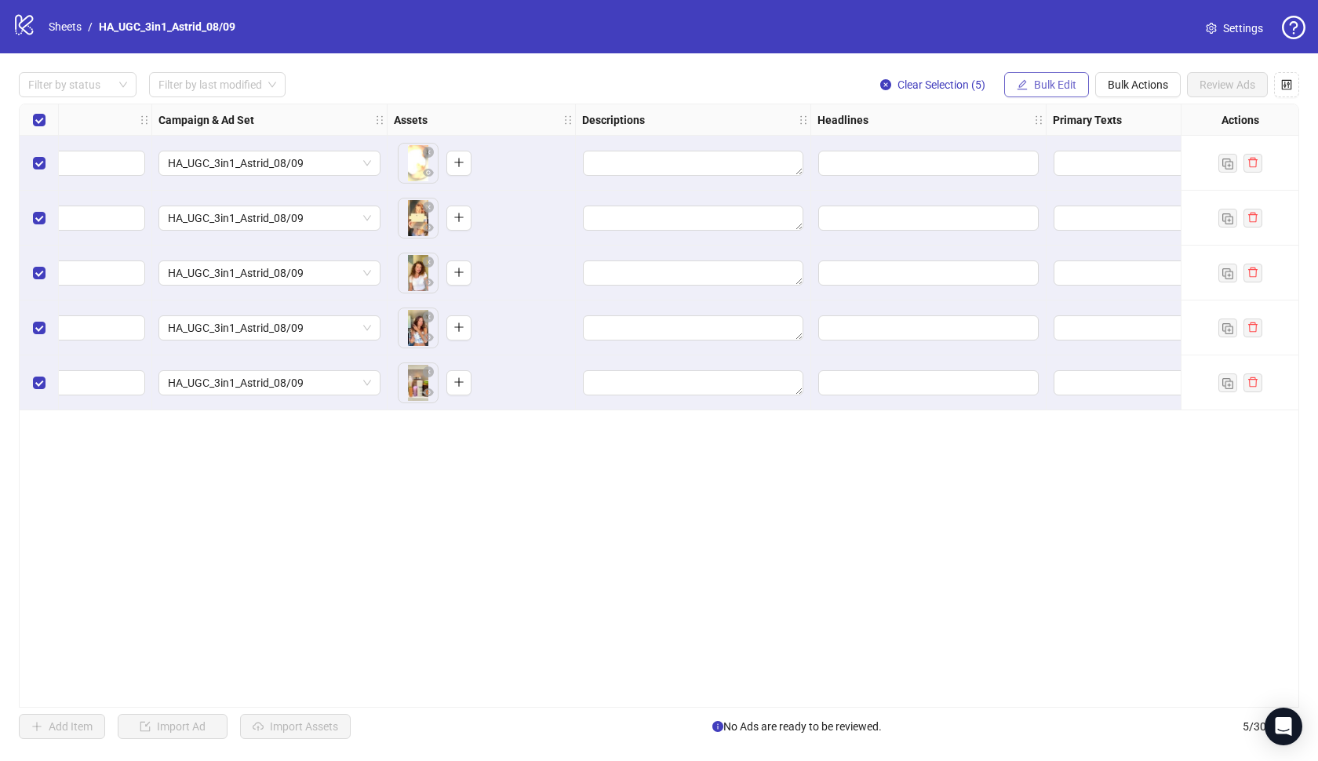
click at [1081, 87] on button "Bulk Edit" at bounding box center [1046, 84] width 85 height 25
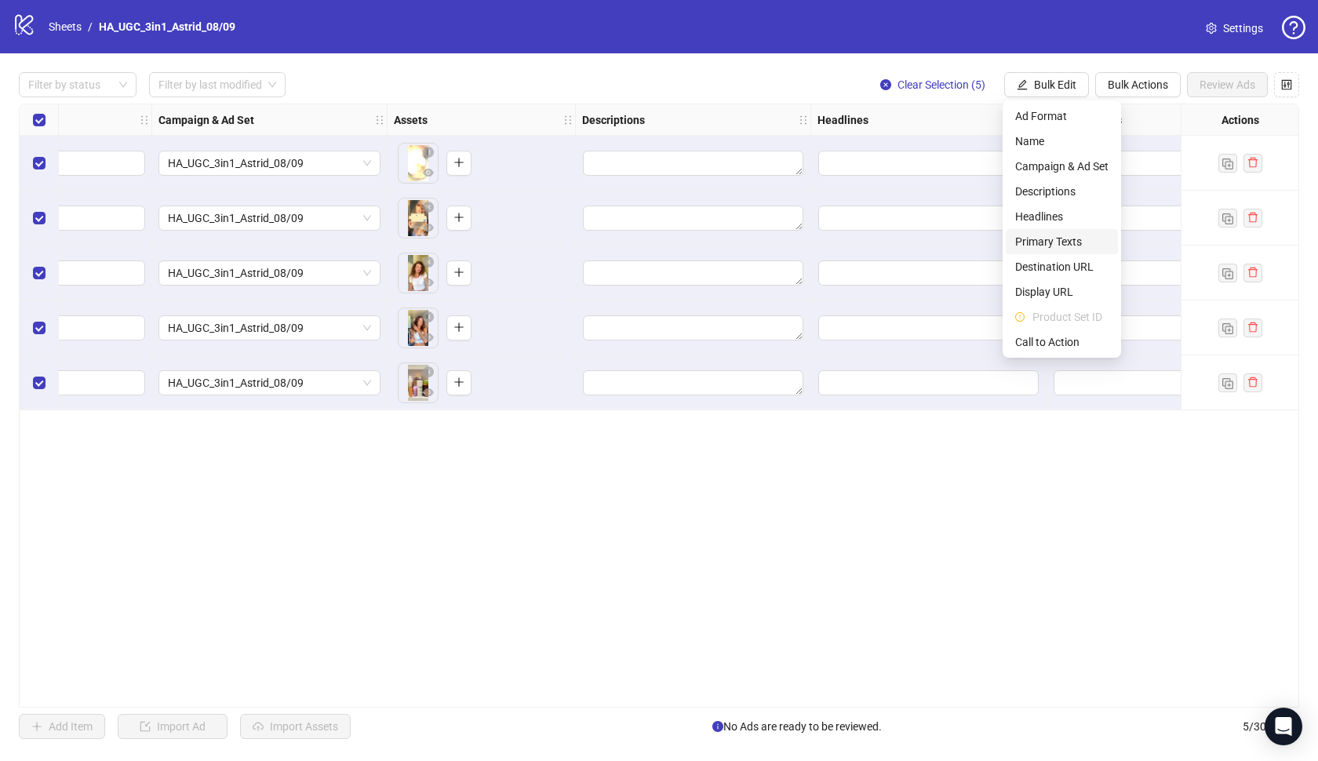
click at [1070, 240] on span "Primary Texts" at bounding box center [1061, 241] width 93 height 17
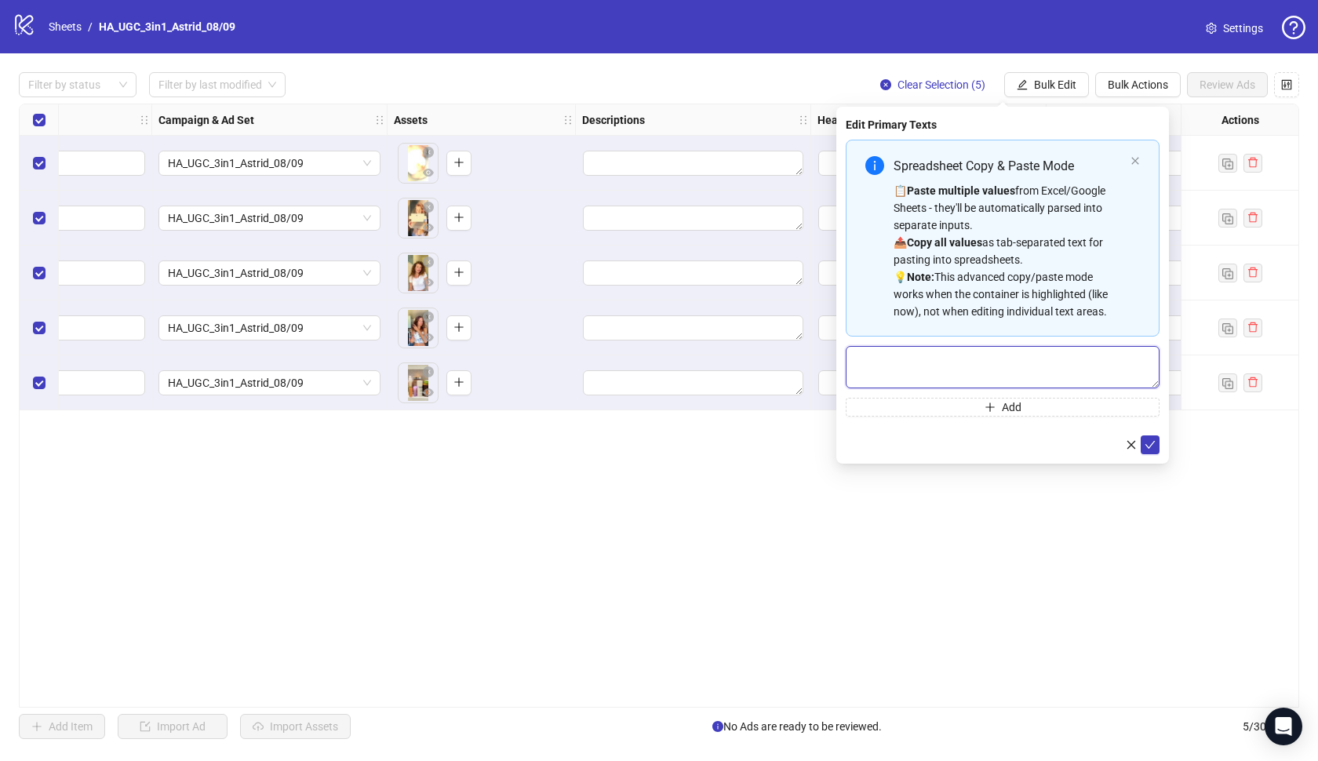
click at [978, 370] on textarea "Multi-text input container - paste or copy values" at bounding box center [1003, 367] width 314 height 42
paste textarea "**********"
type textarea "**********"
click at [1153, 448] on icon "check" at bounding box center [1150, 444] width 11 height 11
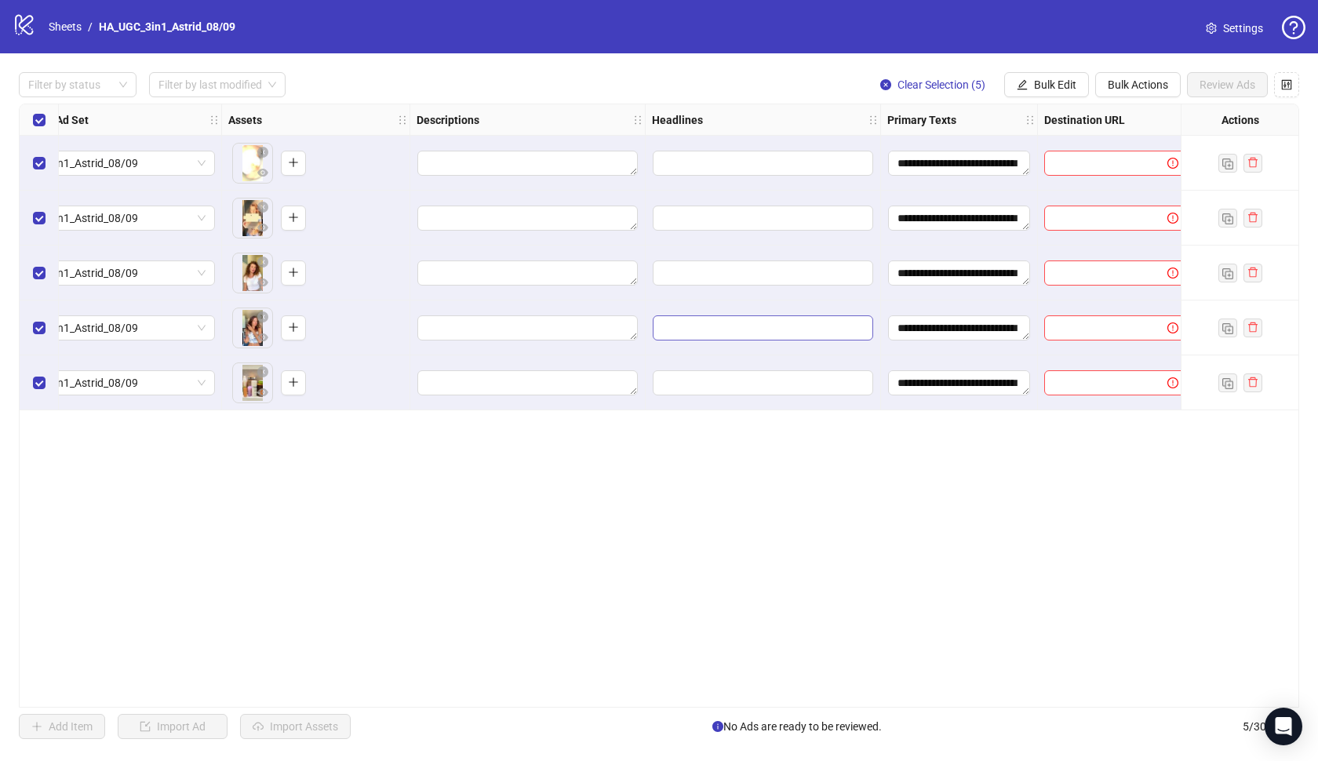
scroll to position [0, 545]
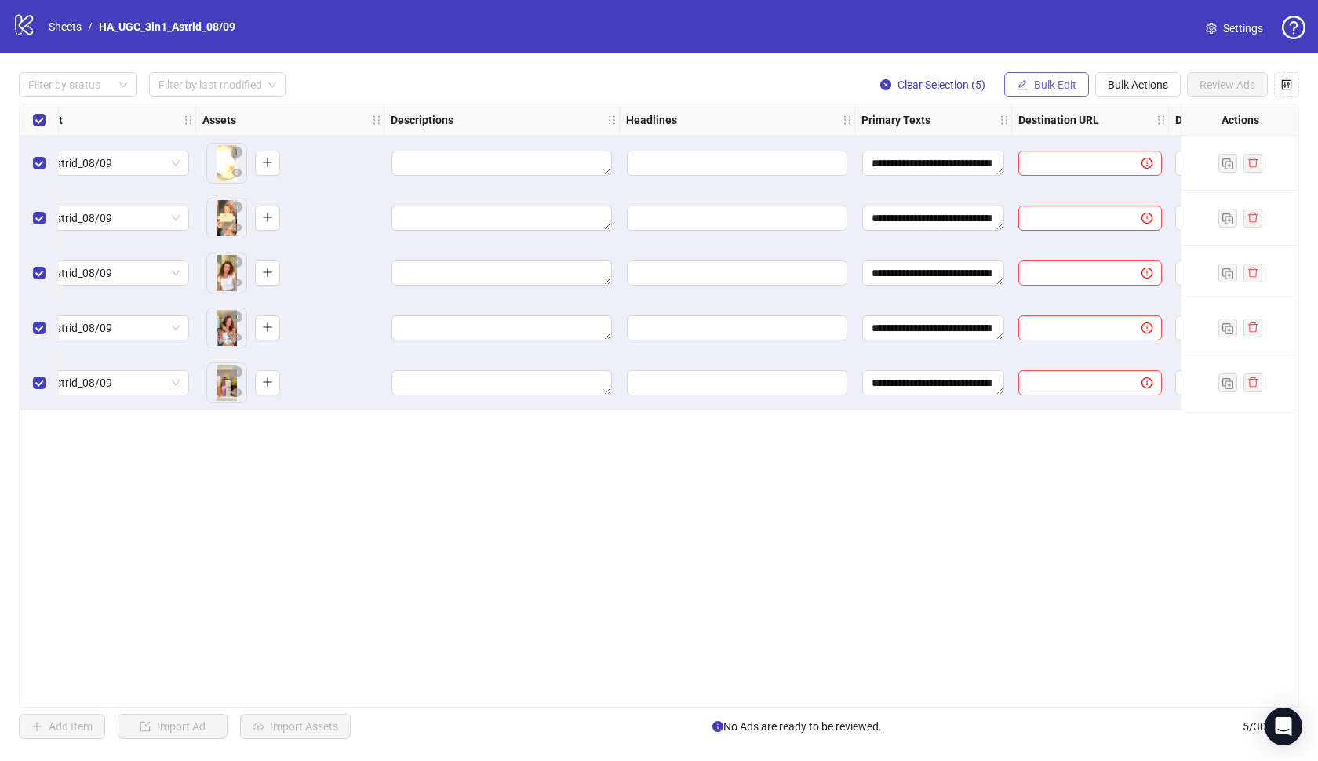
click at [1023, 73] on button "Bulk Edit" at bounding box center [1046, 84] width 85 height 25
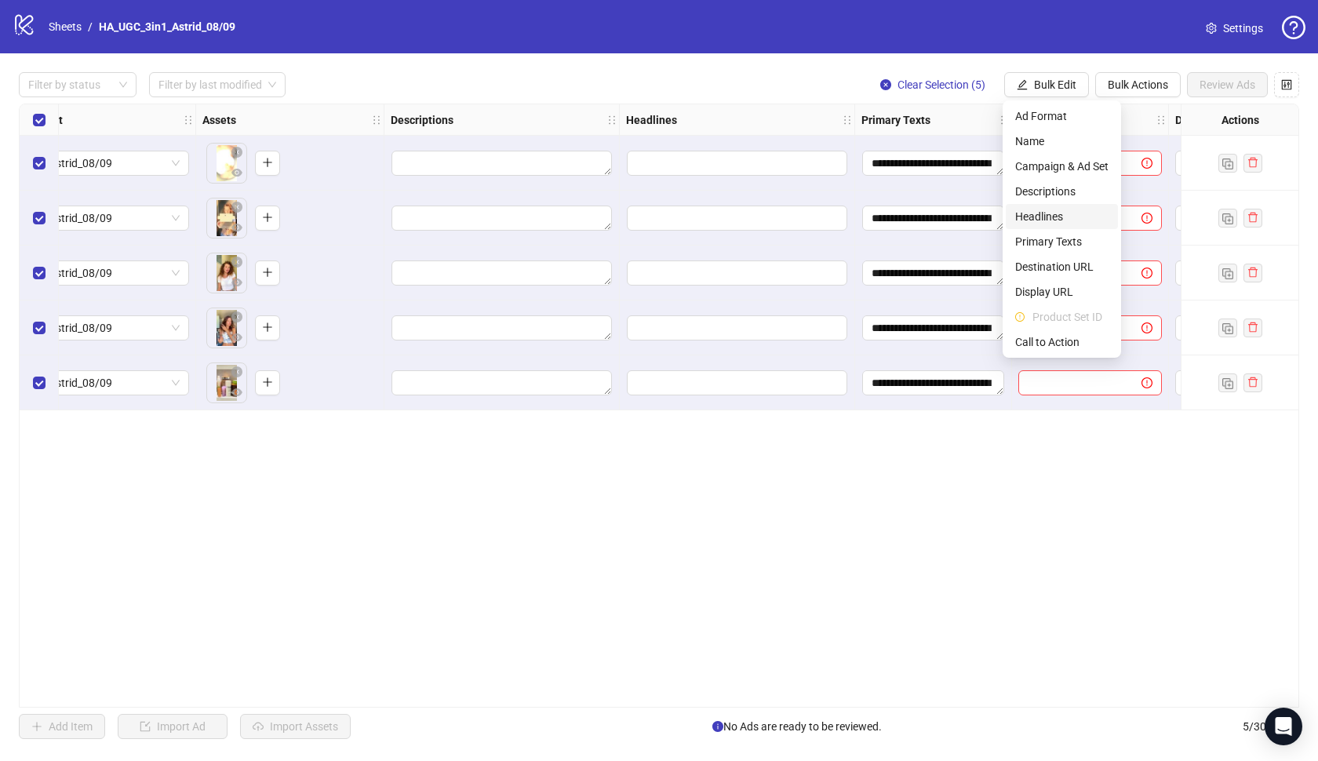
click at [1055, 213] on span "Headlines" at bounding box center [1061, 216] width 93 height 17
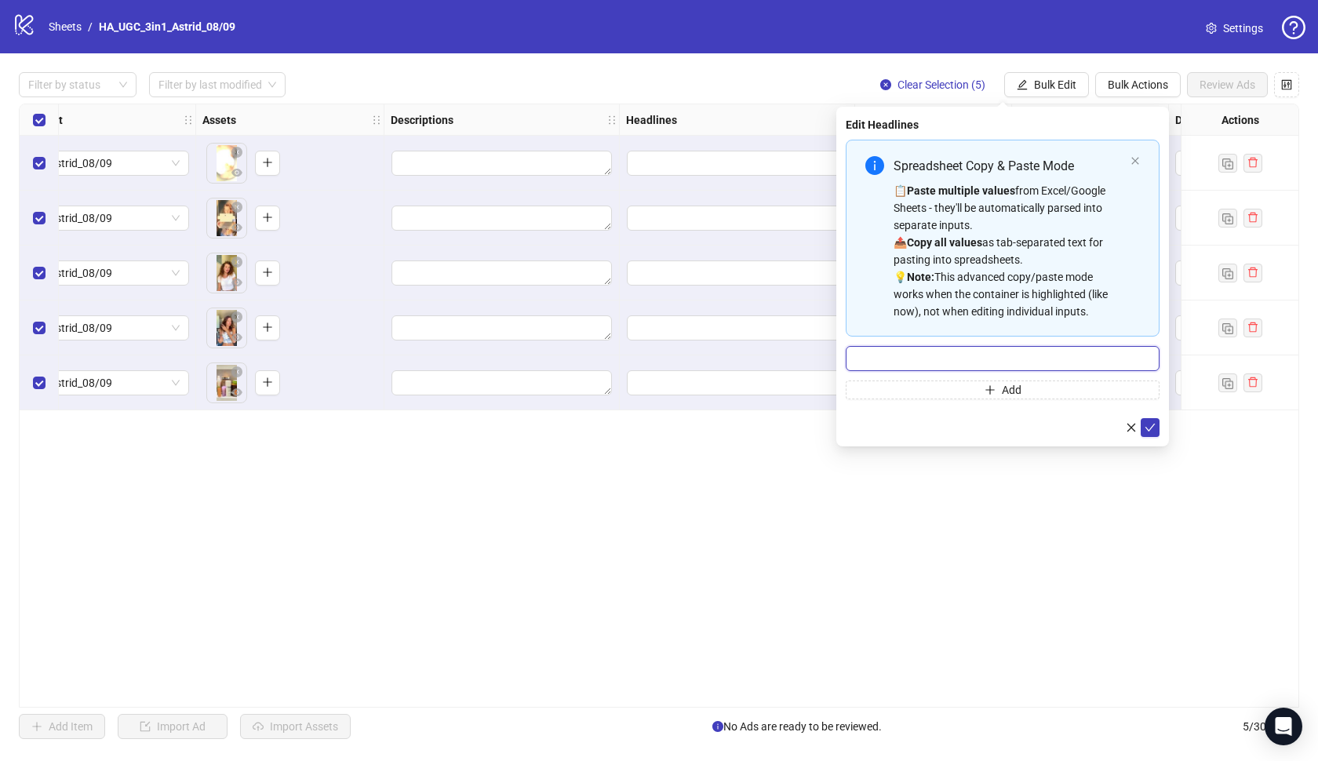
click at [998, 358] on input "Multi-input container - paste or copy values" at bounding box center [1003, 358] width 314 height 25
paste input "**********"
type input "**********"
click at [1147, 433] on span "submit" at bounding box center [1150, 427] width 11 height 13
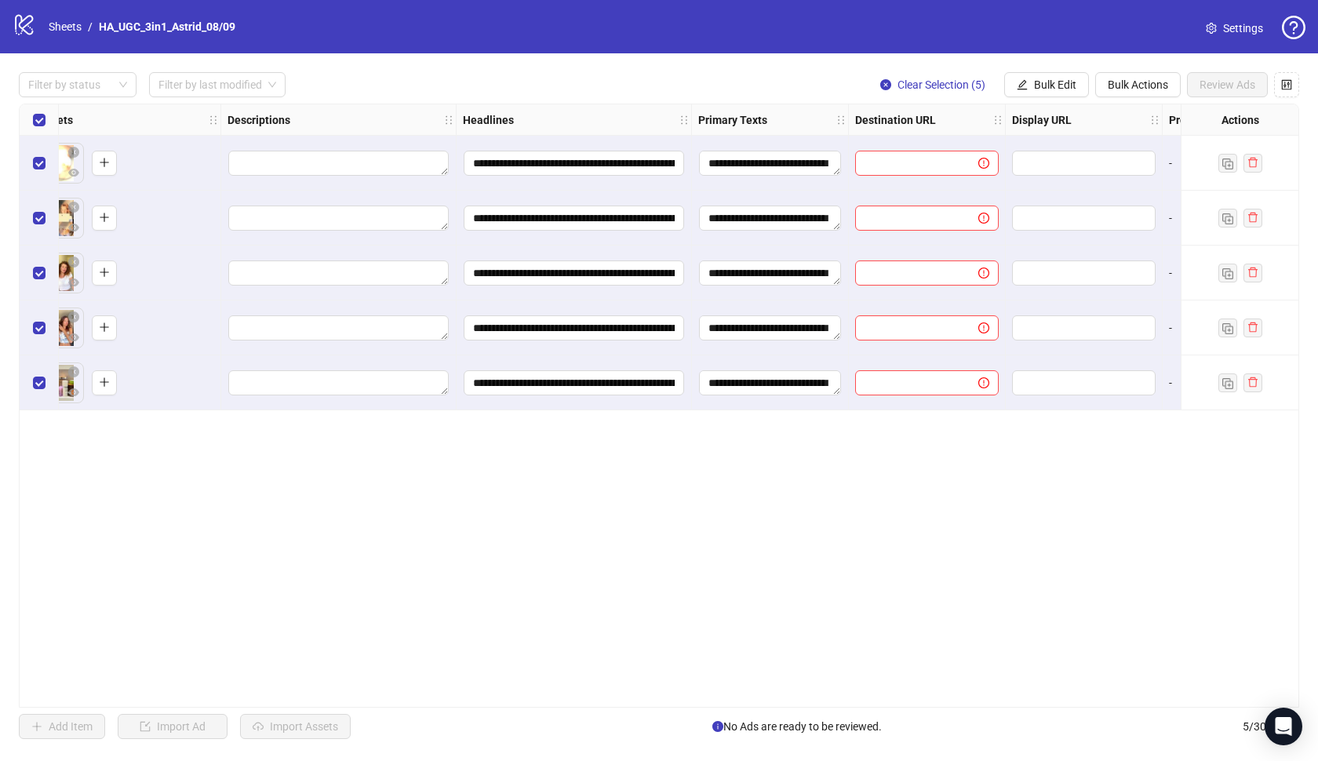
scroll to position [0, 786]
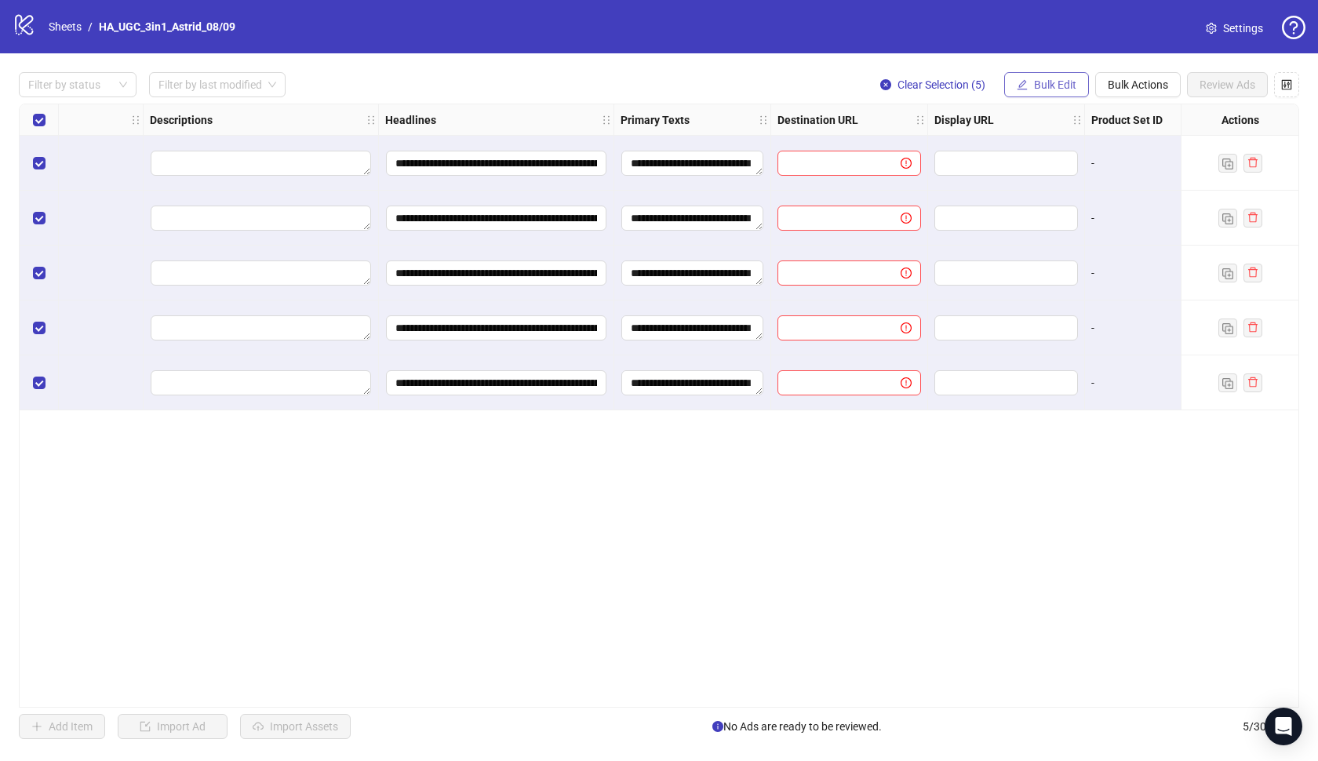
click at [1046, 78] on span "Bulk Edit" at bounding box center [1055, 84] width 42 height 13
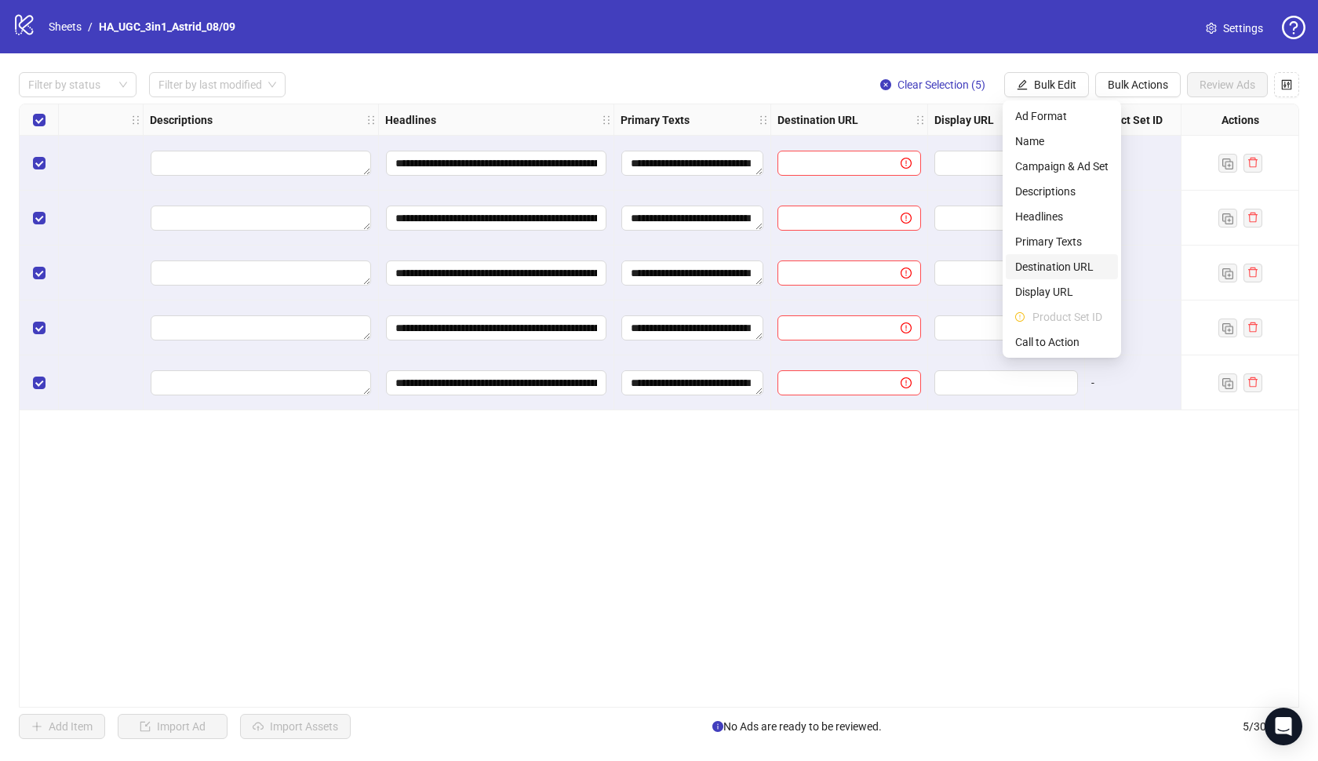
click at [1033, 260] on span "Destination URL" at bounding box center [1061, 266] width 93 height 17
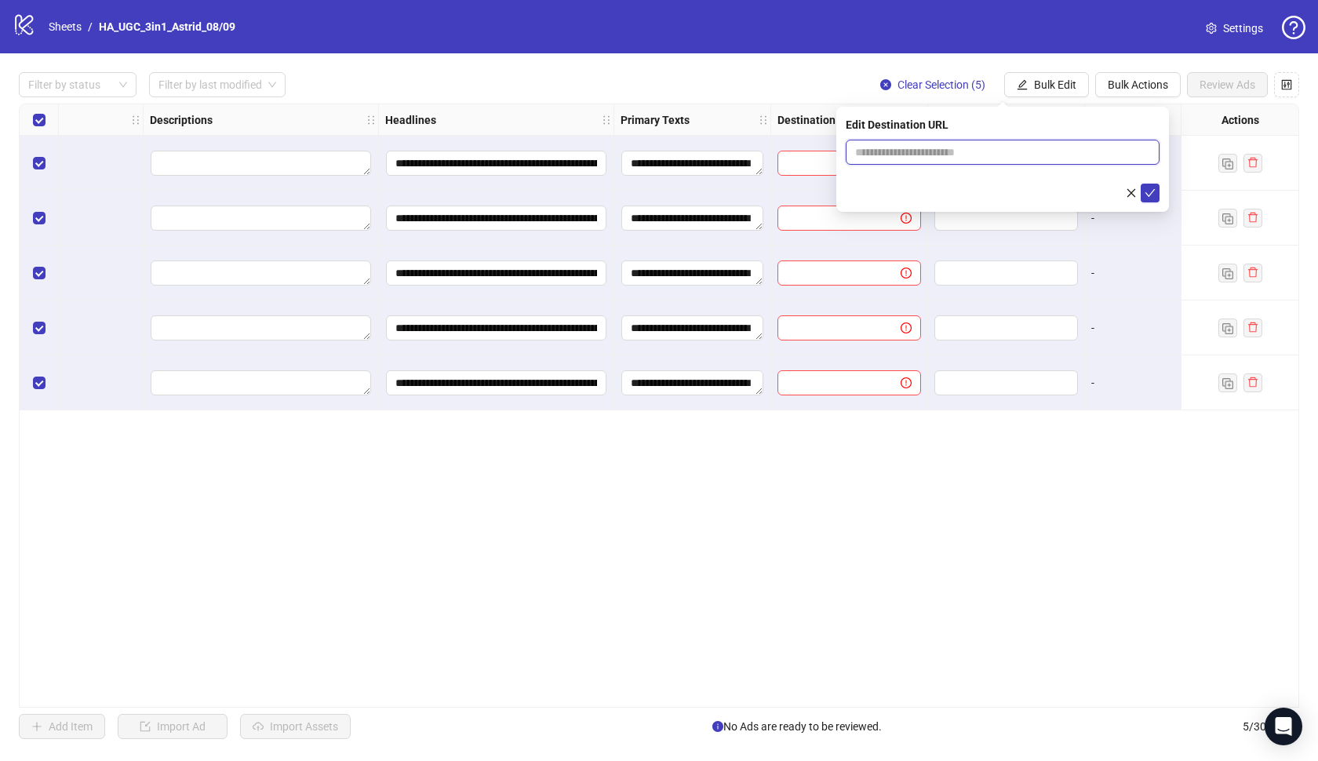
click at [992, 147] on input "text" at bounding box center [996, 152] width 282 height 17
paste input "**********"
type input "**********"
click at [1152, 188] on icon "check" at bounding box center [1150, 193] width 11 height 11
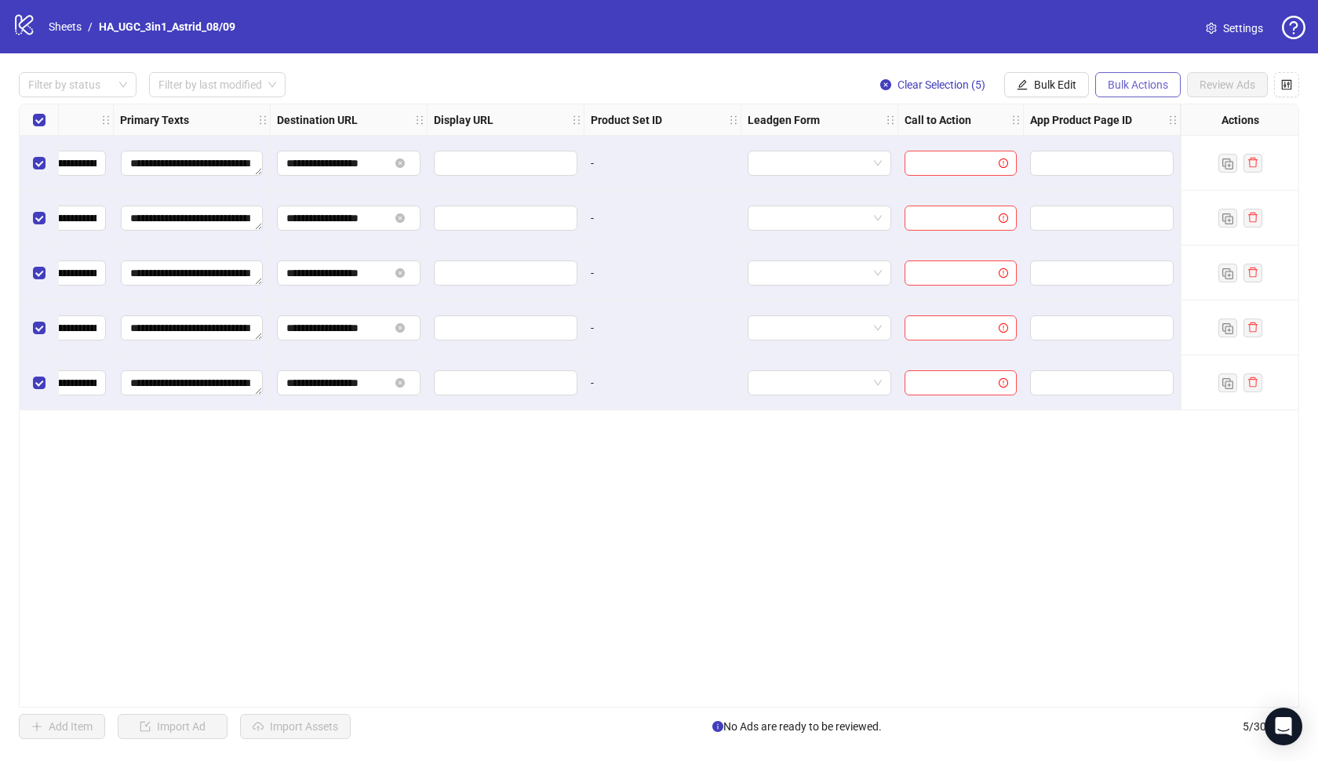
scroll to position [0, 1287]
click at [1125, 81] on span "Bulk Actions" at bounding box center [1138, 84] width 60 height 13
click at [1065, 83] on span "Bulk Edit" at bounding box center [1055, 84] width 42 height 13
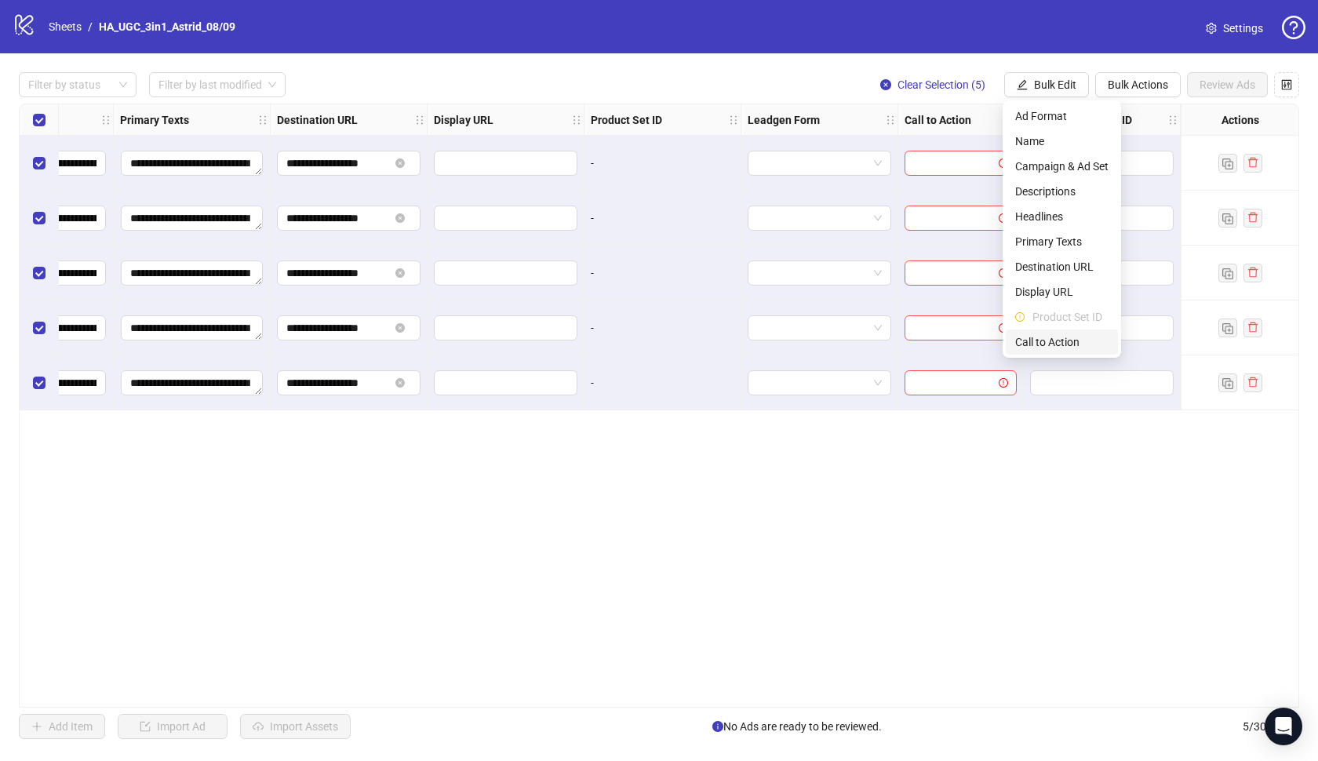
click at [1072, 342] on span "Call to Action" at bounding box center [1061, 341] width 93 height 17
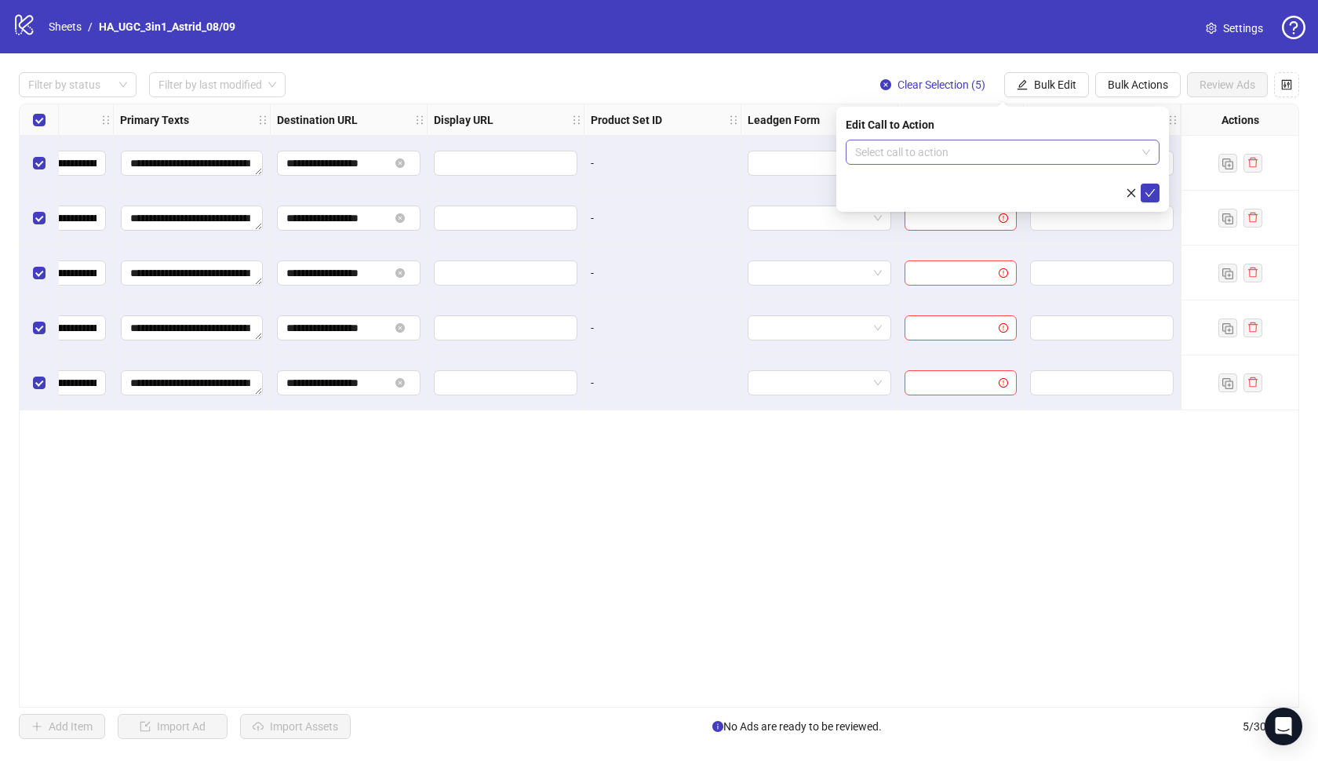
click at [965, 153] on input "search" at bounding box center [995, 152] width 281 height 24
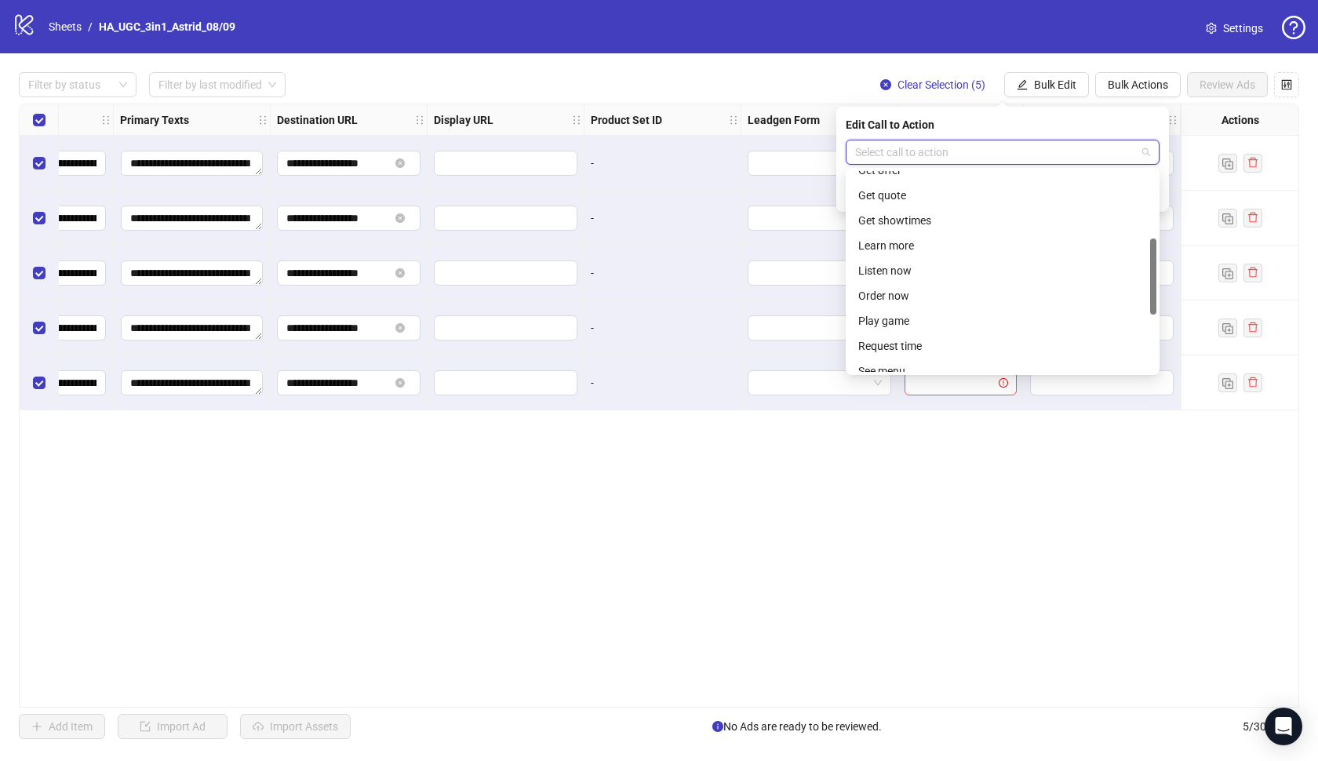
scroll to position [176, 0]
click at [908, 237] on div "Learn more" at bounding box center [1002, 233] width 289 height 17
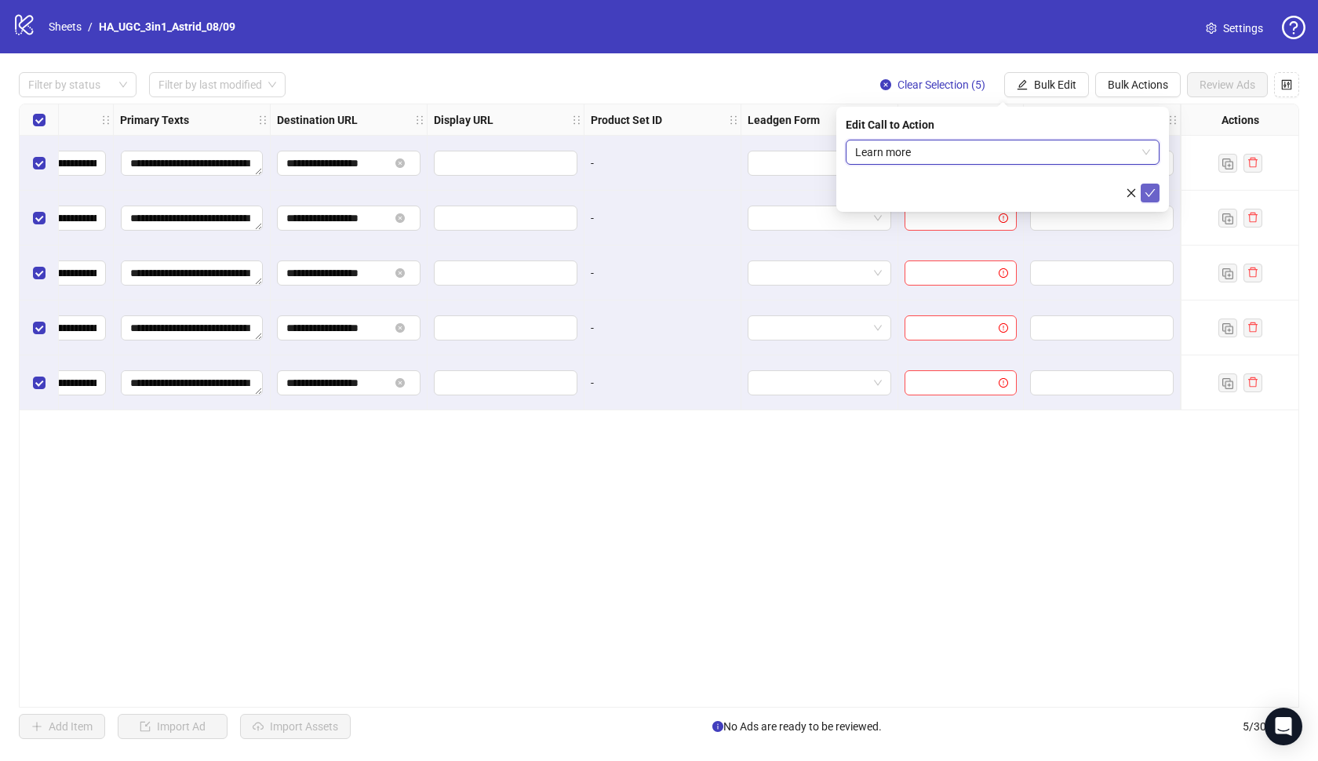
click at [1149, 198] on span "submit" at bounding box center [1150, 193] width 11 height 13
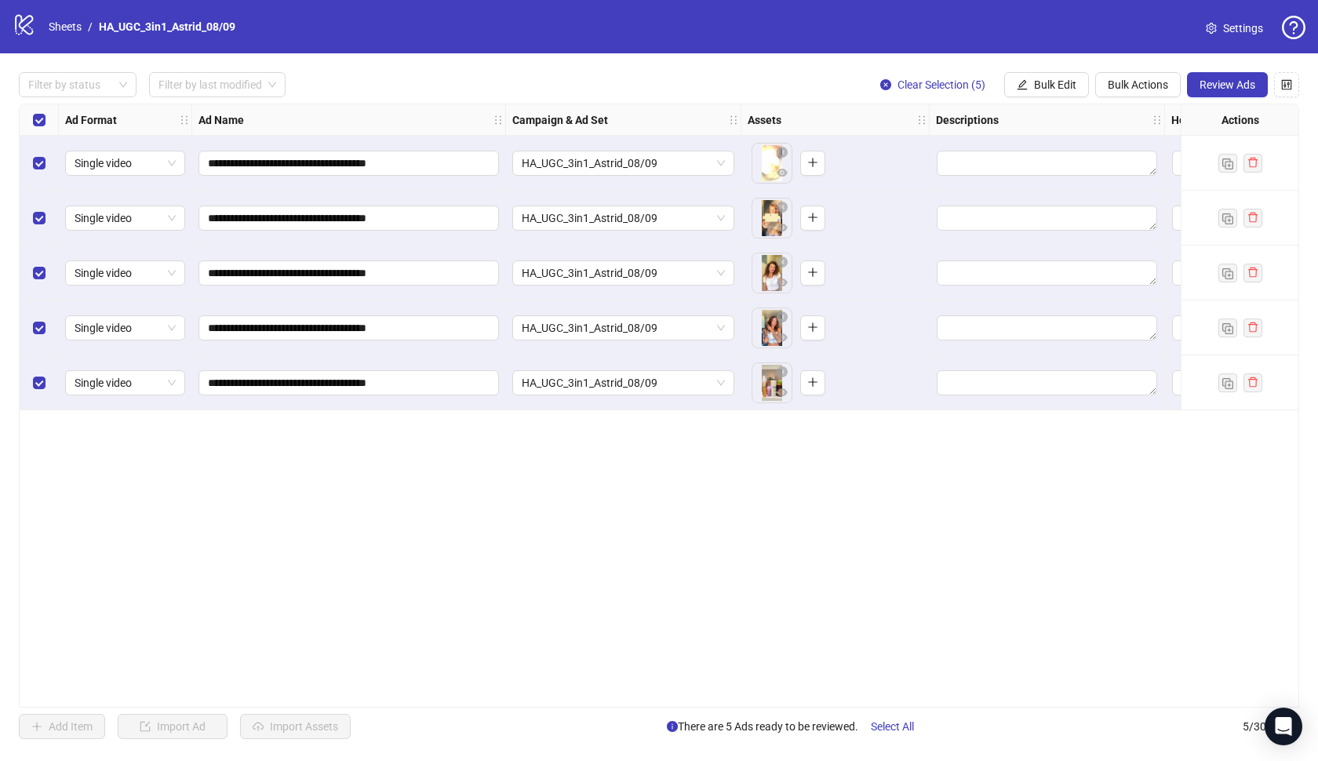
scroll to position [0, 0]
click at [1164, 88] on span "Bulk Actions" at bounding box center [1138, 84] width 60 height 13
click at [1060, 78] on span "Bulk Edit" at bounding box center [1055, 84] width 42 height 13
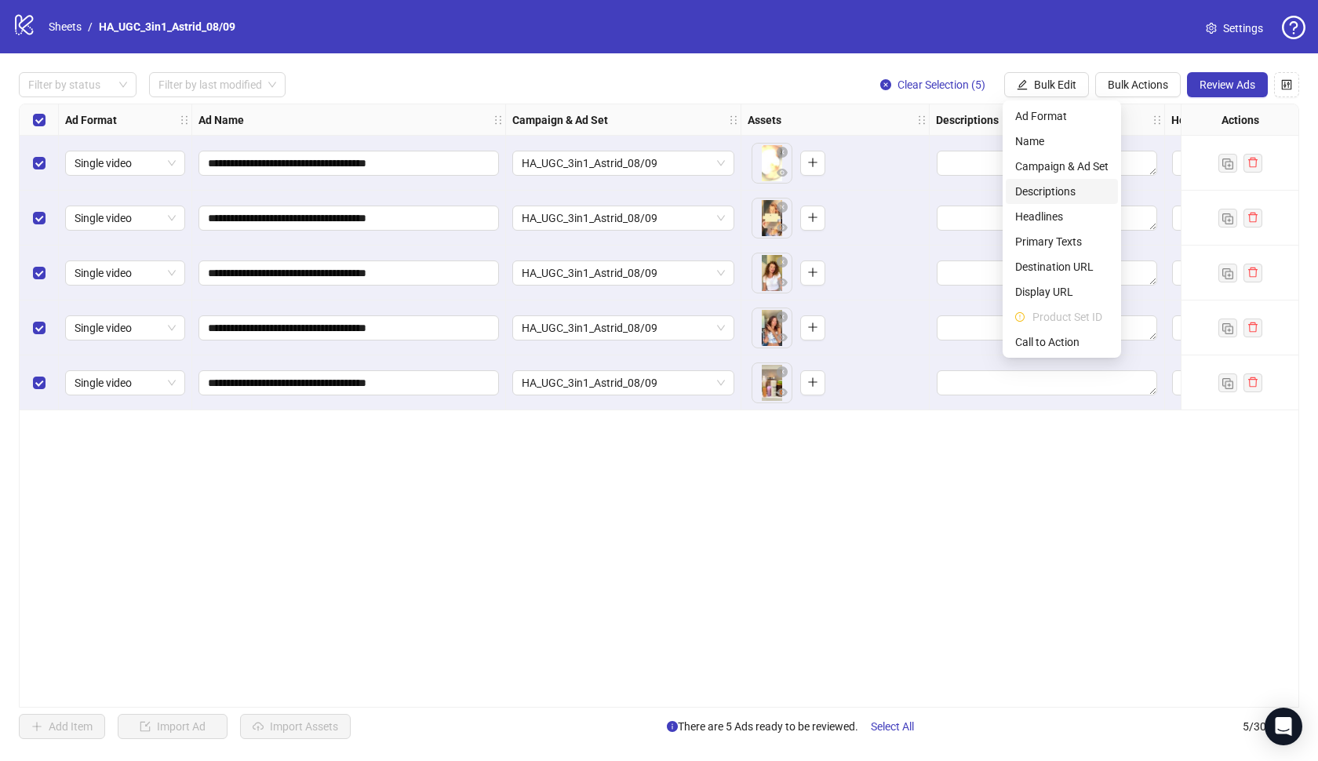
click at [1052, 195] on span "Descriptions" at bounding box center [1061, 191] width 93 height 17
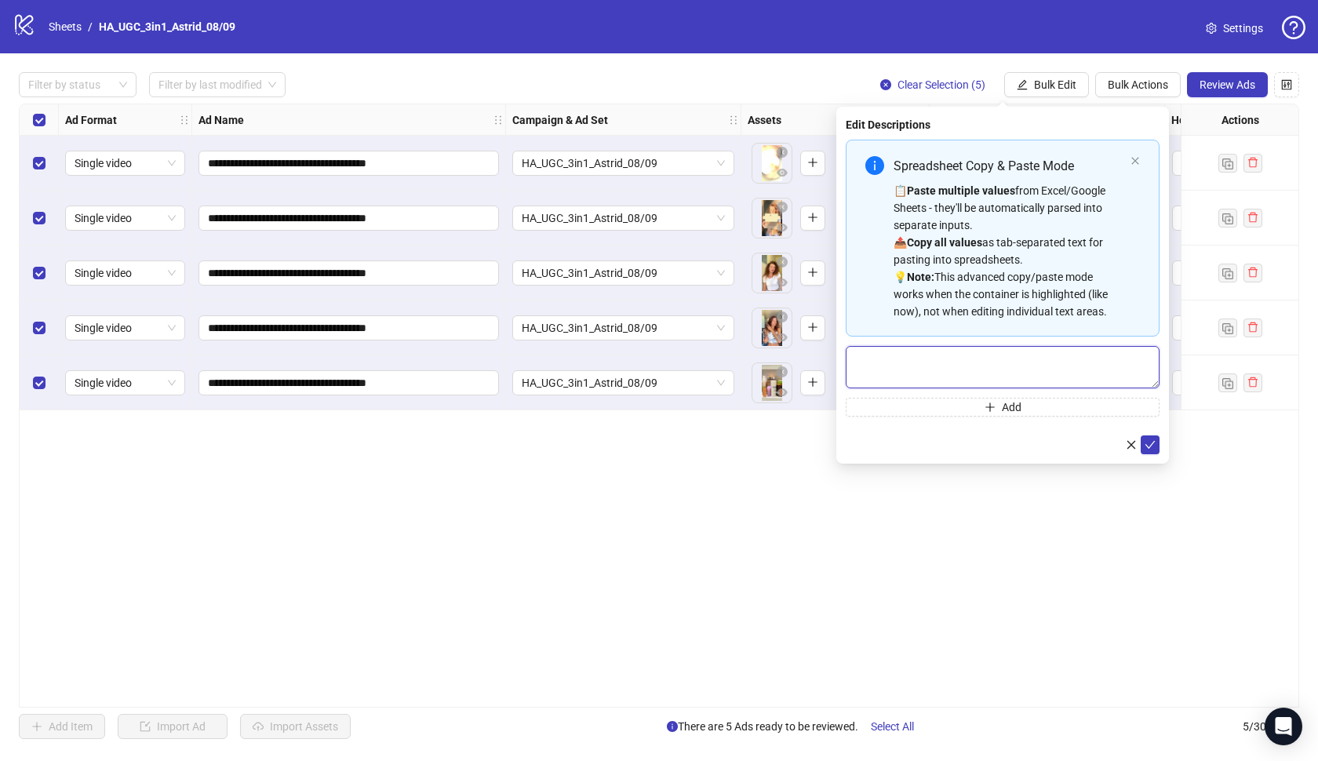
click at [984, 373] on textarea "Multi-text input container - paste or copy values" at bounding box center [1003, 367] width 314 height 42
paste textarea "**********"
type textarea "**********"
click at [1146, 441] on icon "check" at bounding box center [1150, 444] width 11 height 11
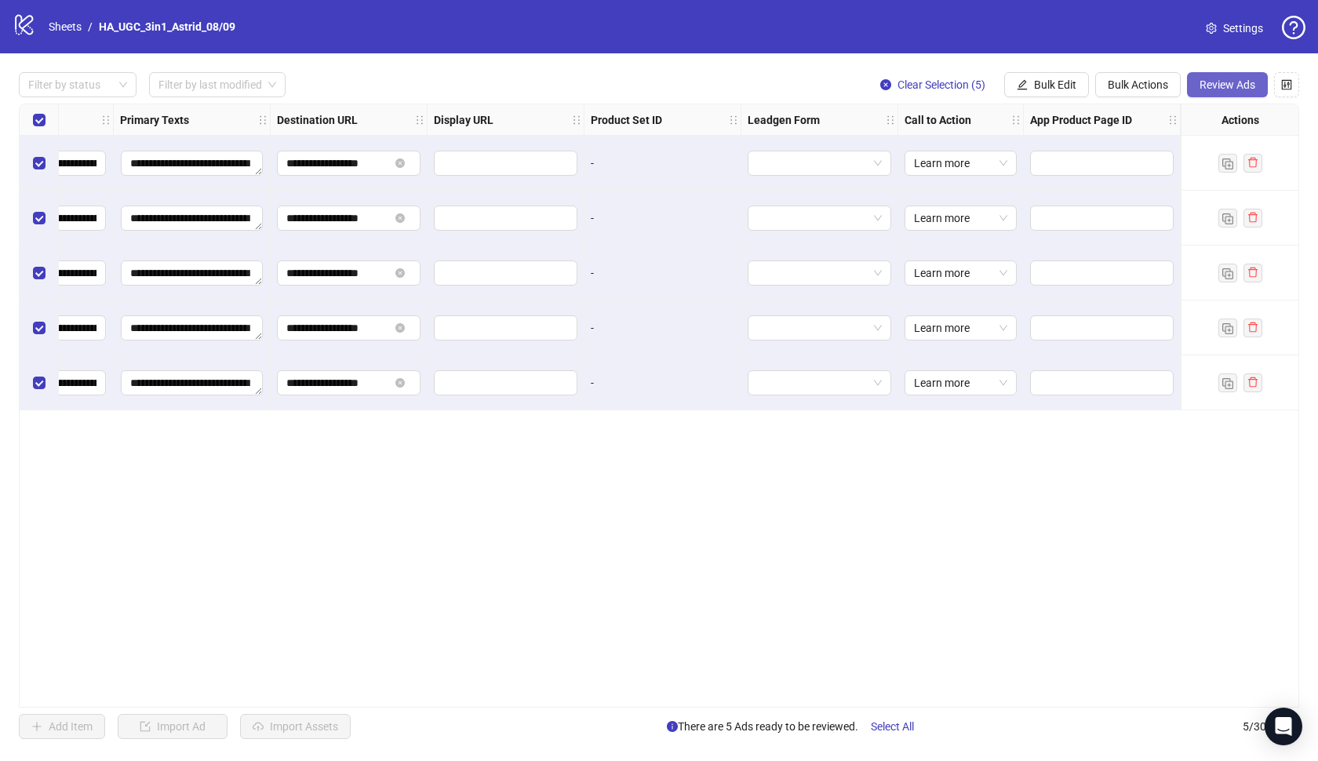
scroll to position [0, 1287]
click at [1226, 80] on span "Review Ads" at bounding box center [1228, 84] width 56 height 13
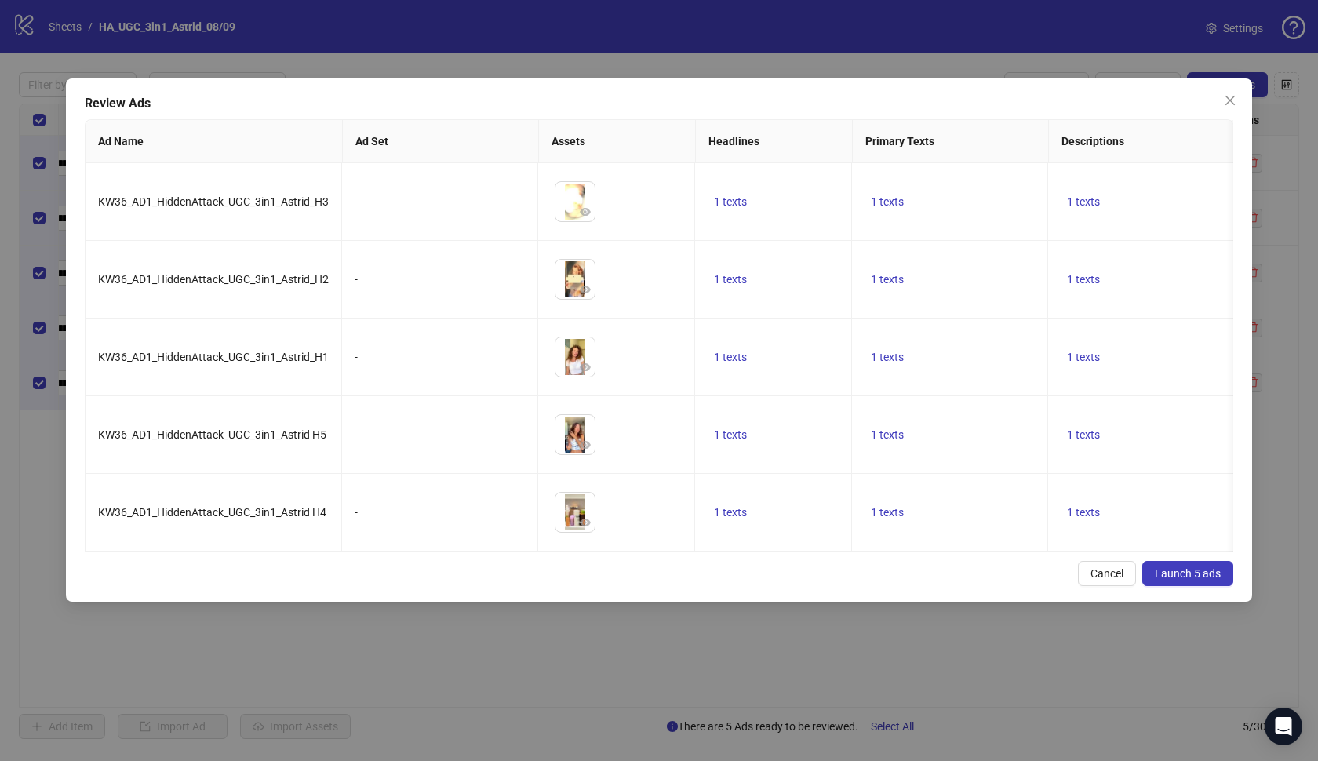
click at [1189, 575] on span "Launch 5 ads" at bounding box center [1188, 573] width 66 height 13
